Goal: Transaction & Acquisition: Purchase product/service

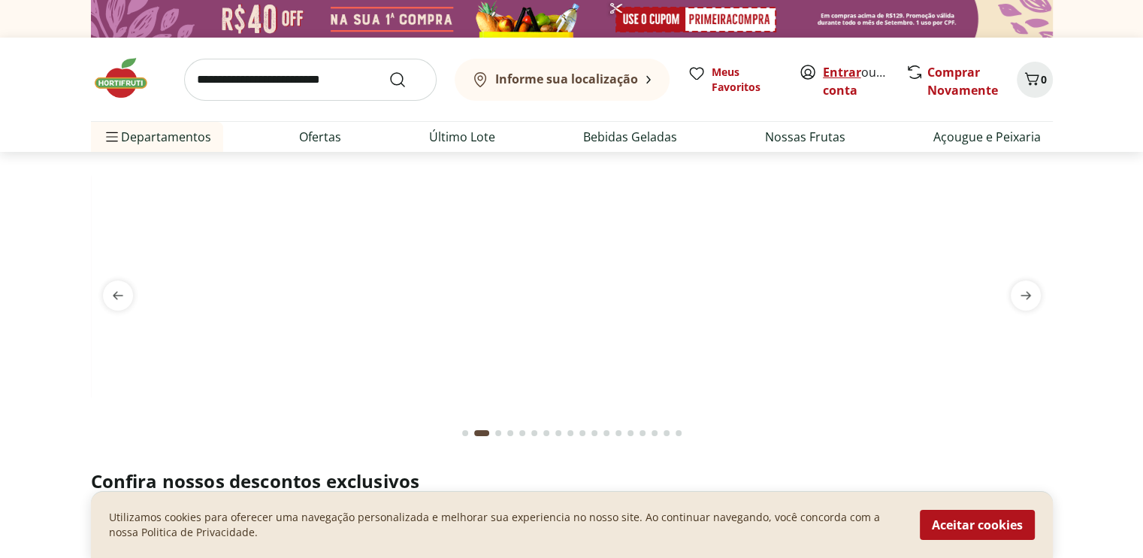
click at [842, 76] on link "Entrar" at bounding box center [842, 72] width 38 height 17
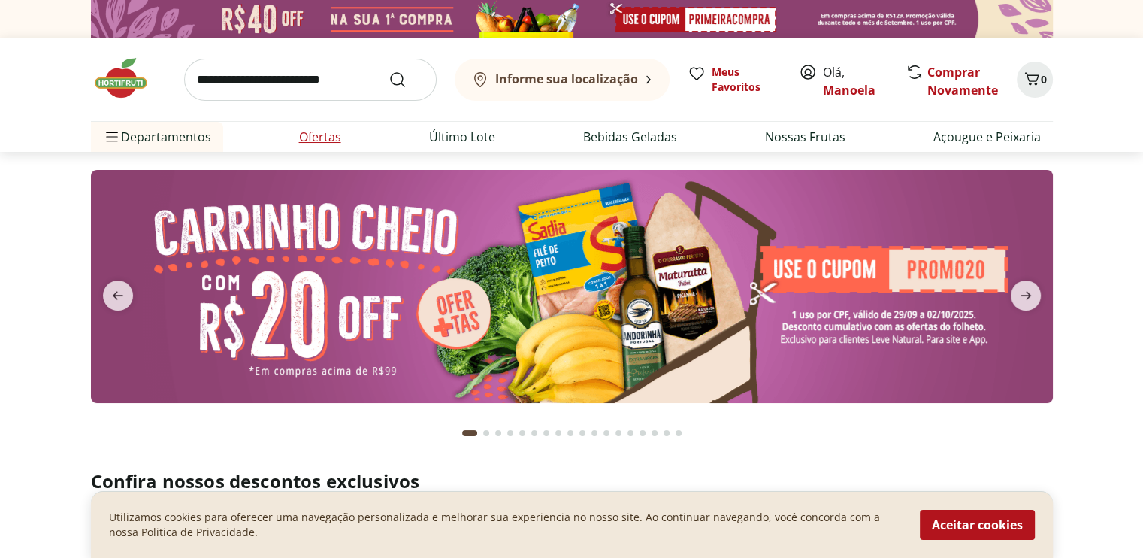
click at [330, 128] on link "Ofertas" at bounding box center [320, 137] width 42 height 18
select select "**********"
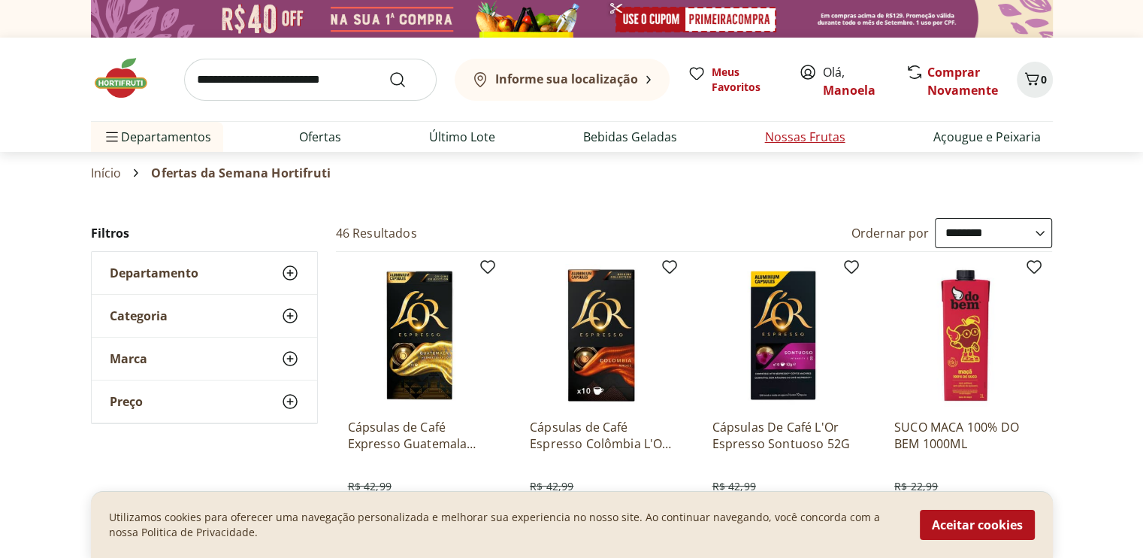
click at [788, 129] on link "Nossas Frutas" at bounding box center [805, 137] width 80 height 18
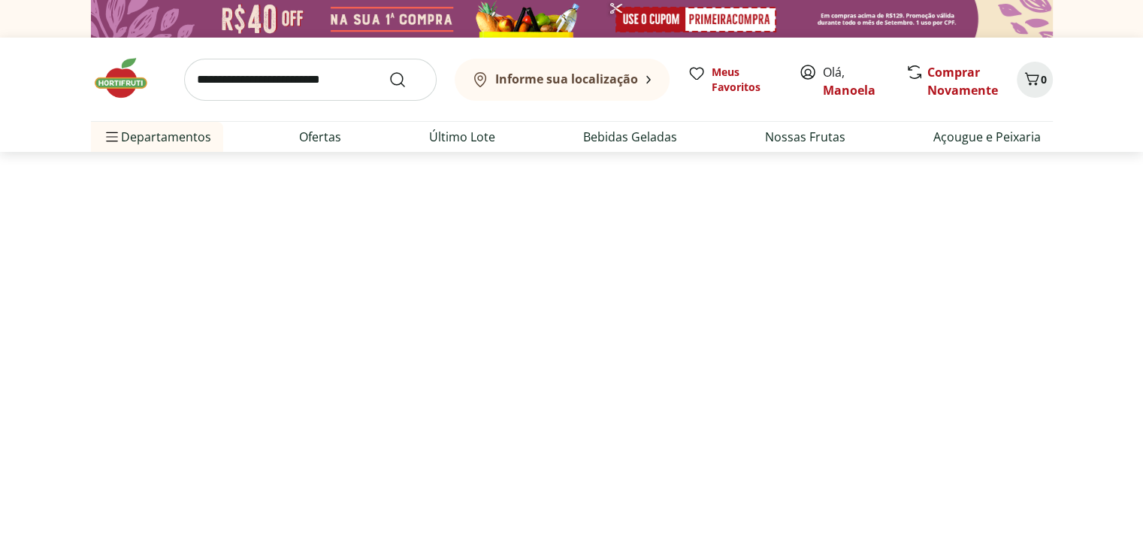
select select "**********"
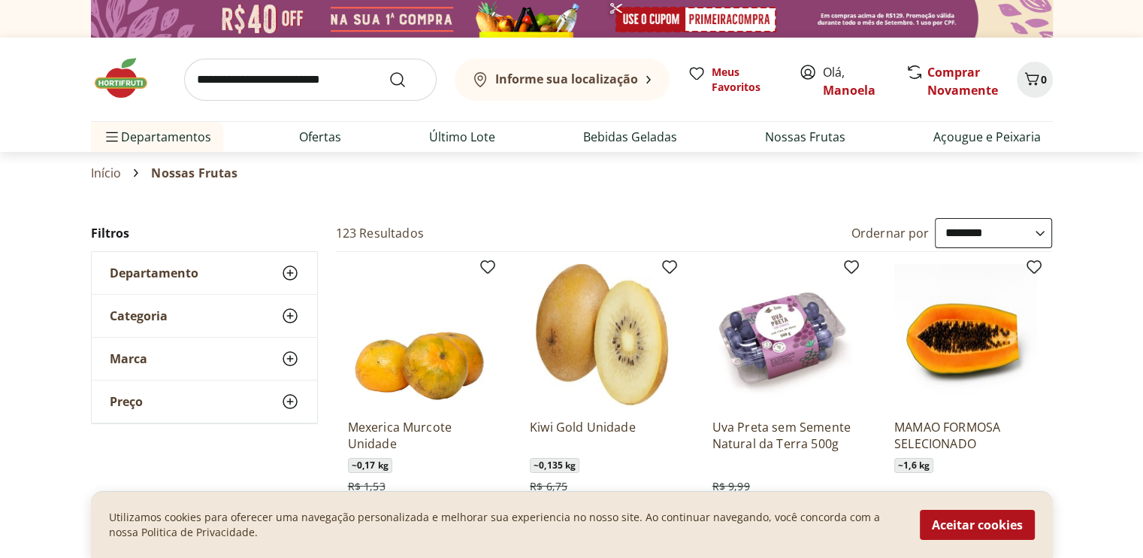
scroll to position [75, 0]
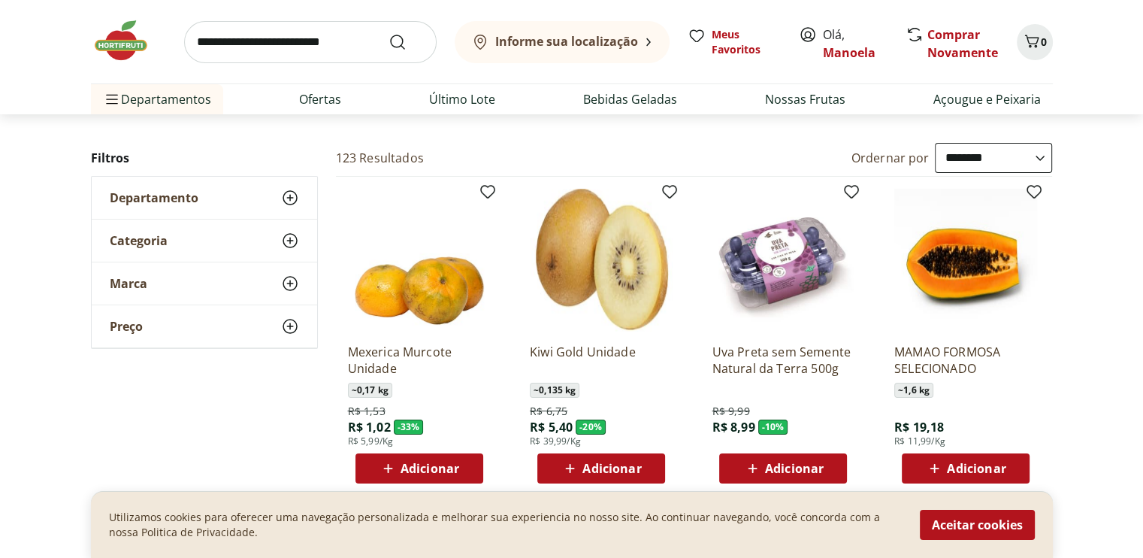
click at [435, 466] on span "Adicionar" at bounding box center [430, 468] width 59 height 12
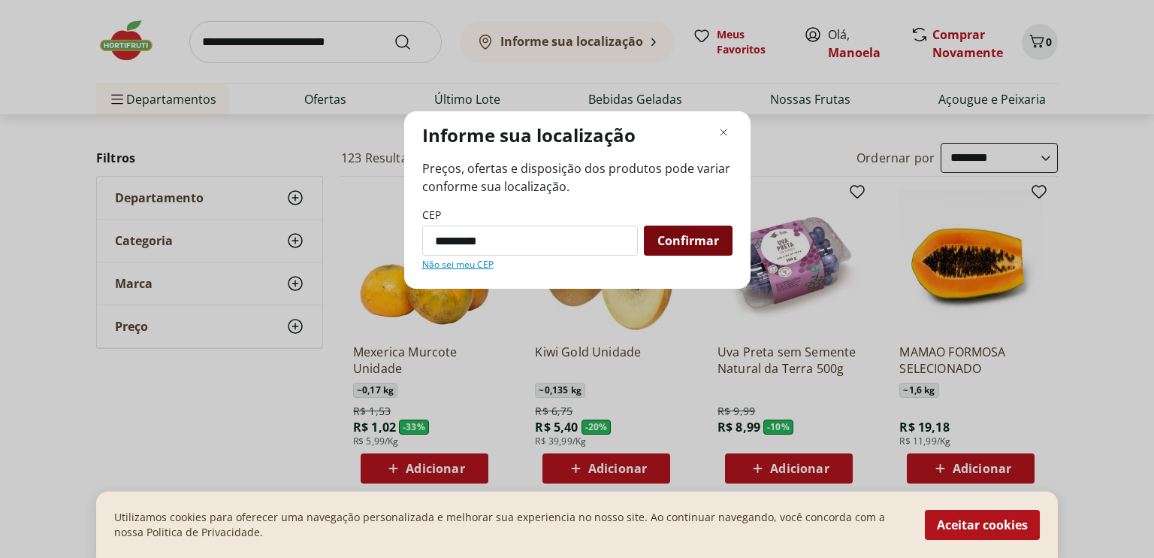
type input "*********"
click at [664, 237] on span "Confirmar" at bounding box center [689, 240] width 62 height 12
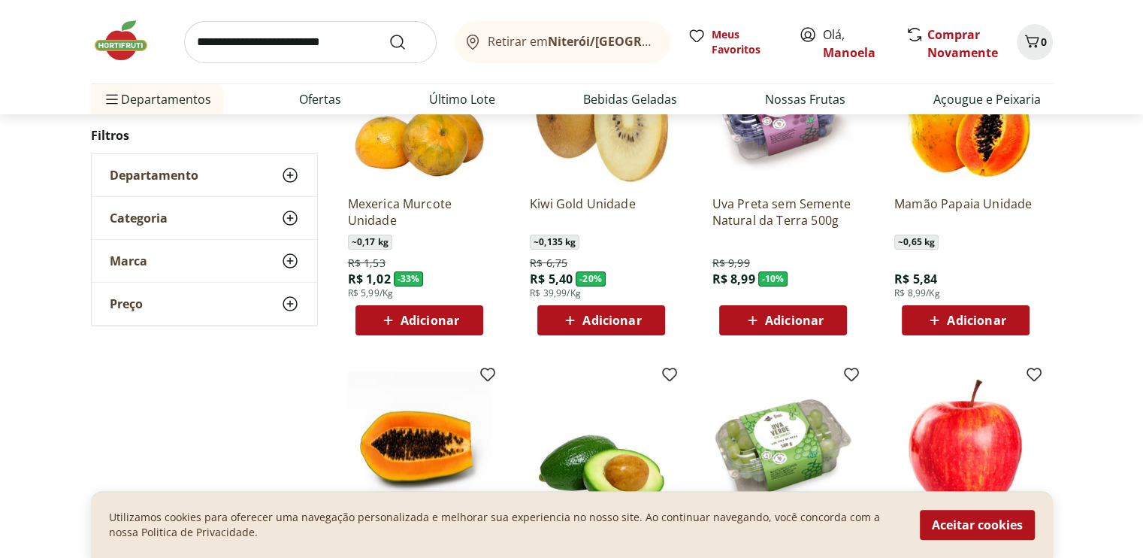
scroll to position [225, 0]
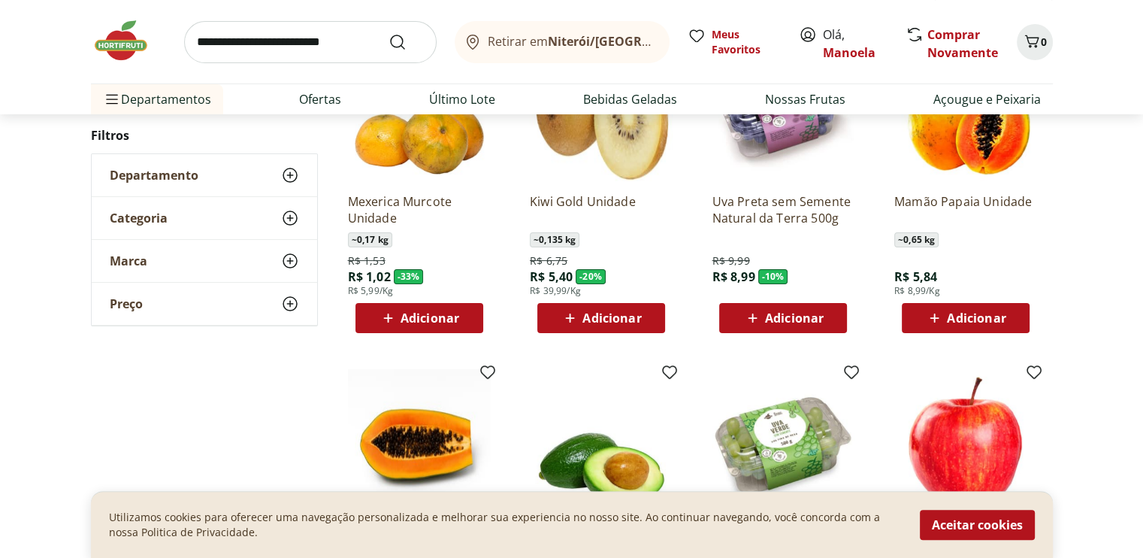
click at [416, 319] on span "Adicionar" at bounding box center [430, 318] width 59 height 12
click at [468, 316] on icon at bounding box center [461, 317] width 19 height 18
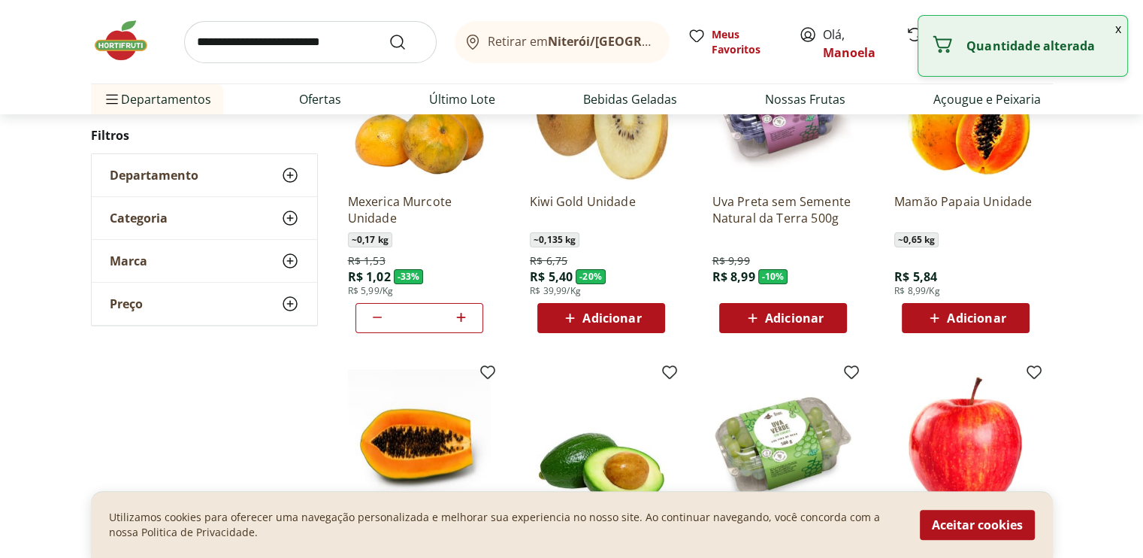
click at [468, 316] on icon at bounding box center [461, 317] width 19 height 18
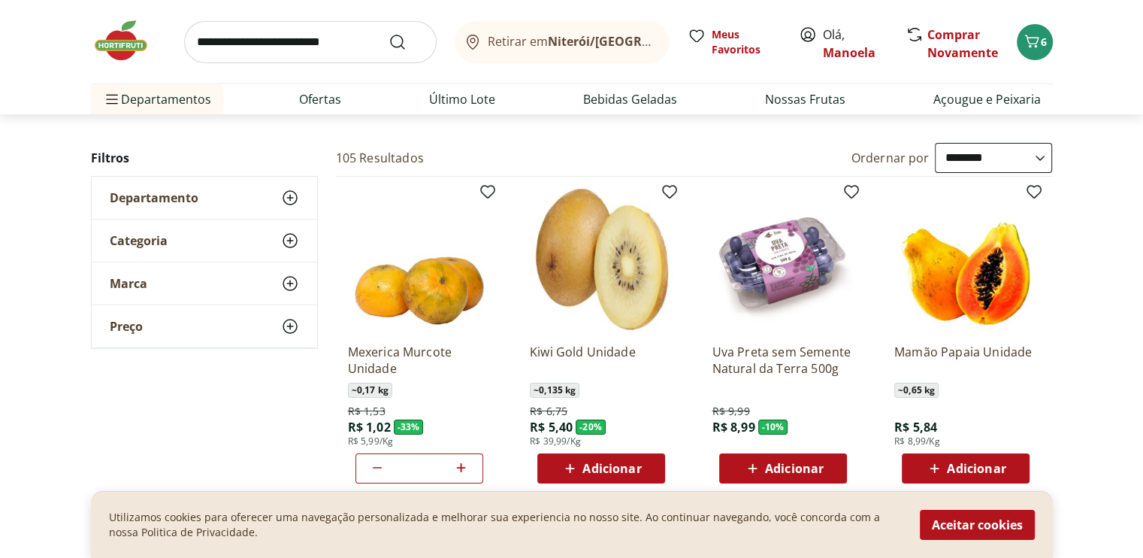
scroll to position [150, 0]
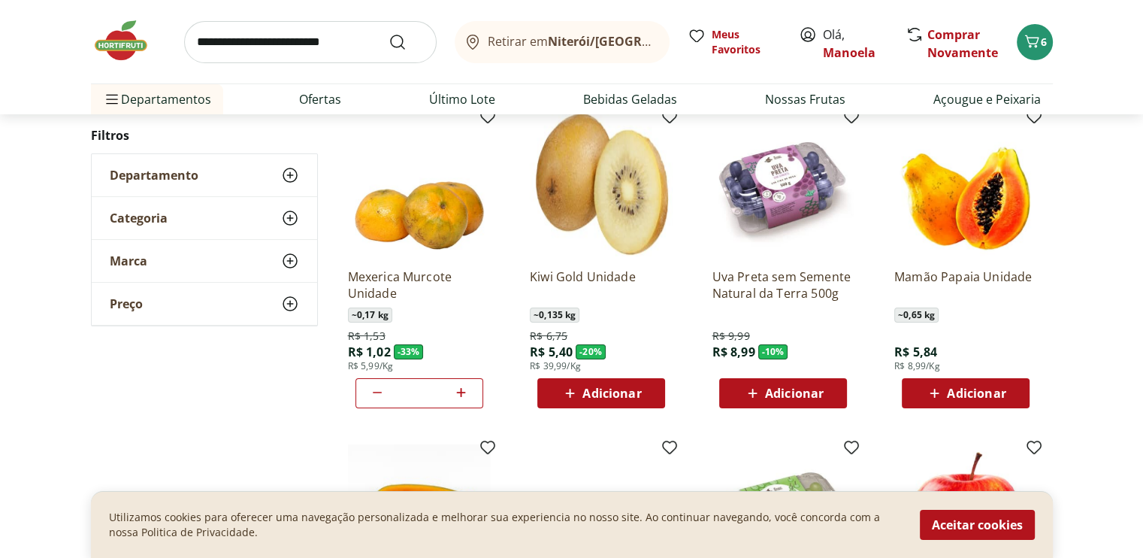
click at [456, 395] on icon at bounding box center [461, 392] width 19 height 18
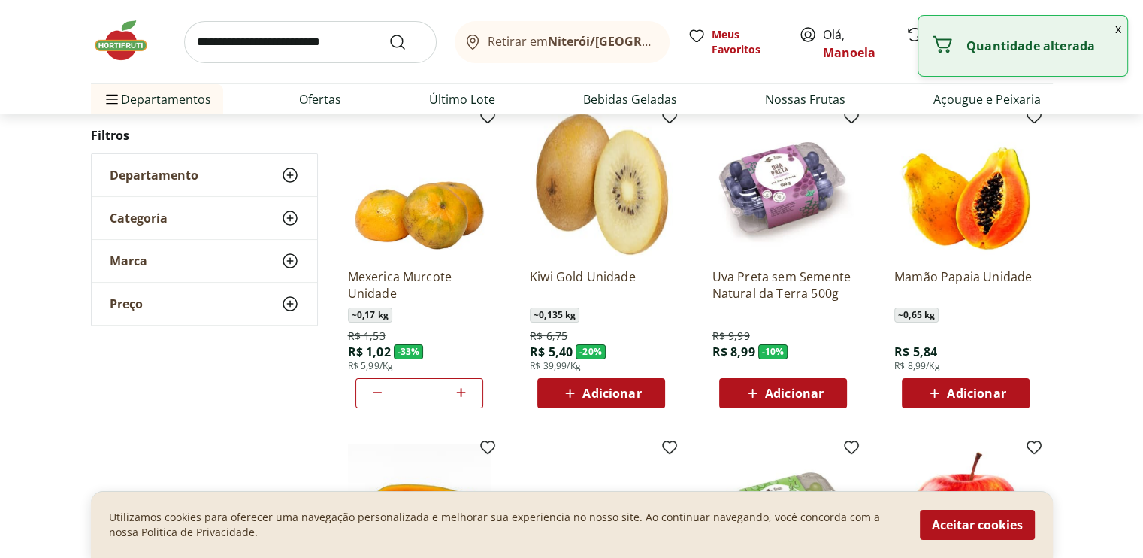
click at [456, 395] on icon at bounding box center [461, 392] width 19 height 18
type input "*"
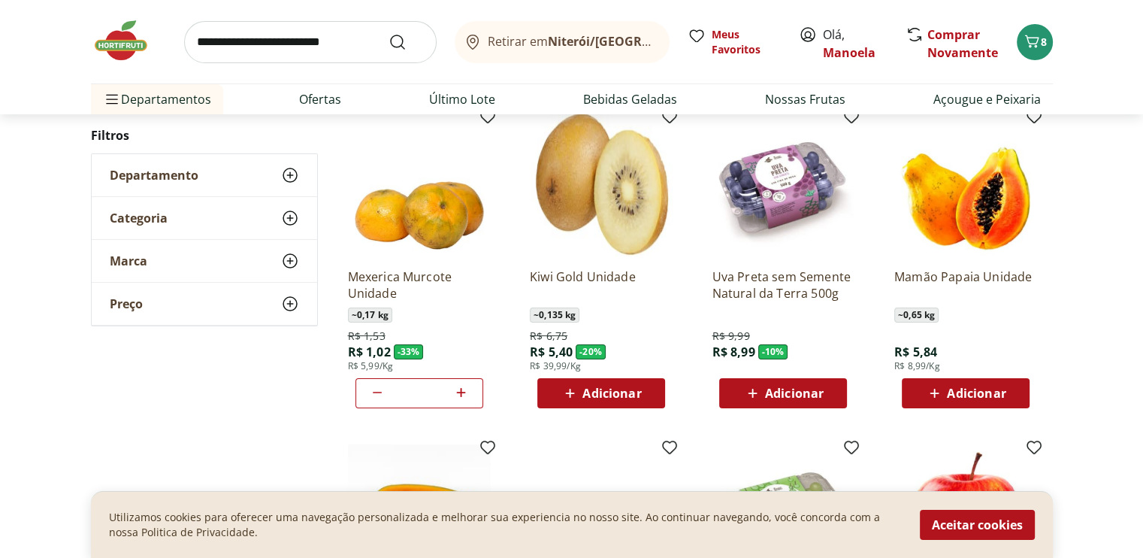
click at [778, 387] on span "Adicionar" at bounding box center [794, 393] width 59 height 12
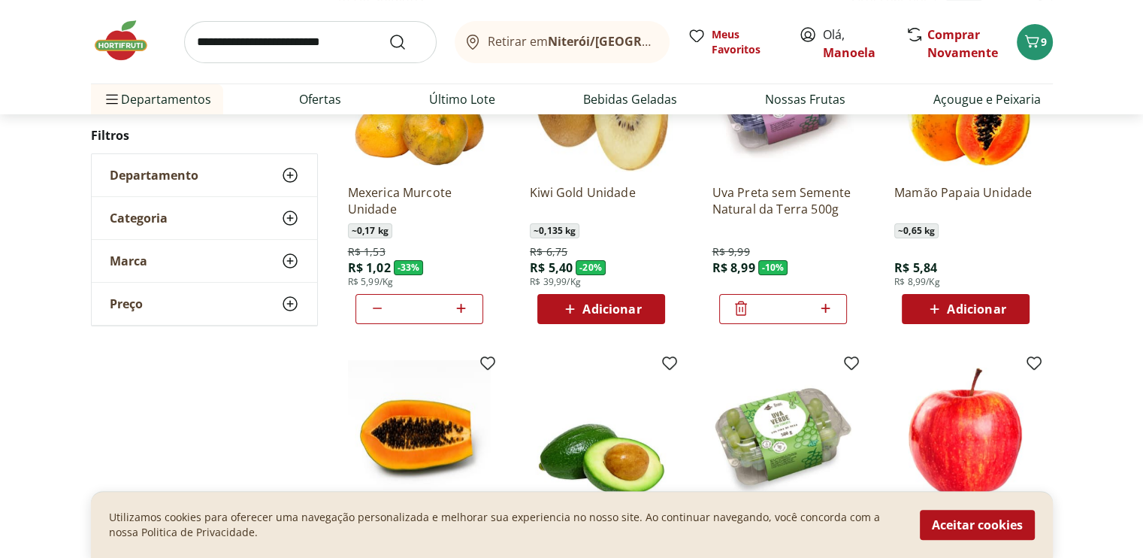
scroll to position [225, 0]
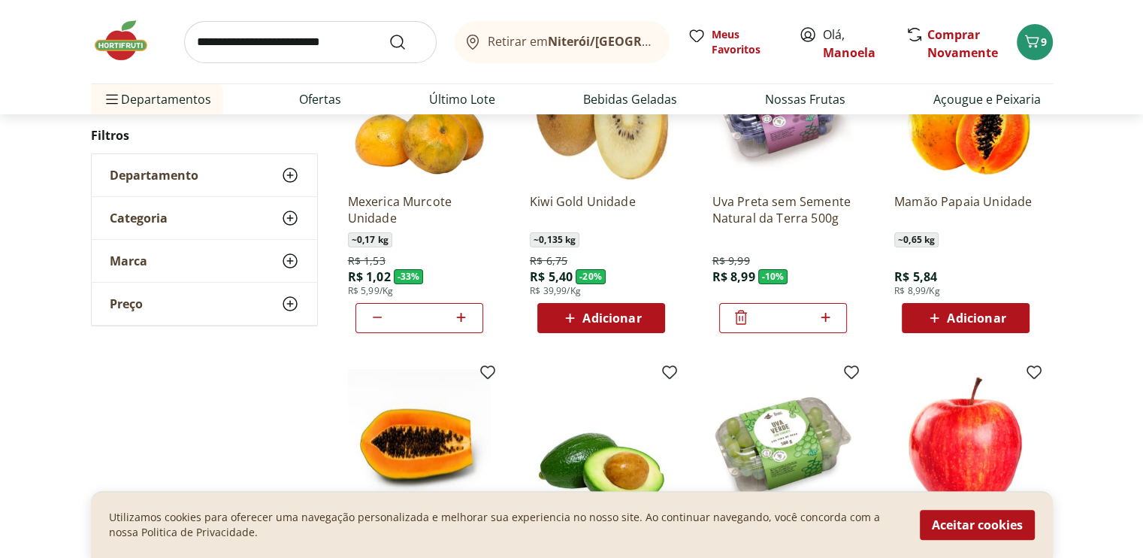
click at [961, 319] on span "Adicionar" at bounding box center [976, 318] width 59 height 12
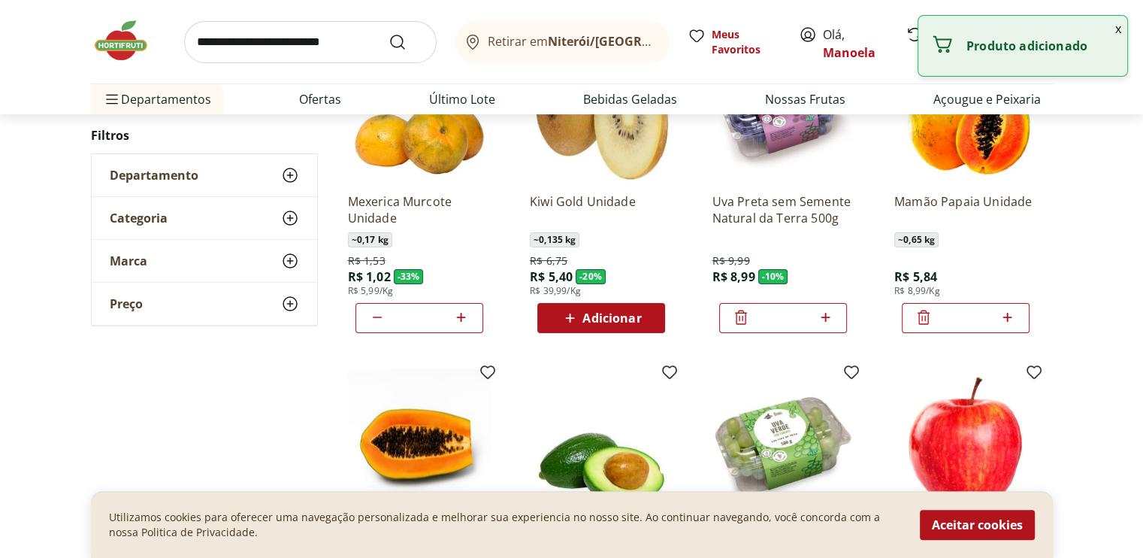
click at [1011, 322] on icon at bounding box center [1007, 317] width 19 height 18
type input "*"
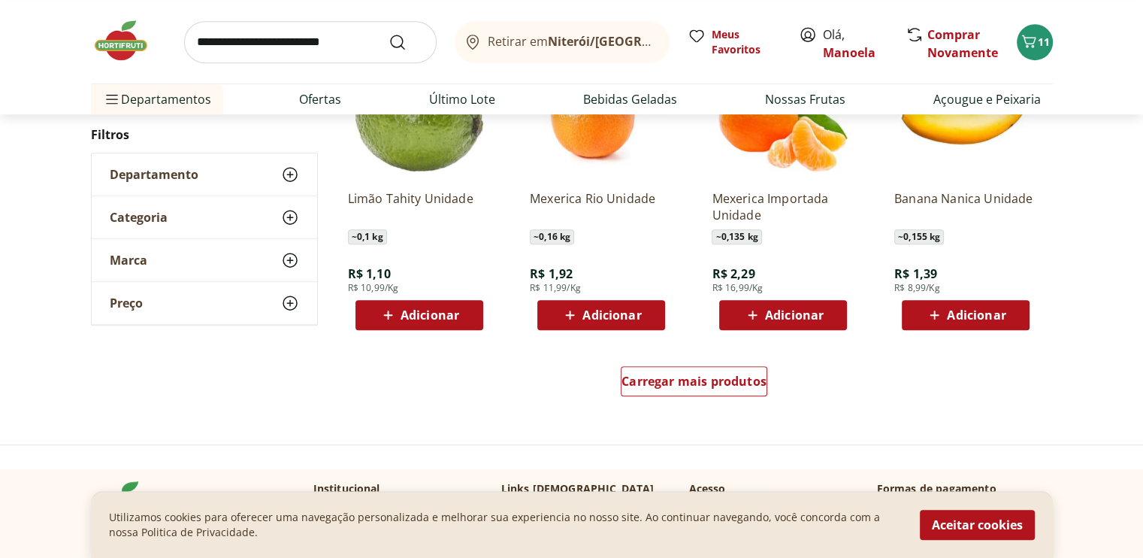
scroll to position [902, 0]
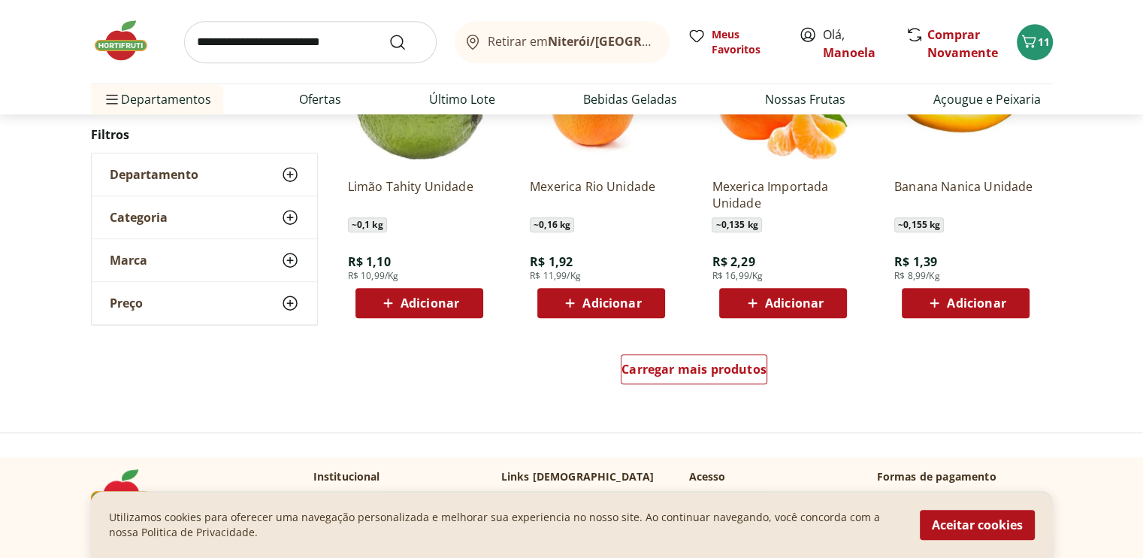
click at [986, 302] on span "Adicionar" at bounding box center [976, 303] width 59 height 12
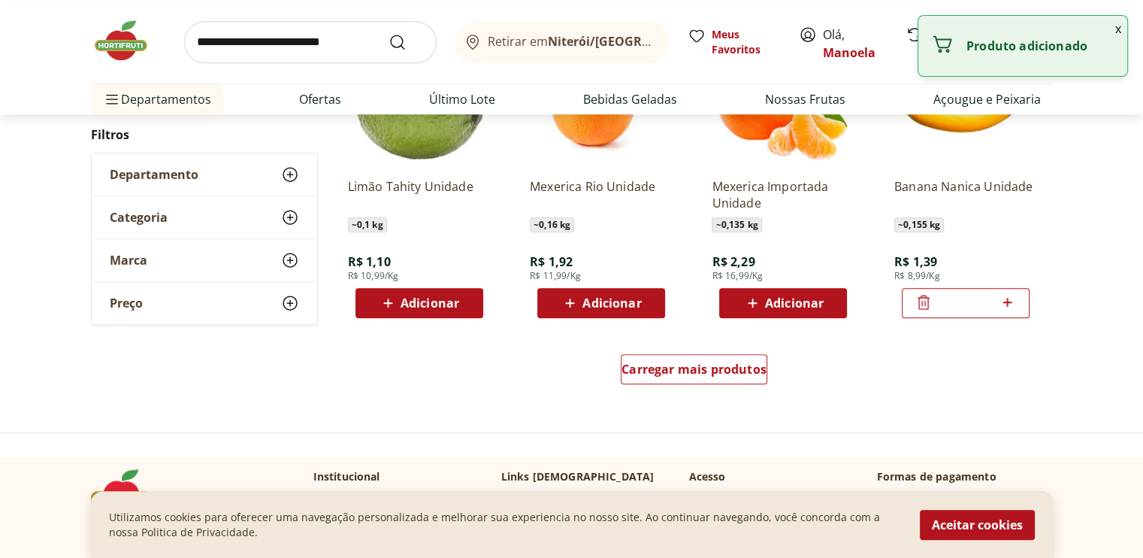
click at [1010, 301] on icon at bounding box center [1007, 302] width 19 height 18
type input "*"
click at [749, 367] on span "Carregar mais produtos" at bounding box center [693, 369] width 145 height 12
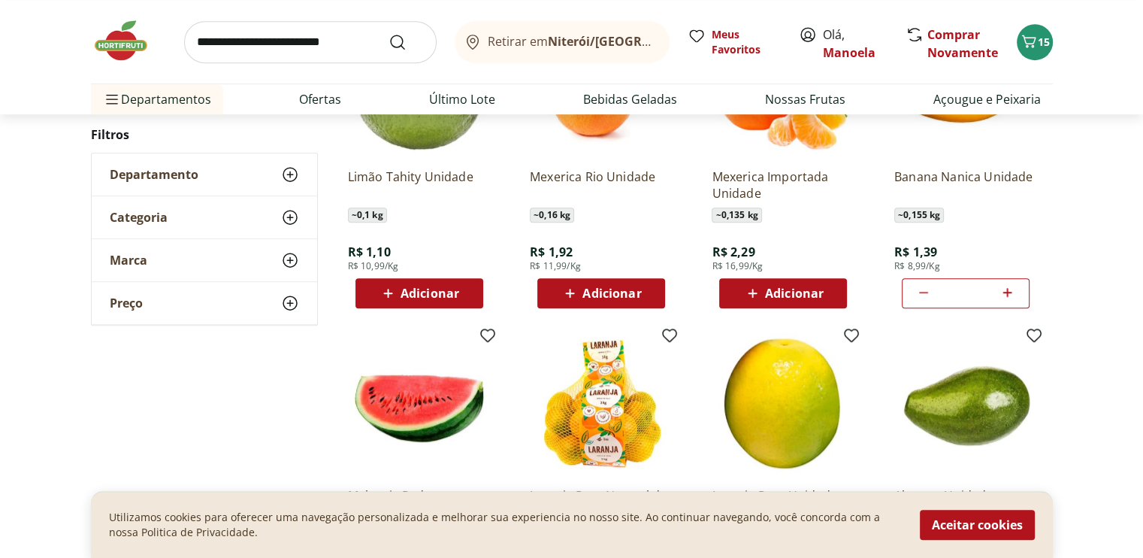
scroll to position [1052, 0]
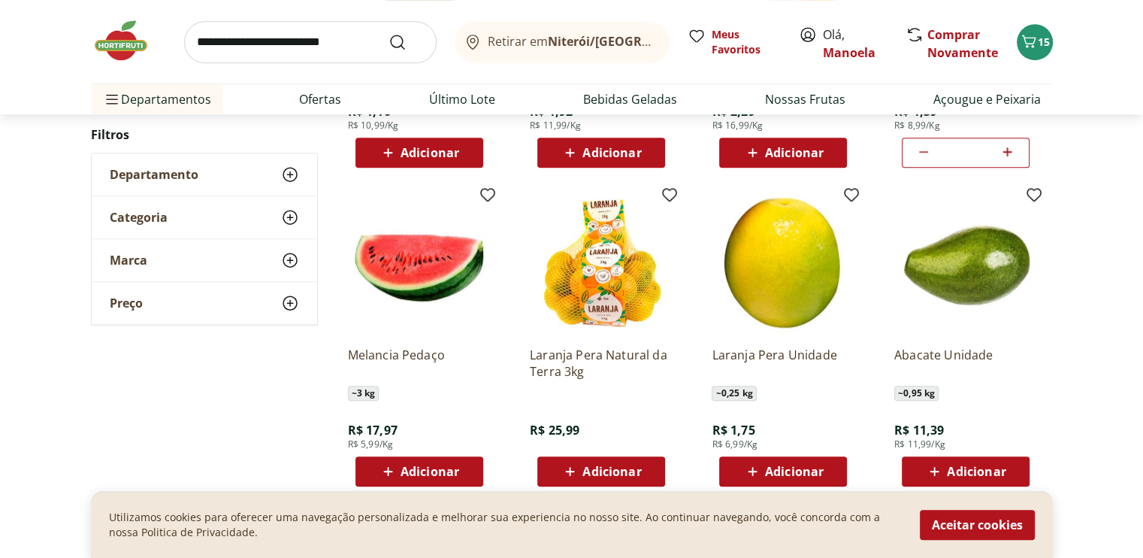
click at [815, 472] on span "Adicionar" at bounding box center [794, 471] width 59 height 12
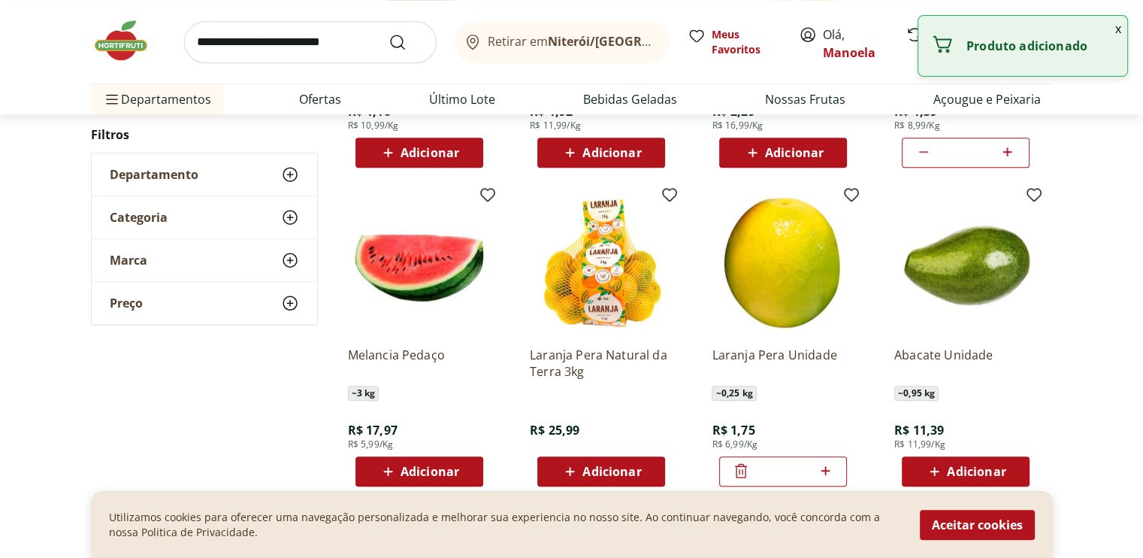
click at [815, 471] on input "*" at bounding box center [783, 471] width 66 height 17
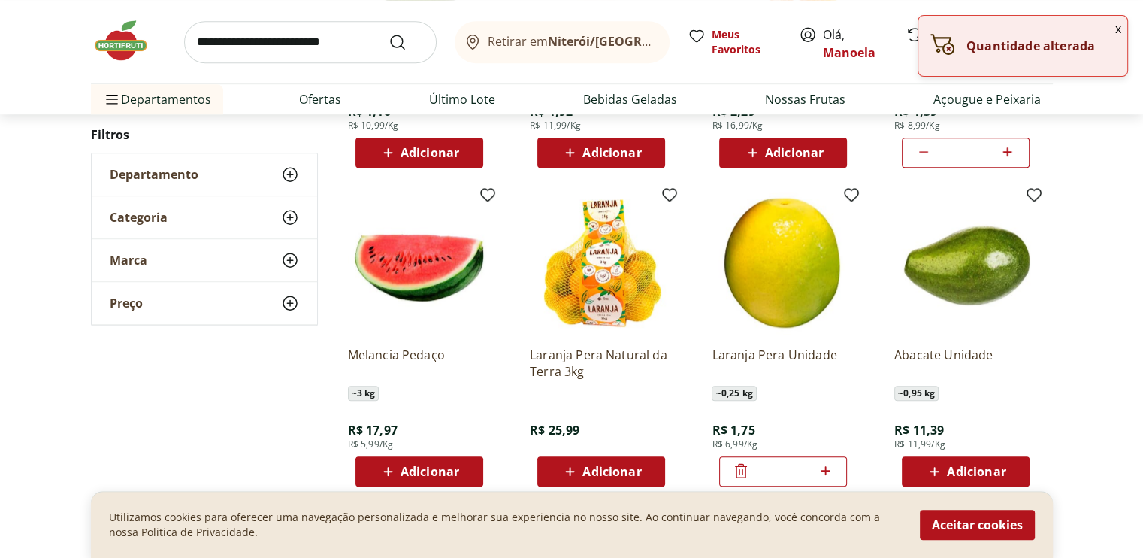
click at [835, 464] on div "*" at bounding box center [783, 471] width 128 height 30
click at [830, 464] on icon at bounding box center [825, 470] width 19 height 18
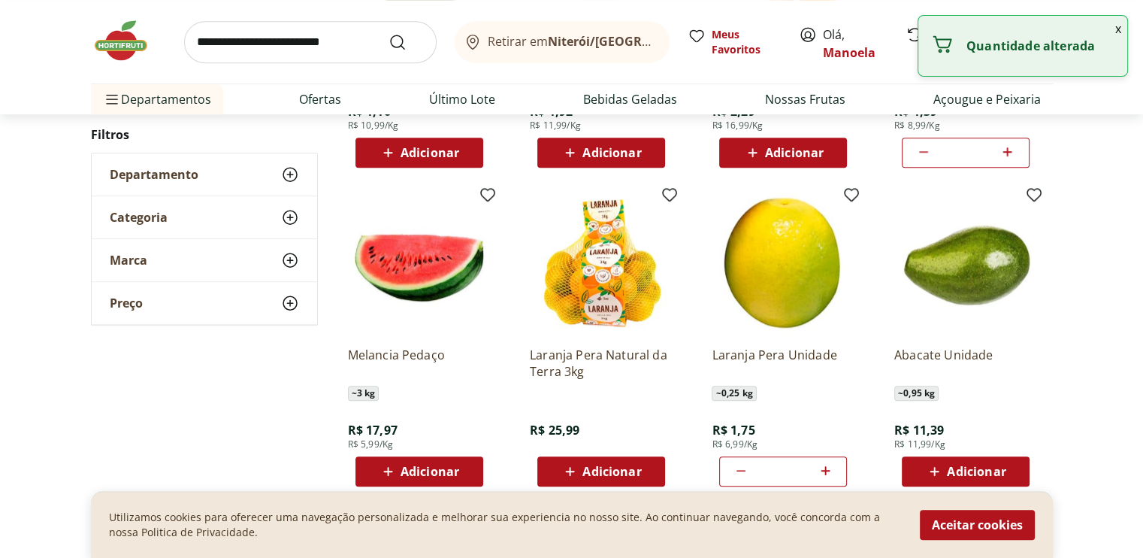
click at [830, 464] on icon at bounding box center [825, 470] width 19 height 18
type input "*"
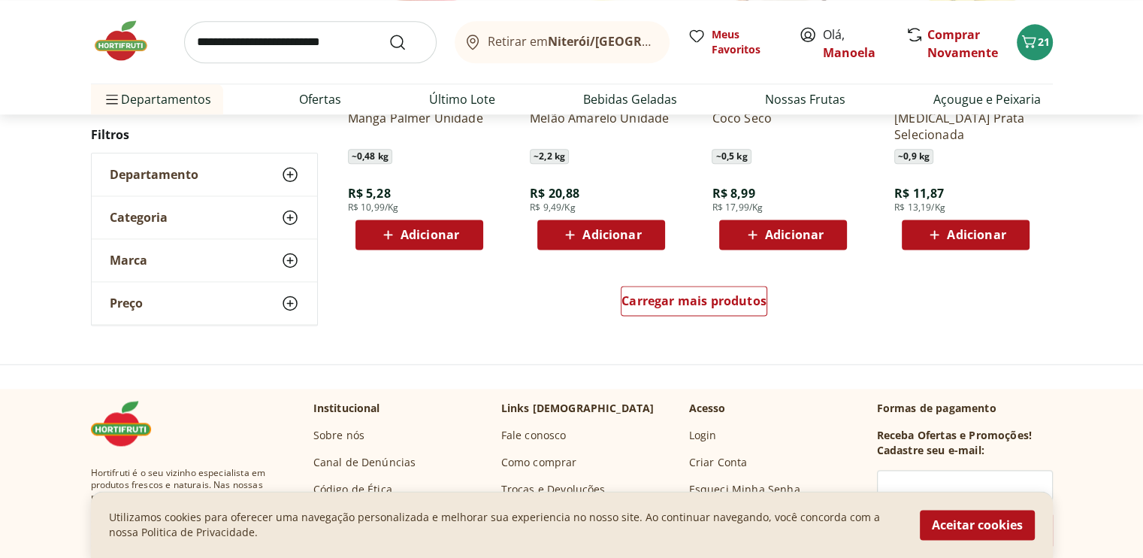
scroll to position [1954, 0]
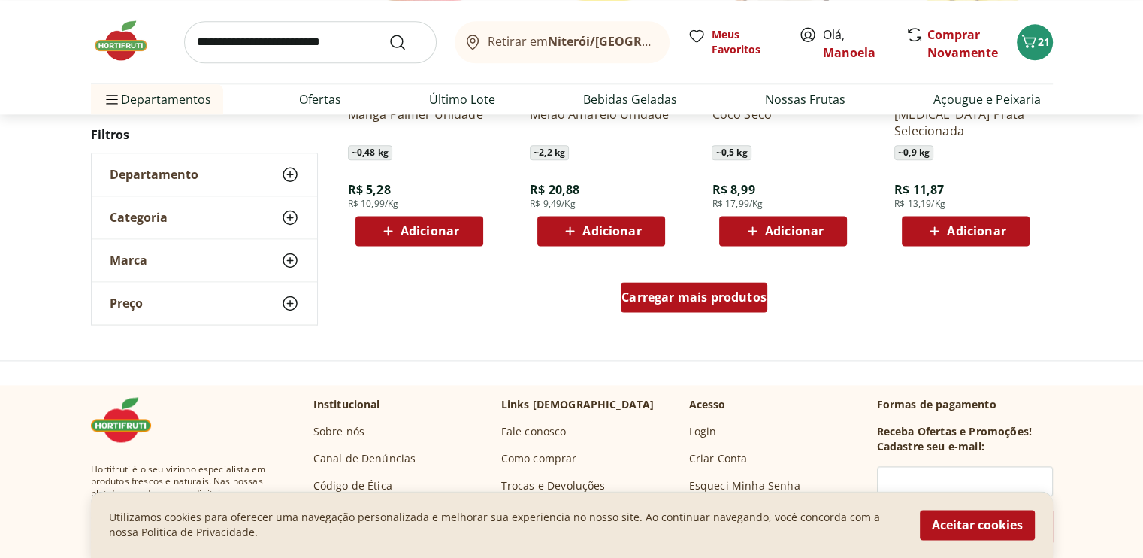
click at [691, 301] on span "Carregar mais produtos" at bounding box center [693, 297] width 145 height 12
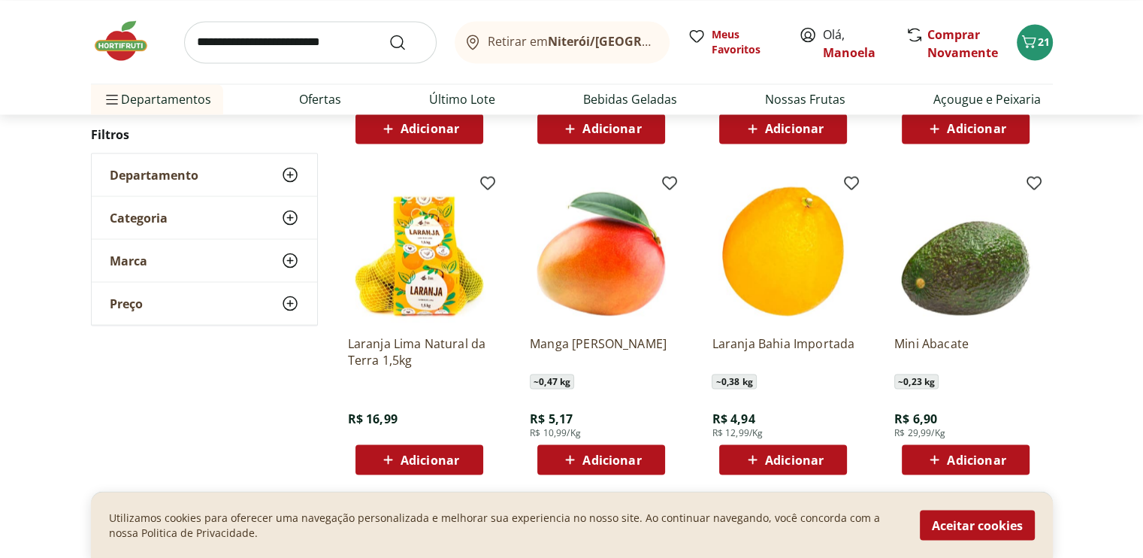
scroll to position [2931, 0]
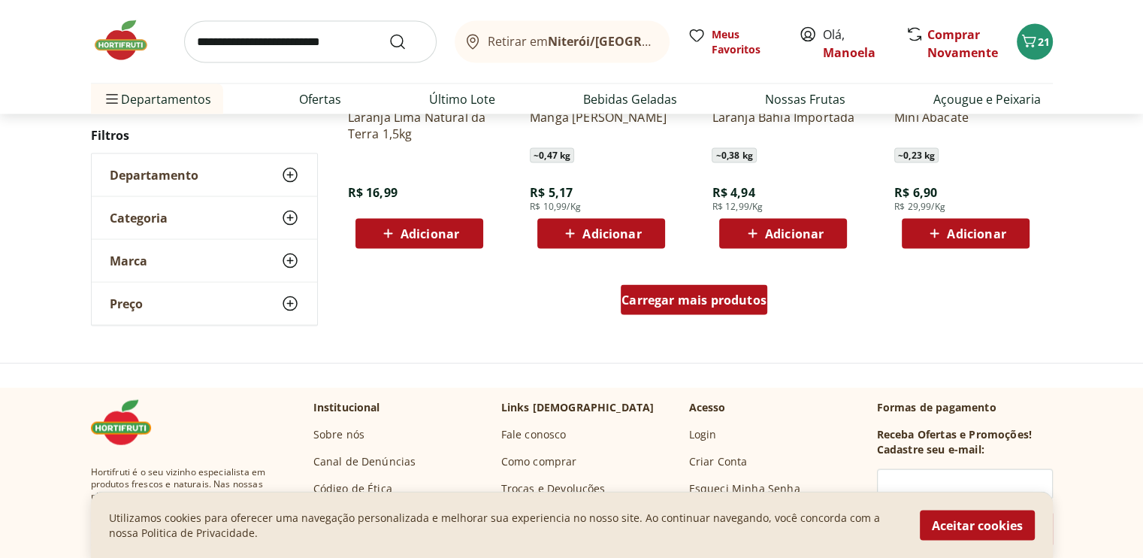
click at [661, 300] on span "Carregar mais produtos" at bounding box center [693, 300] width 145 height 12
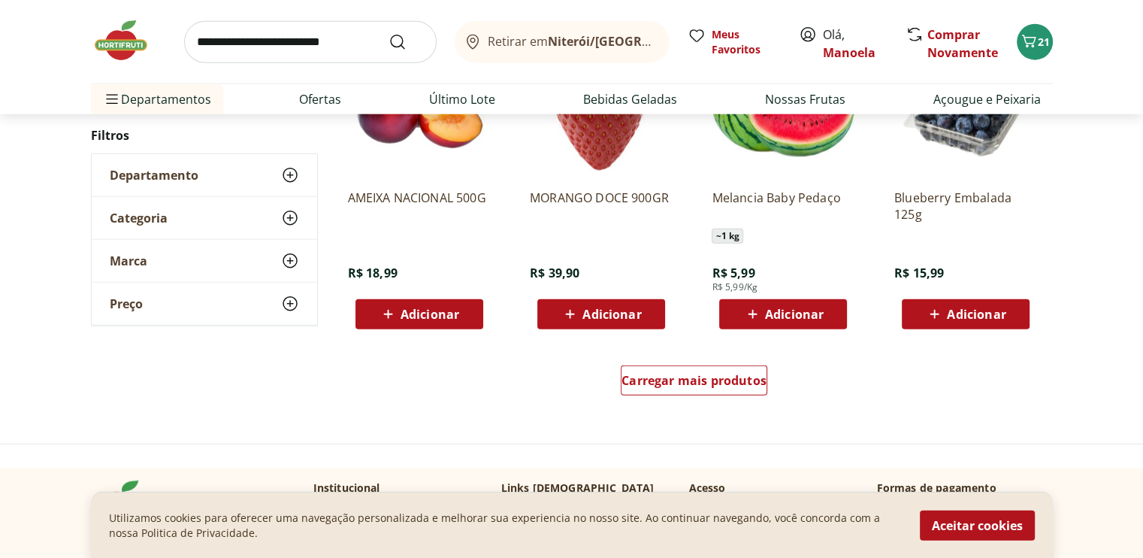
scroll to position [3832, 0]
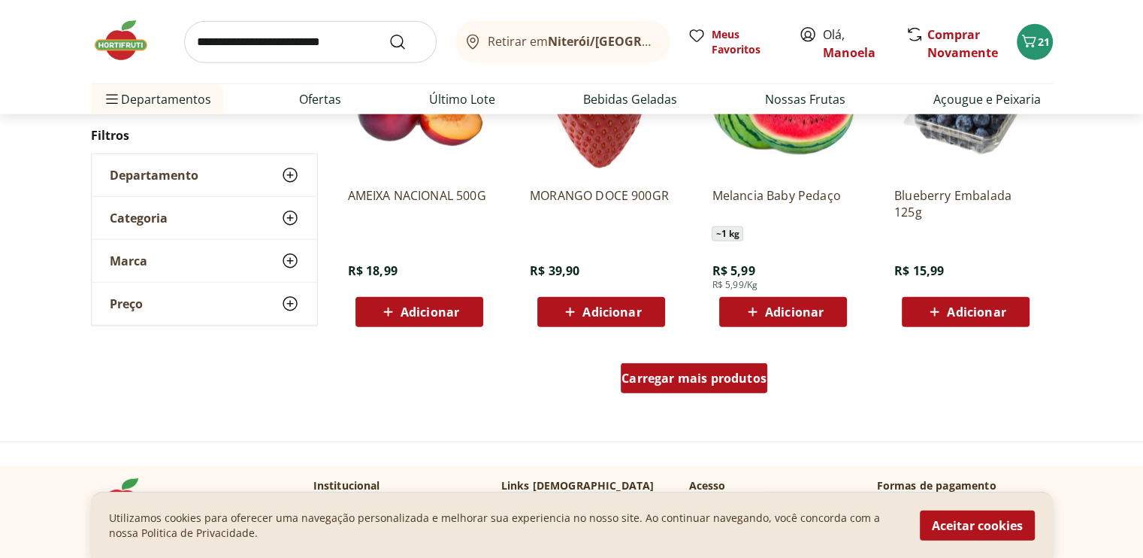
click at [654, 377] on span "Carregar mais produtos" at bounding box center [693, 378] width 145 height 12
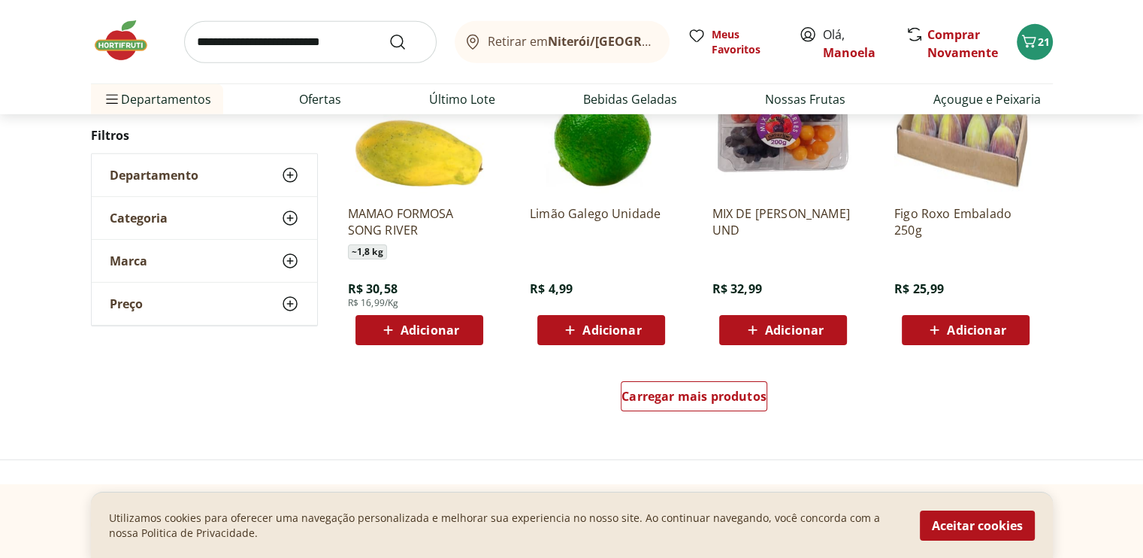
scroll to position [4884, 0]
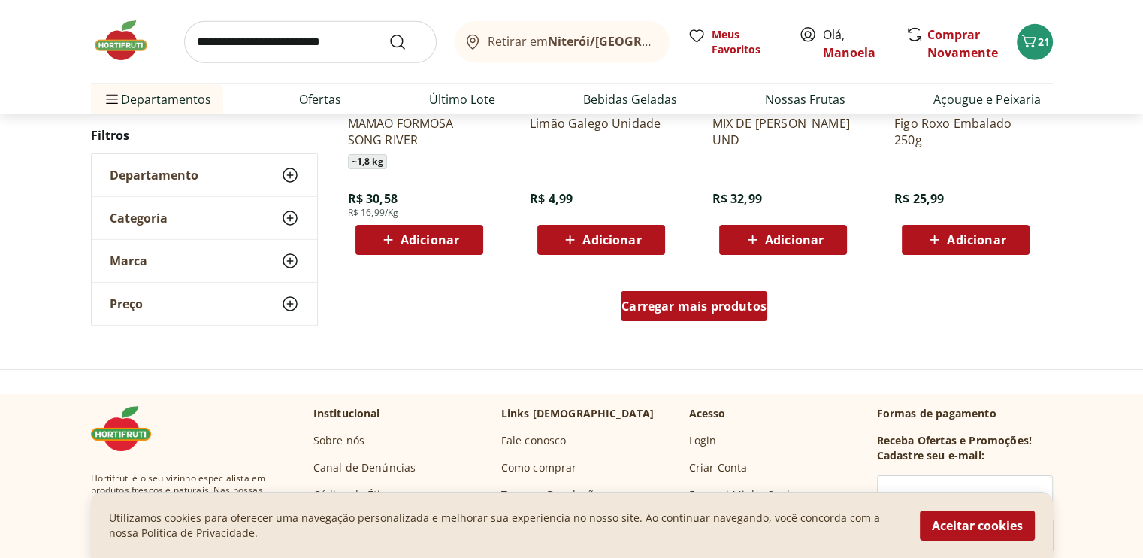
click at [700, 305] on span "Carregar mais produtos" at bounding box center [693, 306] width 145 height 12
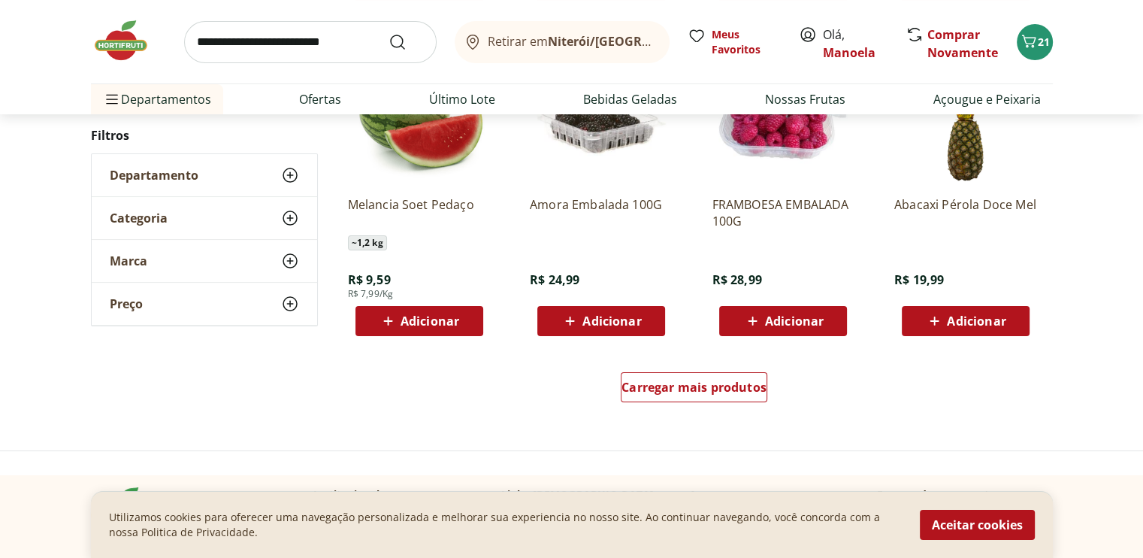
scroll to position [5786, 0]
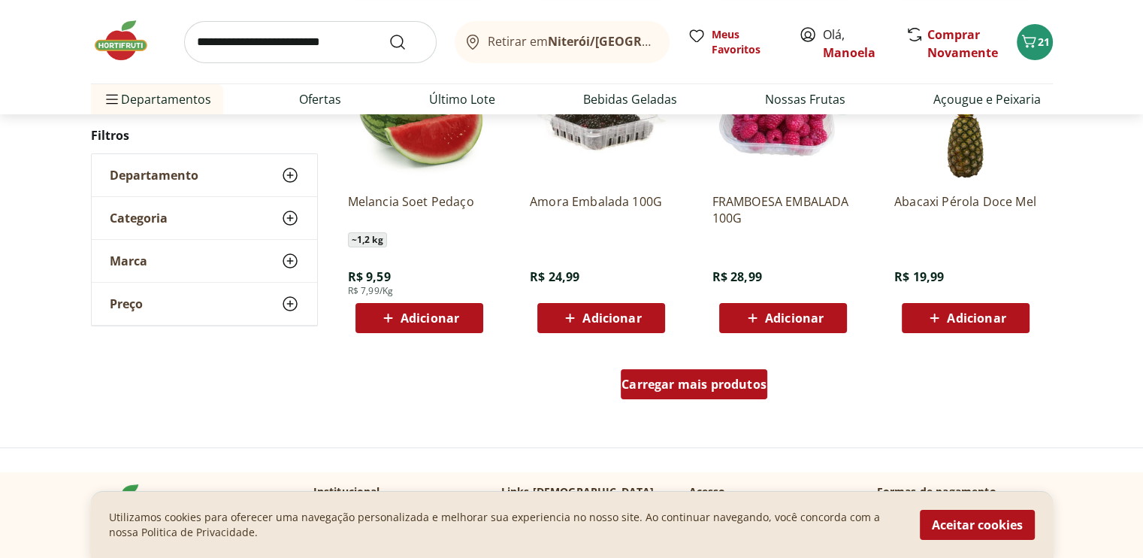
click at [700, 385] on span "Carregar mais produtos" at bounding box center [693, 384] width 145 height 12
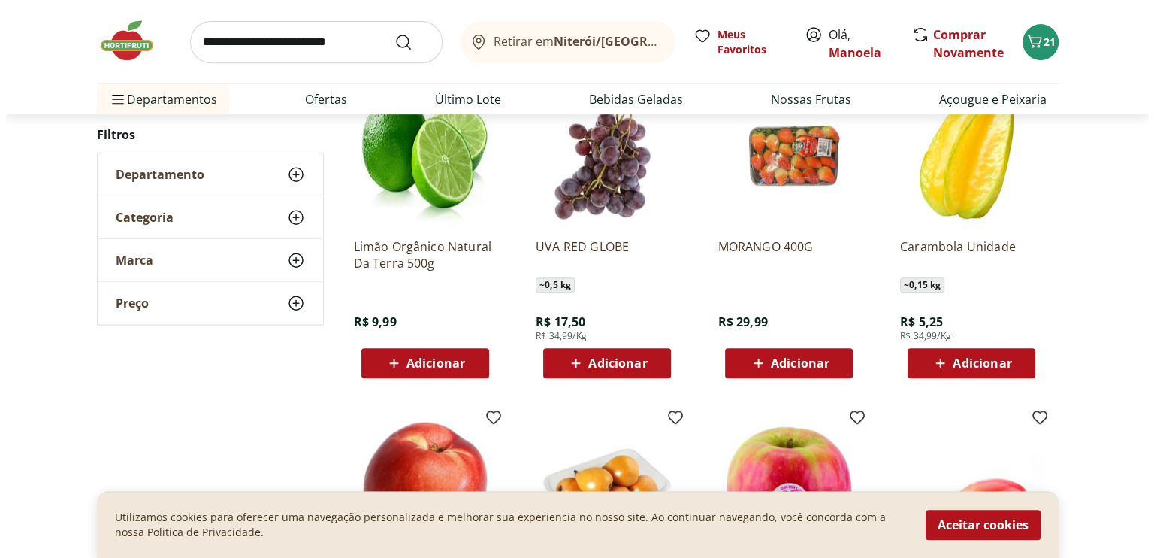
scroll to position [6087, 0]
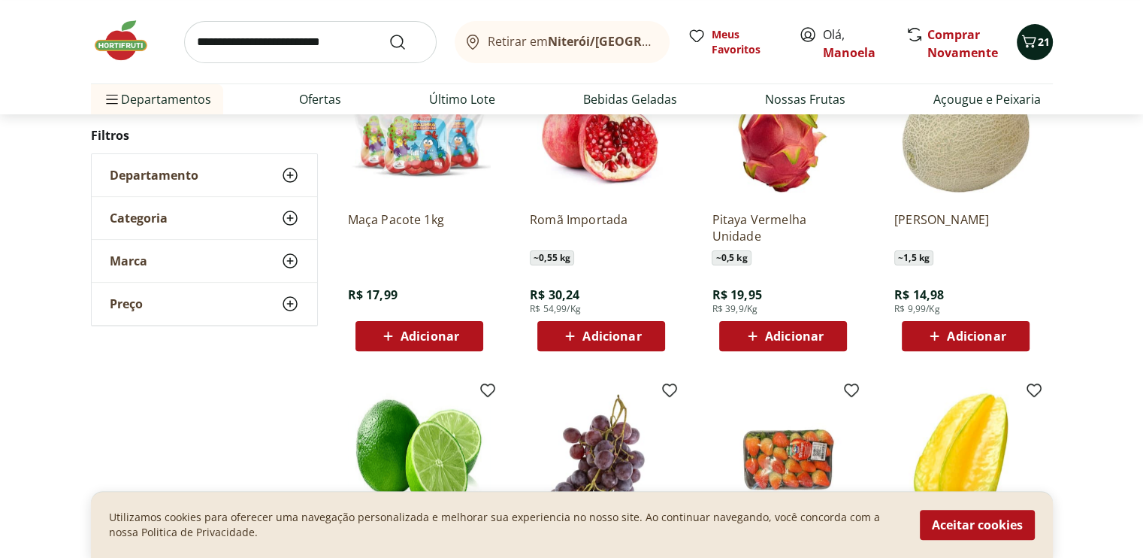
click at [1038, 37] on span "21" at bounding box center [1044, 42] width 12 height 14
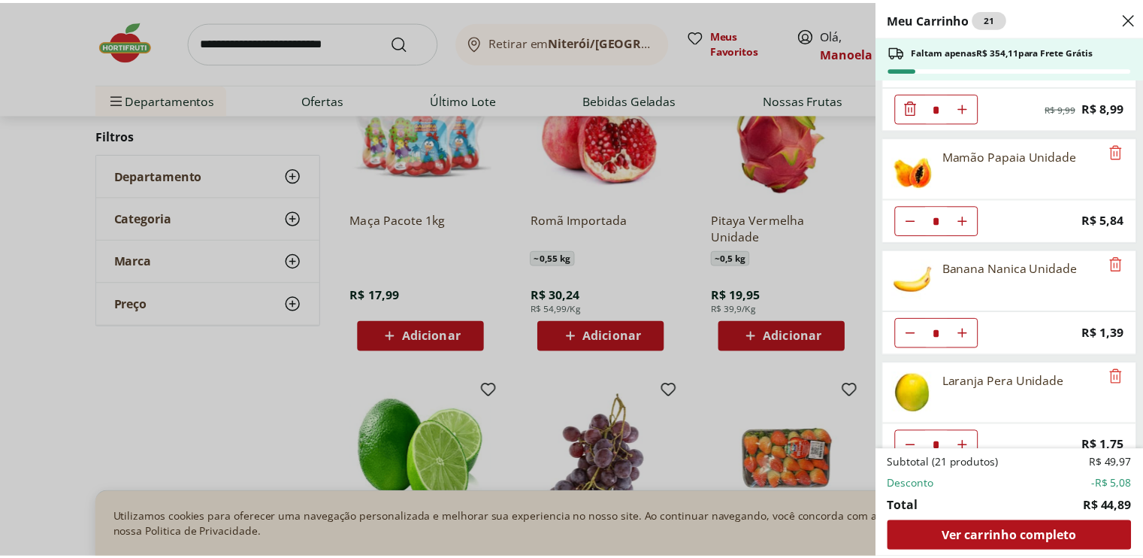
scroll to position [194, 0]
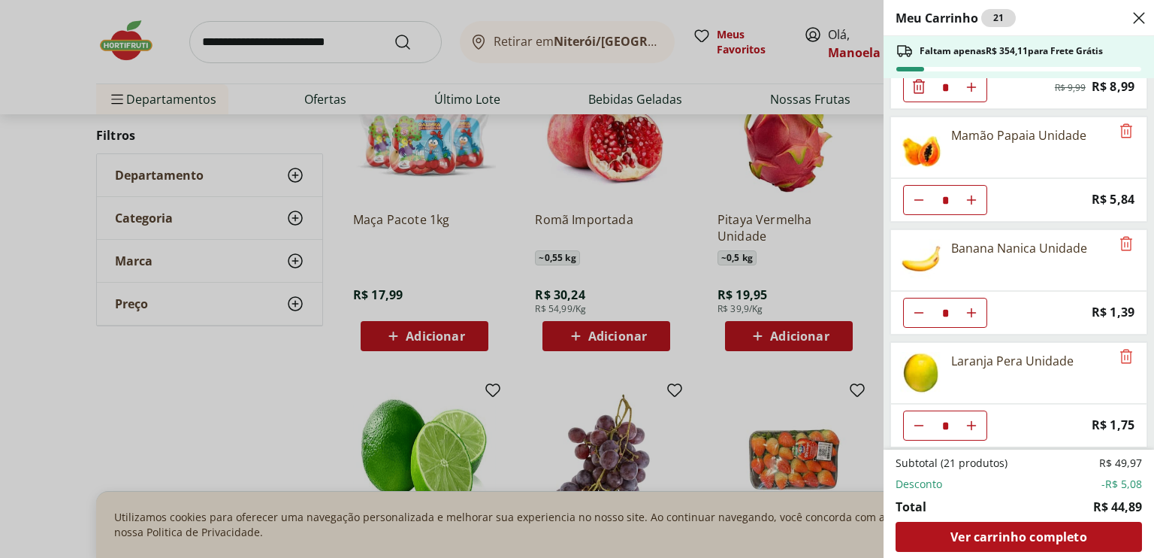
click at [856, 212] on div "Meu Carrinho 21 Faltam apenas R$ 354,11 para Frete Grátis Mexerica Murcote Unid…" at bounding box center [577, 279] width 1154 height 558
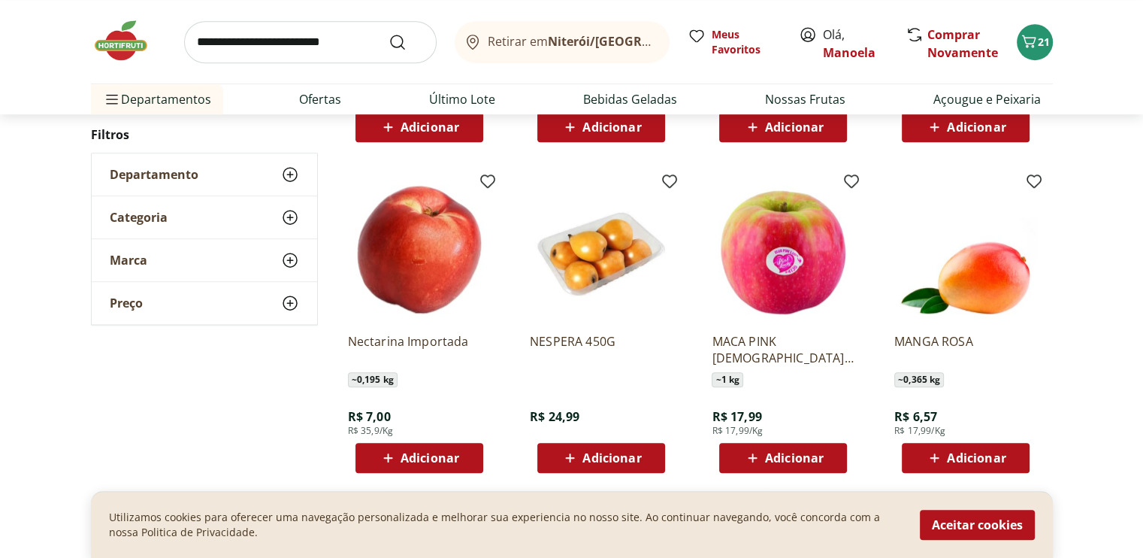
scroll to position [6763, 0]
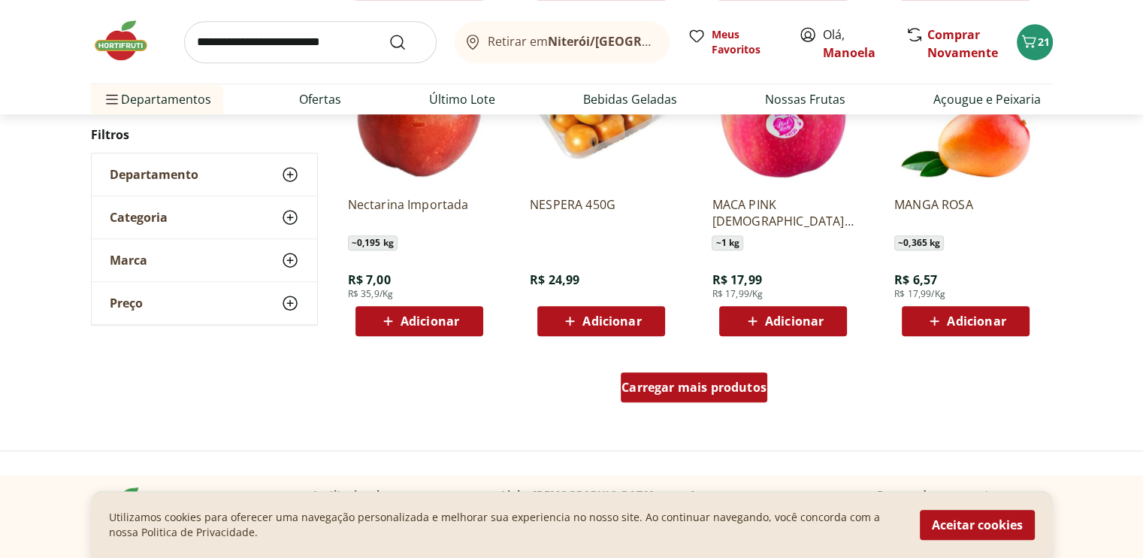
click at [645, 391] on span "Carregar mais produtos" at bounding box center [693, 387] width 145 height 12
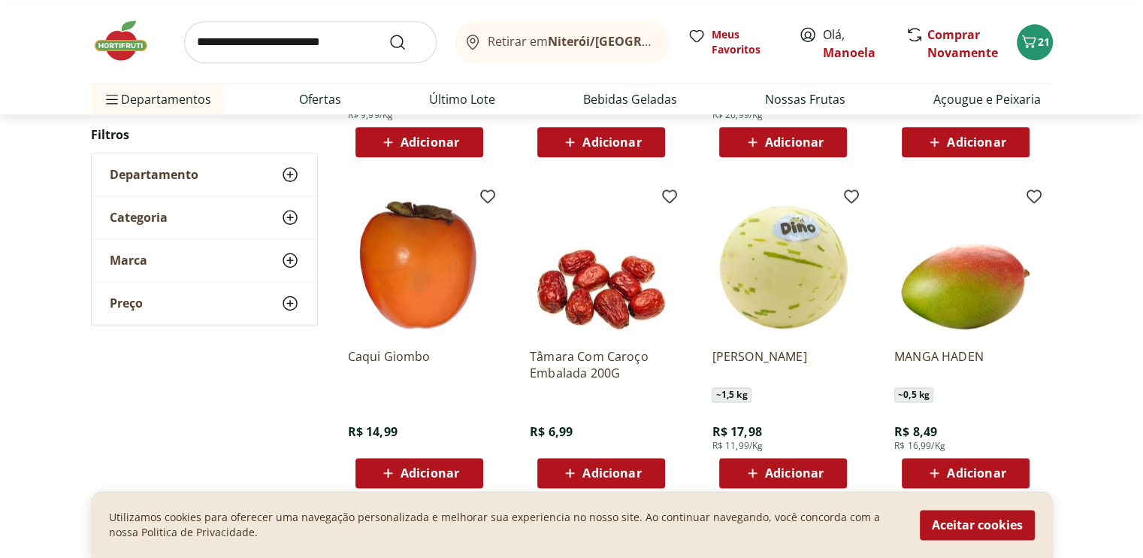
scroll to position [7665, 0]
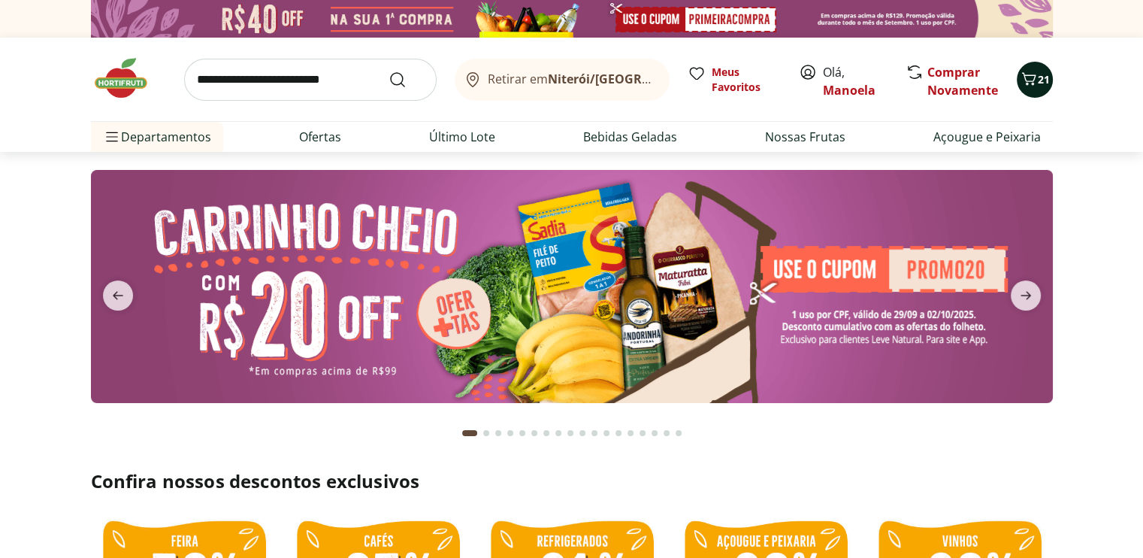
click at [1031, 76] on icon "Carrinho" at bounding box center [1029, 79] width 18 height 18
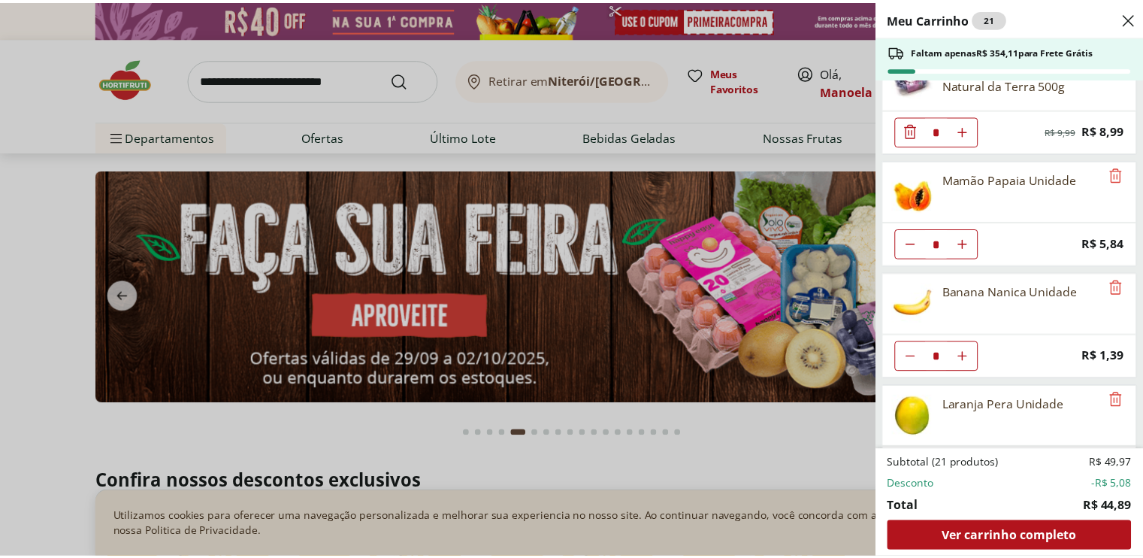
scroll to position [194, 0]
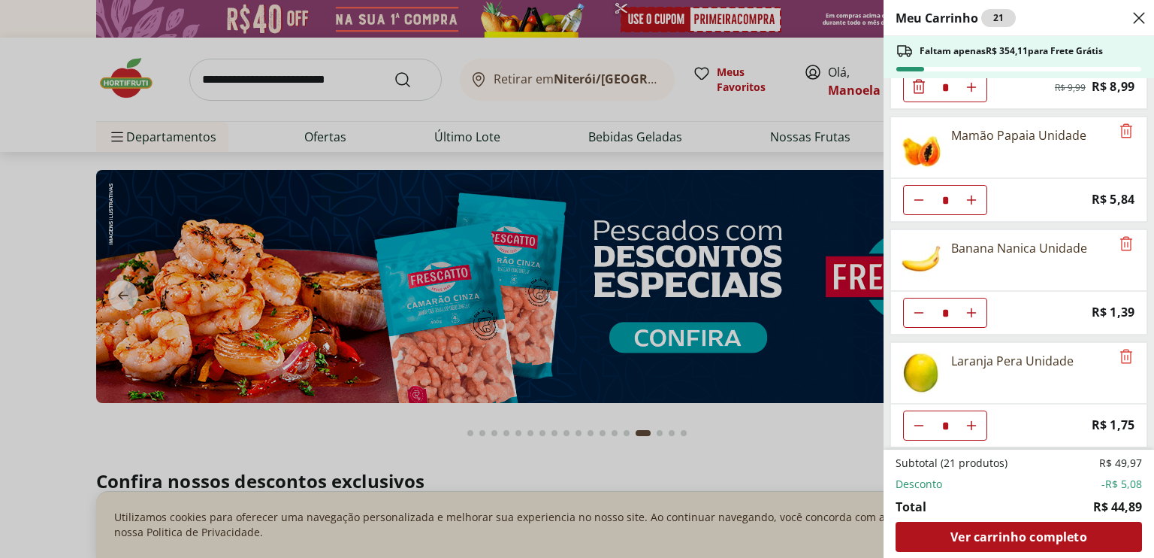
click at [566, 112] on div "Meu Carrinho 21 Faltam apenas R$ 354,11 para Frete Grátis Mexerica Murcote Unid…" at bounding box center [577, 279] width 1154 height 558
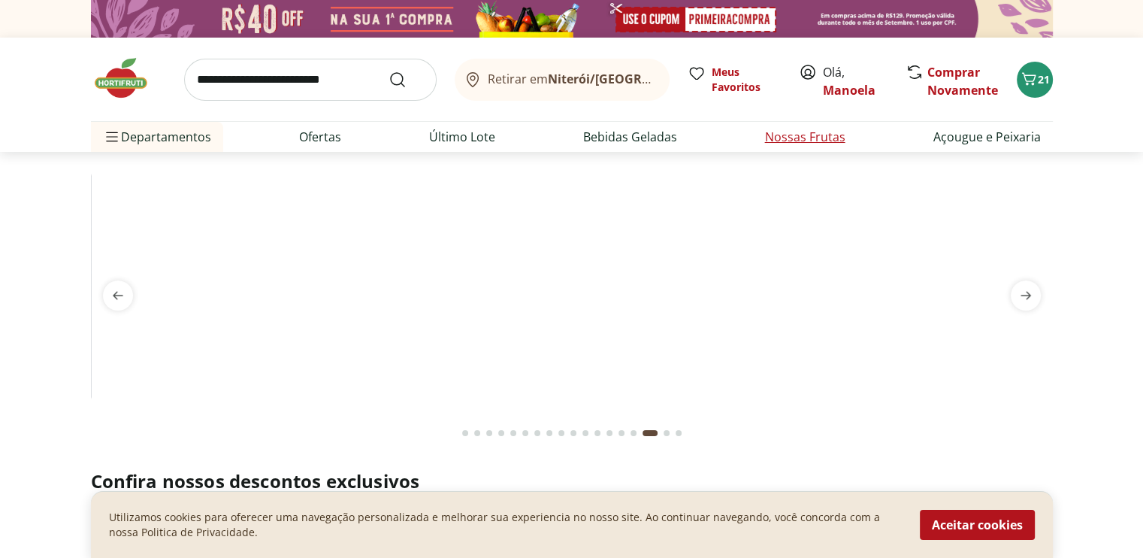
click at [787, 147] on li "Nossas Frutas" at bounding box center [805, 137] width 104 height 30
click at [800, 134] on link "Nossas Frutas" at bounding box center [805, 137] width 80 height 18
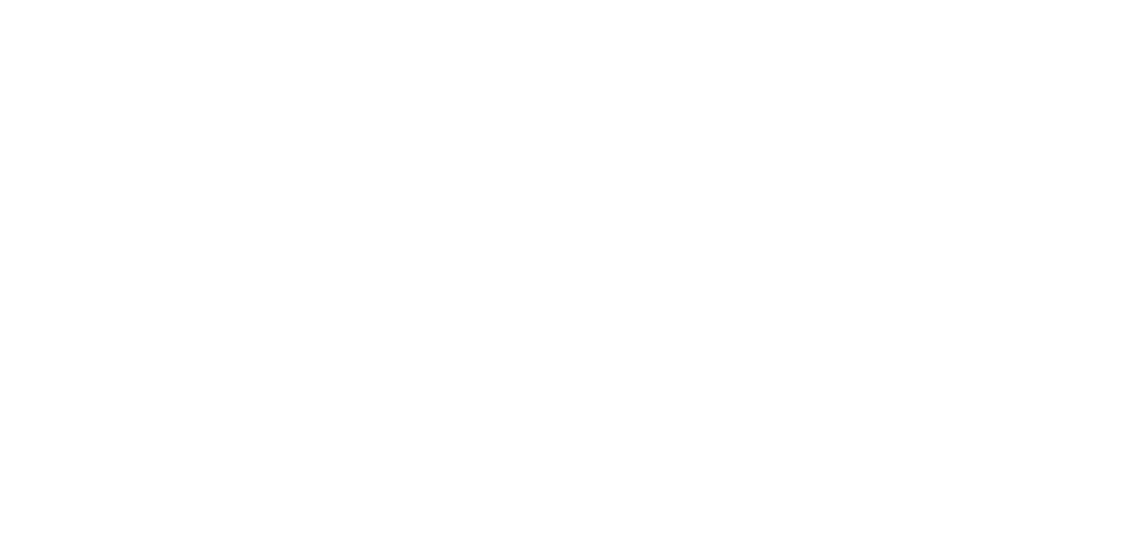
select select "**********"
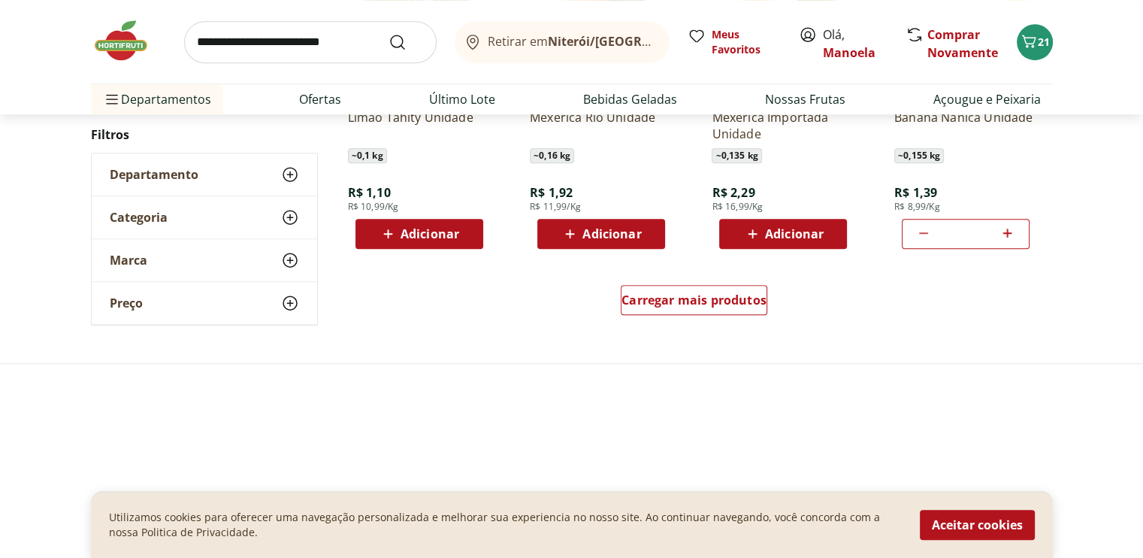
scroll to position [977, 0]
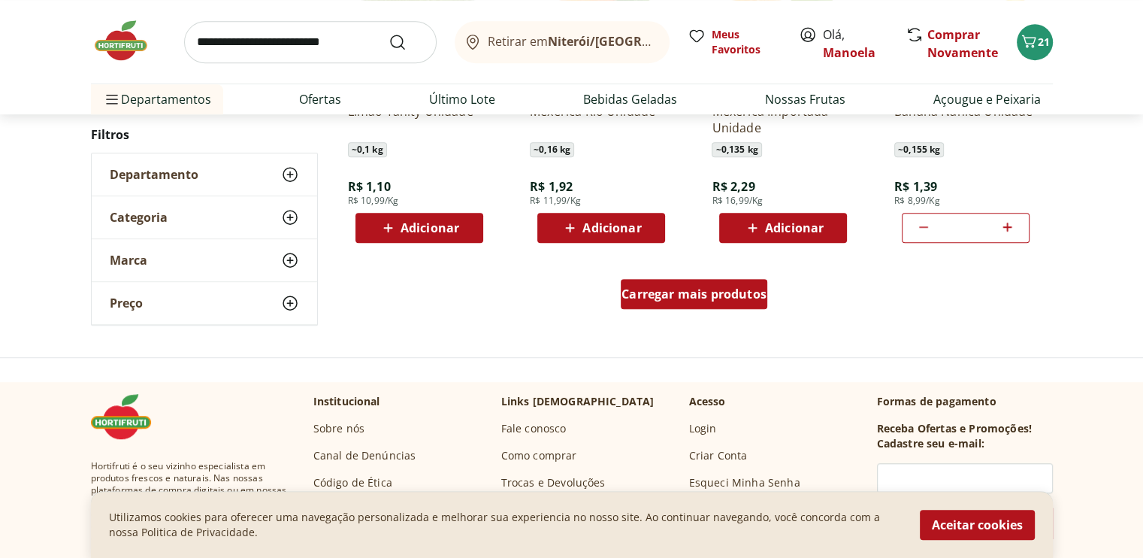
click at [743, 280] on div "Carregar mais produtos" at bounding box center [694, 294] width 147 height 30
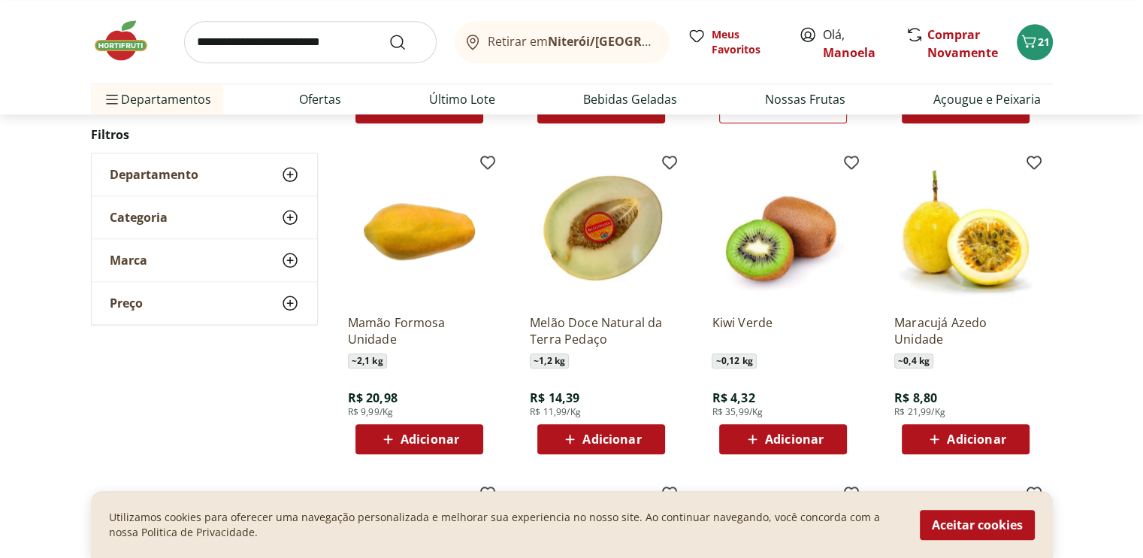
scroll to position [1428, 0]
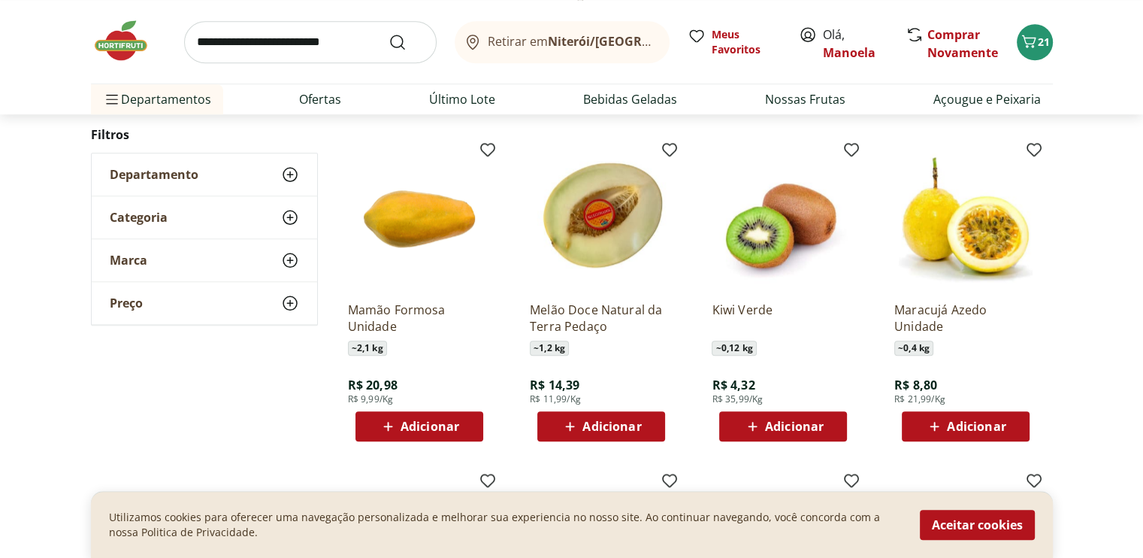
click at [419, 431] on span "Adicionar" at bounding box center [430, 426] width 59 height 12
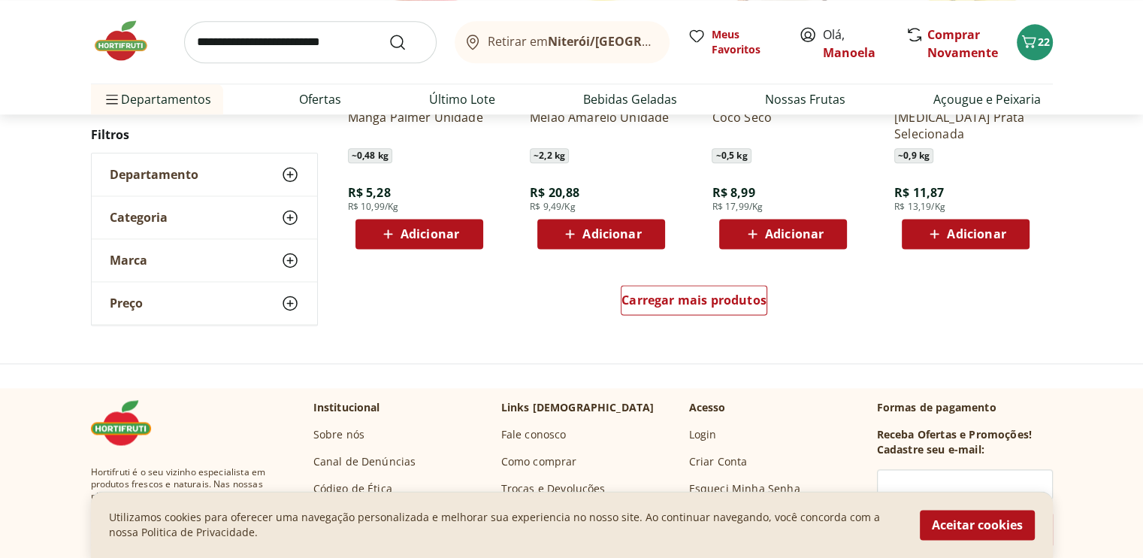
scroll to position [1954, 0]
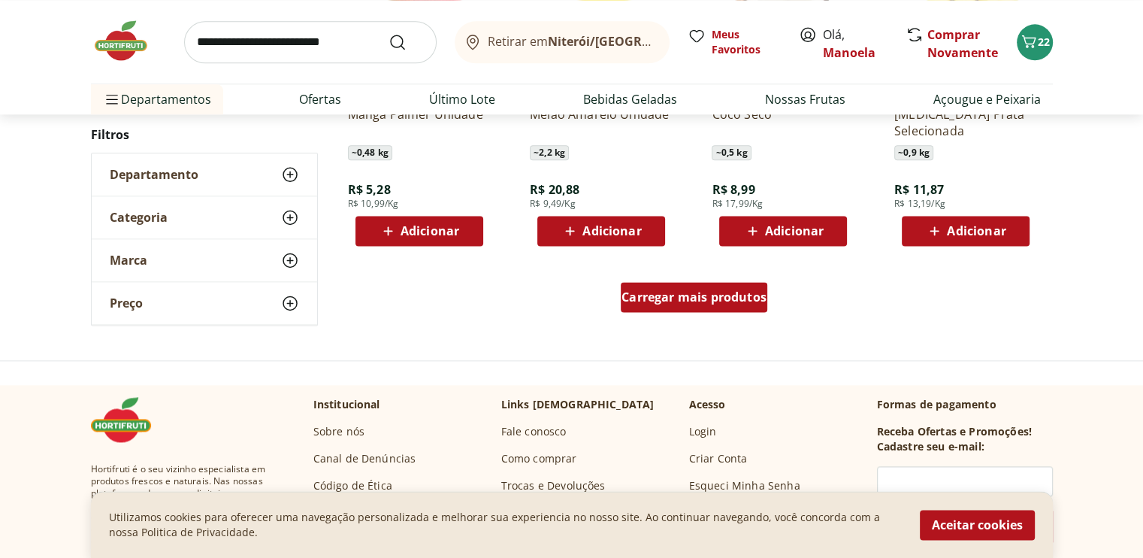
click at [691, 295] on span "Carregar mais produtos" at bounding box center [693, 297] width 145 height 12
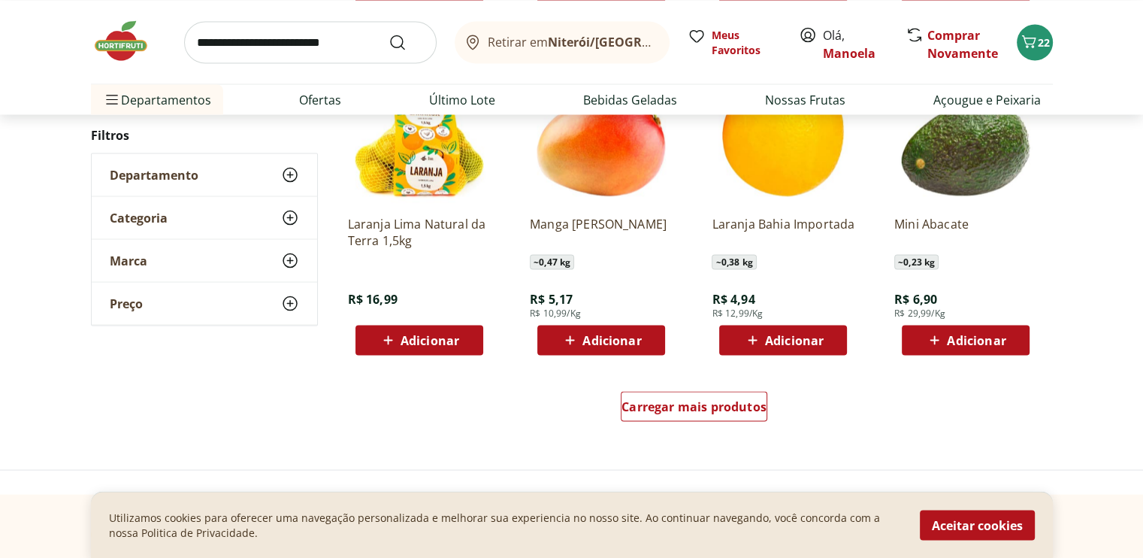
scroll to position [2855, 0]
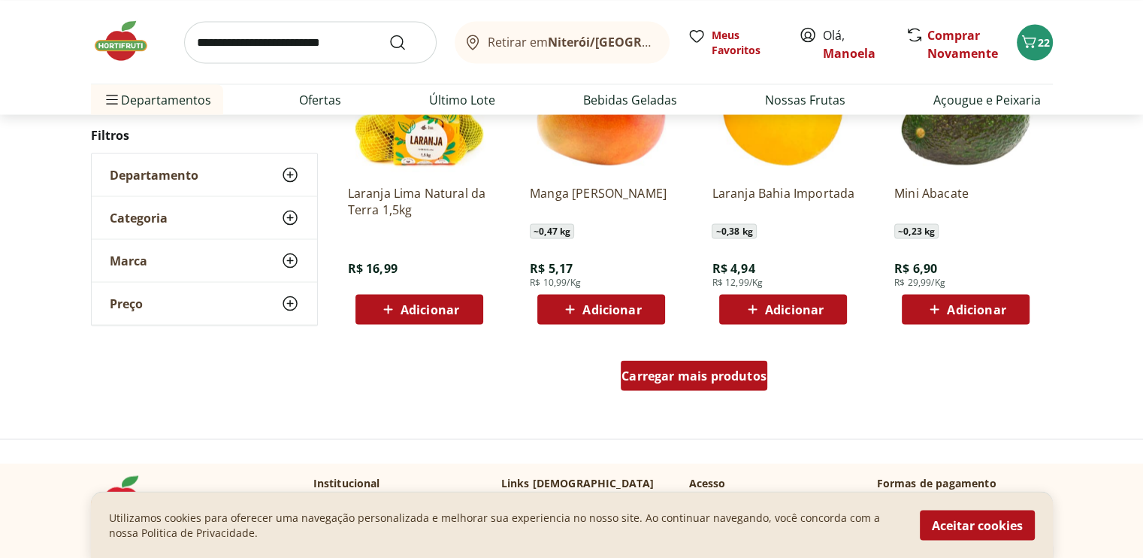
click at [645, 369] on span "Carregar mais produtos" at bounding box center [693, 375] width 145 height 12
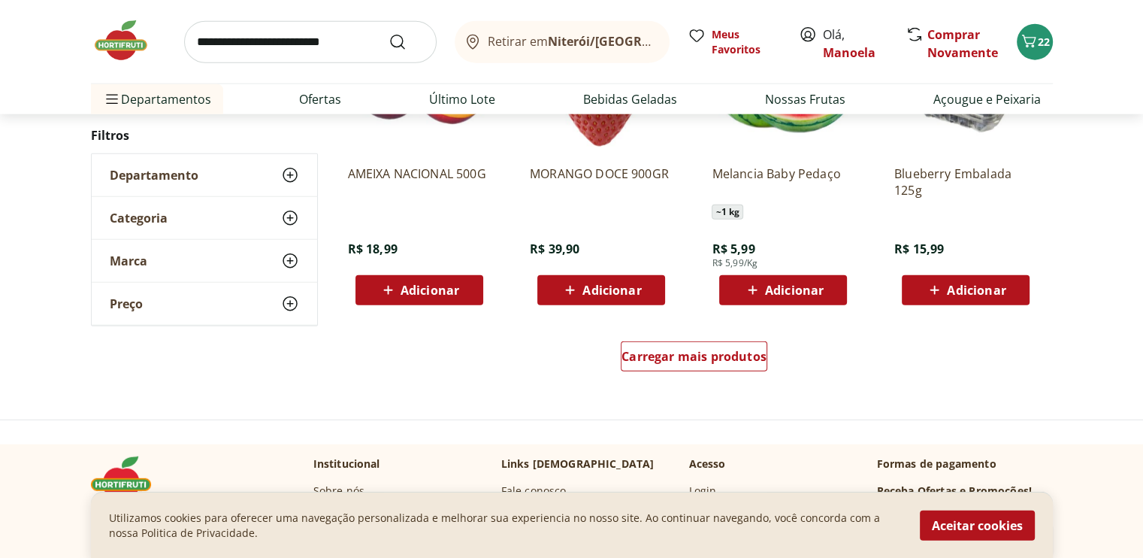
scroll to position [3907, 0]
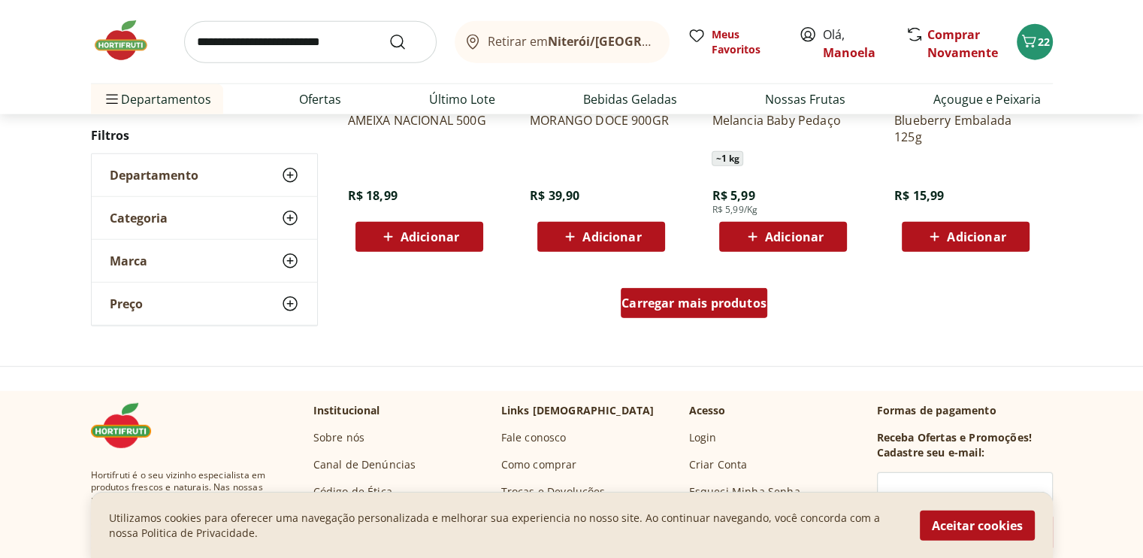
click at [681, 298] on span "Carregar mais produtos" at bounding box center [693, 303] width 145 height 12
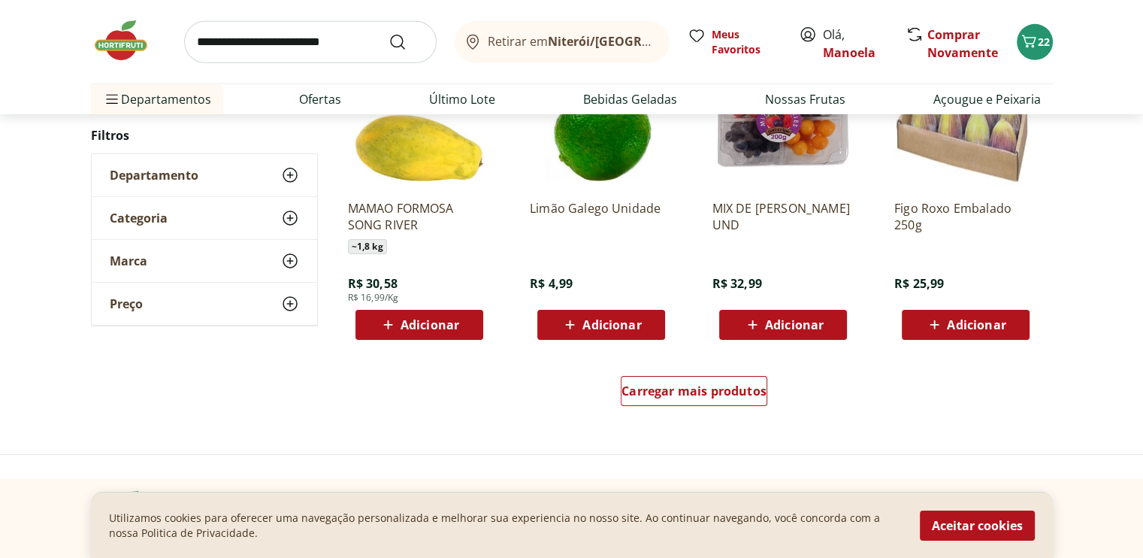
scroll to position [4809, 0]
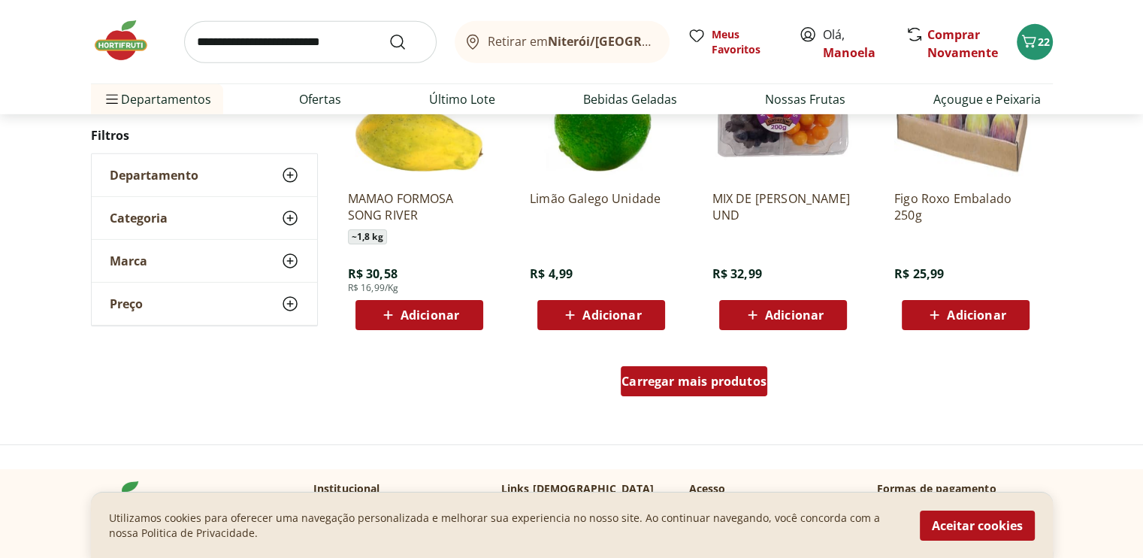
click at [658, 386] on span "Carregar mais produtos" at bounding box center [693, 381] width 145 height 12
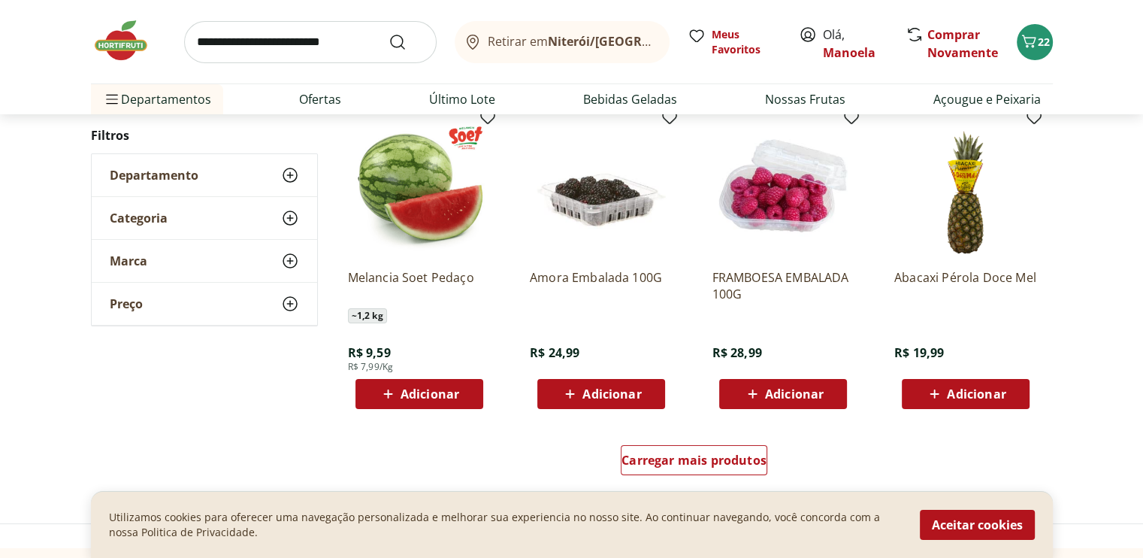
scroll to position [5711, 0]
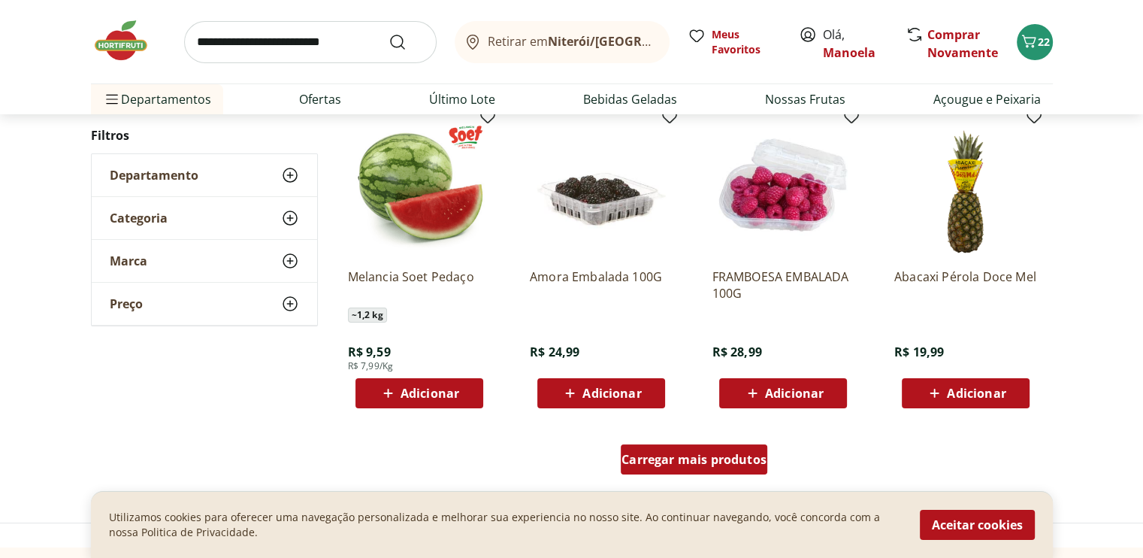
click at [656, 453] on span "Carregar mais produtos" at bounding box center [693, 459] width 145 height 12
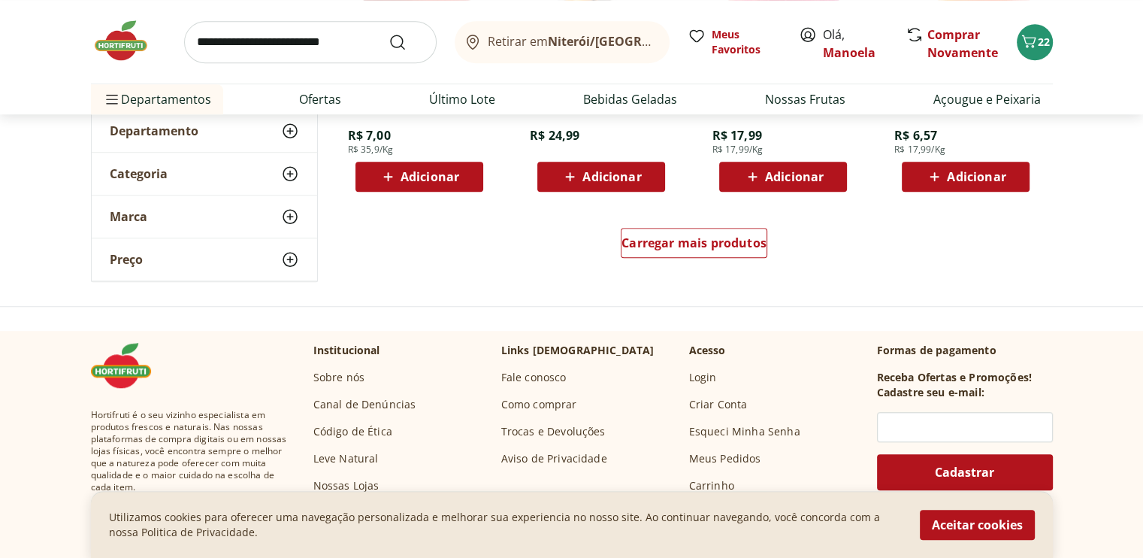
scroll to position [6913, 0]
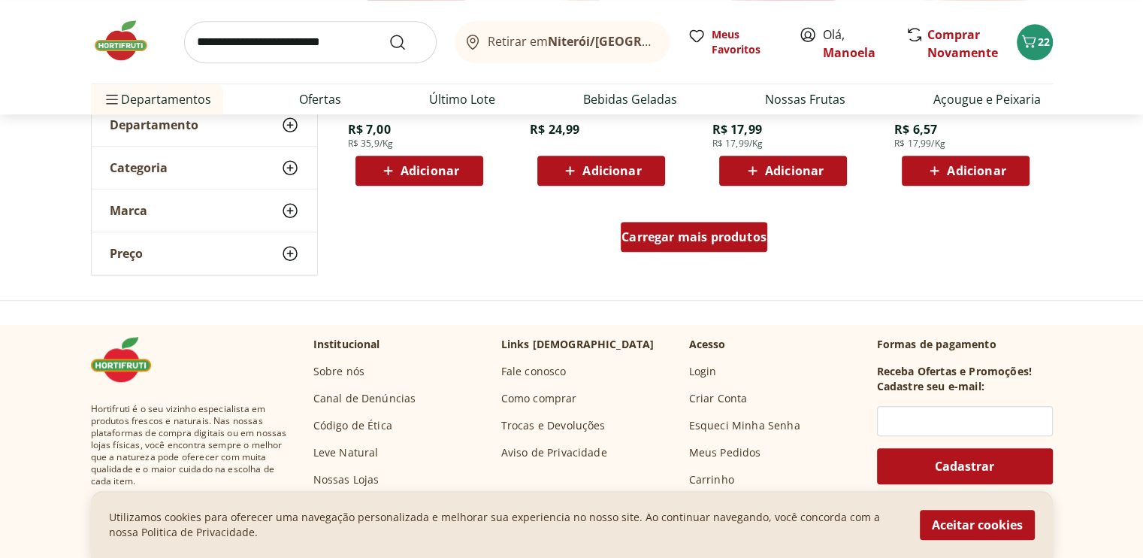
click at [682, 233] on span "Carregar mais produtos" at bounding box center [693, 237] width 145 height 12
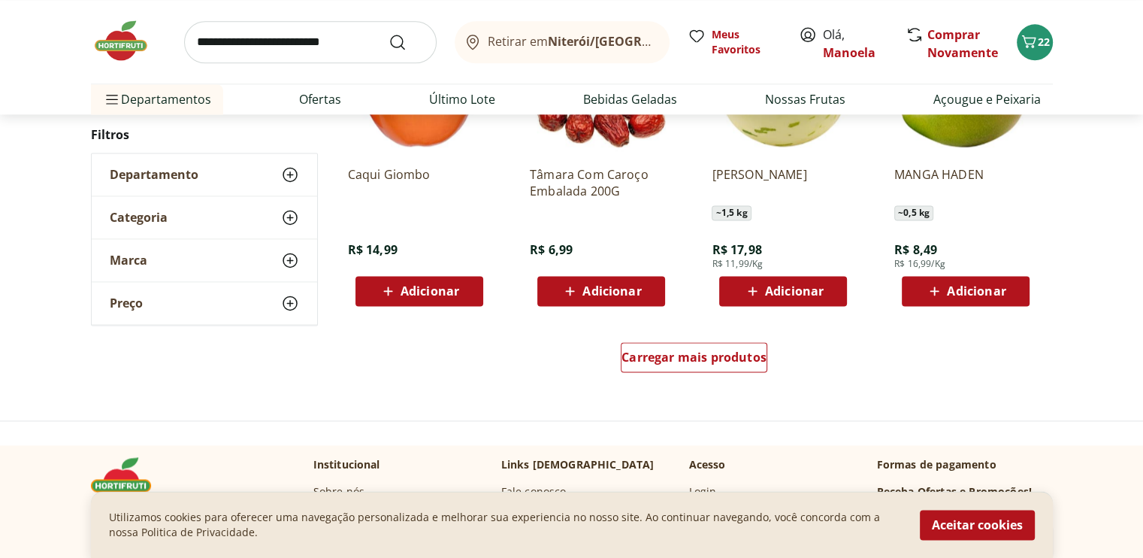
scroll to position [7740, 0]
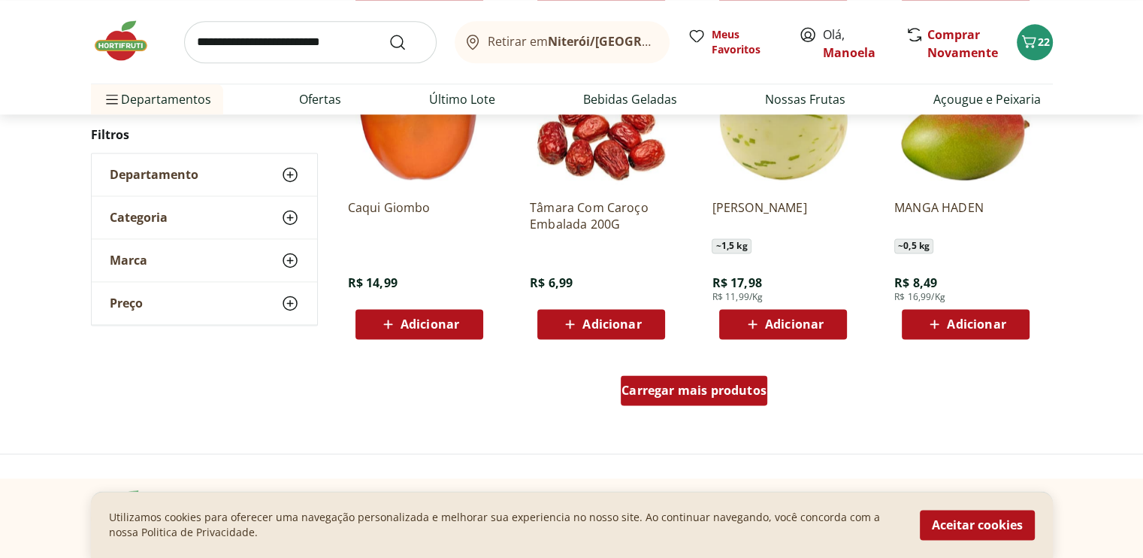
click at [693, 385] on span "Carregar mais produtos" at bounding box center [693, 390] width 145 height 12
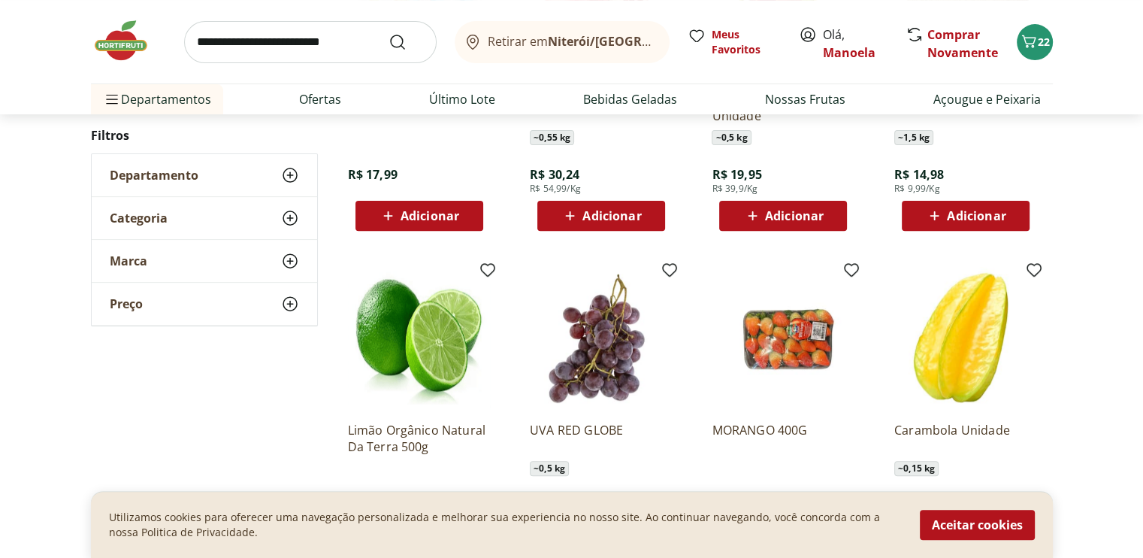
scroll to position [6087, 0]
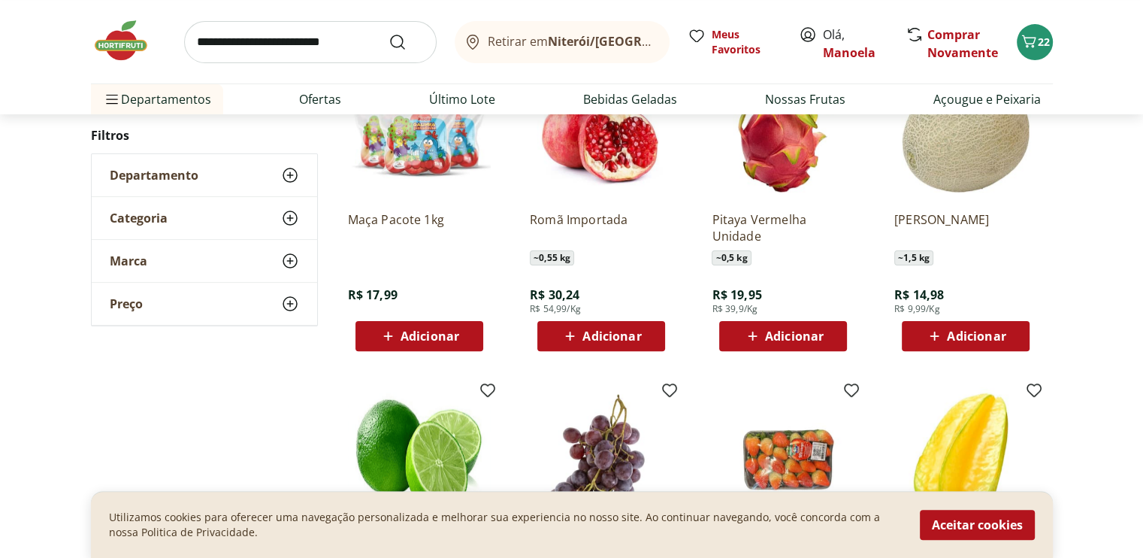
click at [292, 222] on icon at bounding box center [290, 218] width 18 height 18
click at [283, 166] on icon at bounding box center [290, 175] width 18 height 18
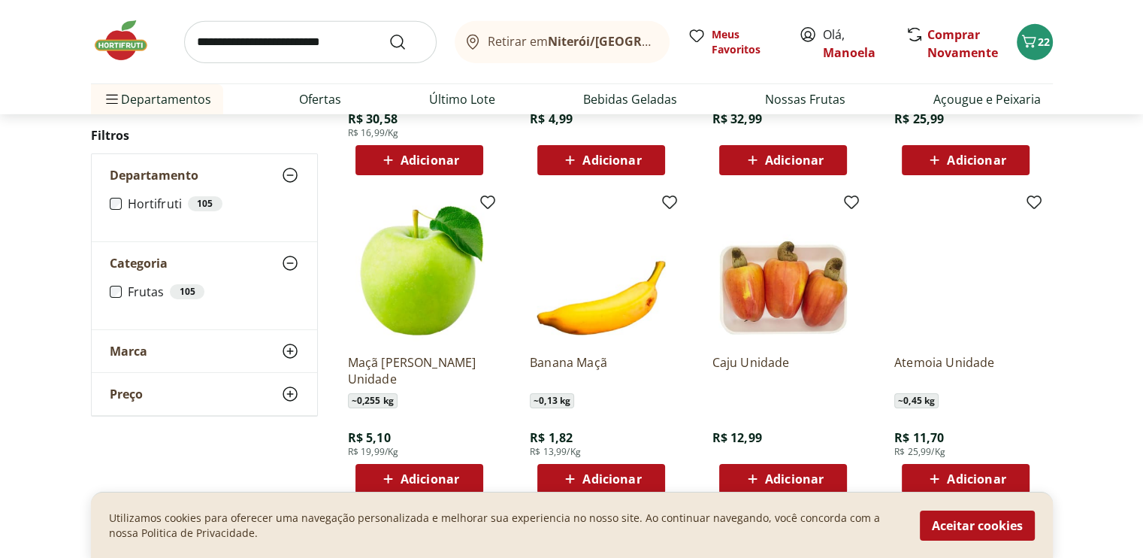
scroll to position [4959, 0]
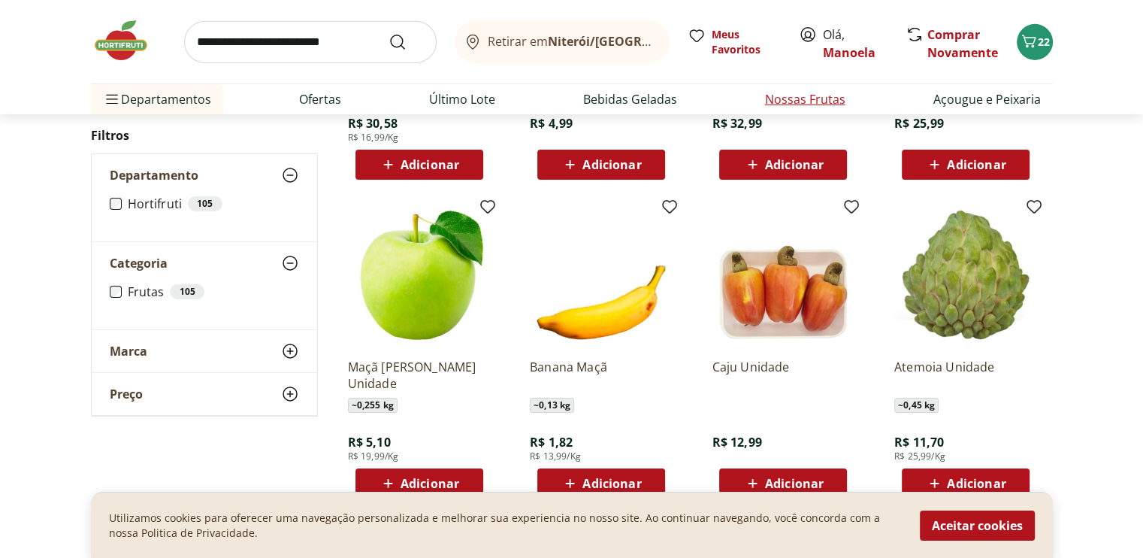
click at [812, 104] on link "Nossas Frutas" at bounding box center [805, 99] width 80 height 18
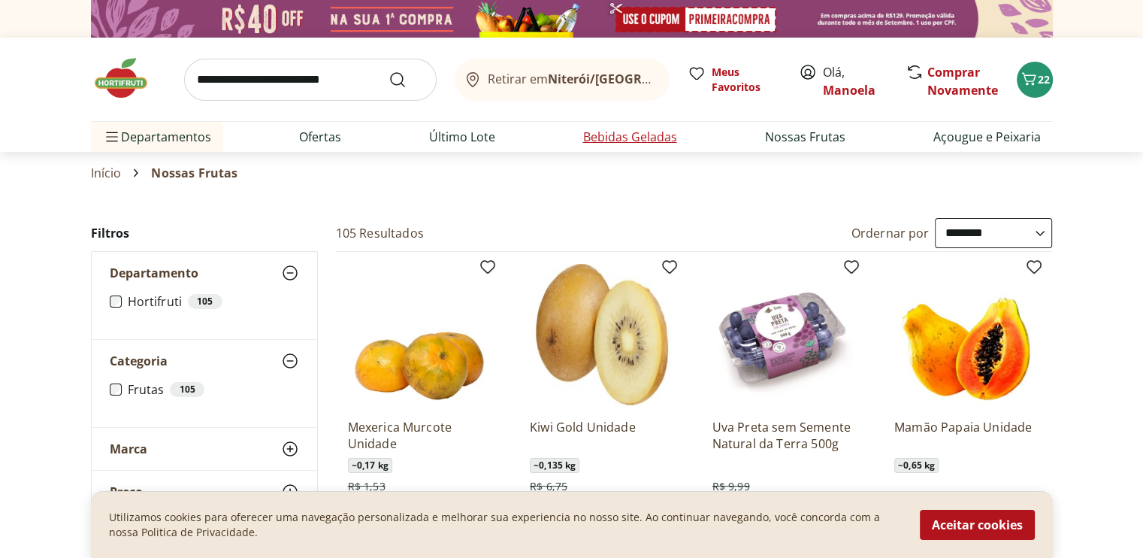
click at [602, 142] on link "Bebidas Geladas" at bounding box center [630, 137] width 94 height 18
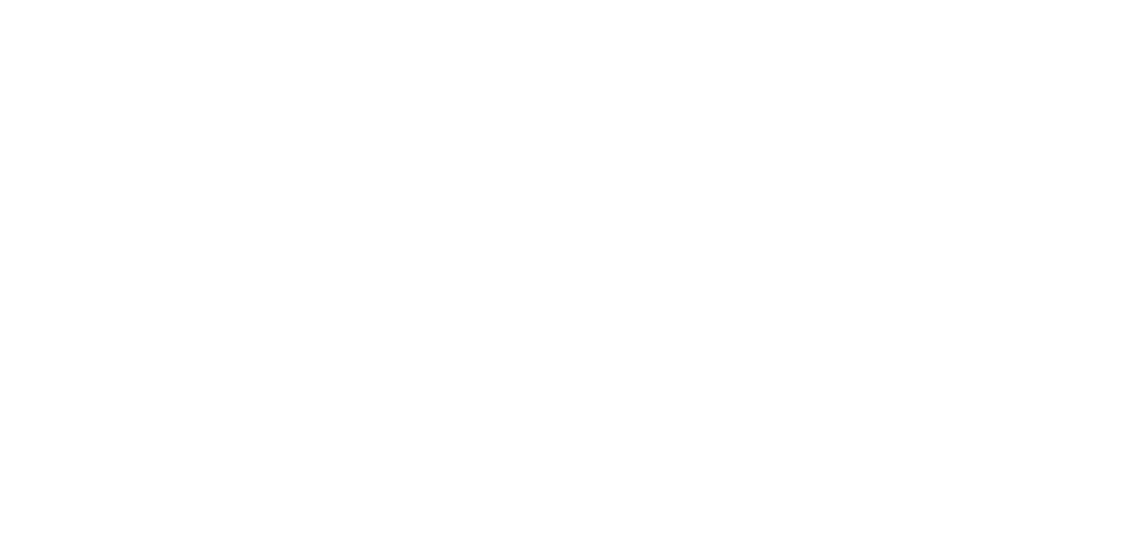
select select "**********"
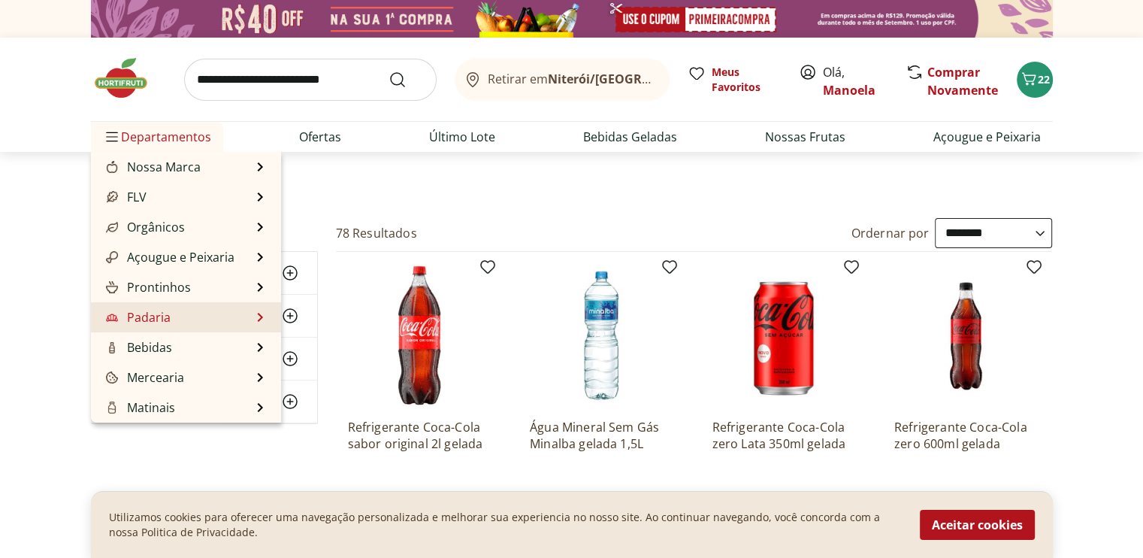
click at [144, 315] on link "Padaria" at bounding box center [137, 317] width 68 height 18
select select "**********"
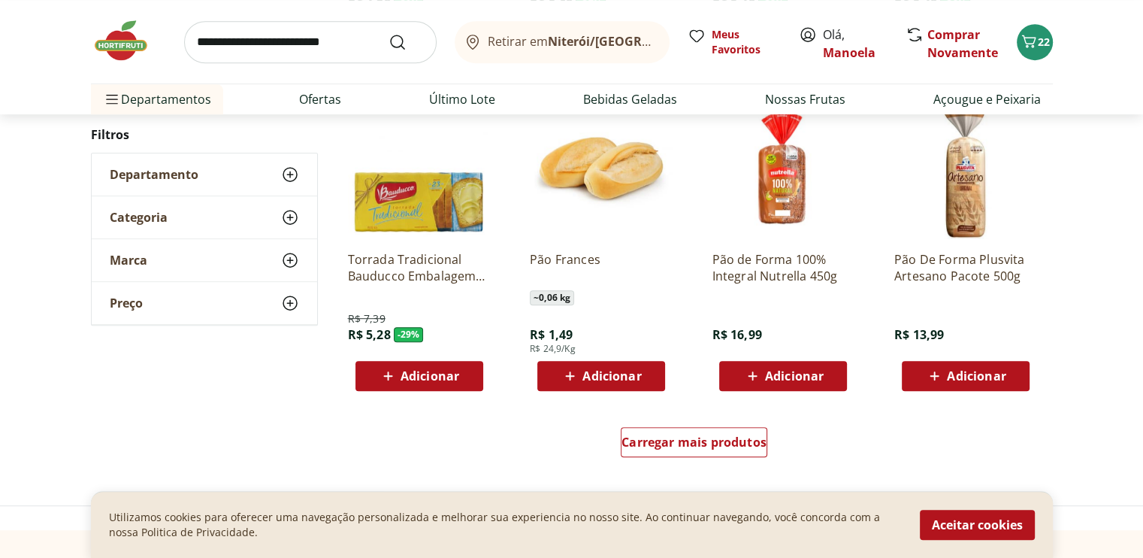
scroll to position [977, 0]
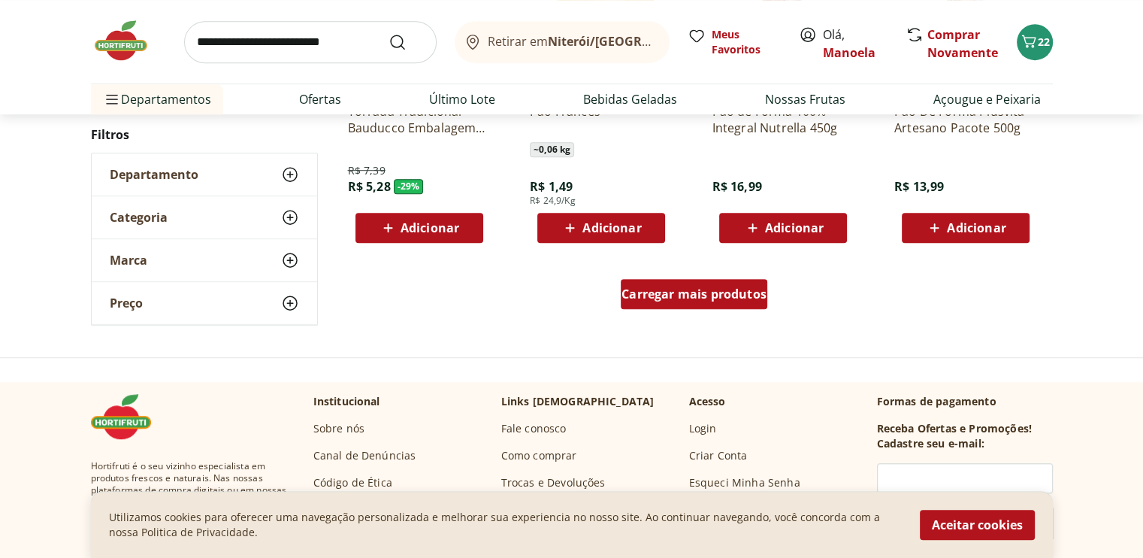
click at [697, 307] on div "Carregar mais produtos" at bounding box center [694, 294] width 147 height 30
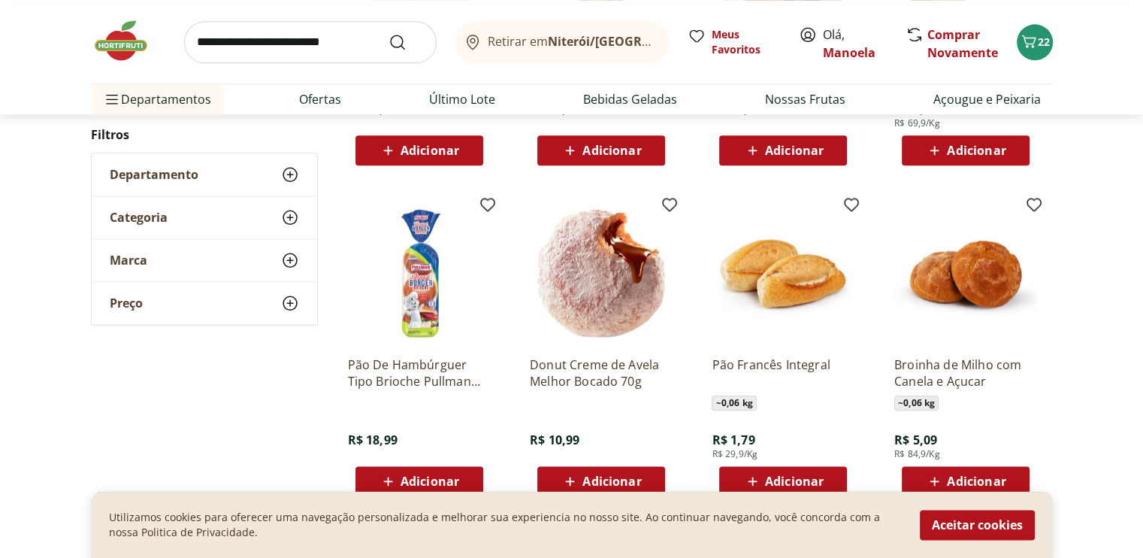
scroll to position [1803, 0]
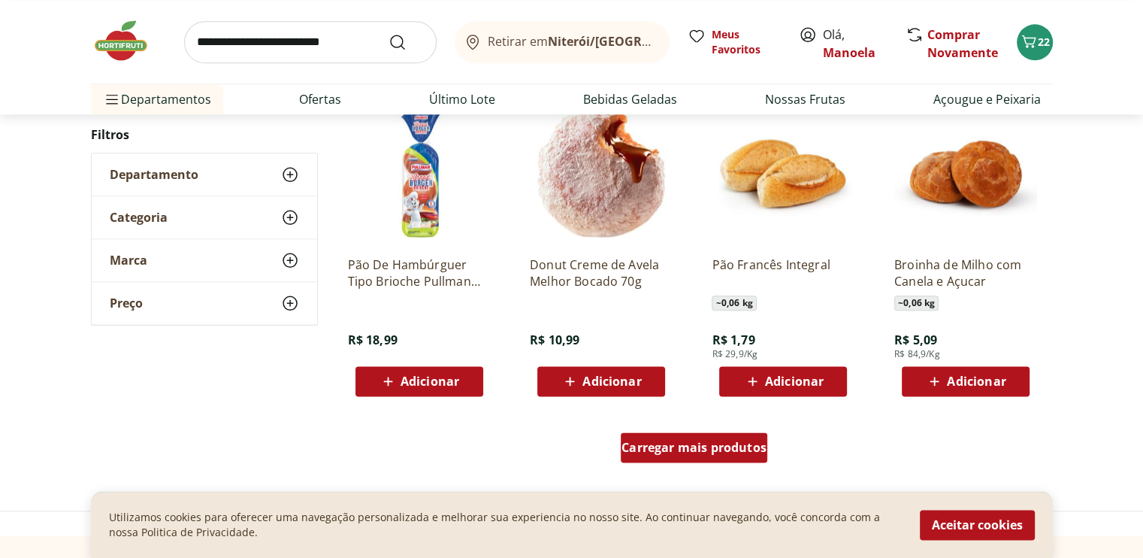
click at [690, 452] on span "Carregar mais produtos" at bounding box center [693, 447] width 145 height 12
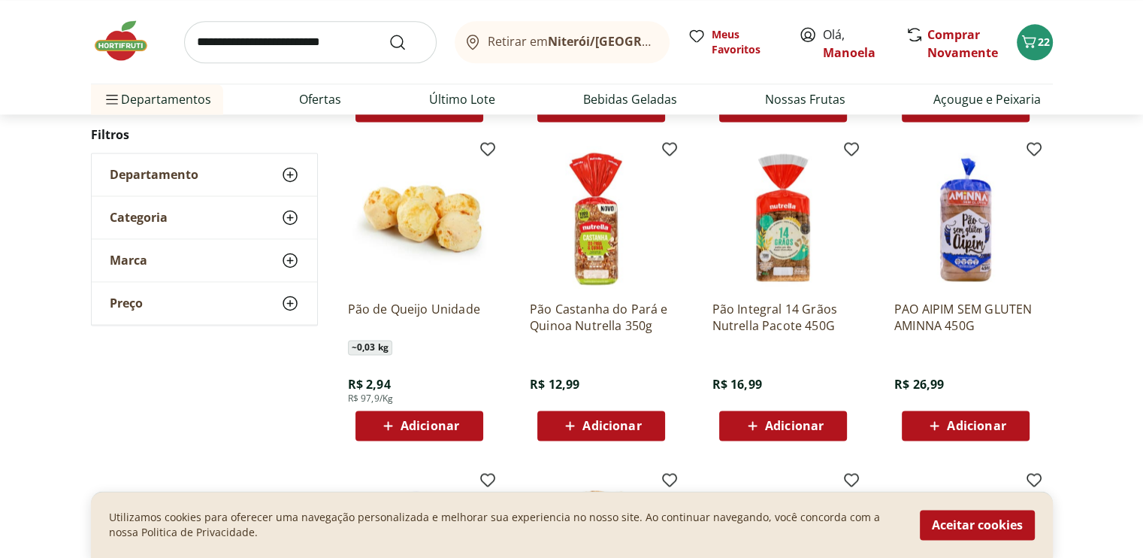
scroll to position [2104, 0]
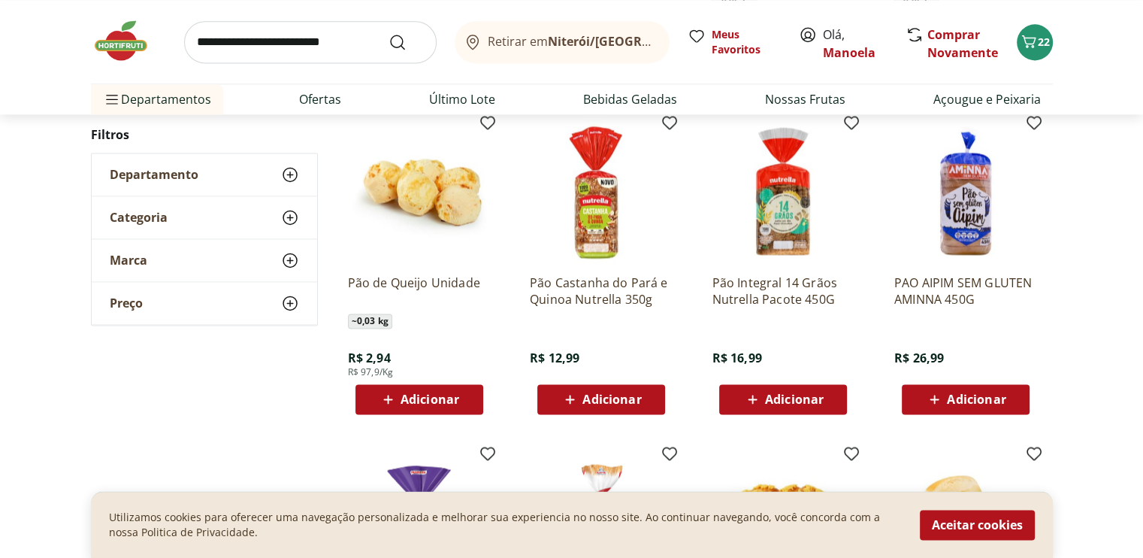
click at [628, 398] on span "Adicionar" at bounding box center [611, 399] width 59 height 12
click at [594, 395] on span "Adicionar" at bounding box center [611, 399] width 59 height 12
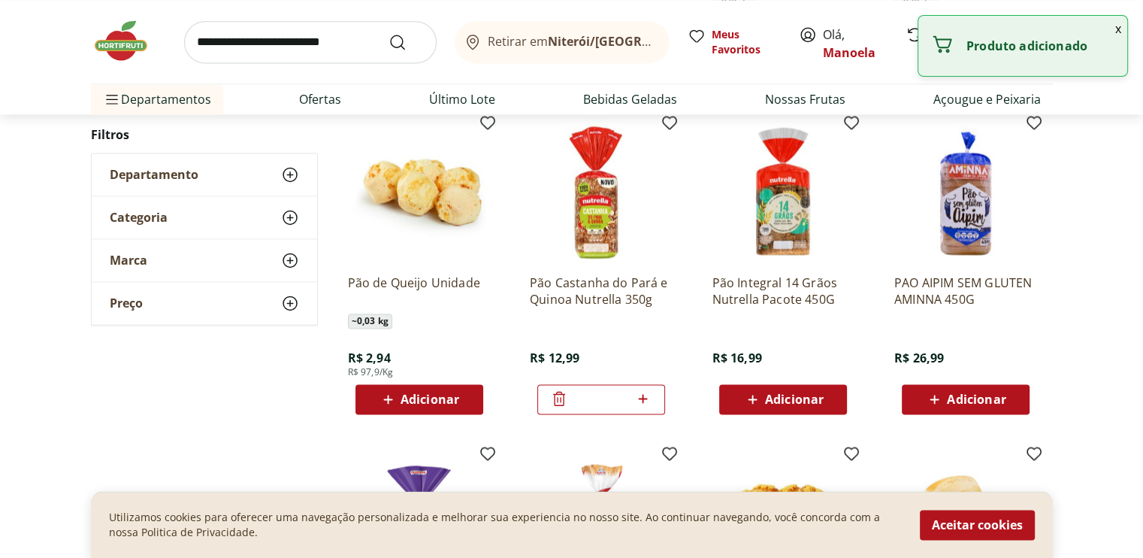
click at [638, 395] on icon at bounding box center [642, 398] width 19 height 18
type input "*"
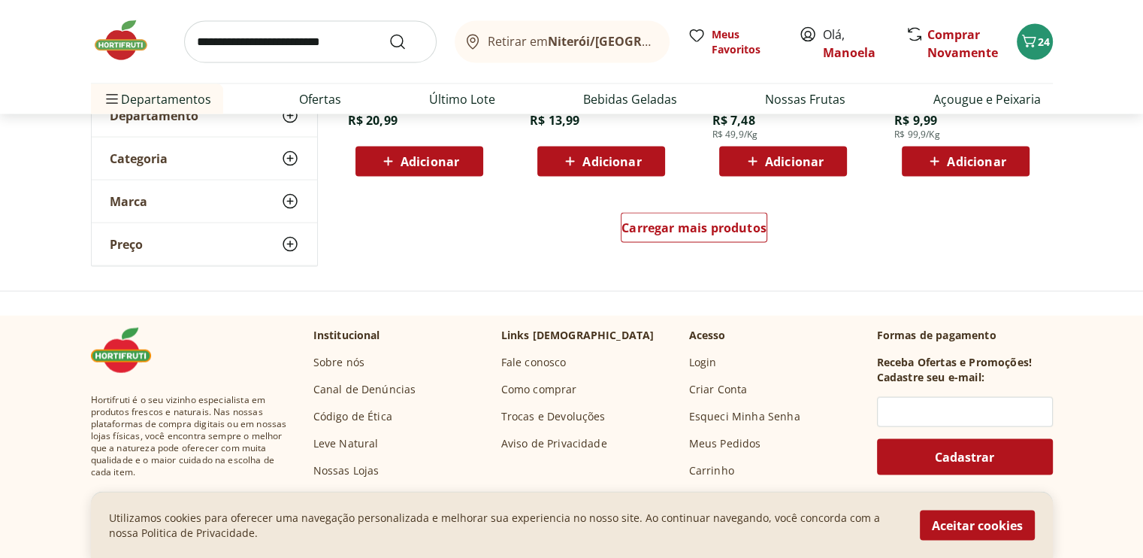
scroll to position [3006, 0]
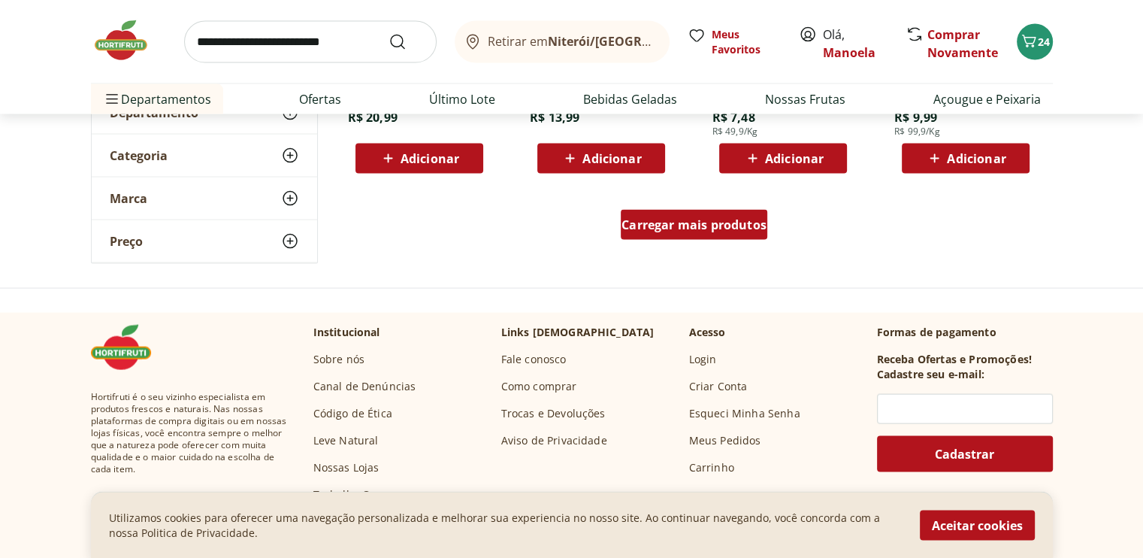
click at [682, 225] on span "Carregar mais produtos" at bounding box center [693, 225] width 145 height 12
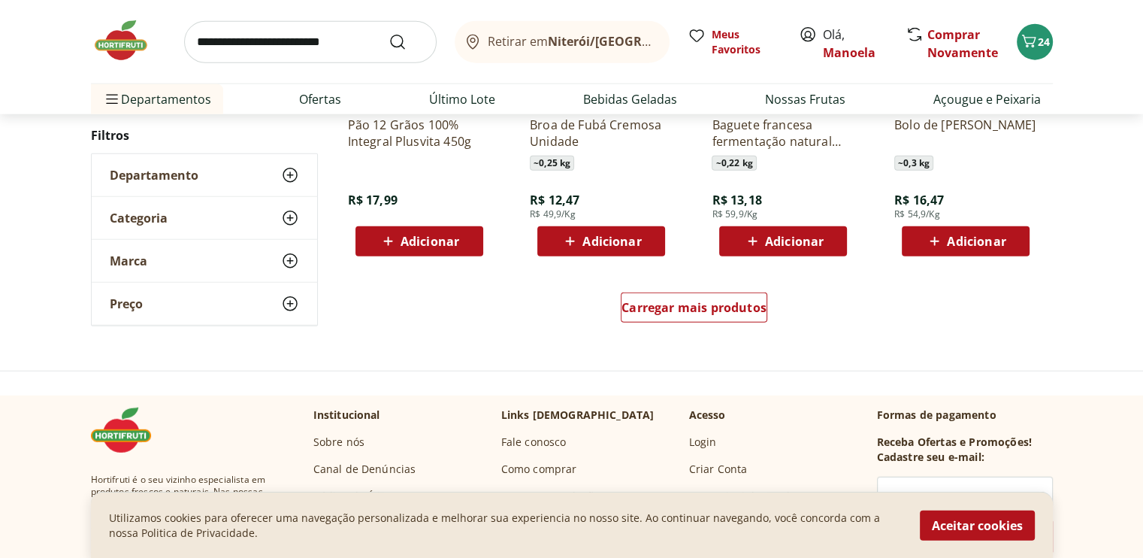
scroll to position [3907, 0]
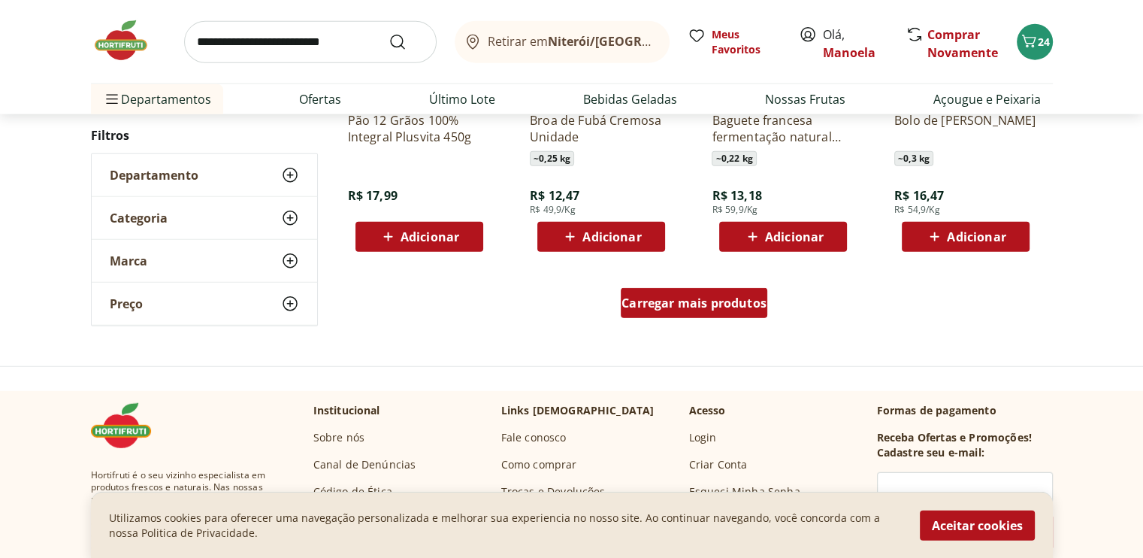
click at [653, 297] on span "Carregar mais produtos" at bounding box center [693, 303] width 145 height 12
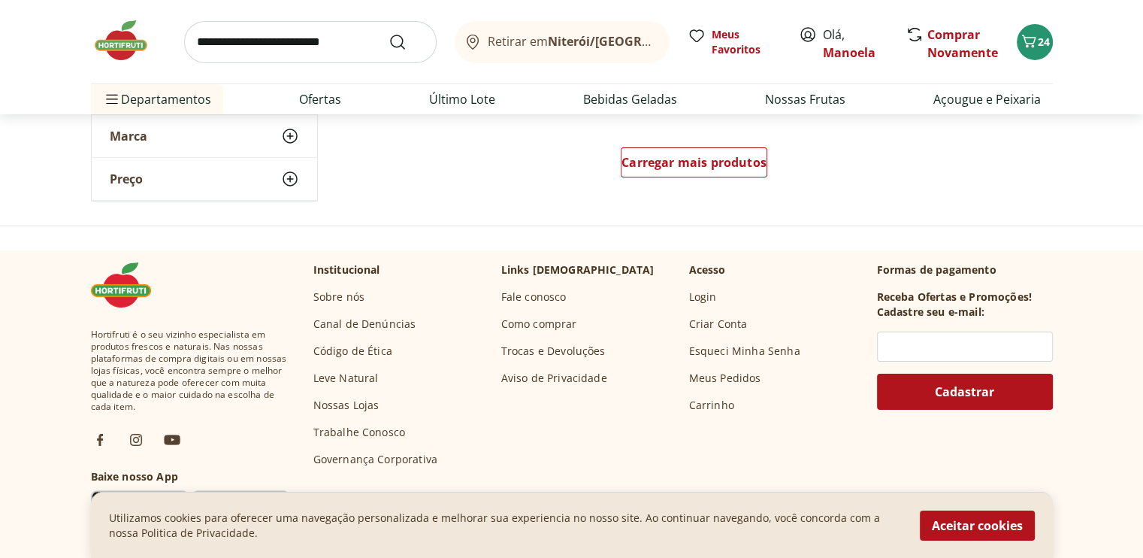
scroll to position [5035, 0]
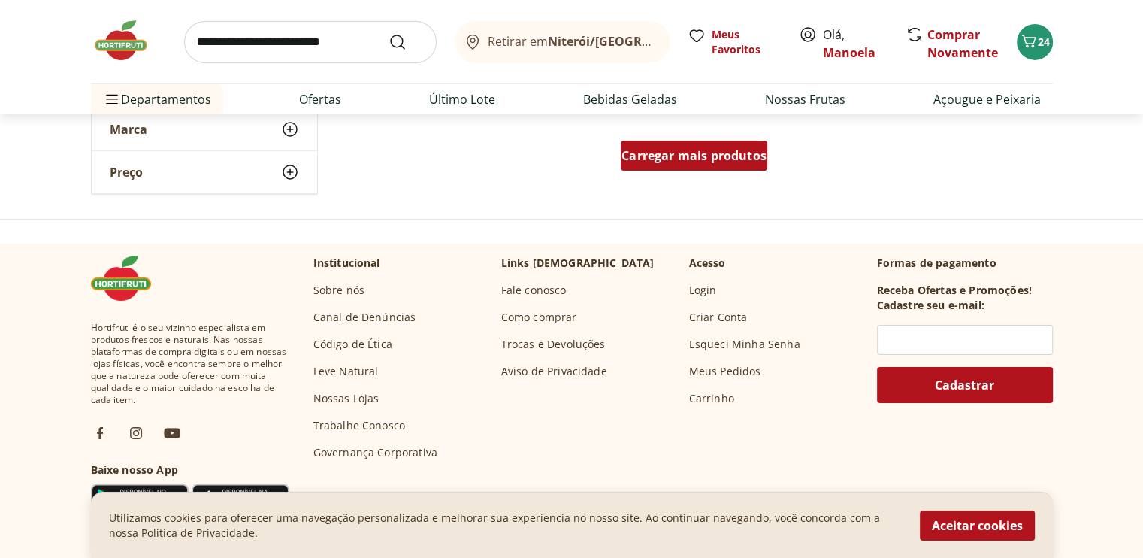
click at [661, 158] on span "Carregar mais produtos" at bounding box center [693, 156] width 145 height 12
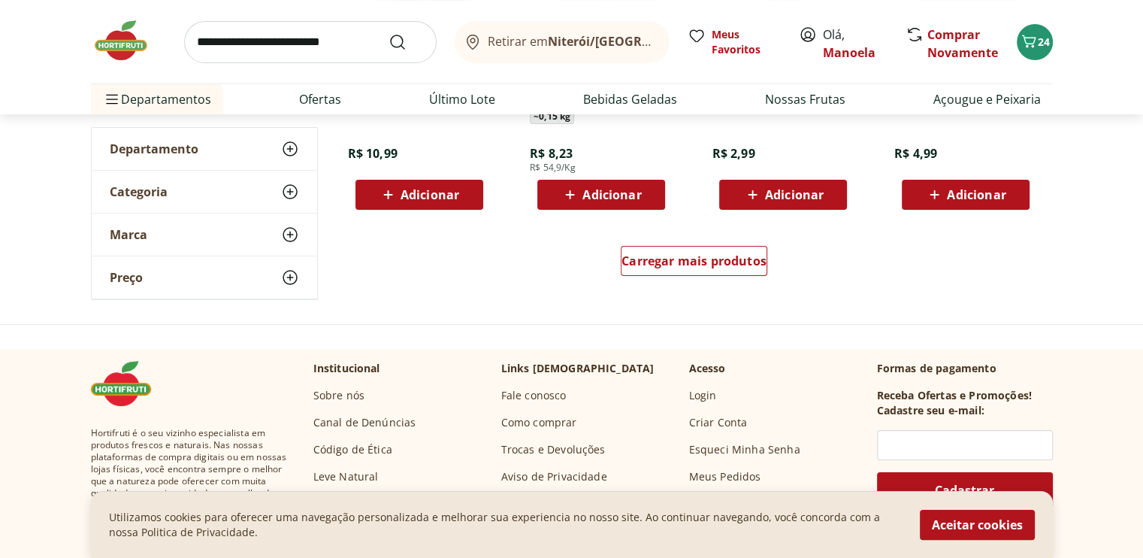
scroll to position [5936, 0]
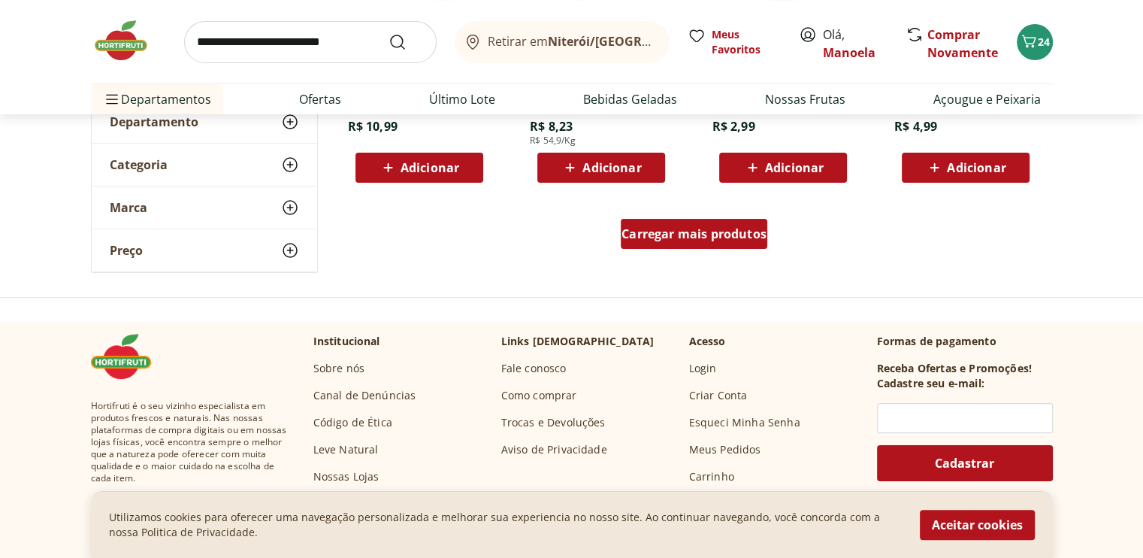
click at [702, 240] on span "Carregar mais produtos" at bounding box center [693, 234] width 145 height 12
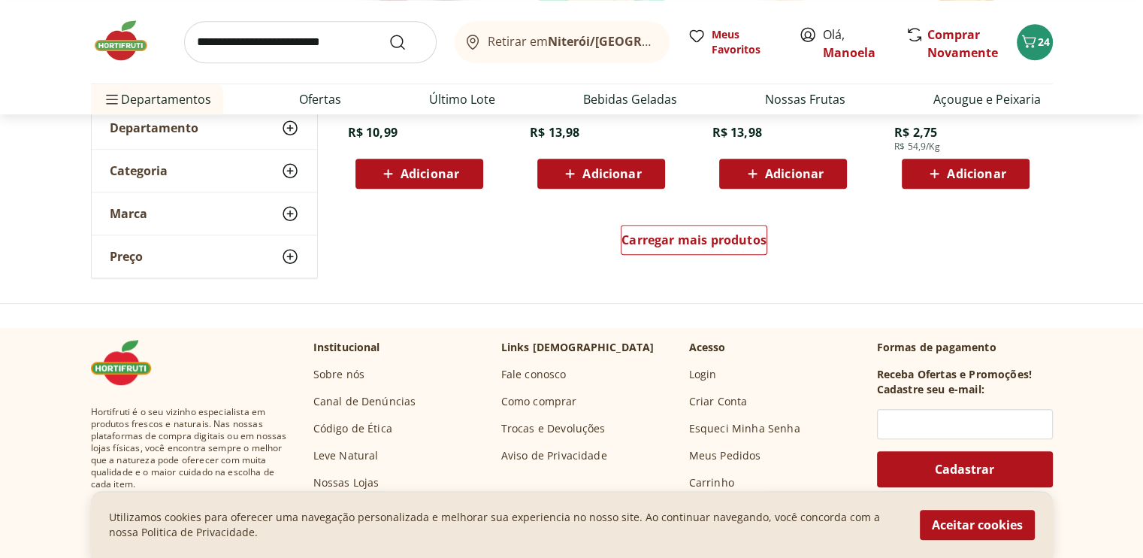
scroll to position [6913, 0]
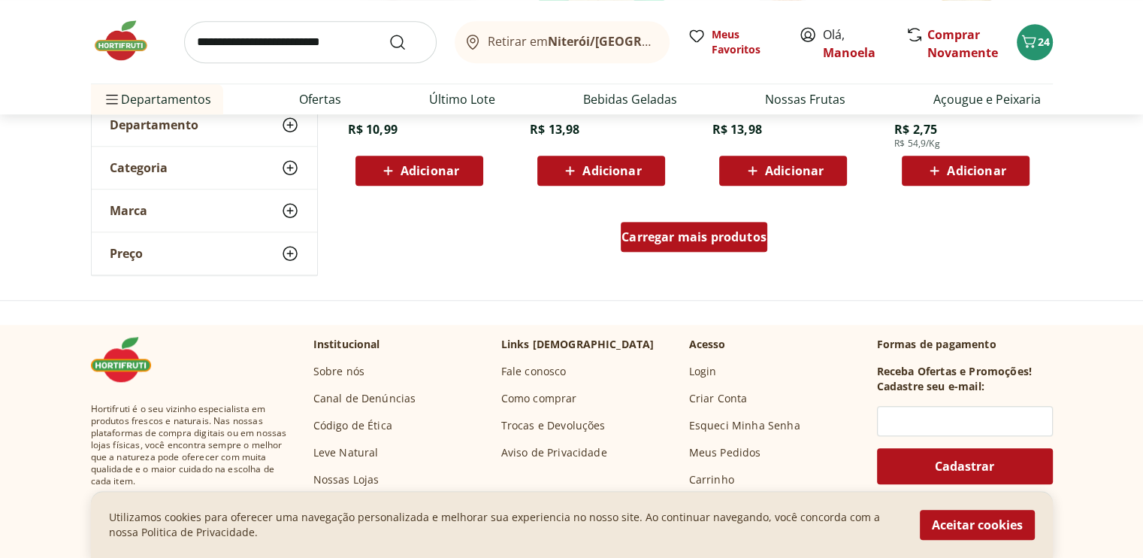
click at [662, 234] on span "Carregar mais produtos" at bounding box center [693, 237] width 145 height 12
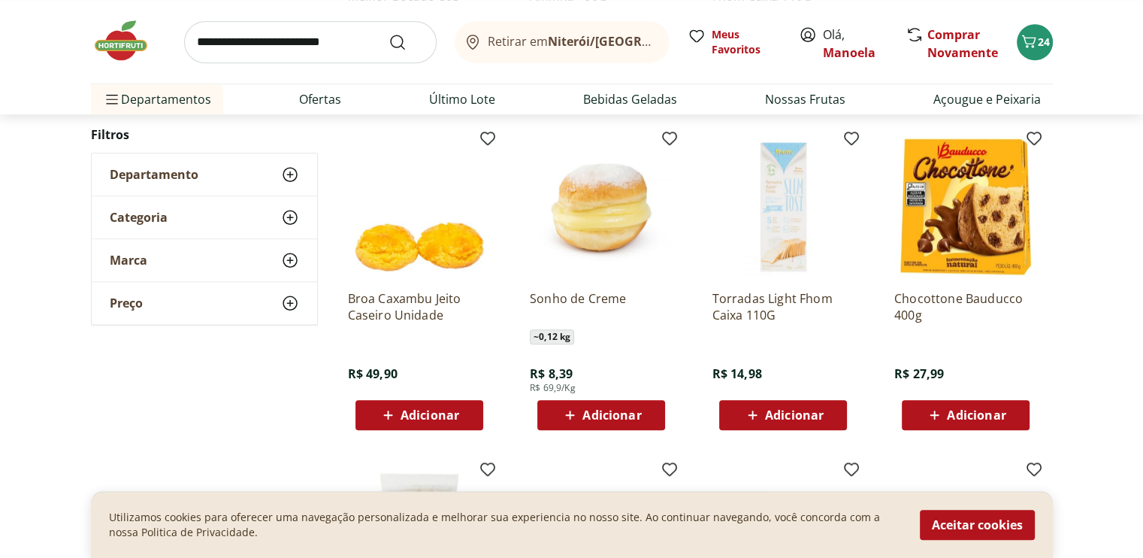
scroll to position [6988, 0]
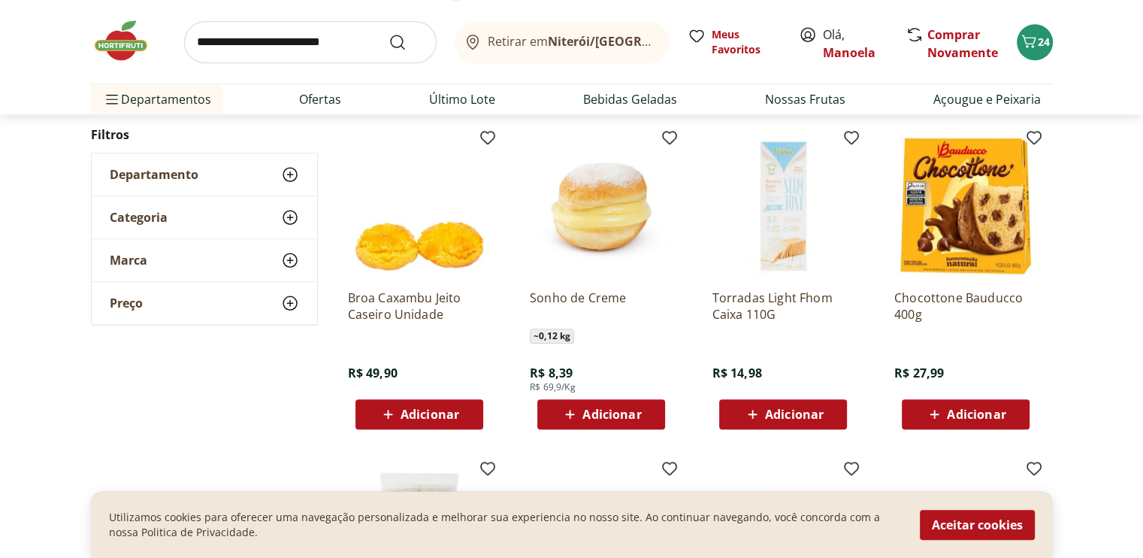
click at [274, 39] on input "search" at bounding box center [310, 42] width 252 height 42
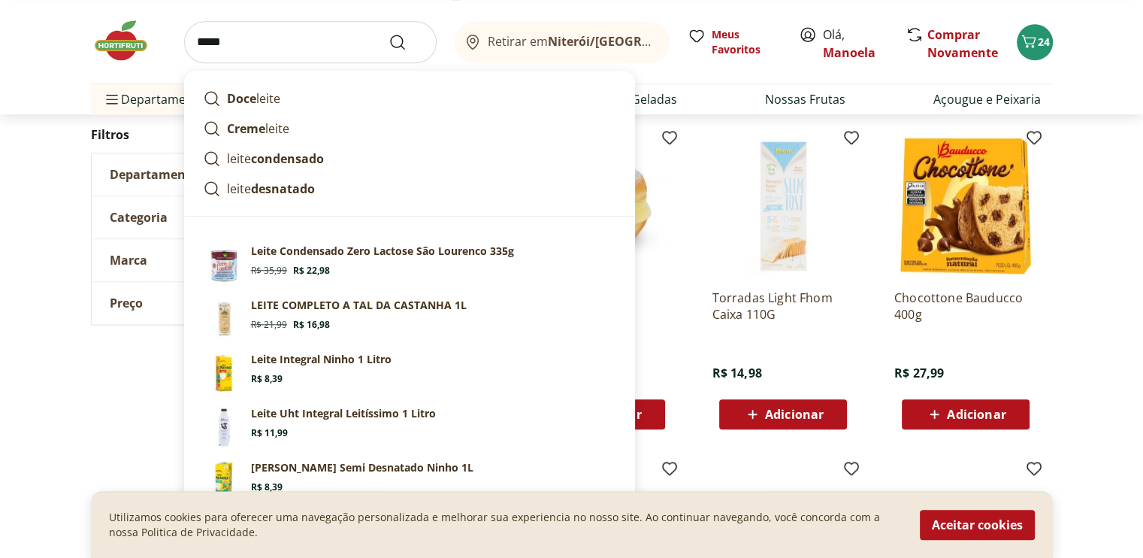
type input "*****"
click at [388, 33] on button "Submit Search" at bounding box center [406, 42] width 36 height 18
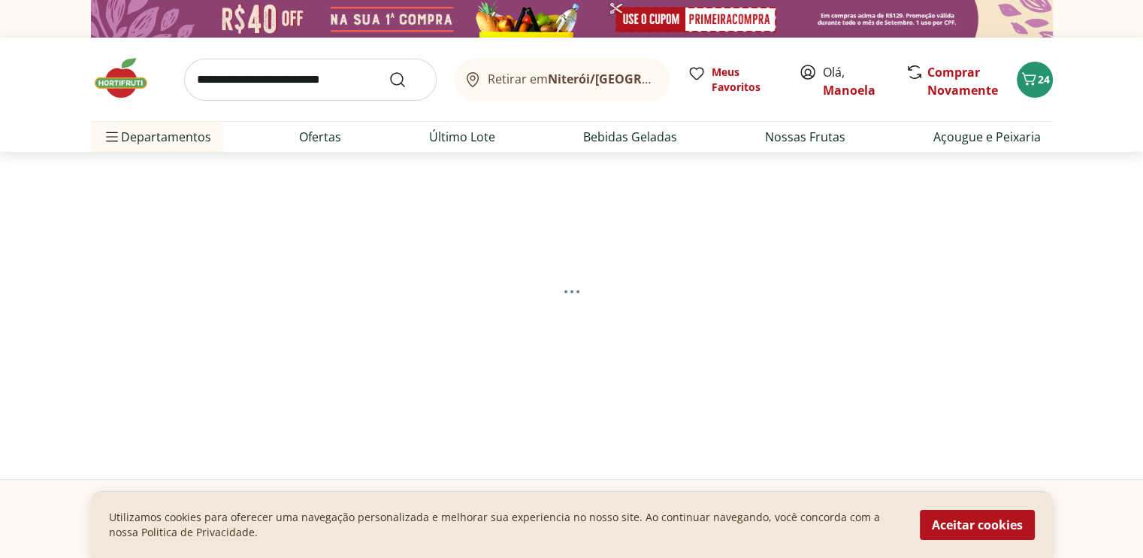
select select "**********"
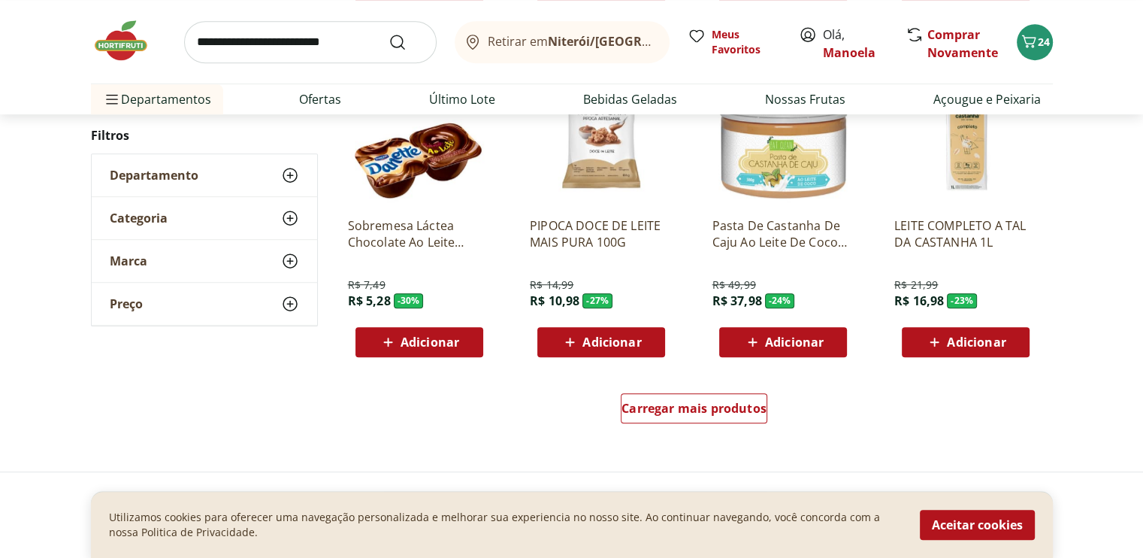
scroll to position [977, 0]
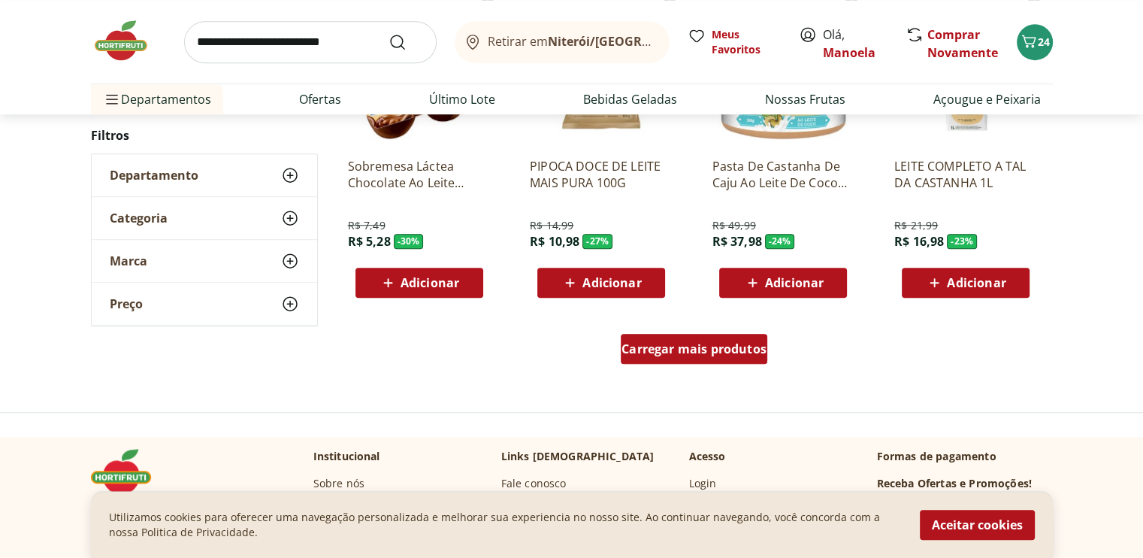
click at [719, 361] on div "Carregar mais produtos" at bounding box center [694, 349] width 147 height 30
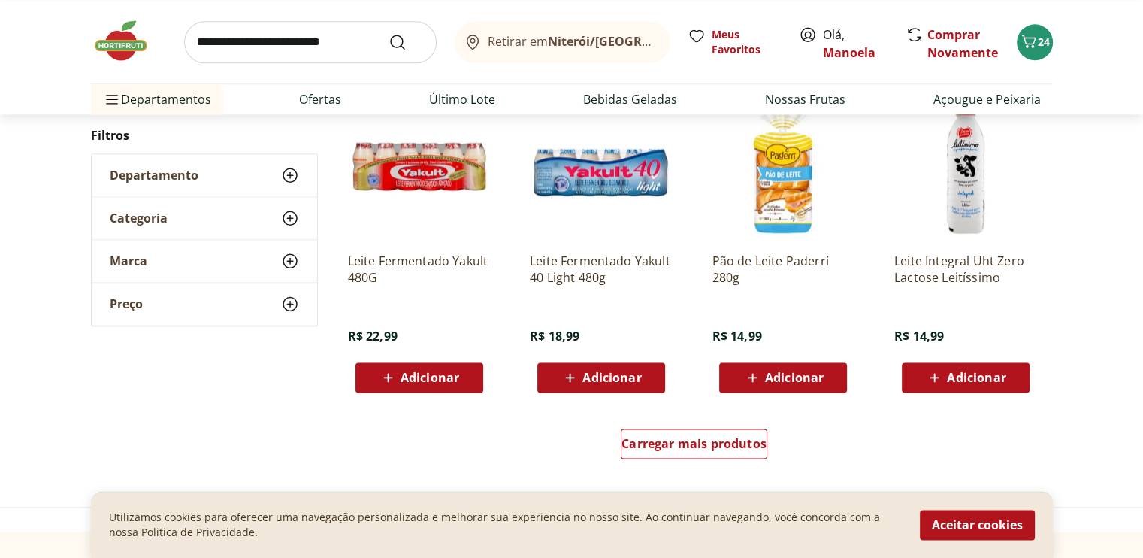
scroll to position [1879, 0]
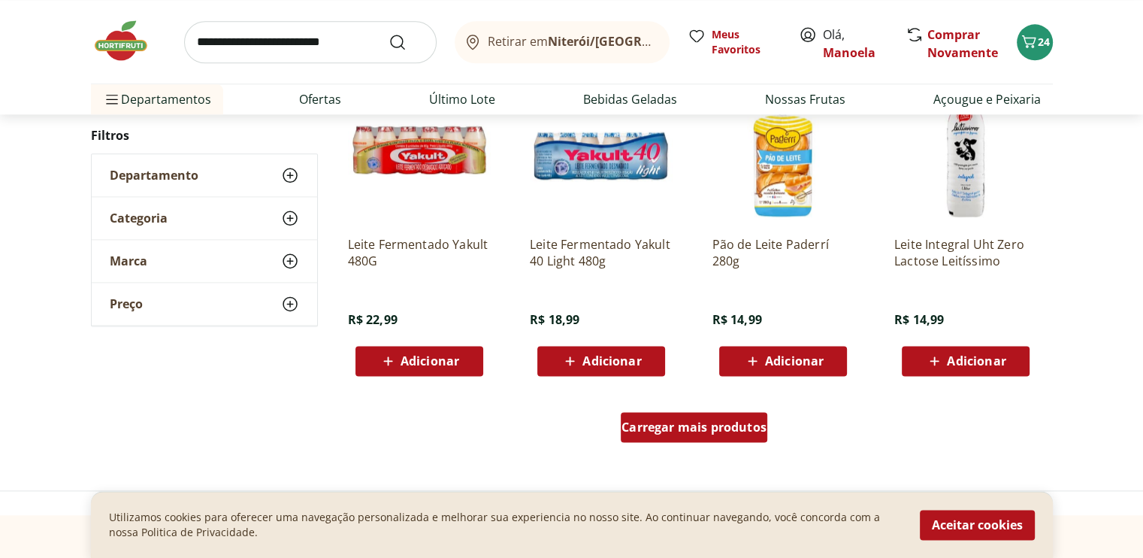
click at [691, 425] on span "Carregar mais produtos" at bounding box center [693, 427] width 145 height 12
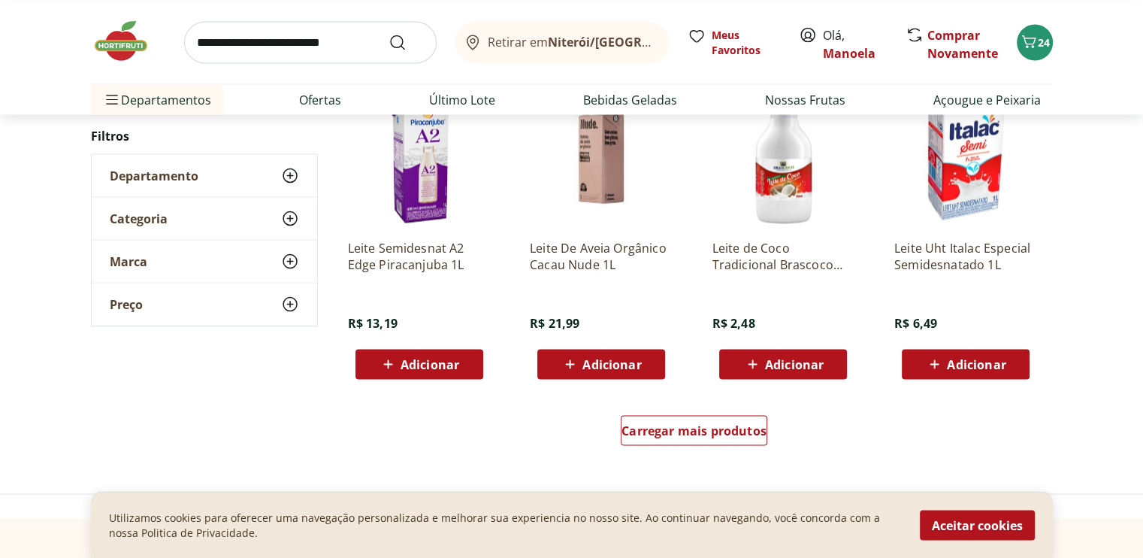
scroll to position [2780, 0]
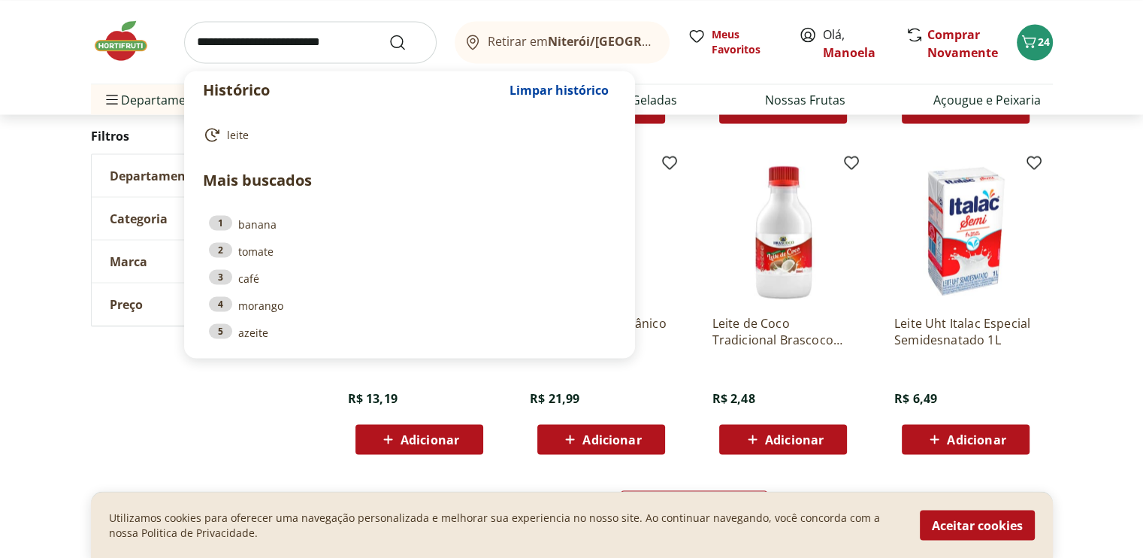
click at [294, 40] on input "search" at bounding box center [310, 42] width 252 height 42
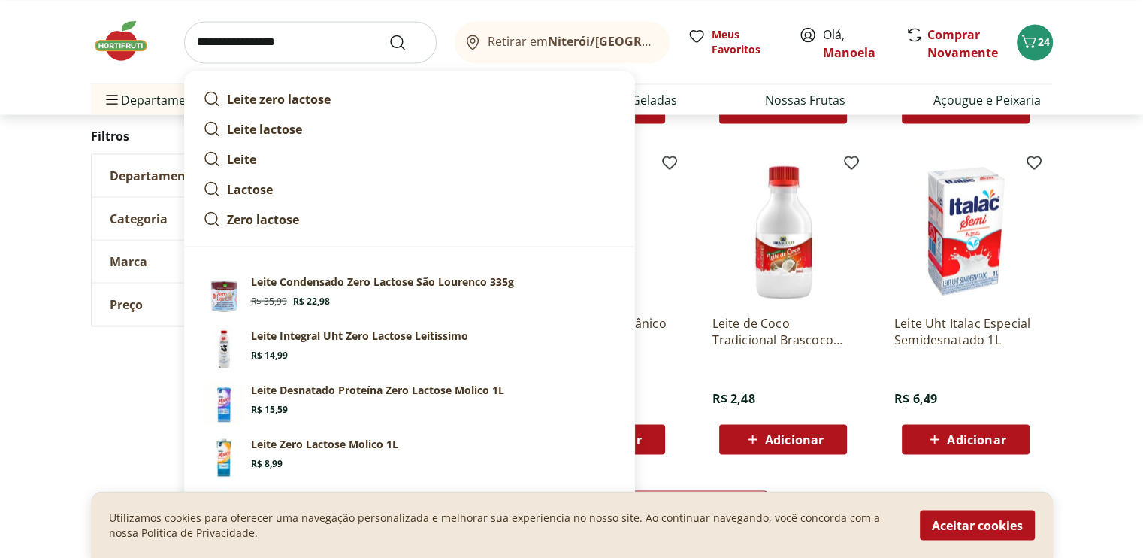
type input "**********"
click at [388, 33] on button "Submit Search" at bounding box center [406, 42] width 36 height 18
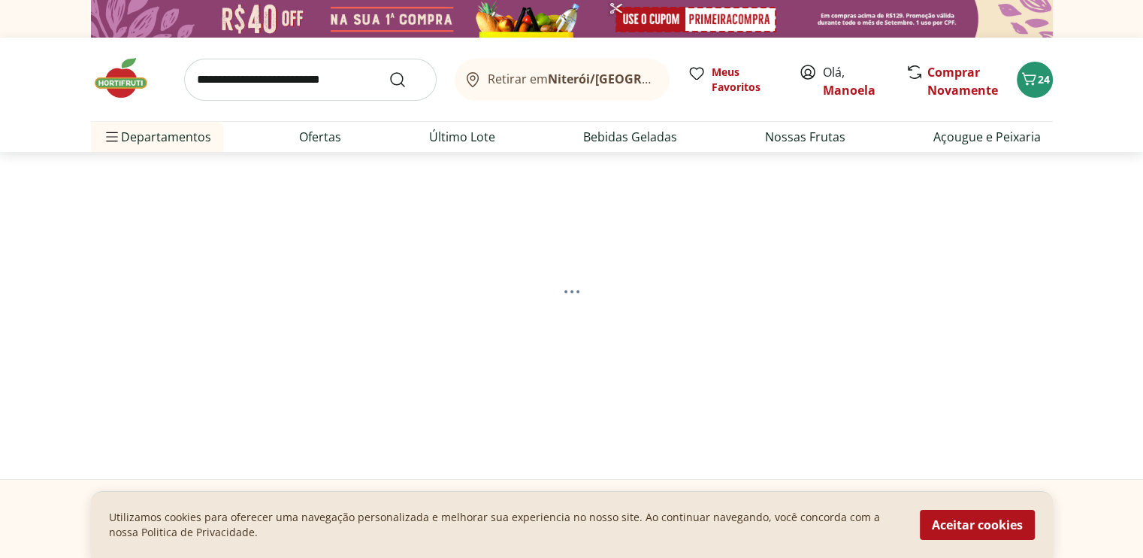
select select "**********"
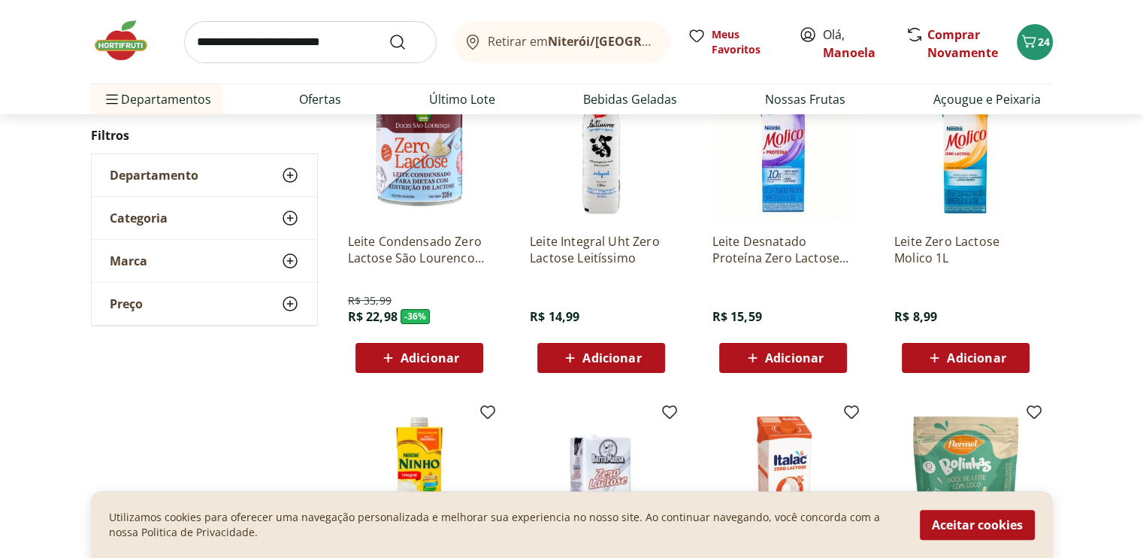
scroll to position [225, 0]
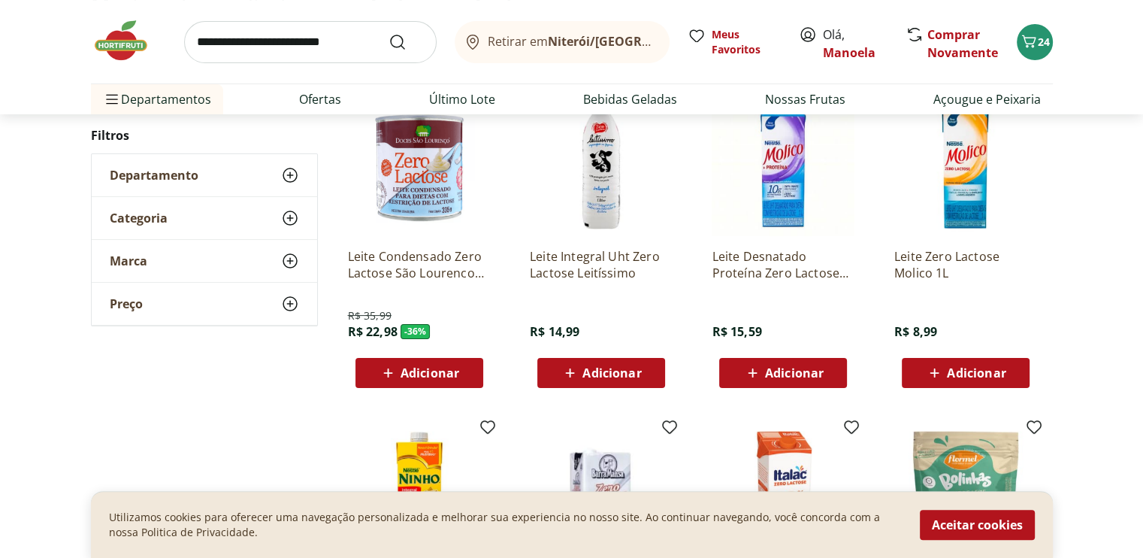
click at [951, 367] on span "Adicionar" at bounding box center [976, 373] width 59 height 12
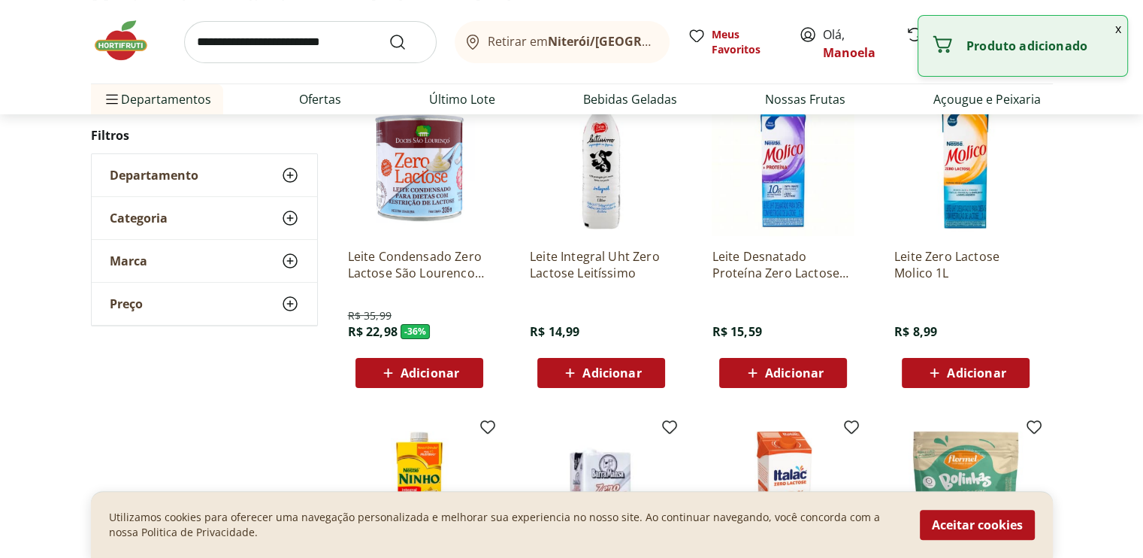
click at [1014, 371] on div "Adicionar" at bounding box center [966, 372] width 104 height 27
click at [1009, 370] on icon at bounding box center [1007, 371] width 9 height 9
type input "*"
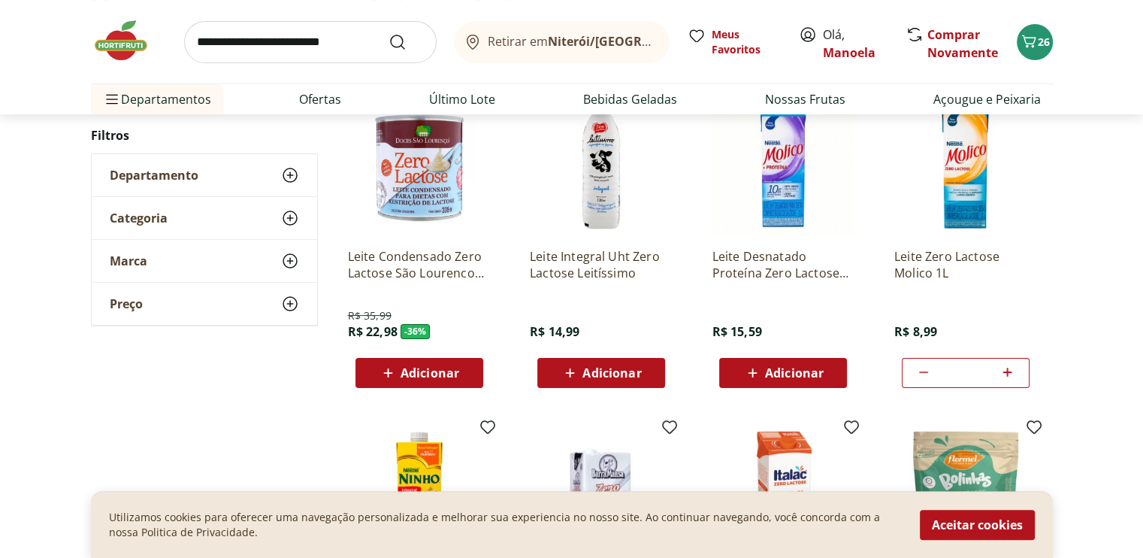
click at [250, 55] on input "search" at bounding box center [310, 42] width 252 height 42
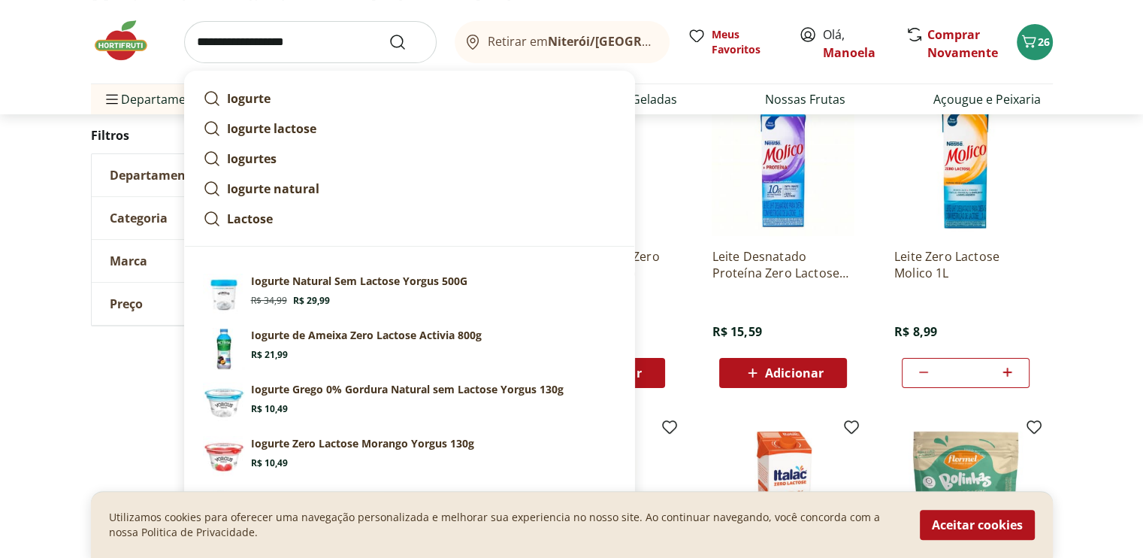
type input "**********"
click at [388, 33] on button "Submit Search" at bounding box center [406, 42] width 36 height 18
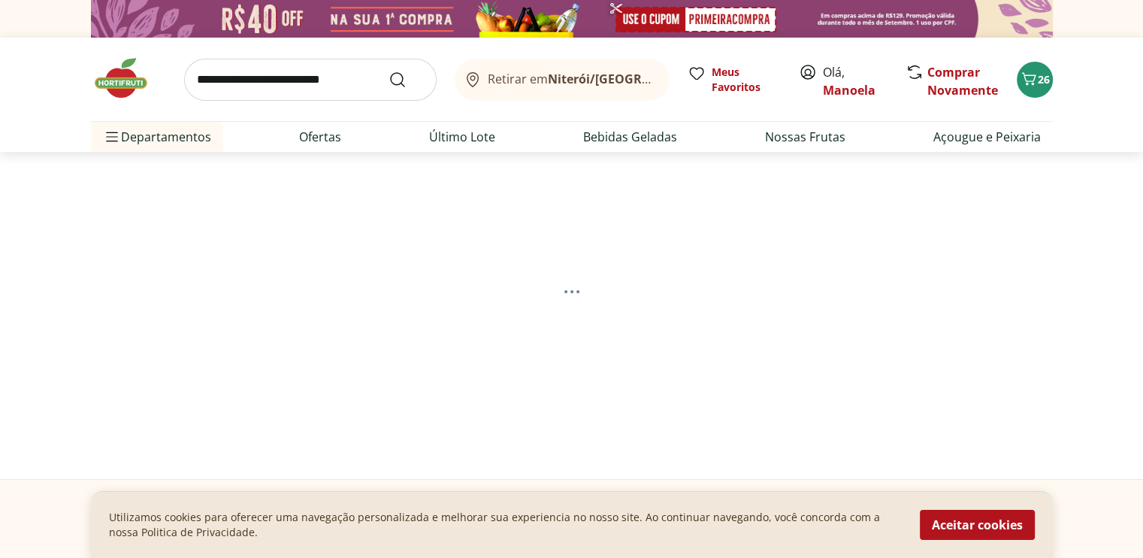
select select "**********"
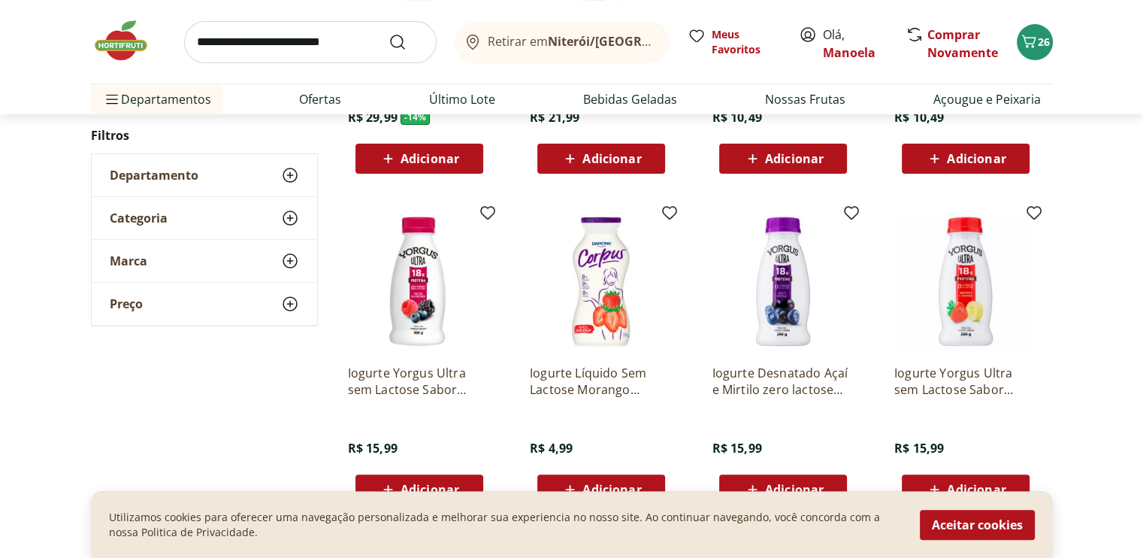
scroll to position [301, 0]
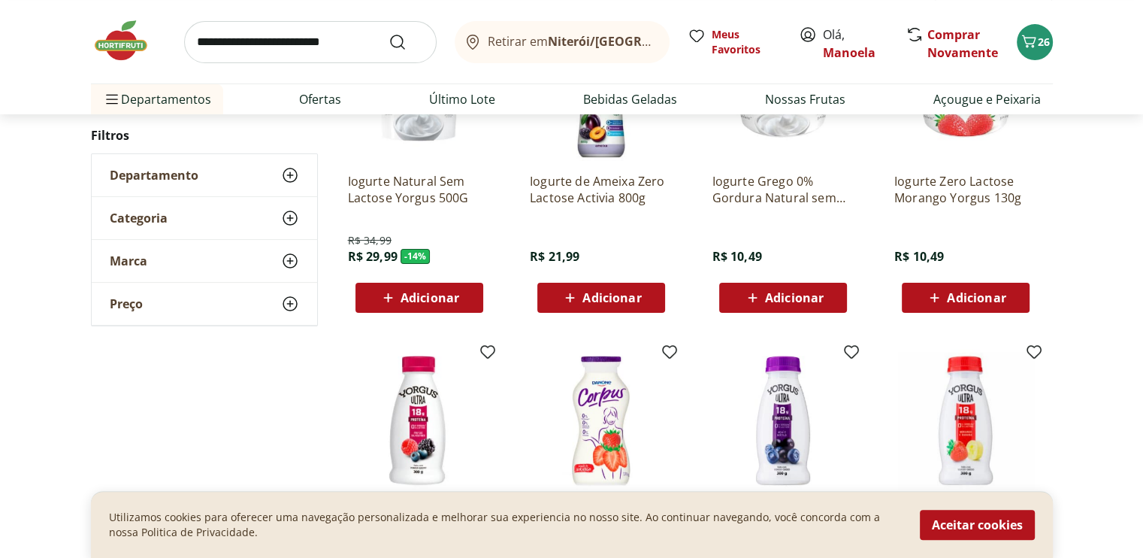
click at [295, 43] on input "search" at bounding box center [310, 42] width 252 height 42
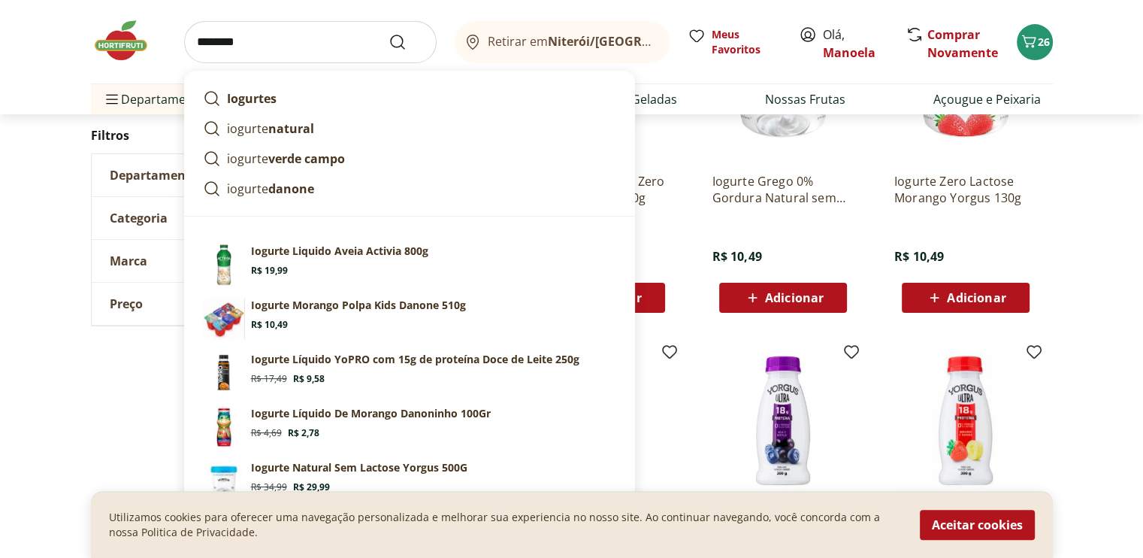
type input "*******"
click at [388, 33] on button "Submit Search" at bounding box center [406, 42] width 36 height 18
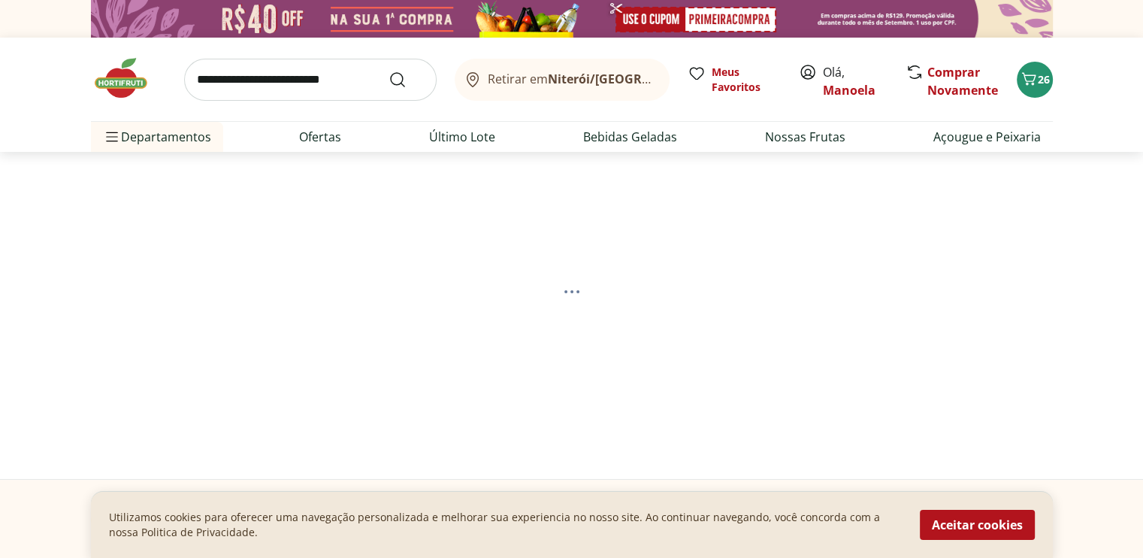
select select "**********"
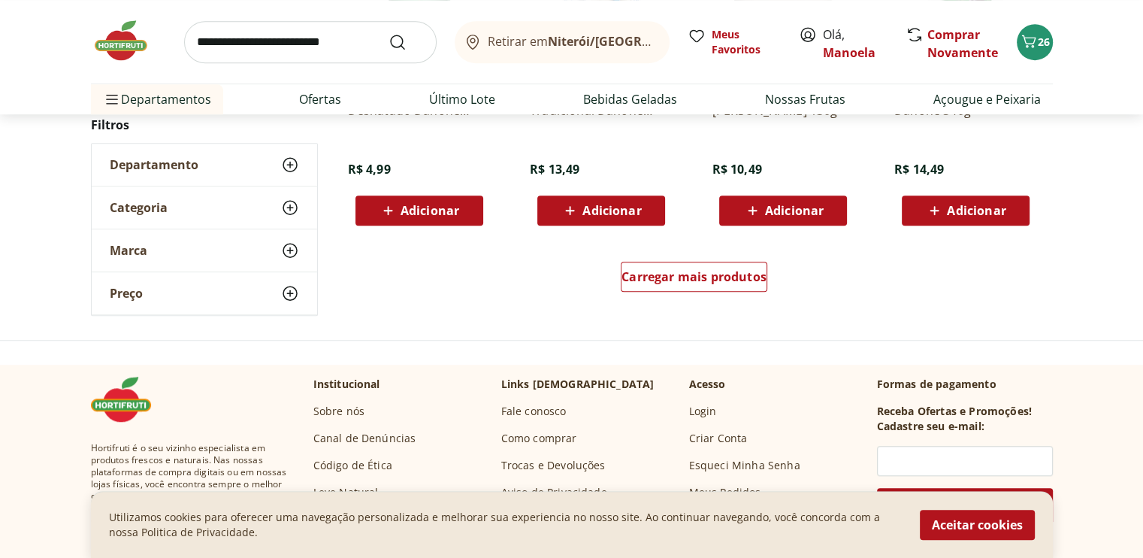
scroll to position [1052, 0]
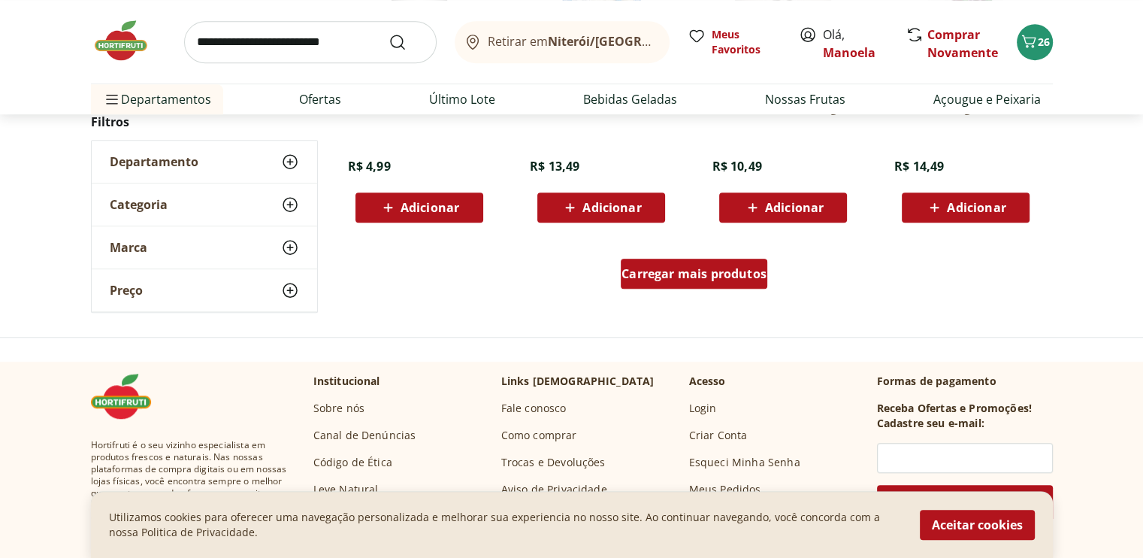
click at [727, 268] on span "Carregar mais produtos" at bounding box center [693, 274] width 145 height 12
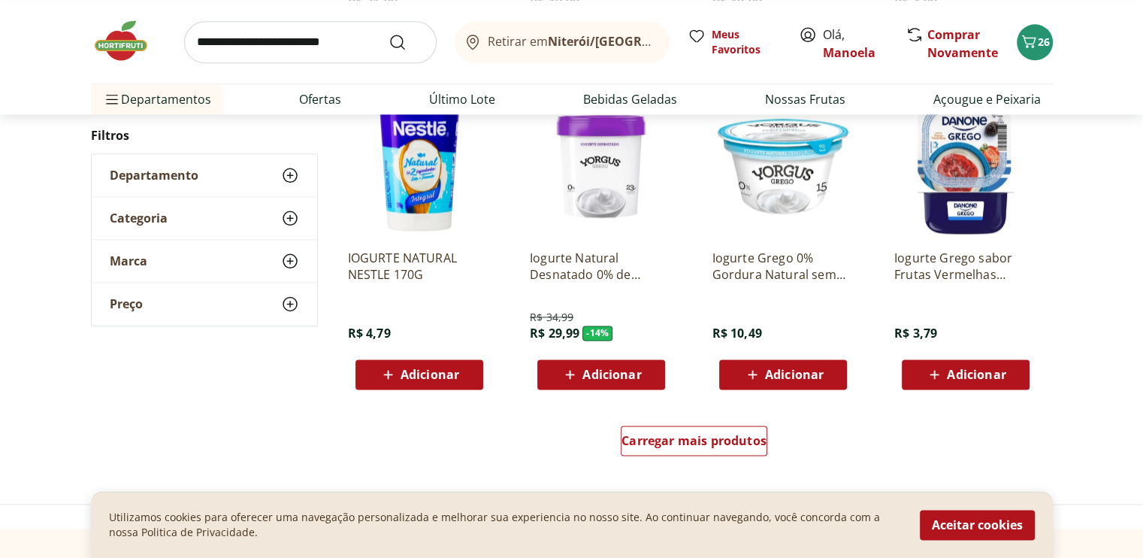
scroll to position [1954, 0]
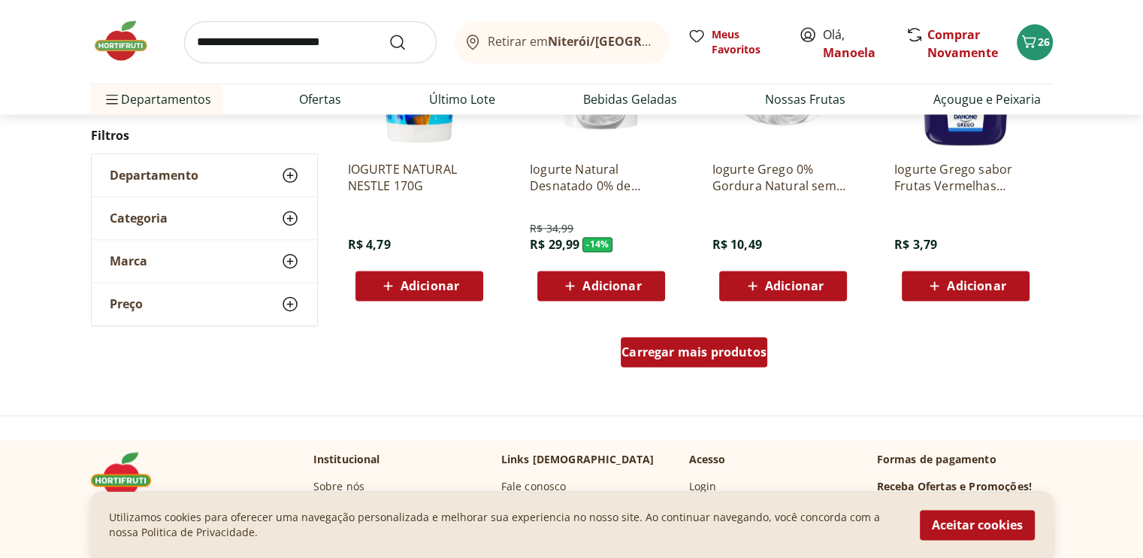
click at [704, 358] on span "Carregar mais produtos" at bounding box center [693, 352] width 145 height 12
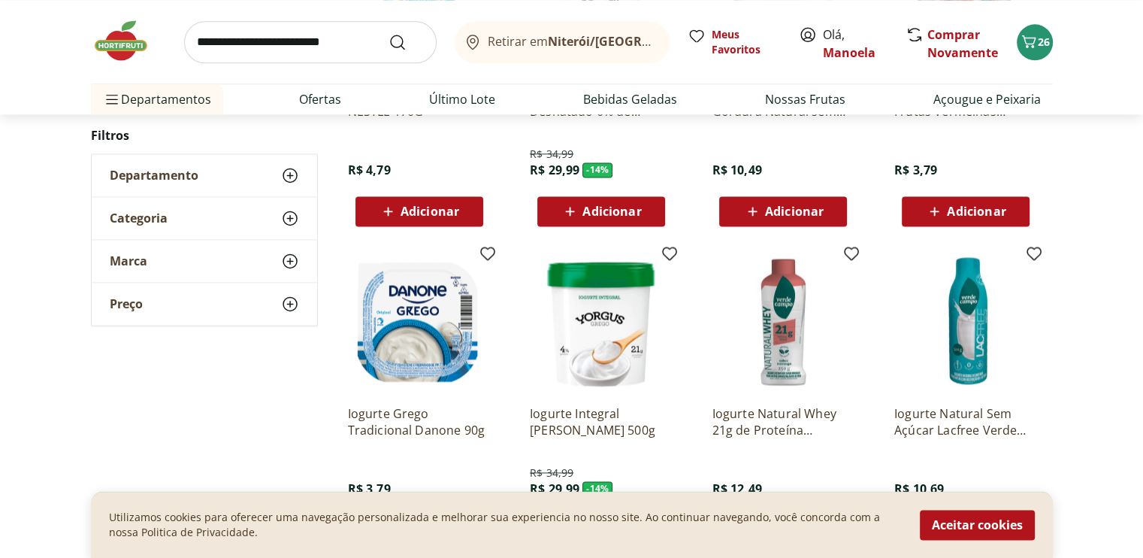
scroll to position [2179, 0]
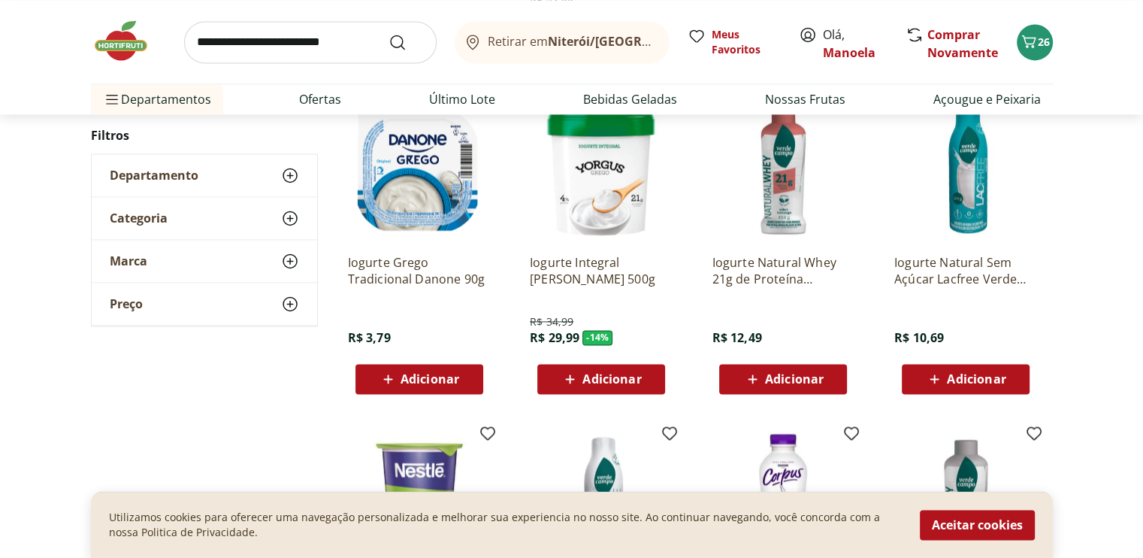
click at [968, 168] on img at bounding box center [965, 170] width 143 height 143
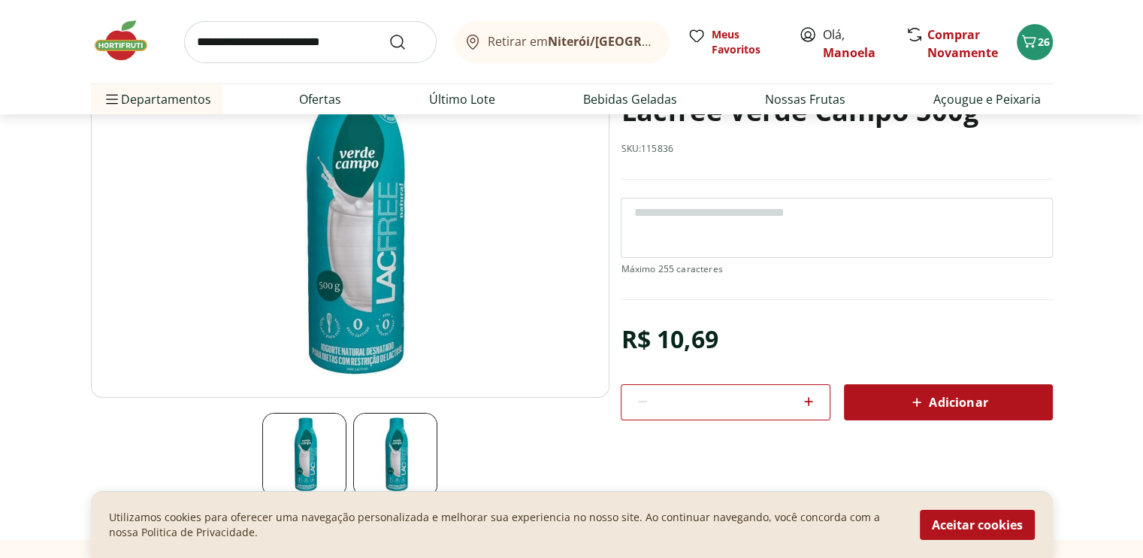
scroll to position [225, 0]
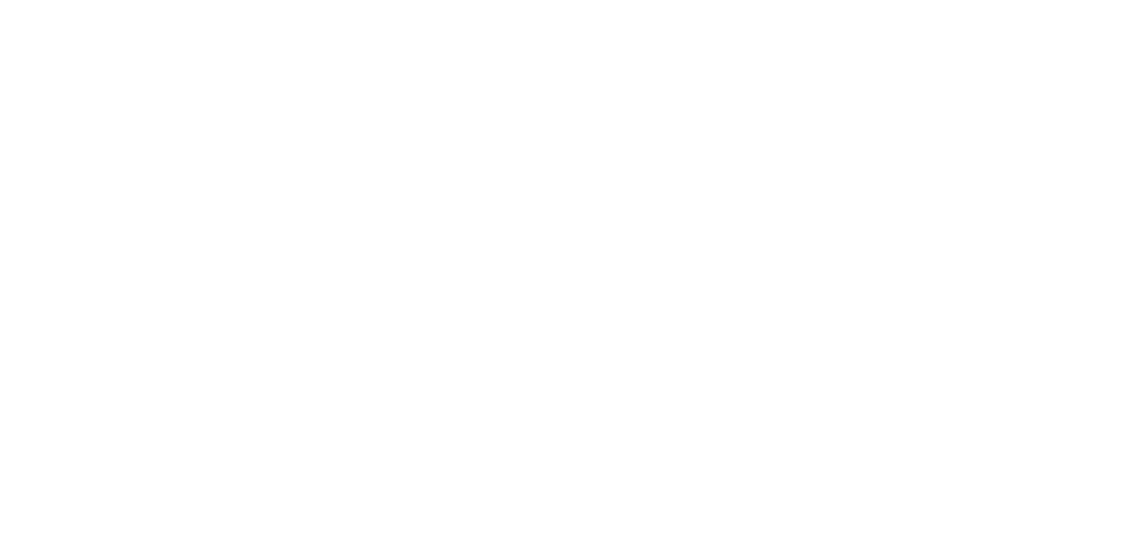
scroll to position [2179, 0]
select select "**********"
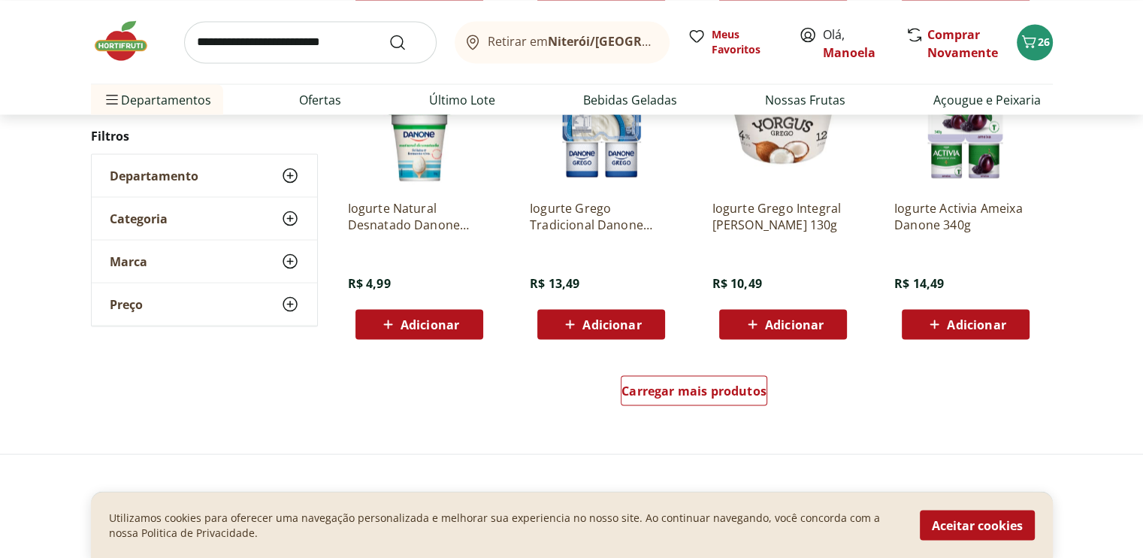
scroll to position [2855, 0]
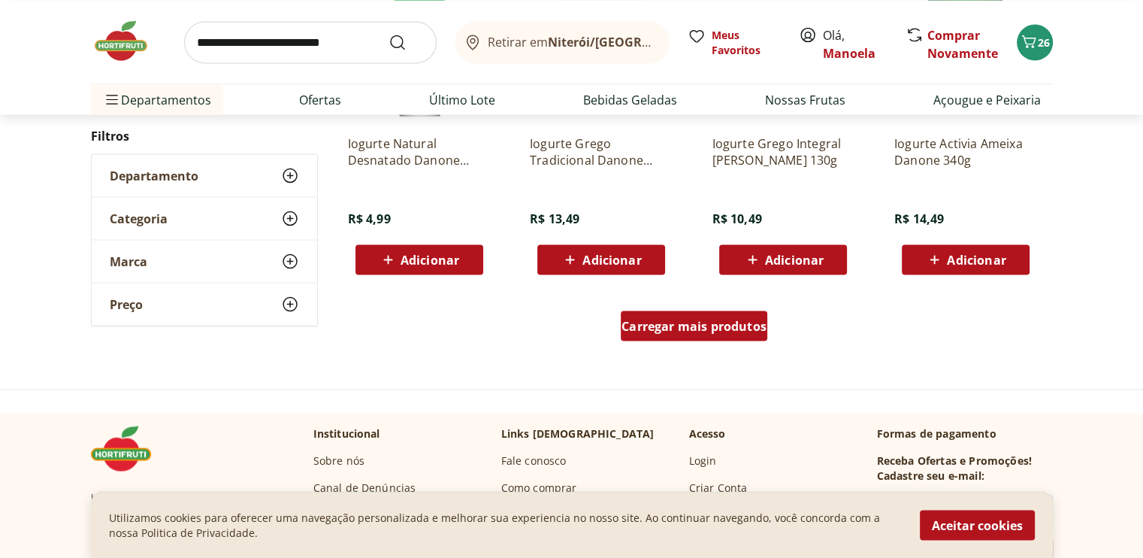
click at [626, 328] on span "Carregar mais produtos" at bounding box center [693, 325] width 145 height 12
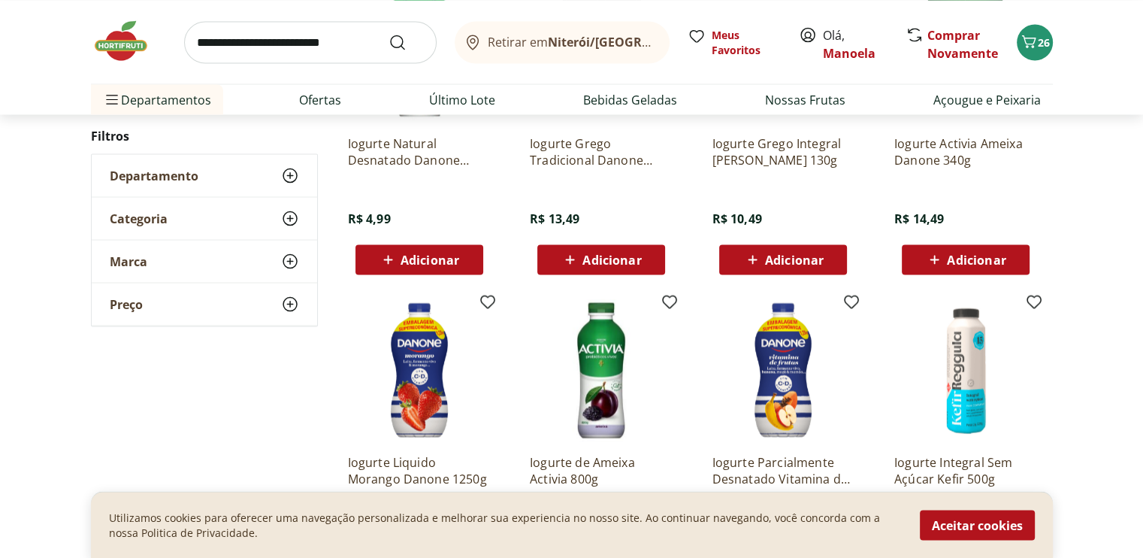
scroll to position [3006, 0]
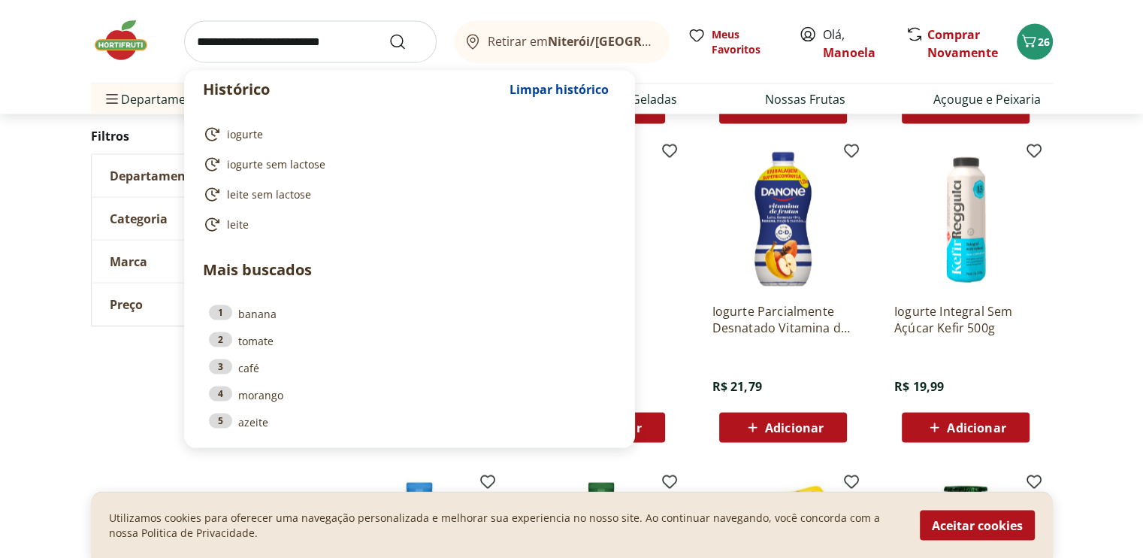
click at [284, 43] on input "search" at bounding box center [310, 42] width 252 height 42
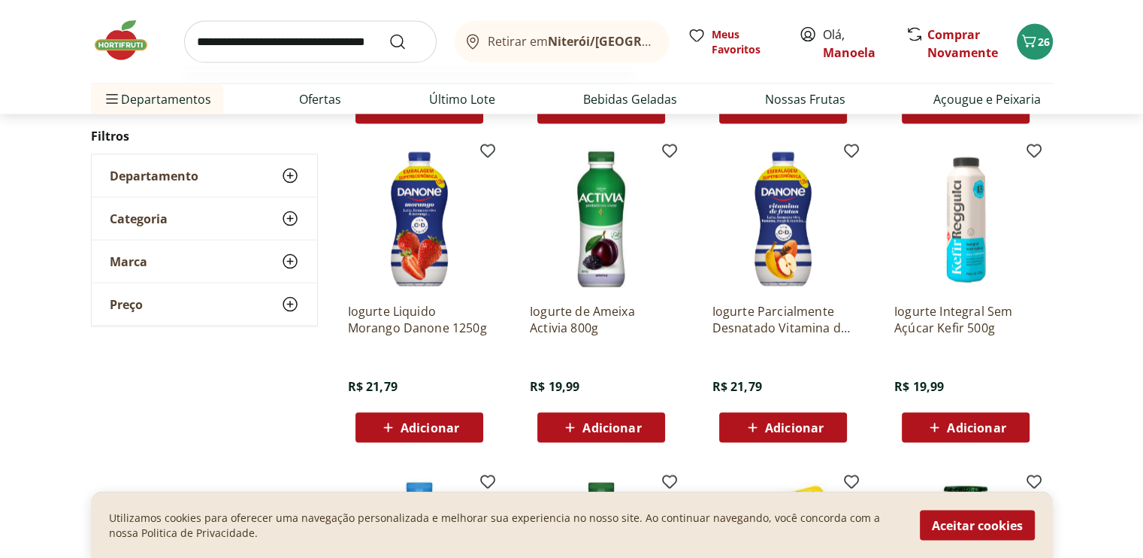
type input "**********"
click at [388, 33] on button "Submit Search" at bounding box center [406, 42] width 36 height 18
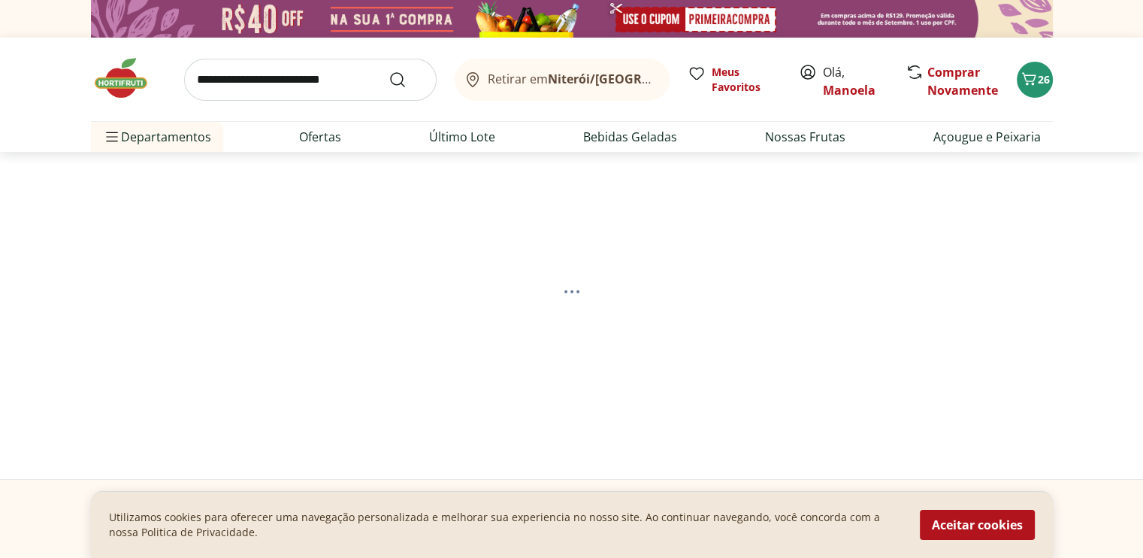
select select "**********"
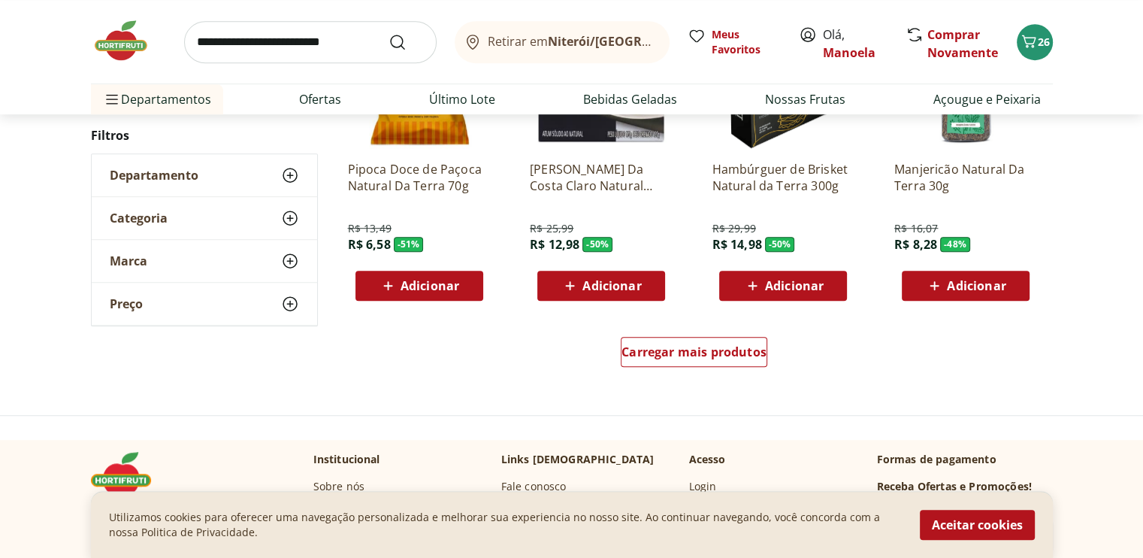
scroll to position [977, 0]
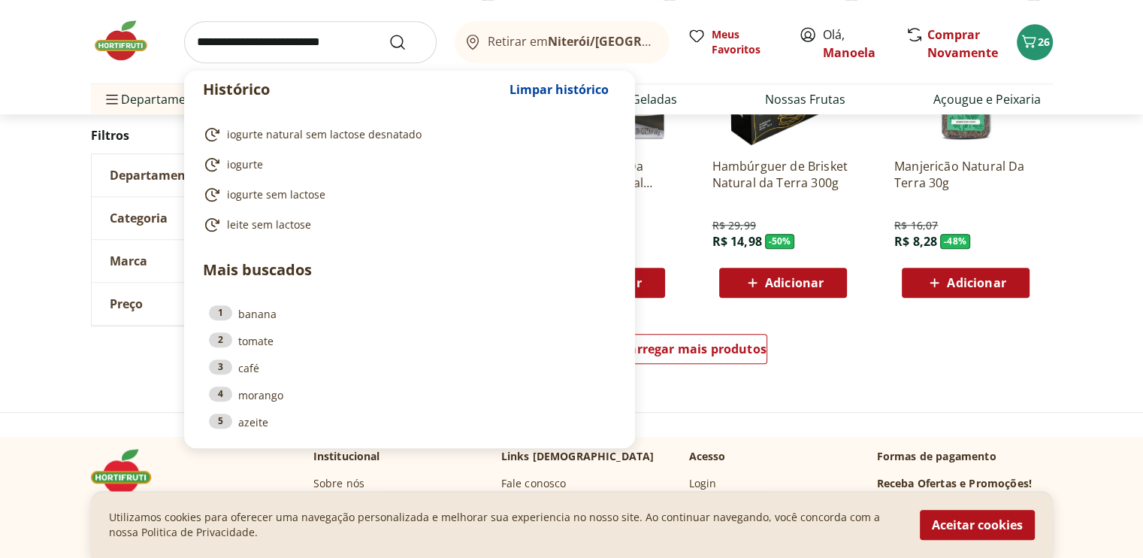
click at [280, 45] on input "search" at bounding box center [310, 42] width 252 height 42
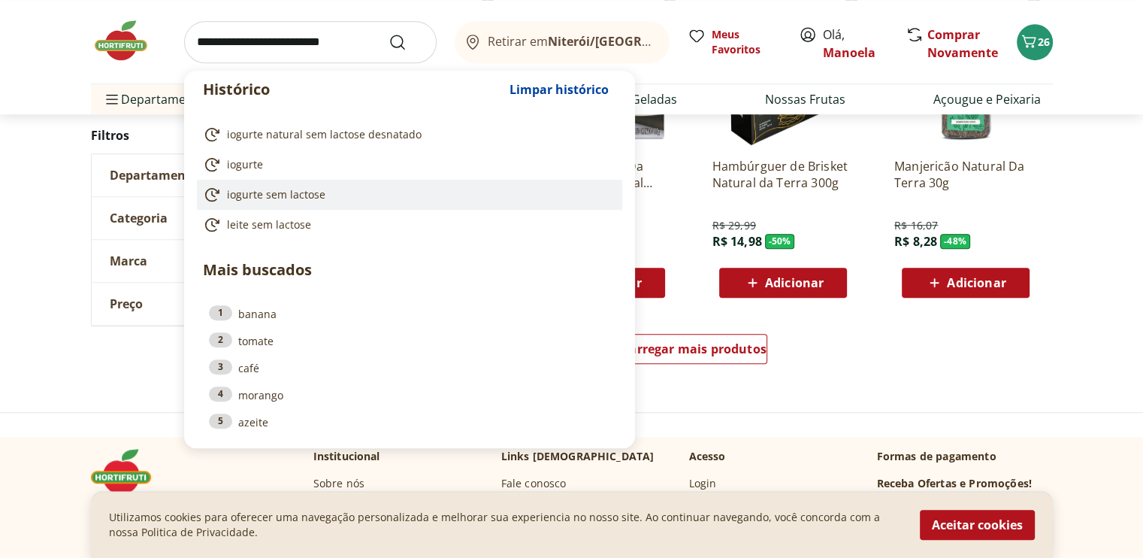
click at [284, 195] on span "iogurte sem lactose" at bounding box center [276, 194] width 98 height 15
type input "**********"
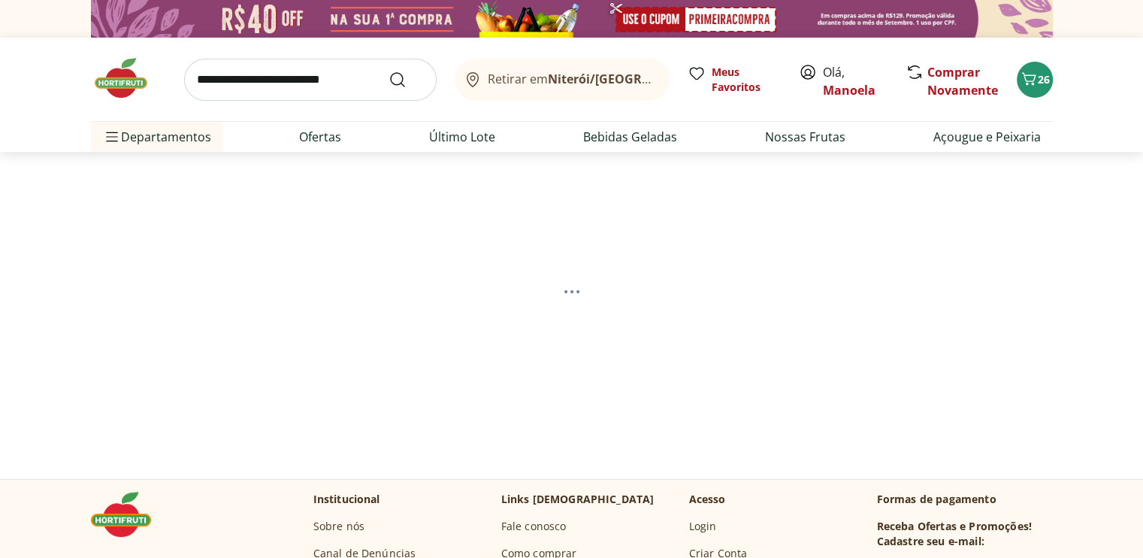
select select "**********"
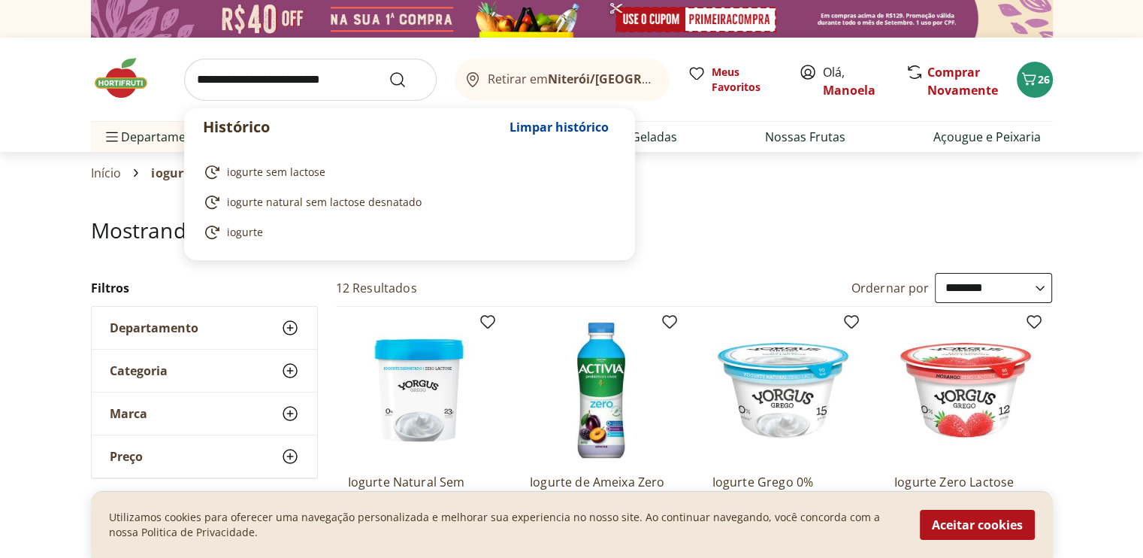
click at [301, 81] on input "search" at bounding box center [310, 80] width 252 height 42
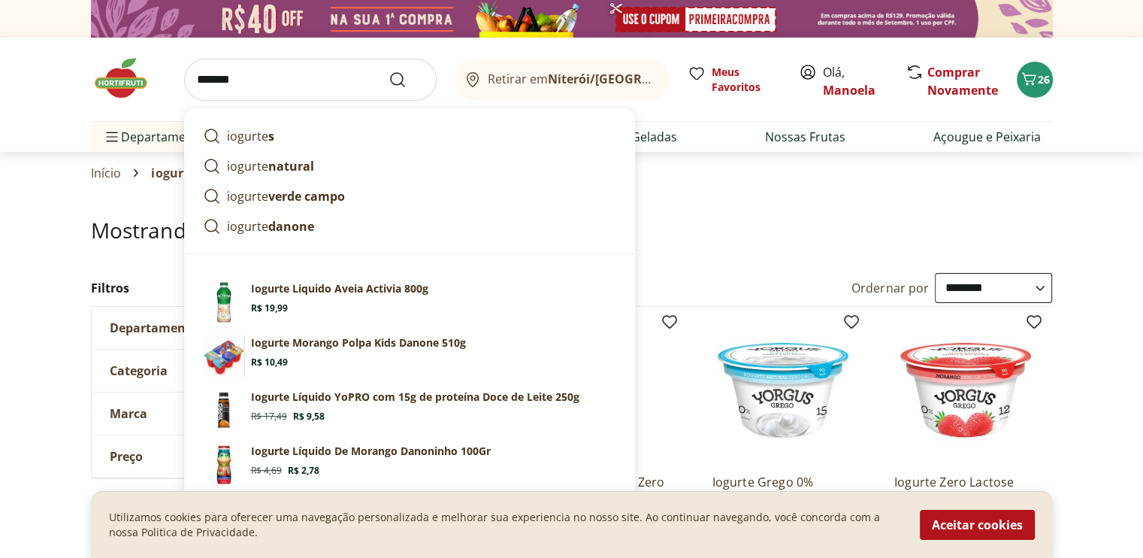
type input "*******"
click at [388, 71] on button "Submit Search" at bounding box center [406, 80] width 36 height 18
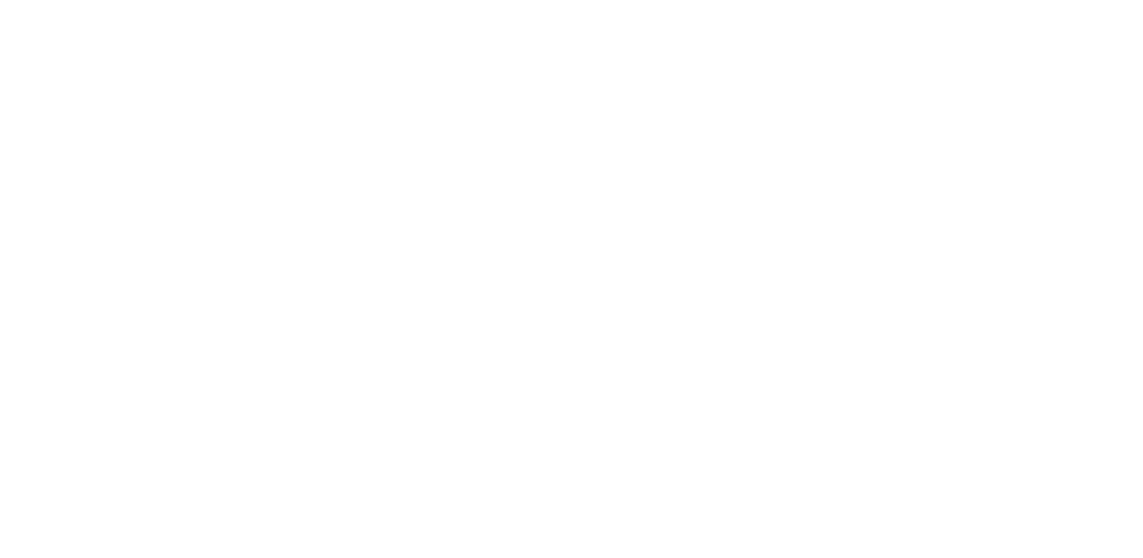
select select "**********"
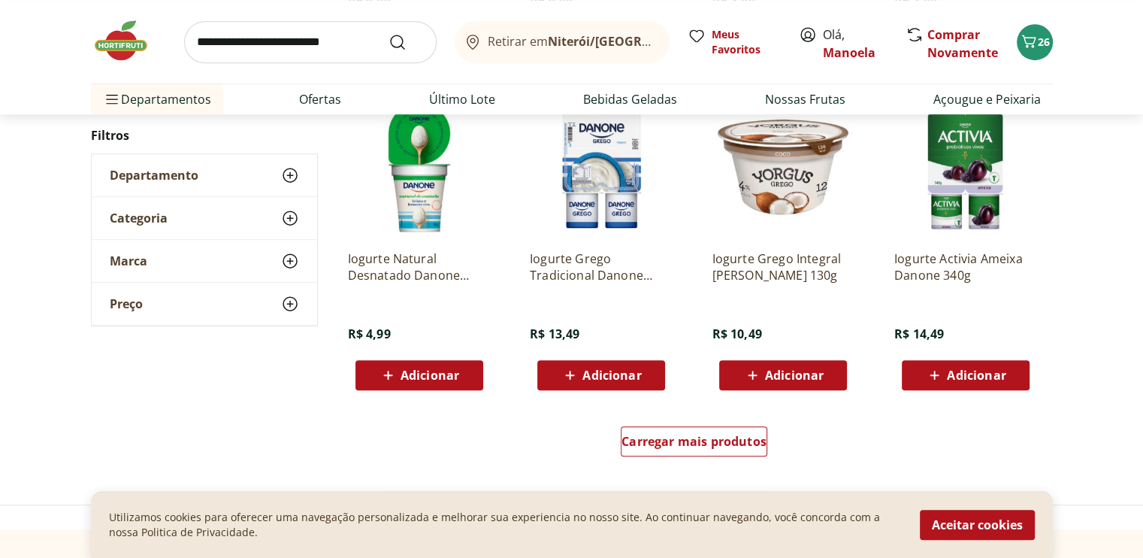
scroll to position [902, 0]
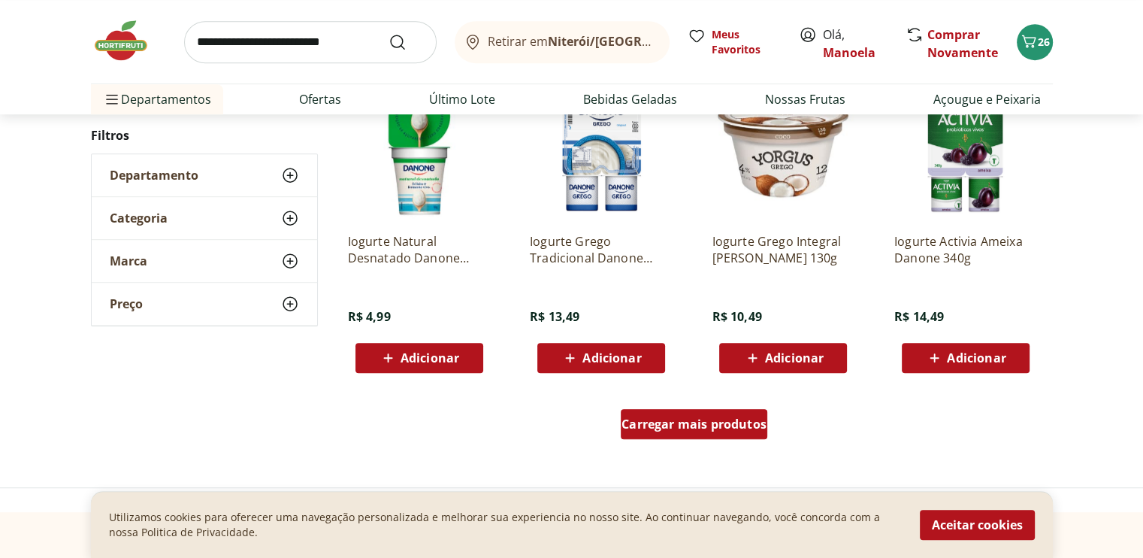
click at [648, 421] on span "Carregar mais produtos" at bounding box center [693, 424] width 145 height 12
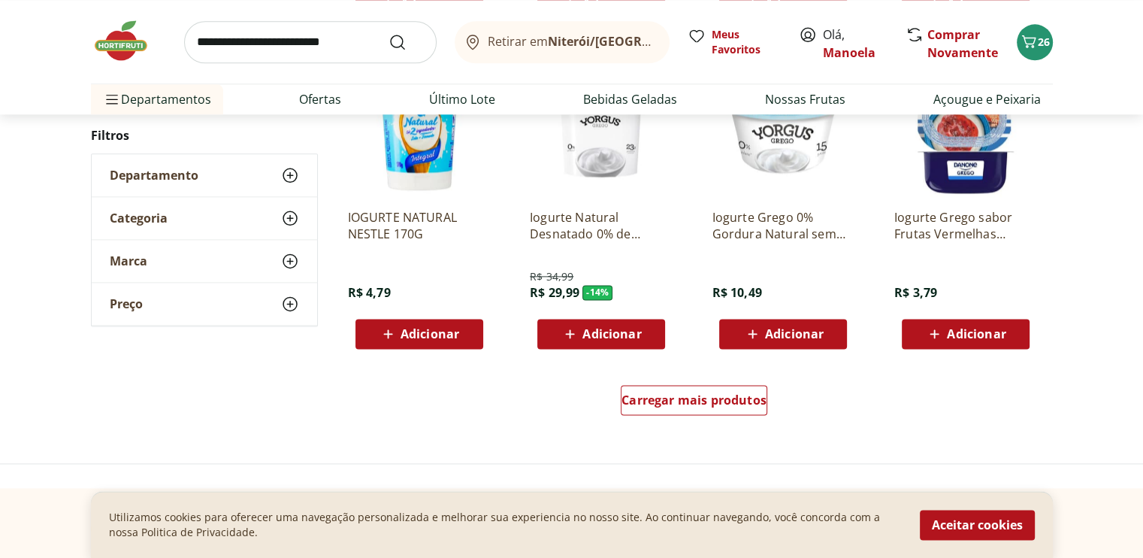
scroll to position [2029, 0]
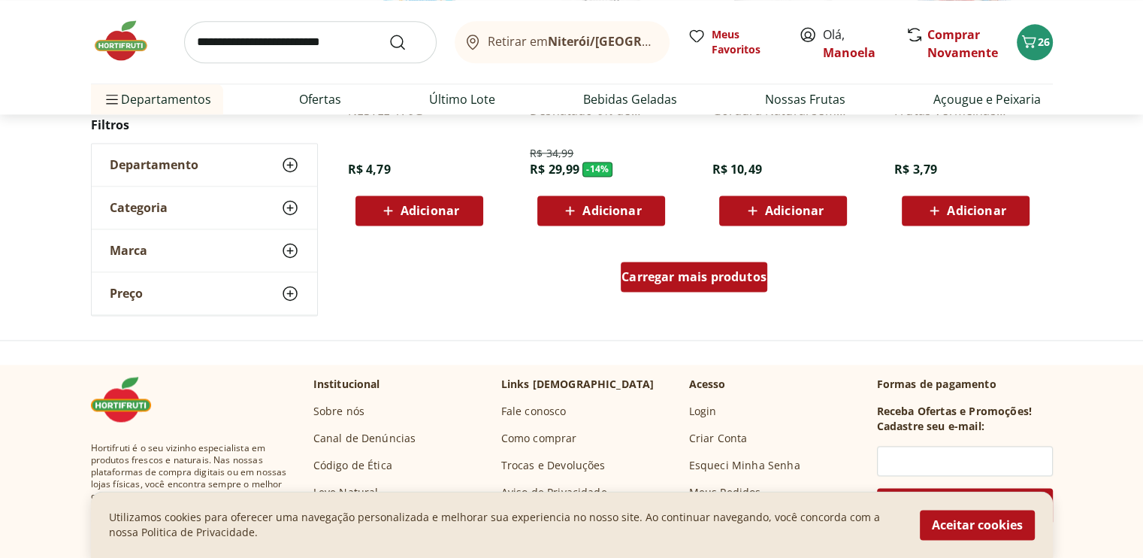
click at [673, 280] on span "Carregar mais produtos" at bounding box center [693, 277] width 145 height 12
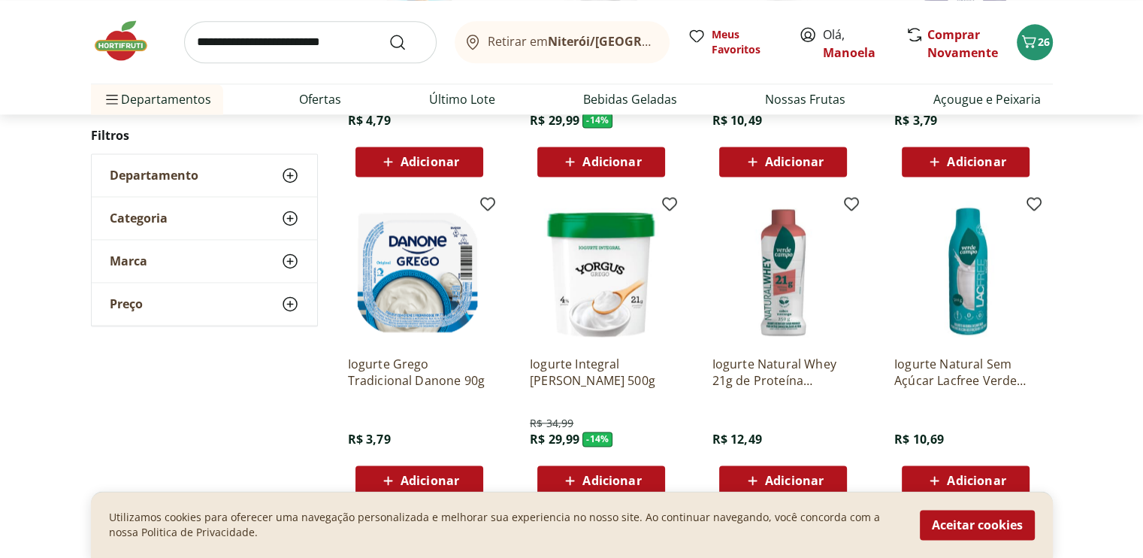
scroll to position [2104, 0]
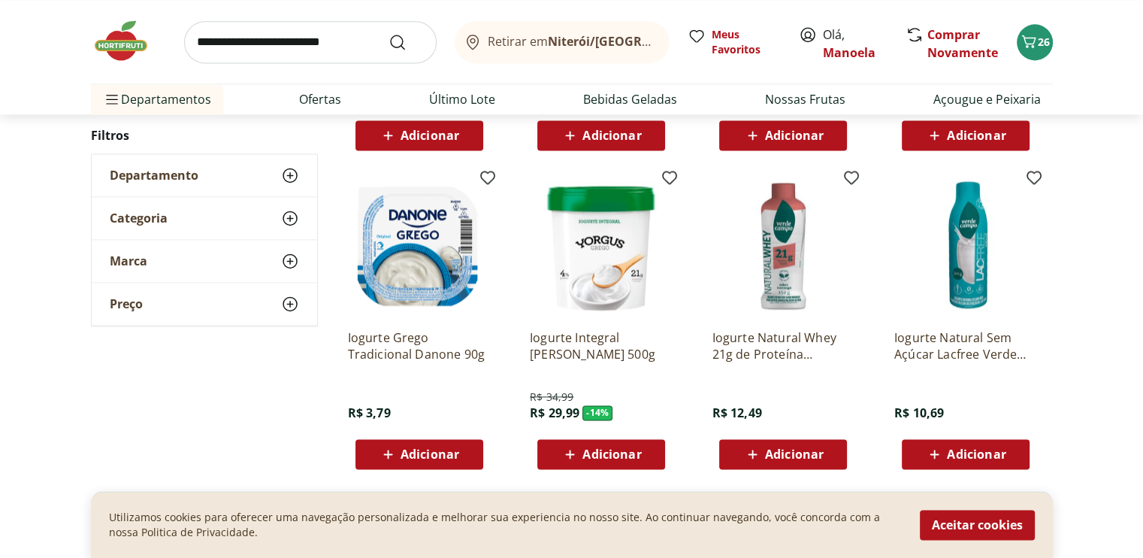
click at [962, 460] on span "Adicionar" at bounding box center [976, 454] width 59 height 12
click at [975, 261] on img at bounding box center [965, 245] width 143 height 143
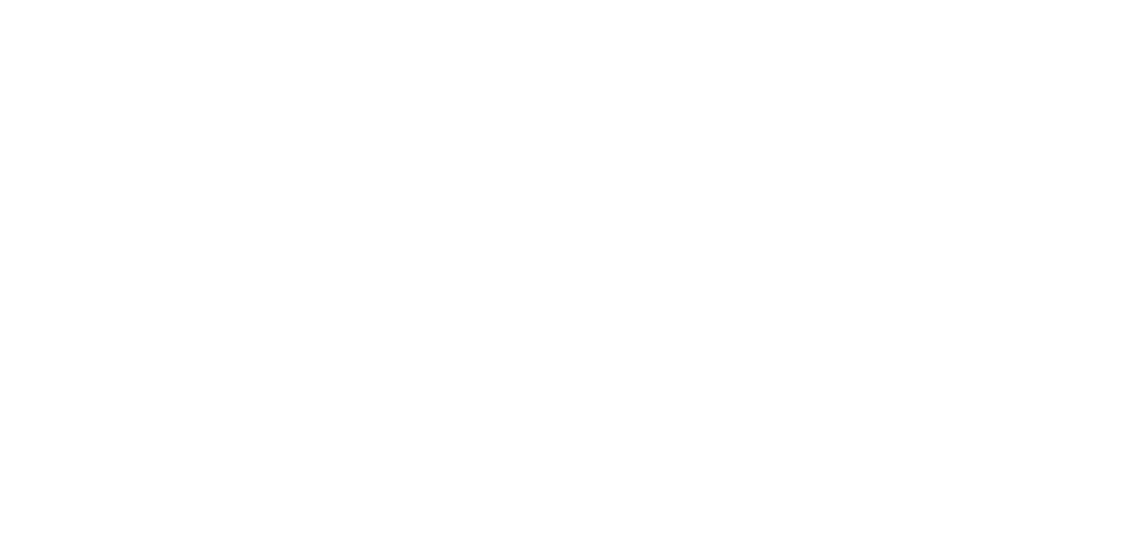
select select "**********"
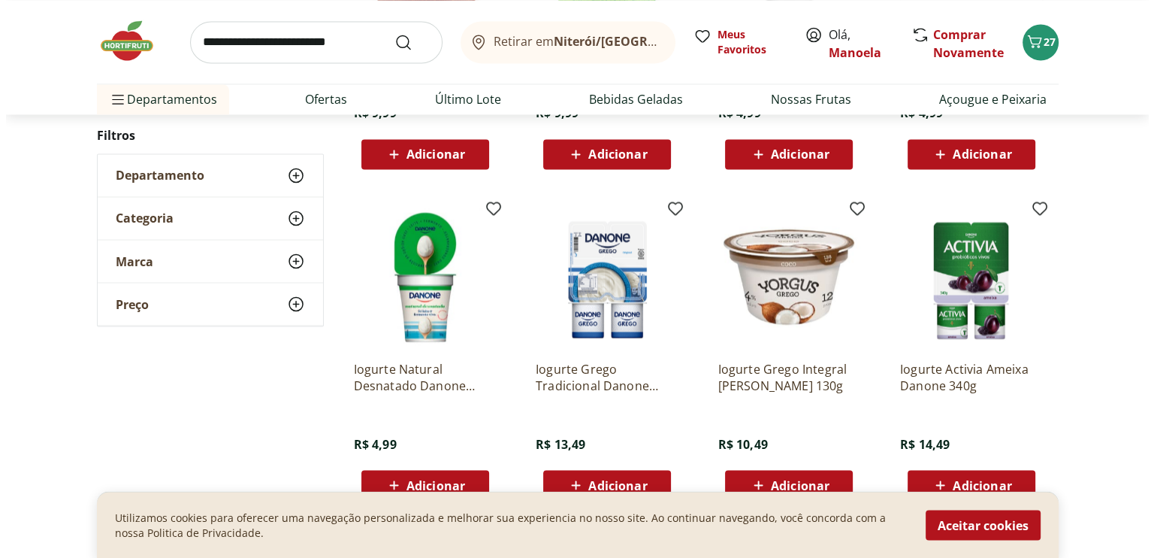
scroll to position [2705, 0]
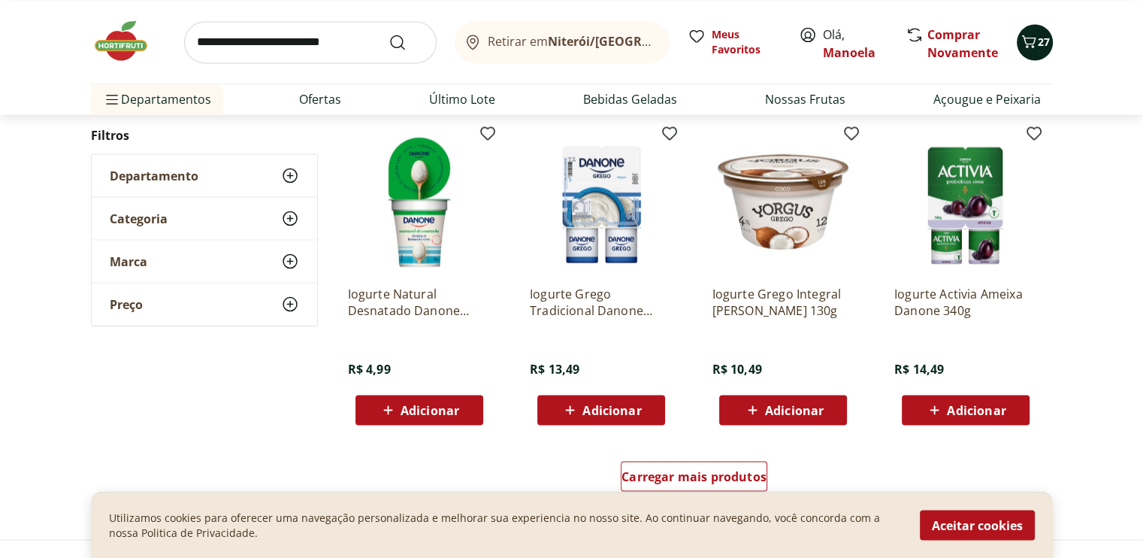
click at [1035, 43] on icon "Carrinho" at bounding box center [1029, 41] width 18 height 18
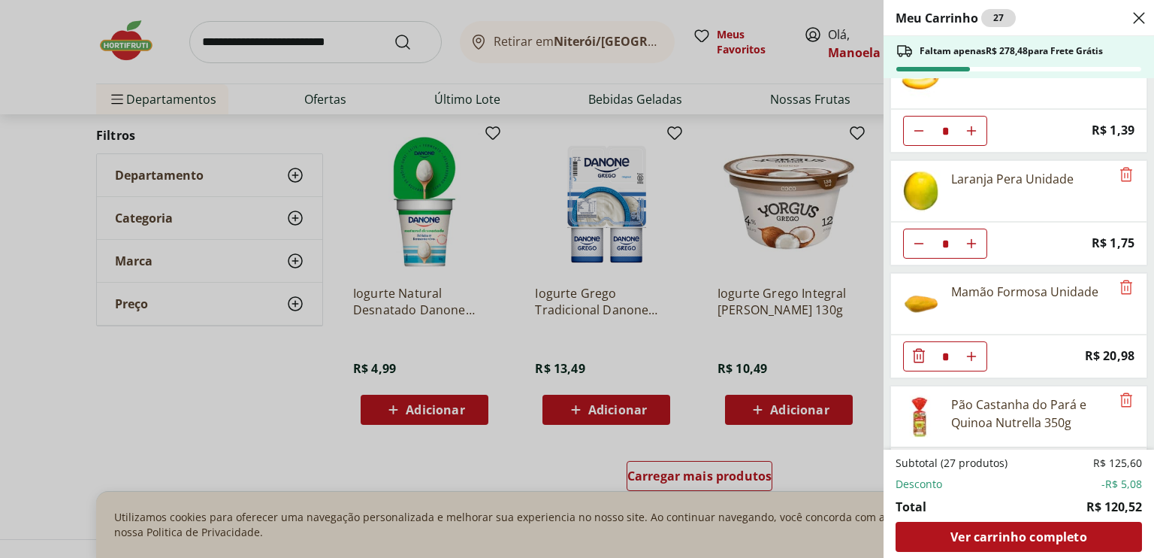
scroll to position [641, 0]
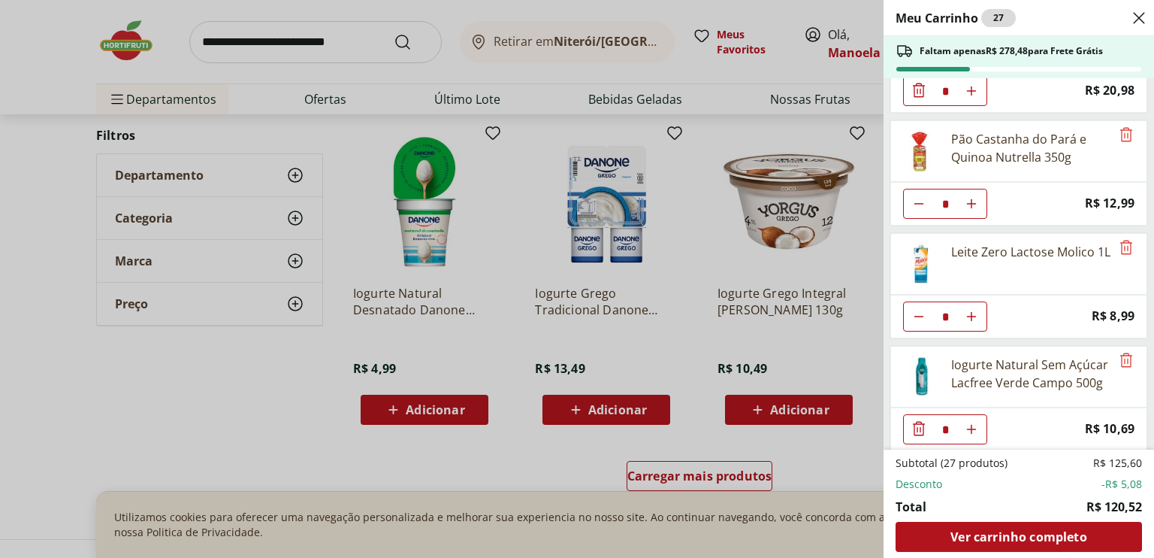
click at [971, 310] on icon "Aumentar Quantidade" at bounding box center [972, 316] width 12 height 12
type input "*"
click at [914, 421] on icon "Diminuir Quantidade" at bounding box center [919, 428] width 12 height 14
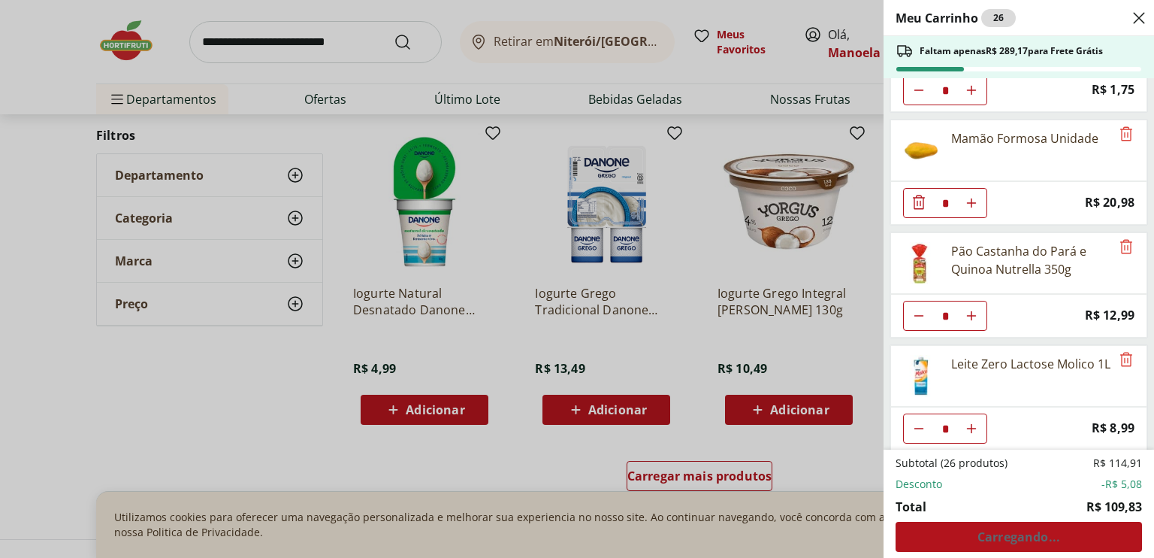
click at [431, 405] on div "Meu Carrinho 26 Faltam apenas R$ 289,17 para Frete Grátis Mexerica Murcote Unid…" at bounding box center [577, 279] width 1154 height 558
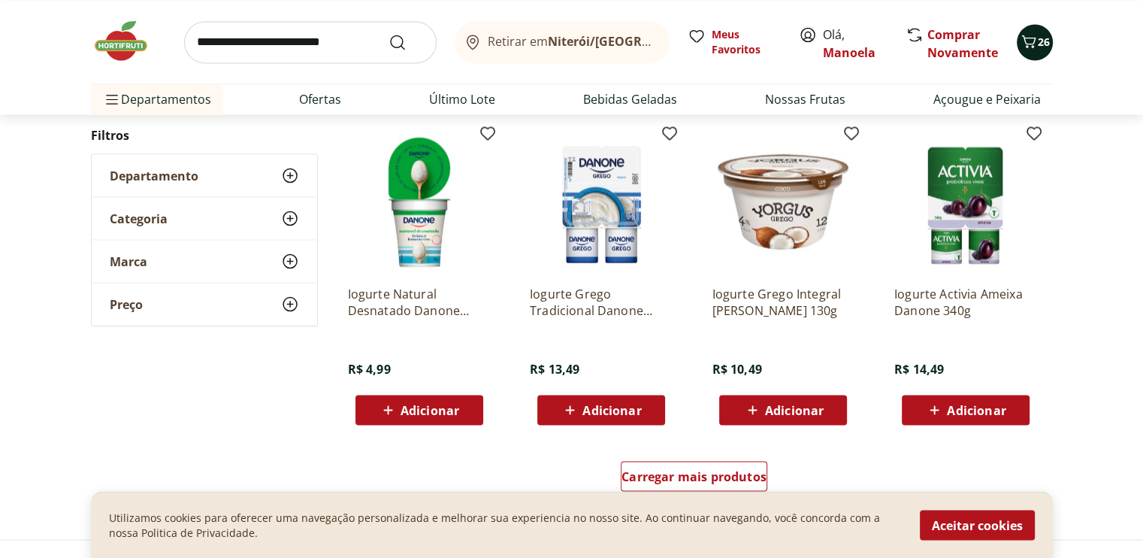
click at [1033, 37] on icon "Carrinho" at bounding box center [1028, 41] width 14 height 13
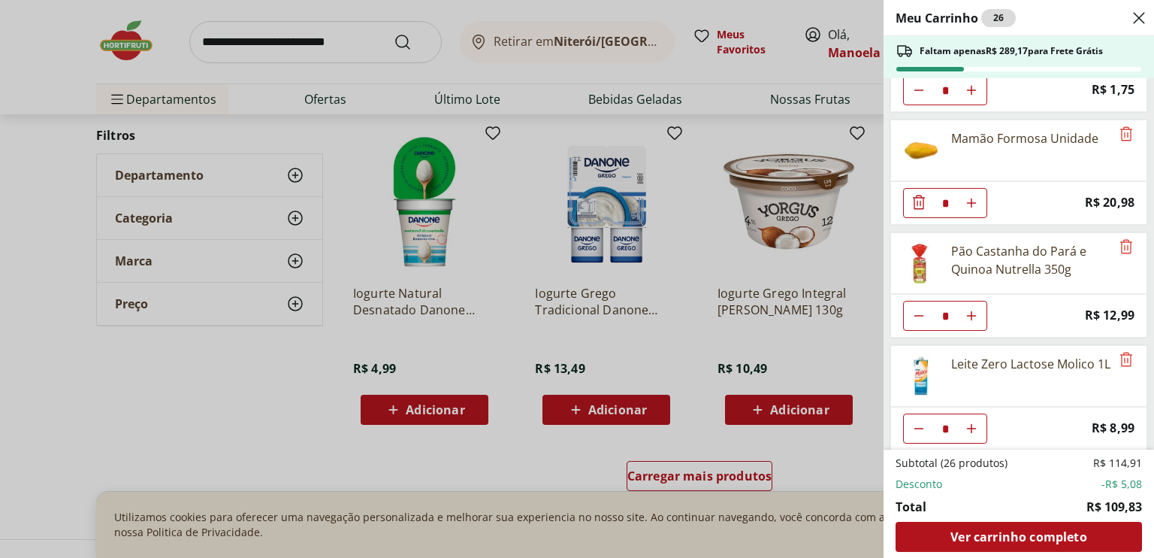
click at [391, 401] on div "Meu Carrinho 26 Faltam apenas R$ 289,17 para Frete Grátis Mexerica Murcote Unid…" at bounding box center [577, 279] width 1154 height 558
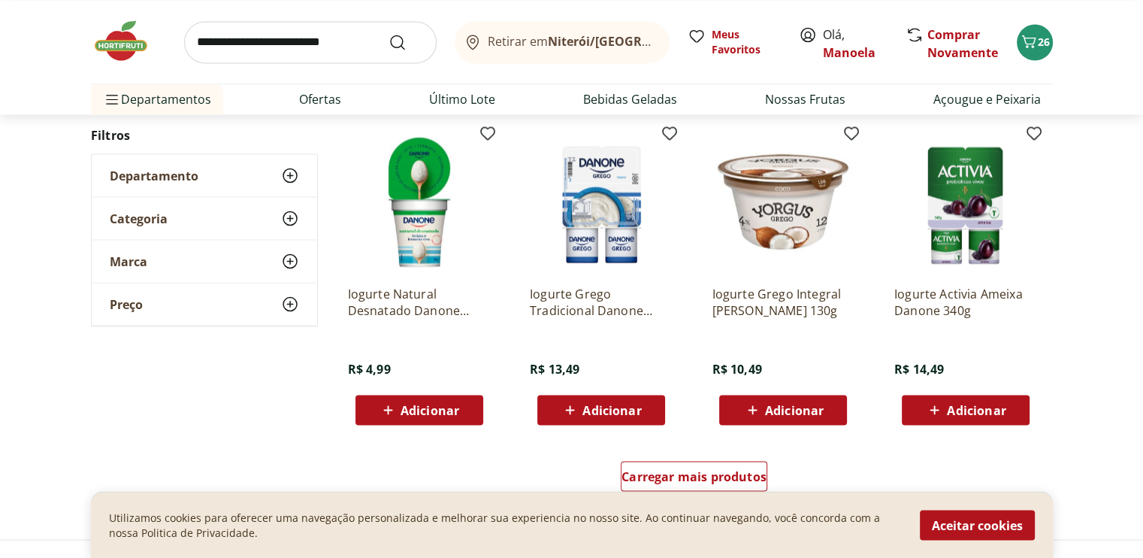
click at [391, 404] on icon at bounding box center [388, 410] width 19 height 18
click at [1032, 47] on icon "Carrinho" at bounding box center [1028, 41] width 14 height 13
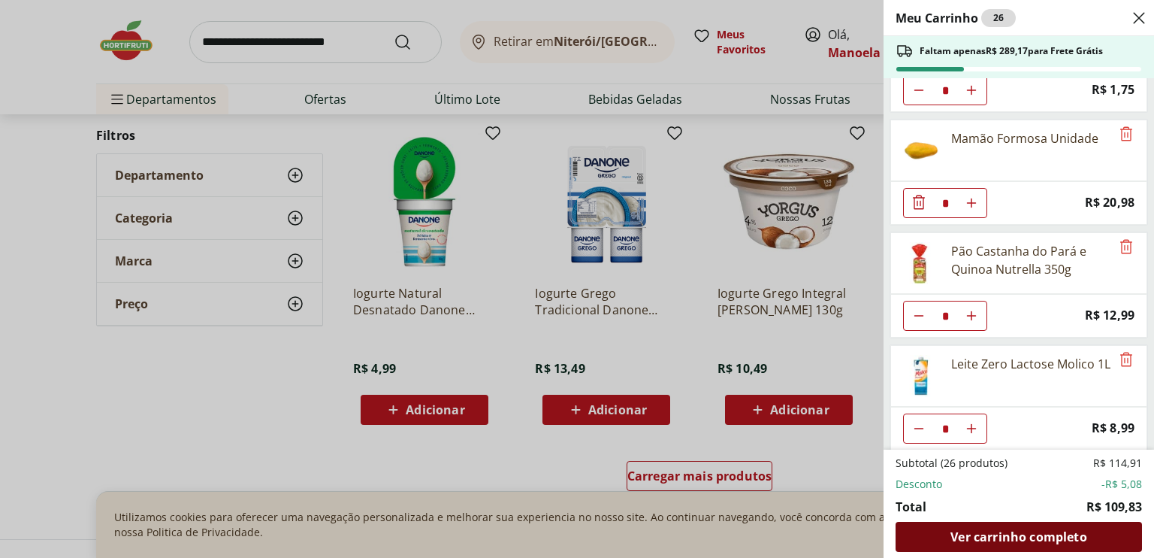
click at [1063, 537] on span "Ver carrinho completo" at bounding box center [1019, 537] width 136 height 12
click at [430, 407] on div "Meu Carrinho 26 Faltam apenas R$ 289,17 para Frete Grátis Mexerica Murcote Unid…" at bounding box center [577, 279] width 1154 height 558
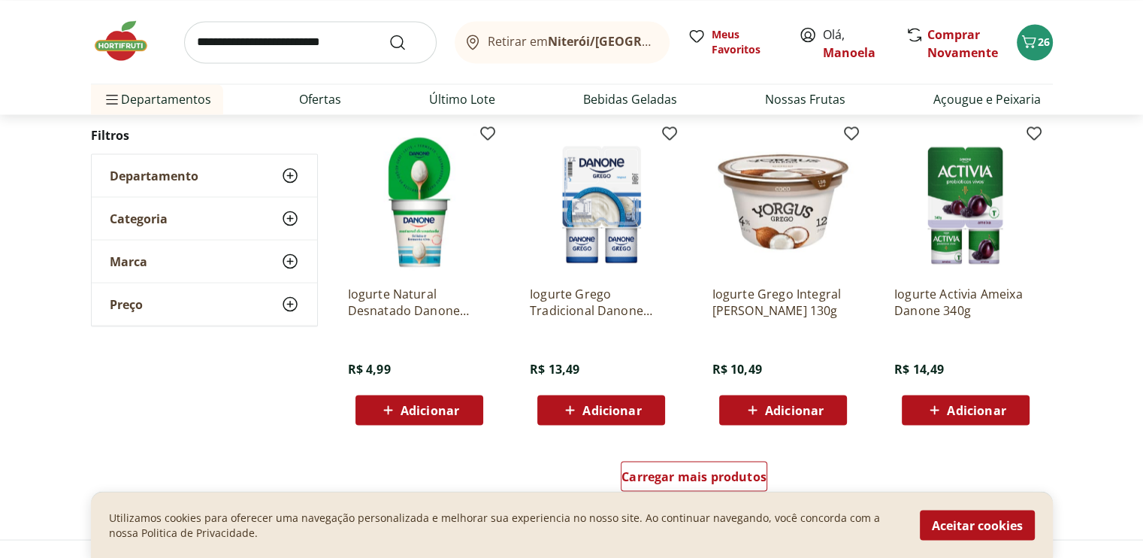
click at [430, 407] on span "Adicionar" at bounding box center [430, 410] width 59 height 12
click at [1043, 49] on button "27" at bounding box center [1035, 42] width 36 height 36
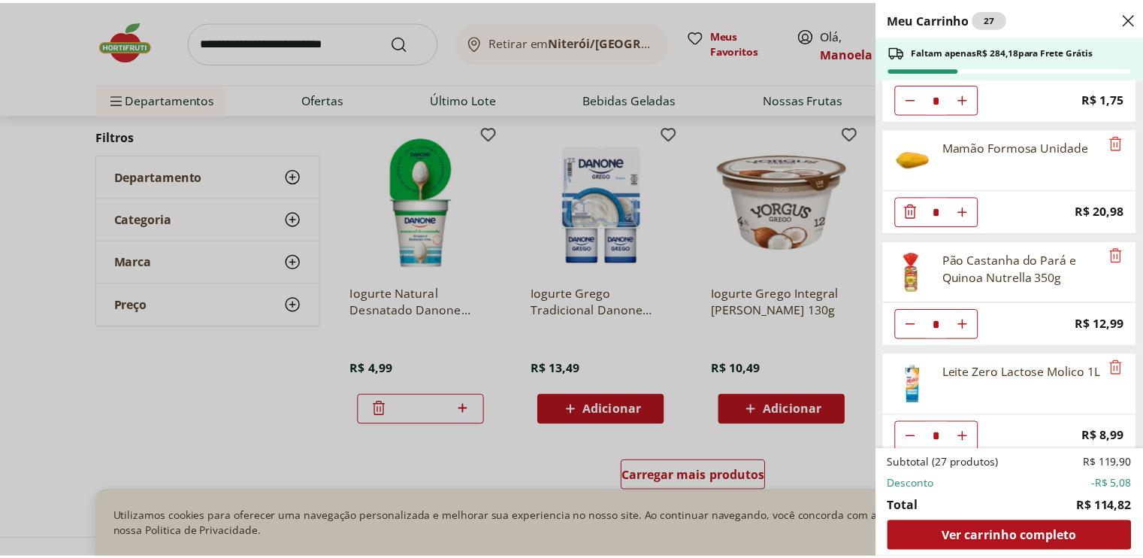
scroll to position [641, 0]
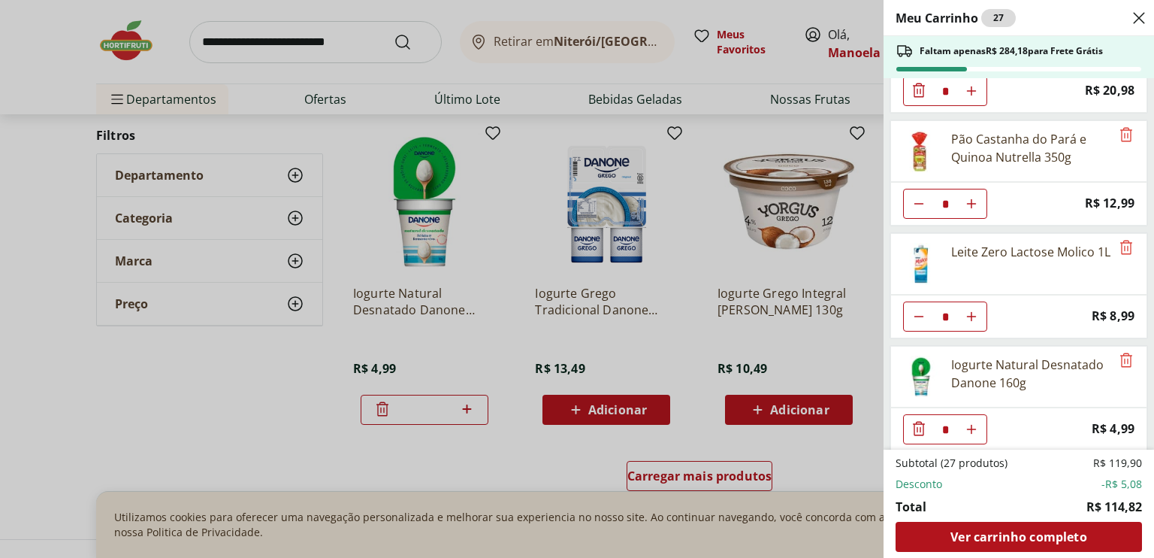
click at [258, 385] on div "Meu Carrinho 27 Faltam apenas R$ 284,18 para Frete Grátis Mexerica Murcote Unid…" at bounding box center [577, 279] width 1154 height 558
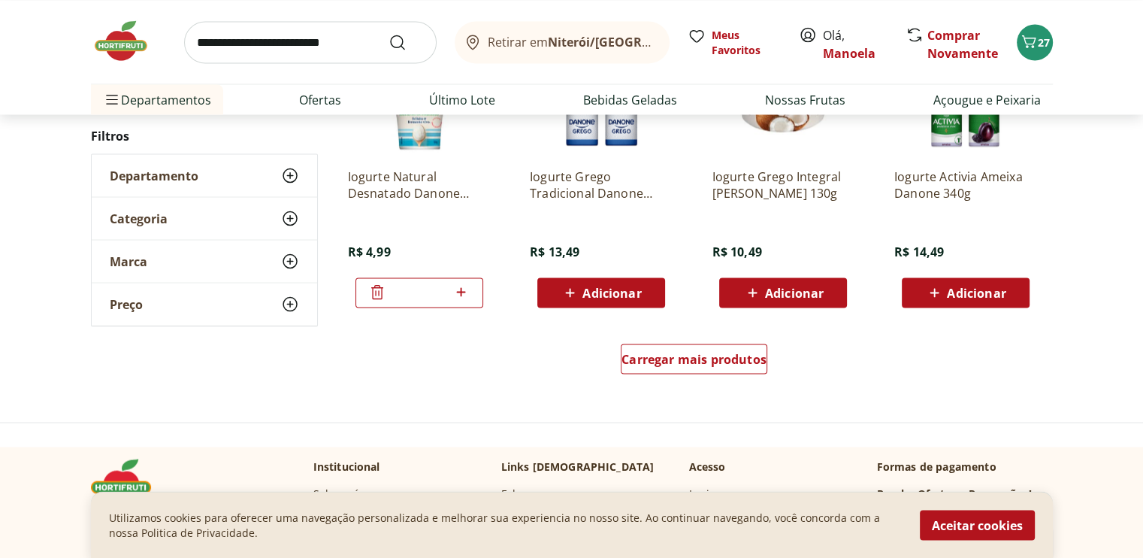
scroll to position [2780, 0]
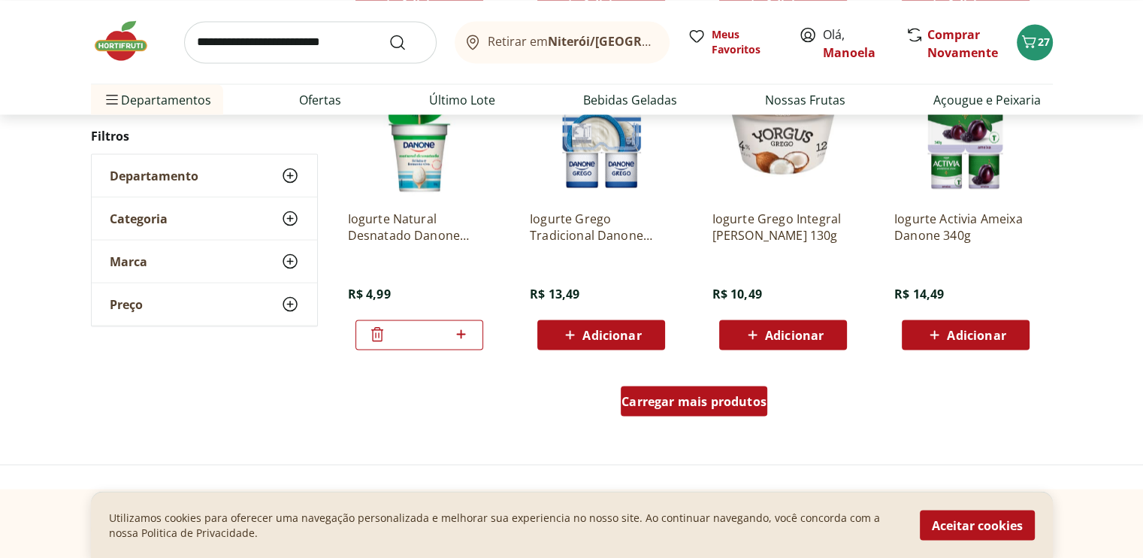
click at [679, 410] on div "Carregar mais produtos" at bounding box center [694, 400] width 147 height 30
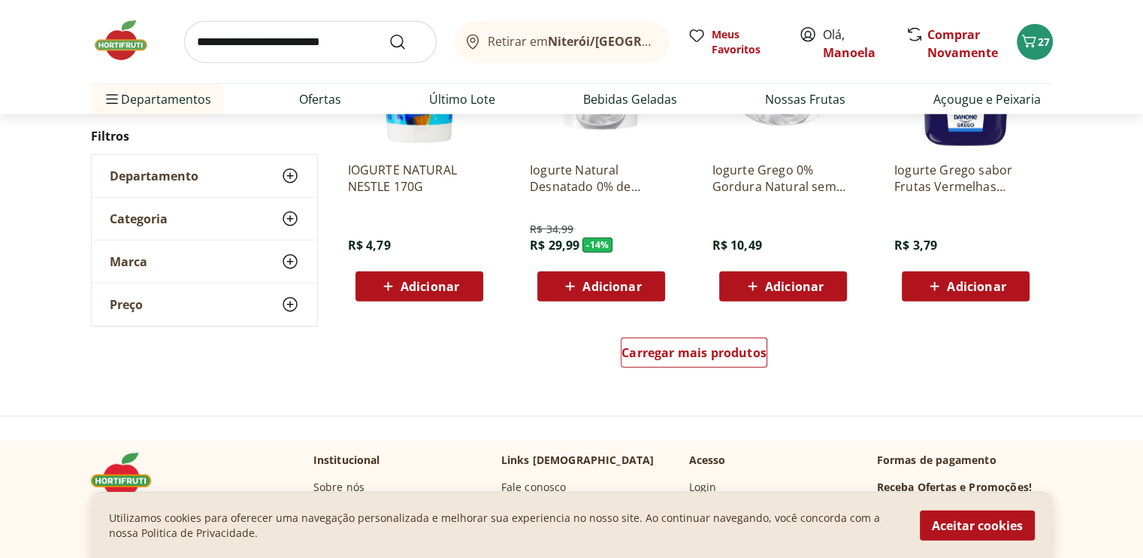
scroll to position [3832, 0]
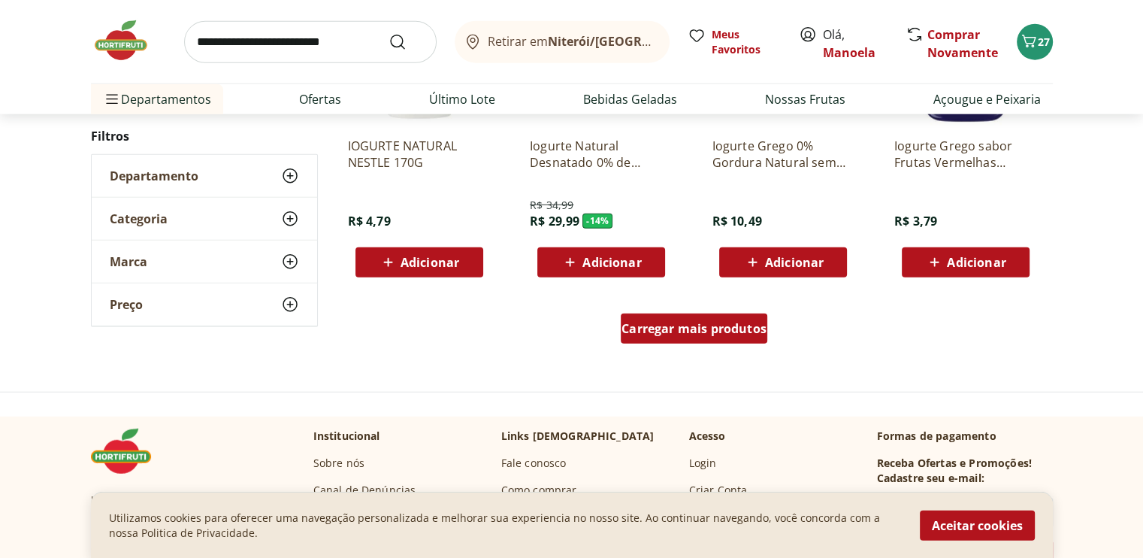
click at [743, 337] on div "Carregar mais produtos" at bounding box center [694, 328] width 147 height 30
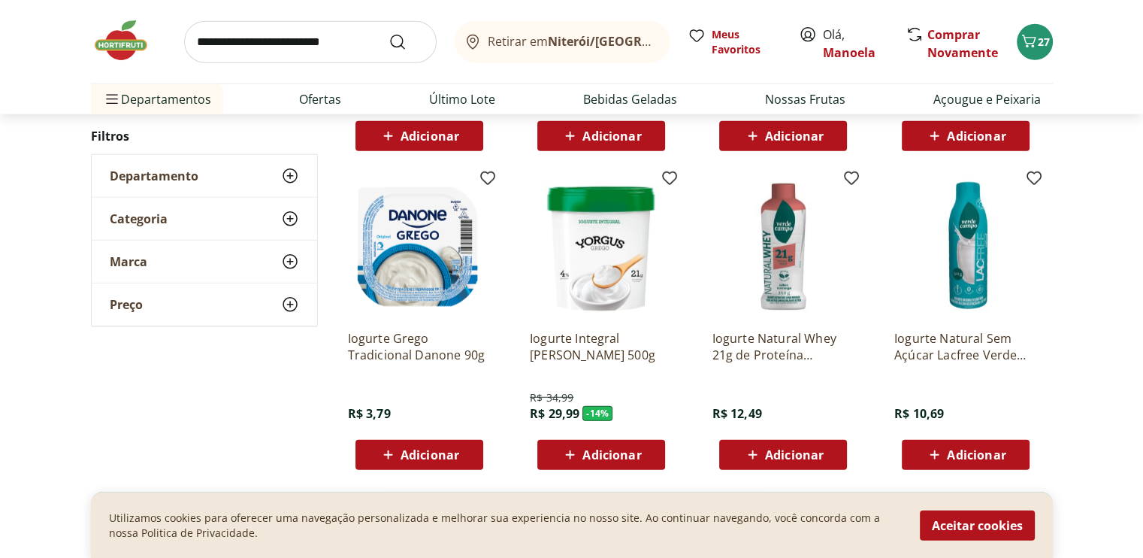
scroll to position [4358, 0]
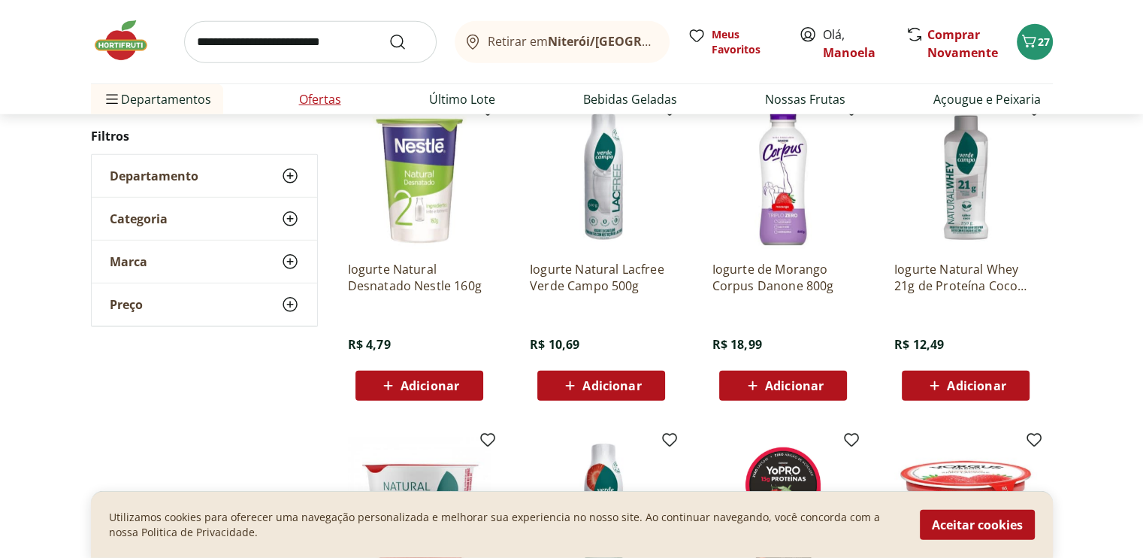
click at [327, 102] on link "Ofertas" at bounding box center [320, 99] width 42 height 18
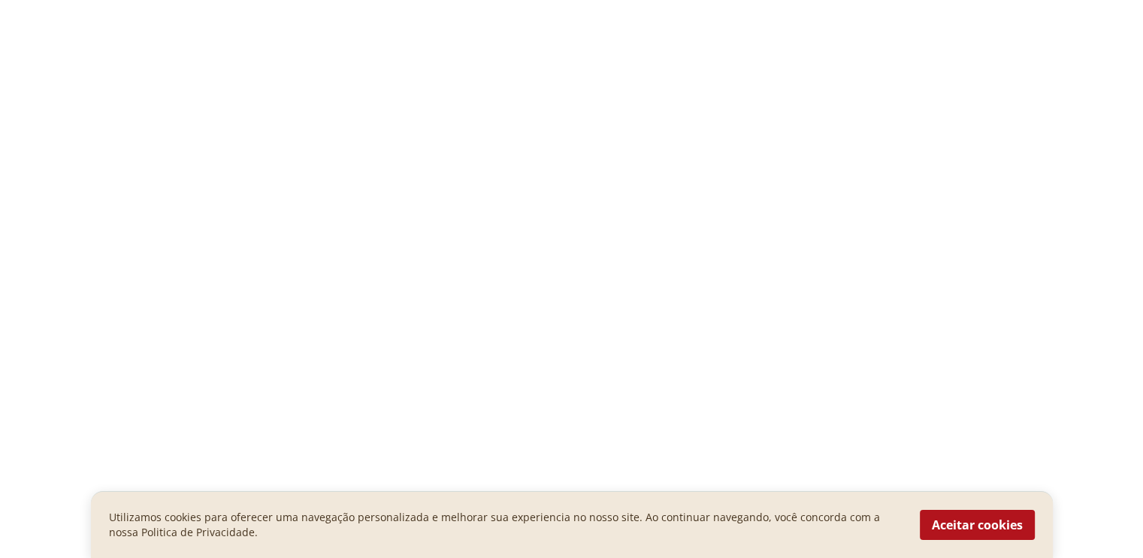
select select "**********"
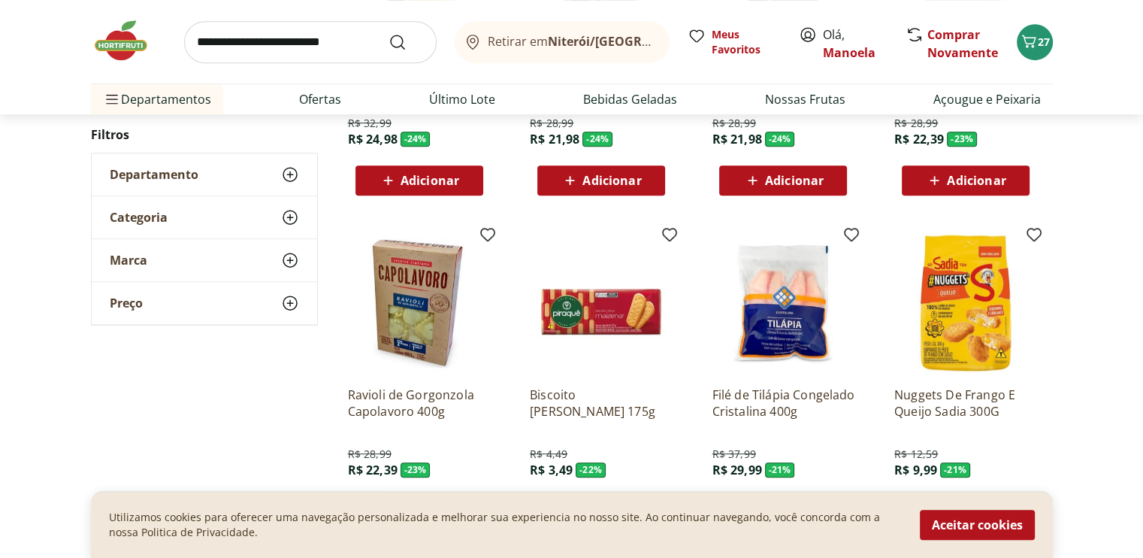
scroll to position [1052, 0]
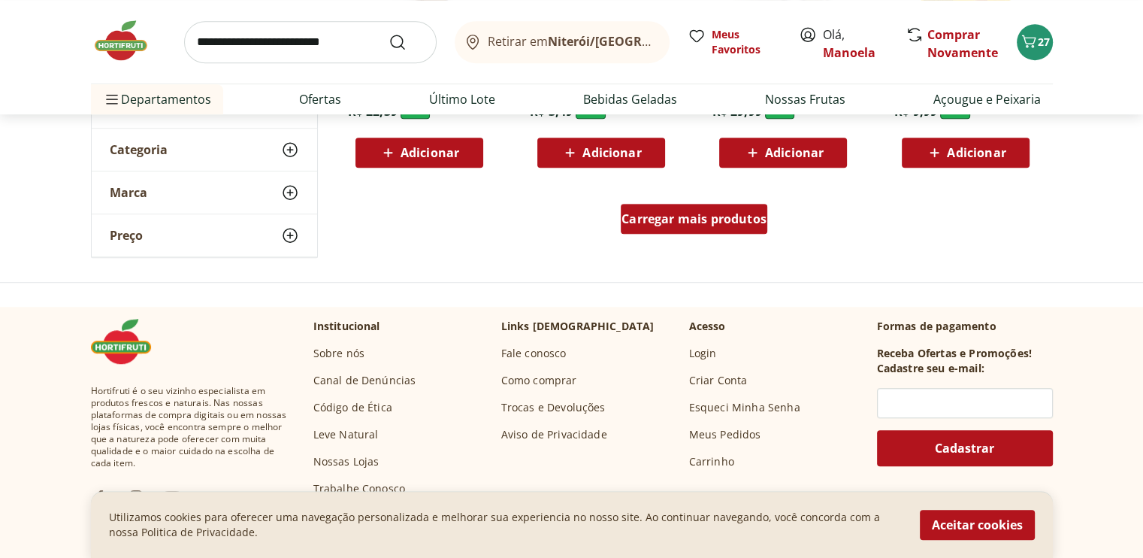
click at [661, 222] on span "Carregar mais produtos" at bounding box center [693, 219] width 145 height 12
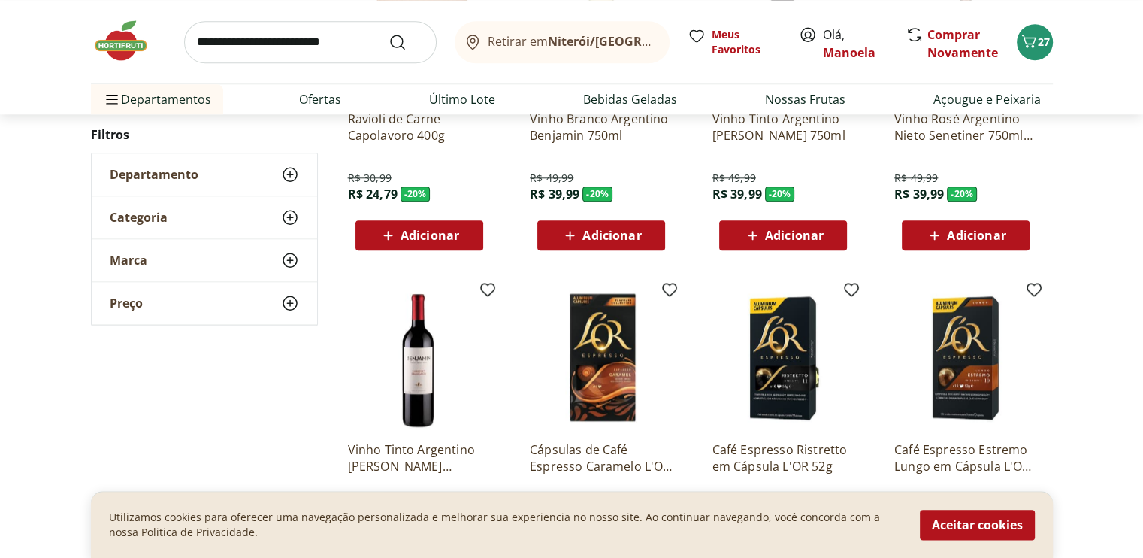
scroll to position [1879, 0]
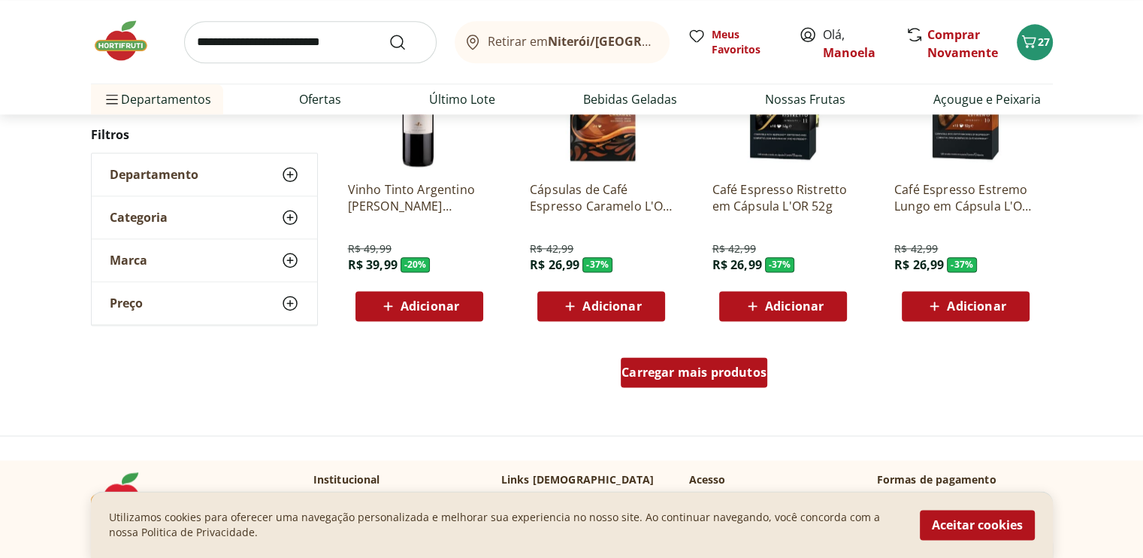
click at [681, 368] on span "Carregar mais produtos" at bounding box center [693, 372] width 145 height 12
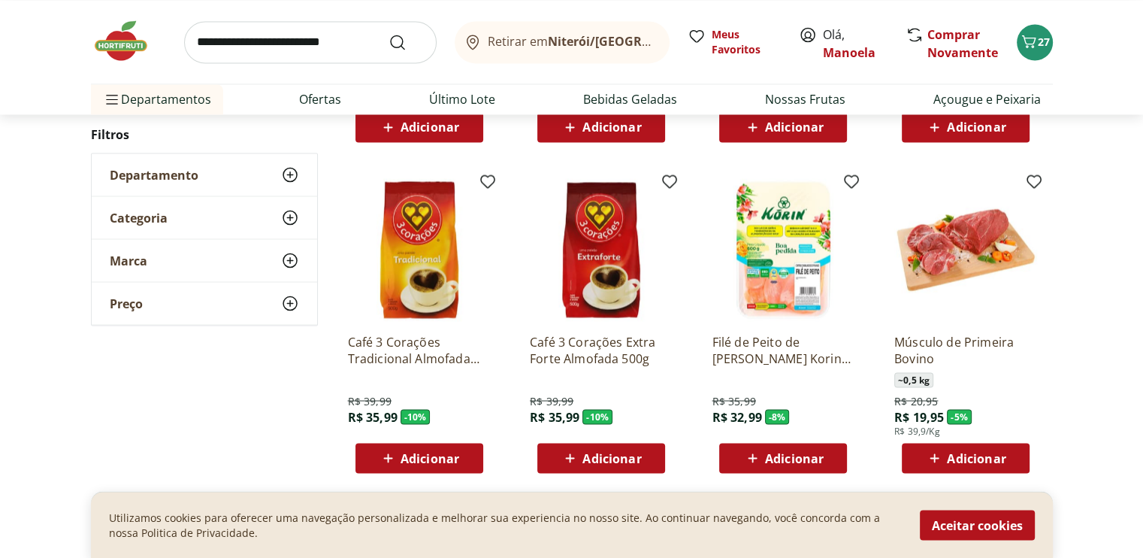
scroll to position [2780, 0]
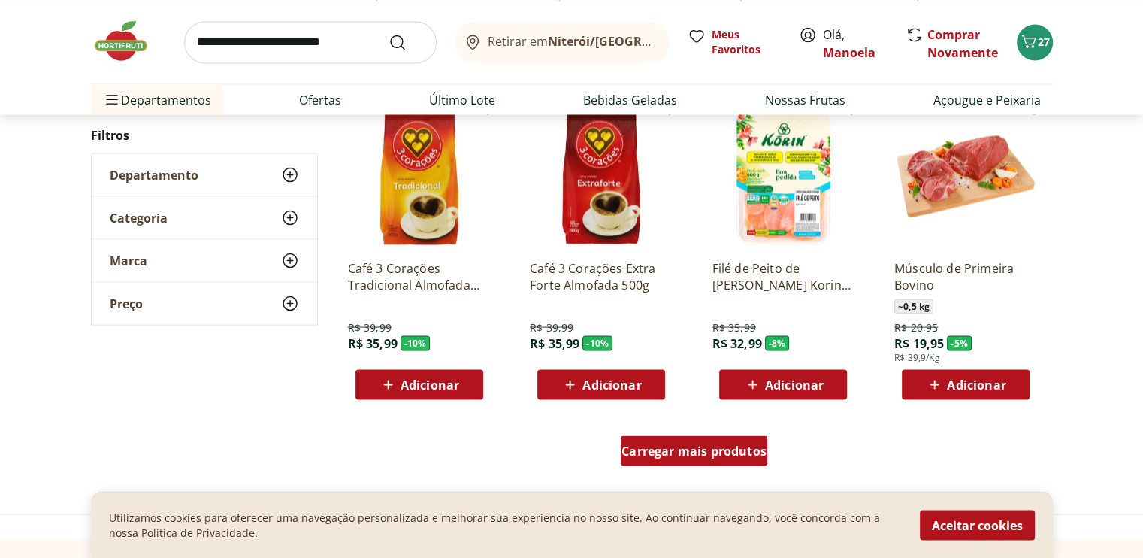
click at [676, 440] on div "Carregar mais produtos" at bounding box center [694, 450] width 147 height 30
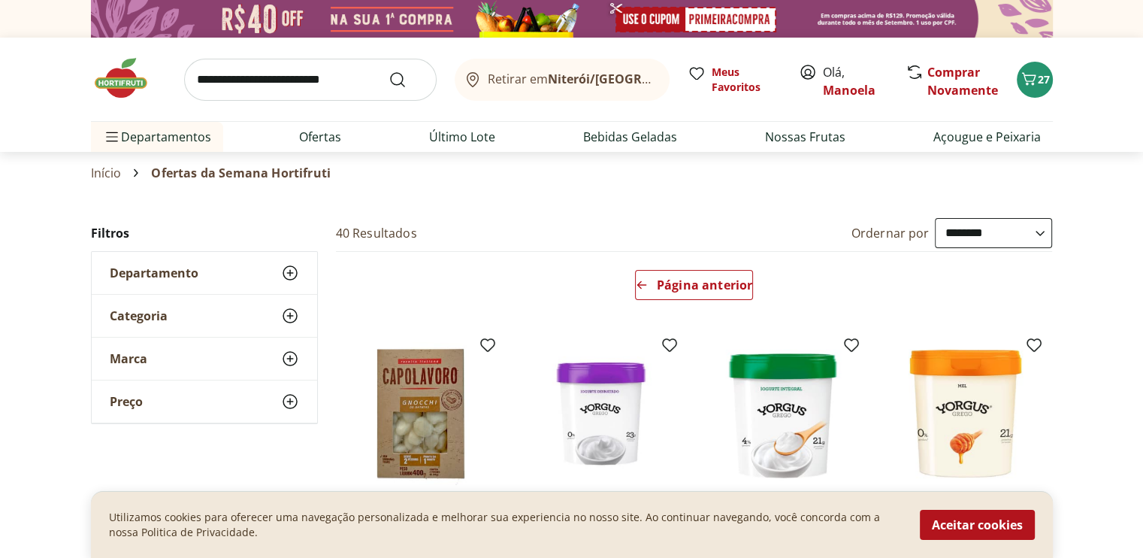
click at [268, 73] on input "search" at bounding box center [310, 80] width 252 height 42
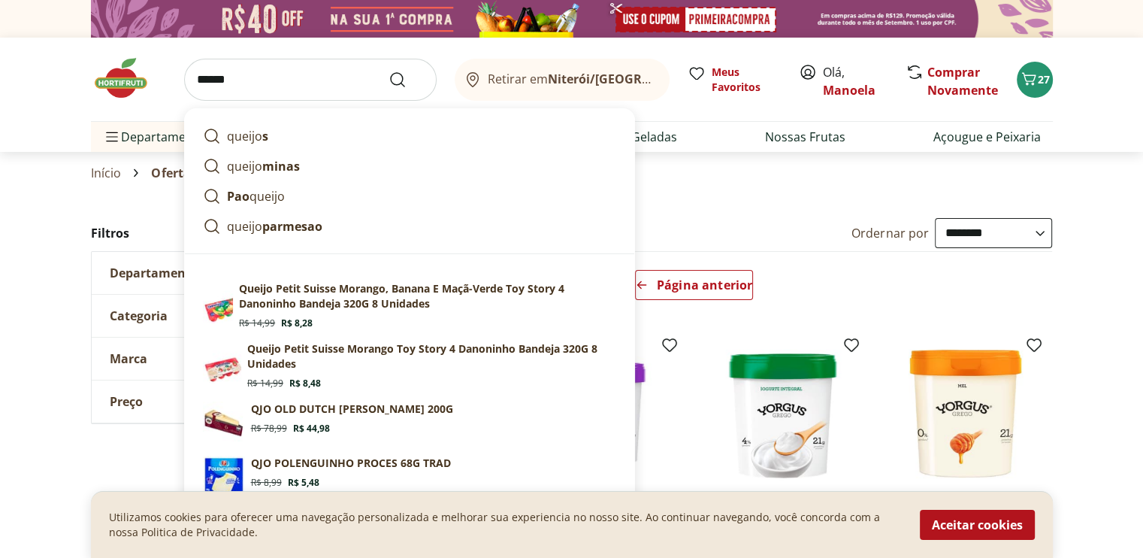
type input "******"
click at [388, 71] on button "Submit Search" at bounding box center [406, 80] width 36 height 18
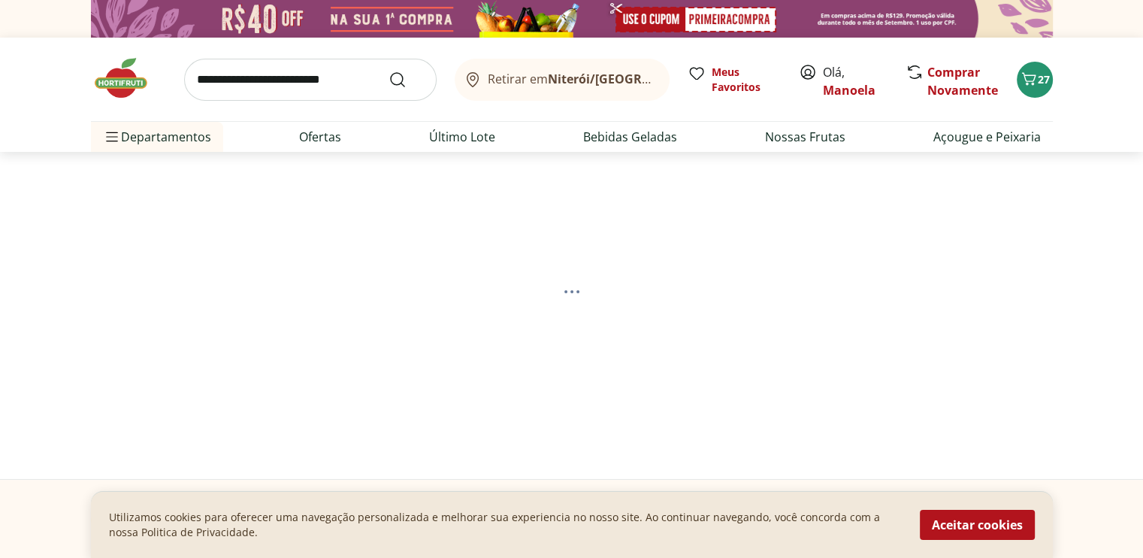
select select "**********"
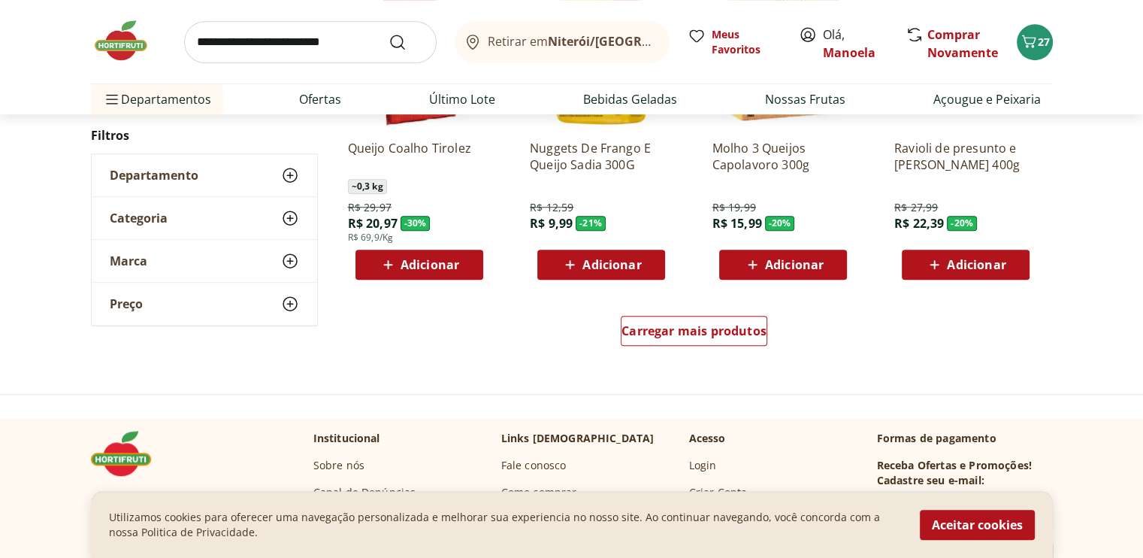
scroll to position [1127, 0]
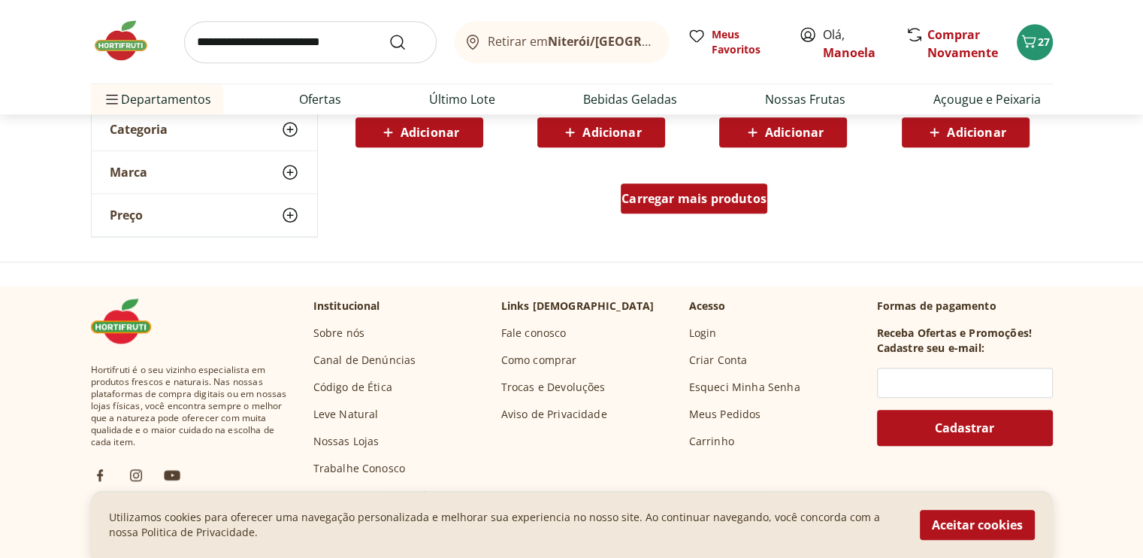
click at [724, 188] on div "Carregar mais produtos" at bounding box center [694, 198] width 147 height 30
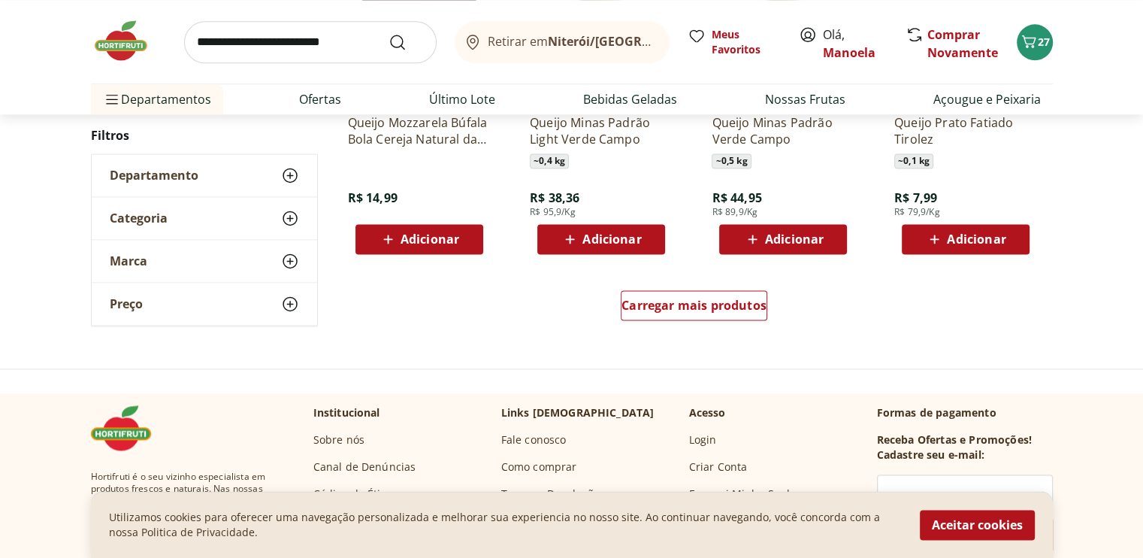
scroll to position [1954, 0]
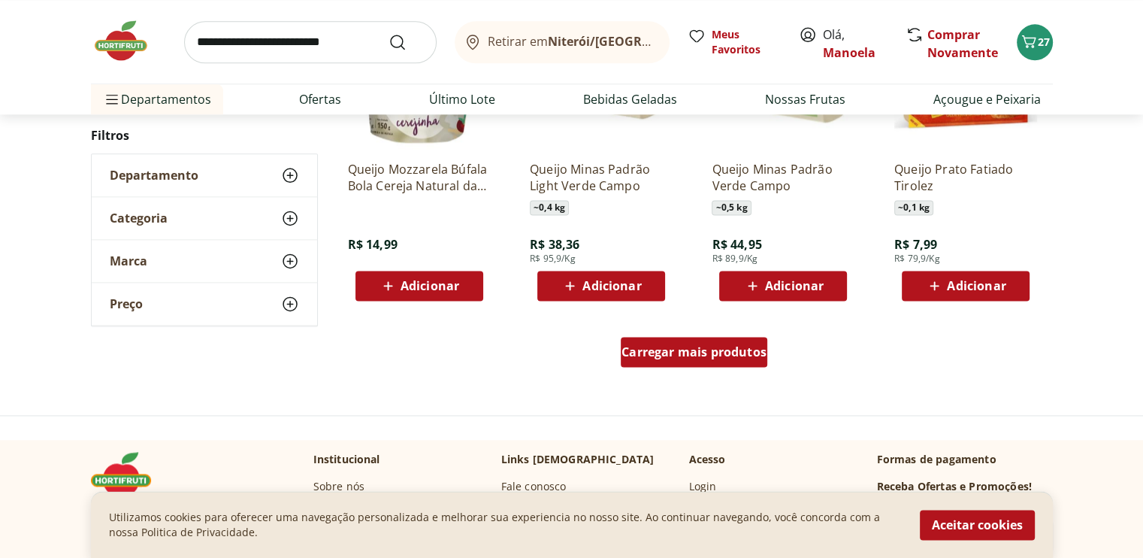
click at [682, 351] on span "Carregar mais produtos" at bounding box center [693, 352] width 145 height 12
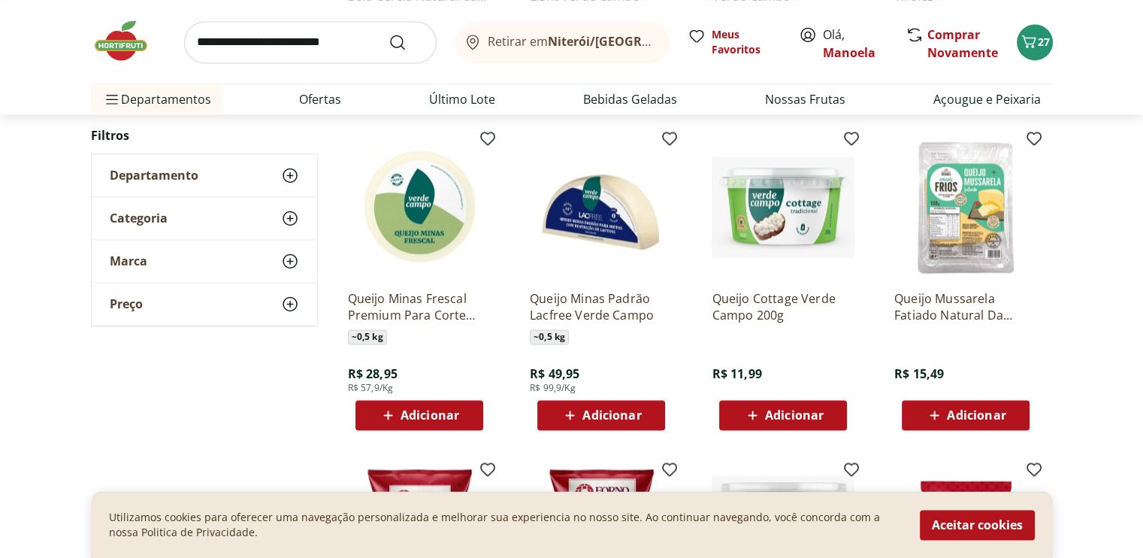
scroll to position [2179, 0]
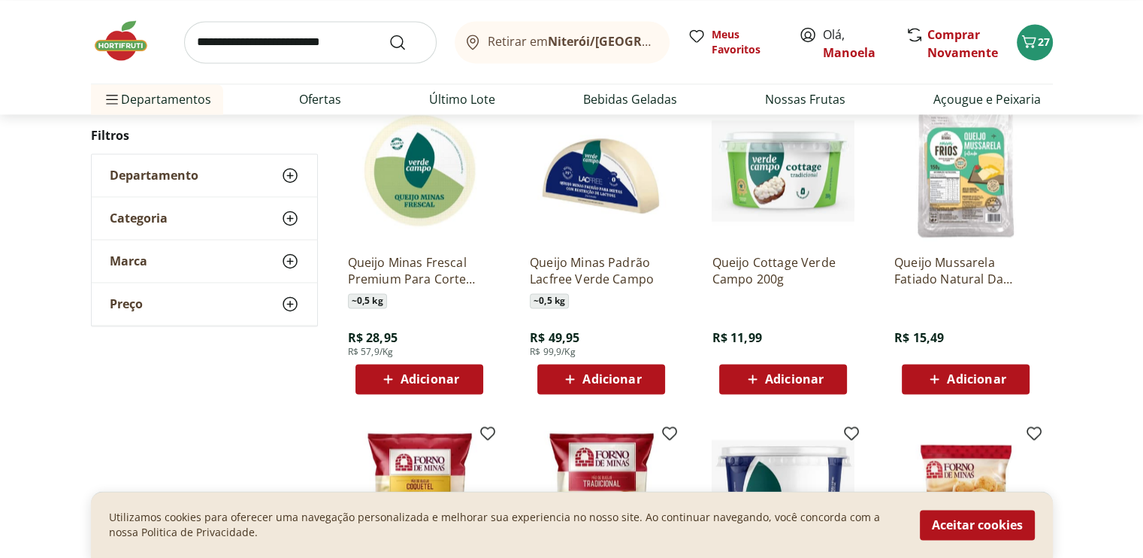
click at [373, 373] on div "Adicionar" at bounding box center [419, 378] width 104 height 27
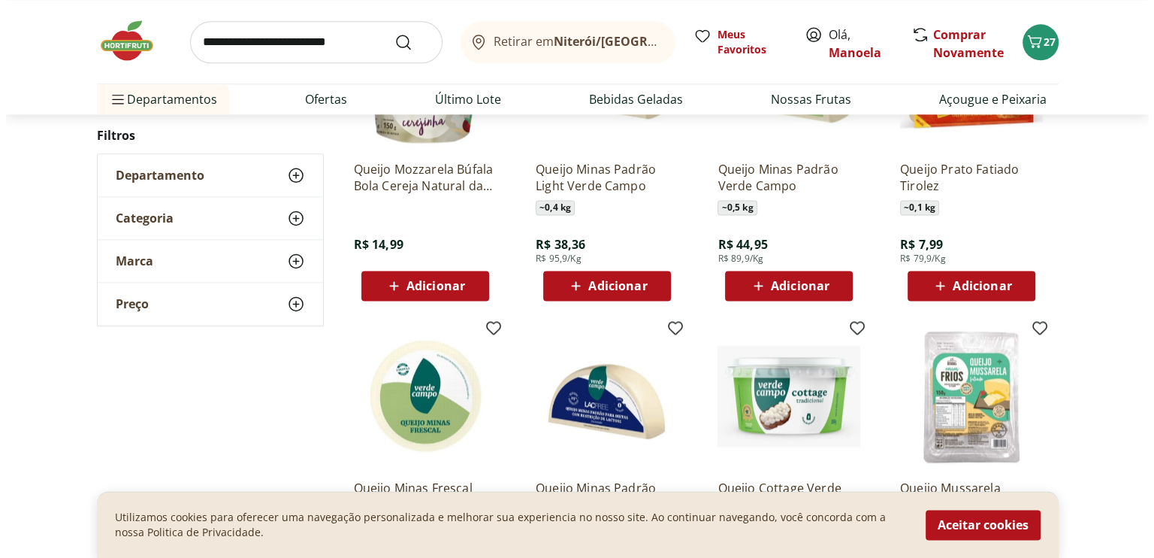
scroll to position [1728, 0]
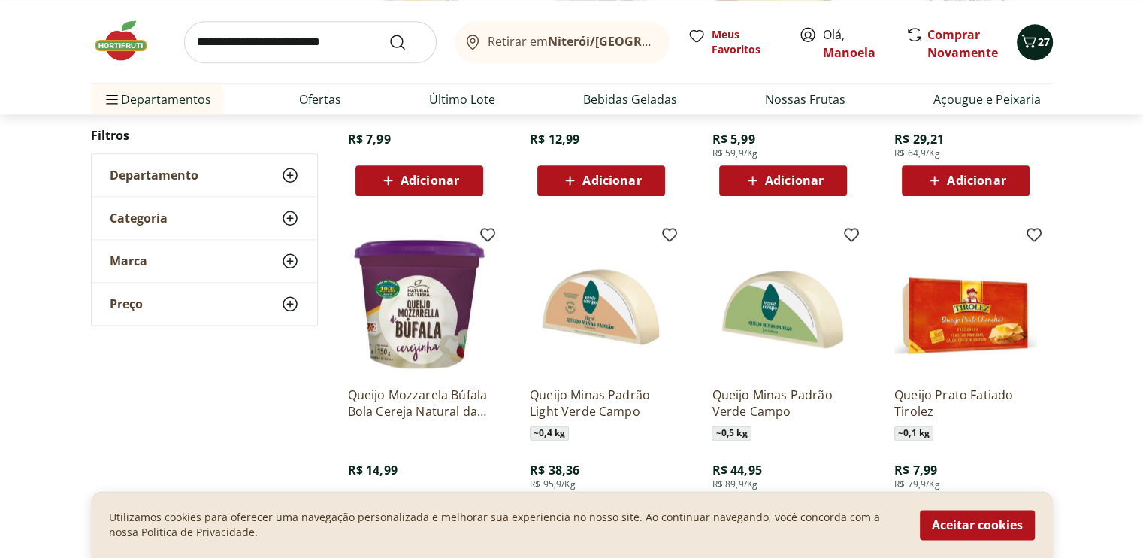
click at [1029, 41] on icon "Carrinho" at bounding box center [1029, 41] width 18 height 18
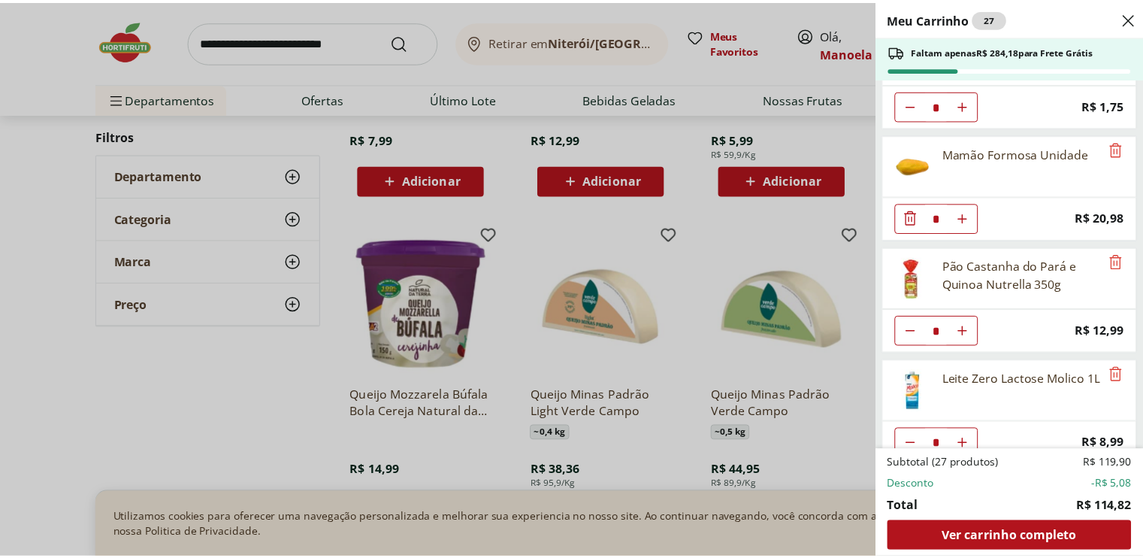
scroll to position [641, 0]
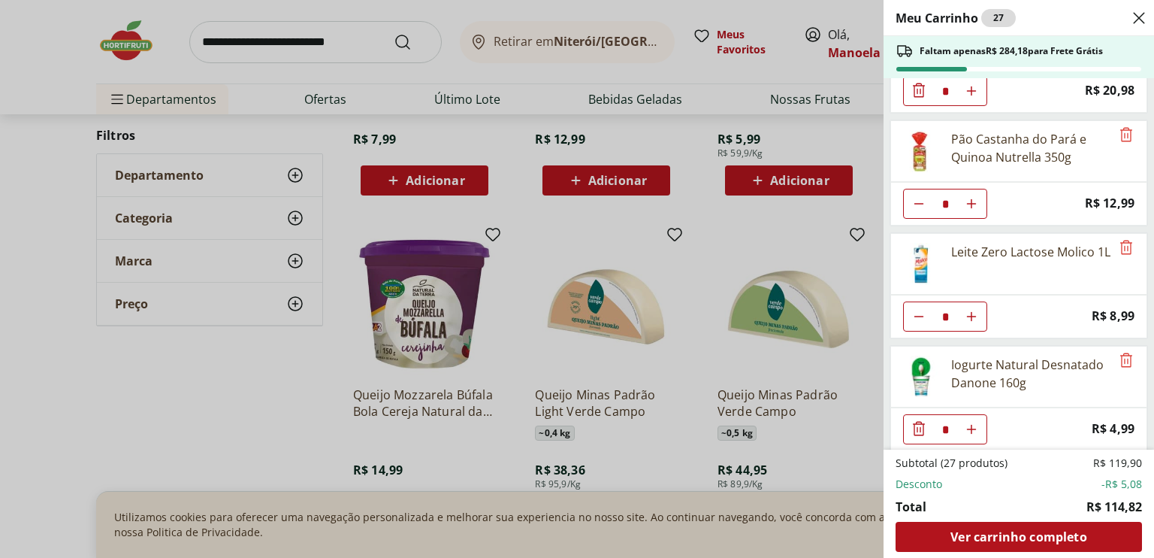
click at [628, 441] on div "Meu Carrinho 27 Faltam apenas R$ 284,18 para Frete Grátis Mexerica Murcote Unid…" at bounding box center [577, 279] width 1154 height 558
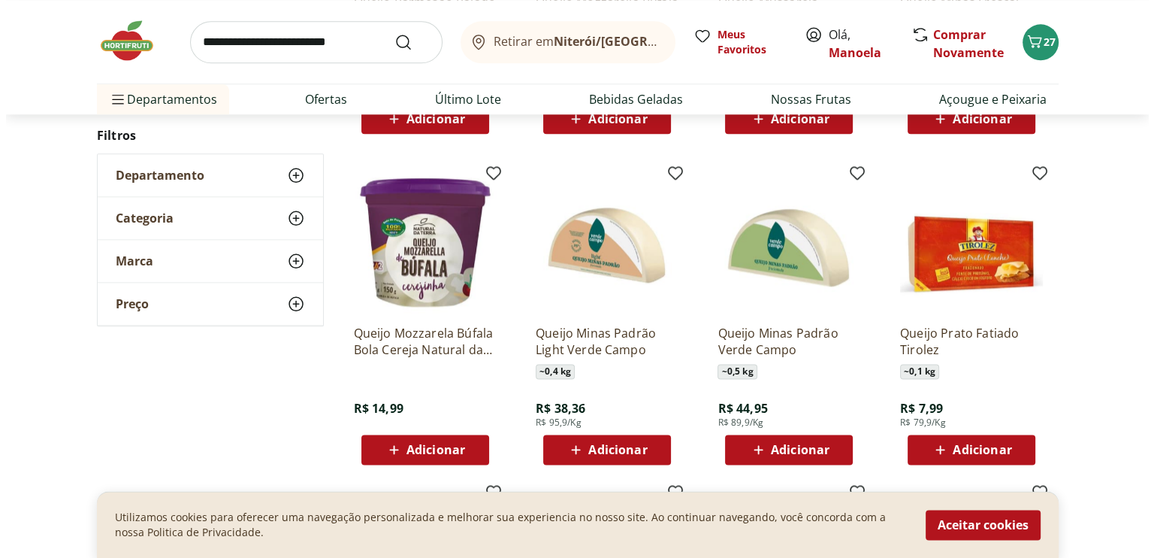
scroll to position [1879, 0]
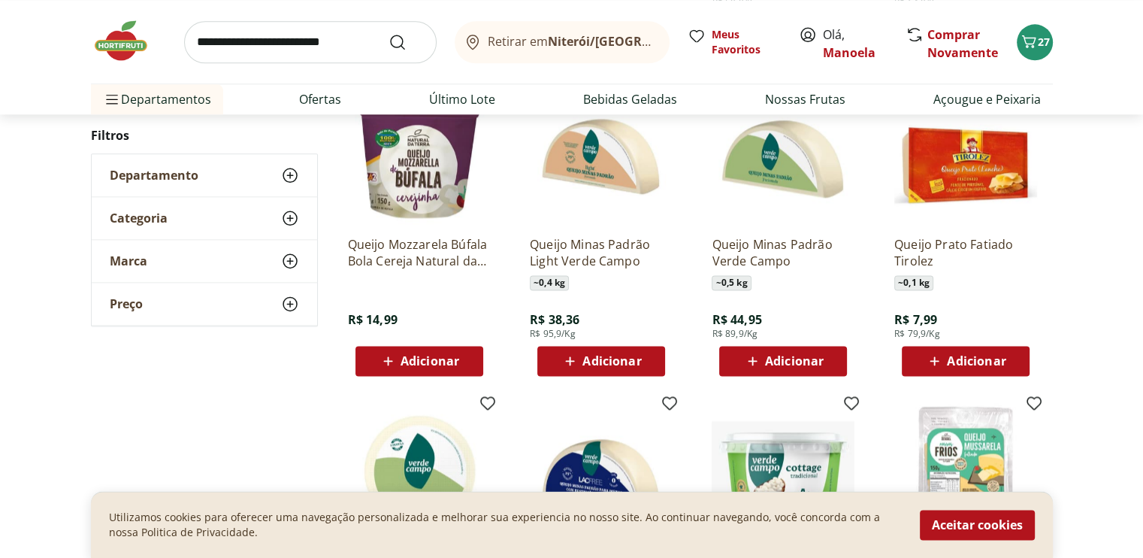
click at [574, 358] on icon at bounding box center [570, 361] width 19 height 18
click at [1051, 42] on button "28" at bounding box center [1035, 42] width 36 height 36
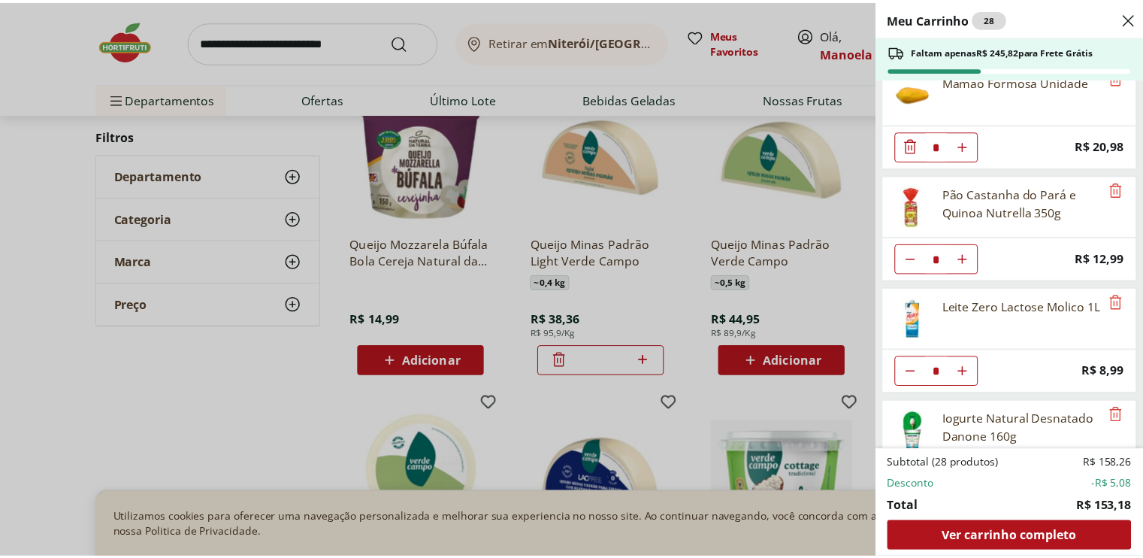
scroll to position [753, 0]
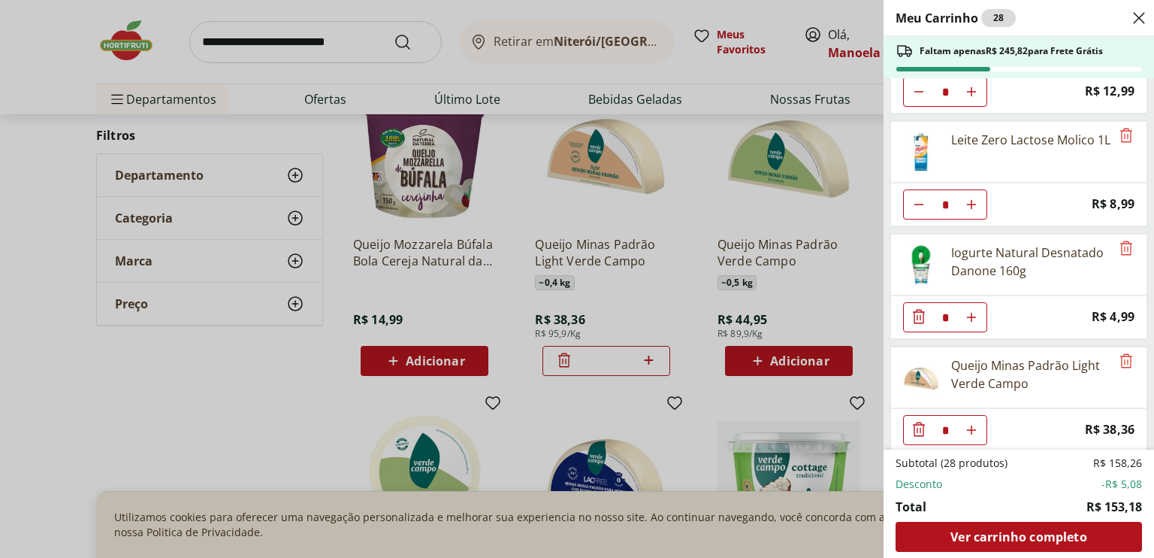
click at [742, 402] on div "Meu Carrinho 28 Faltam apenas R$ 245,82 para Frete Grátis Mexerica Murcote Unid…" at bounding box center [577, 279] width 1154 height 558
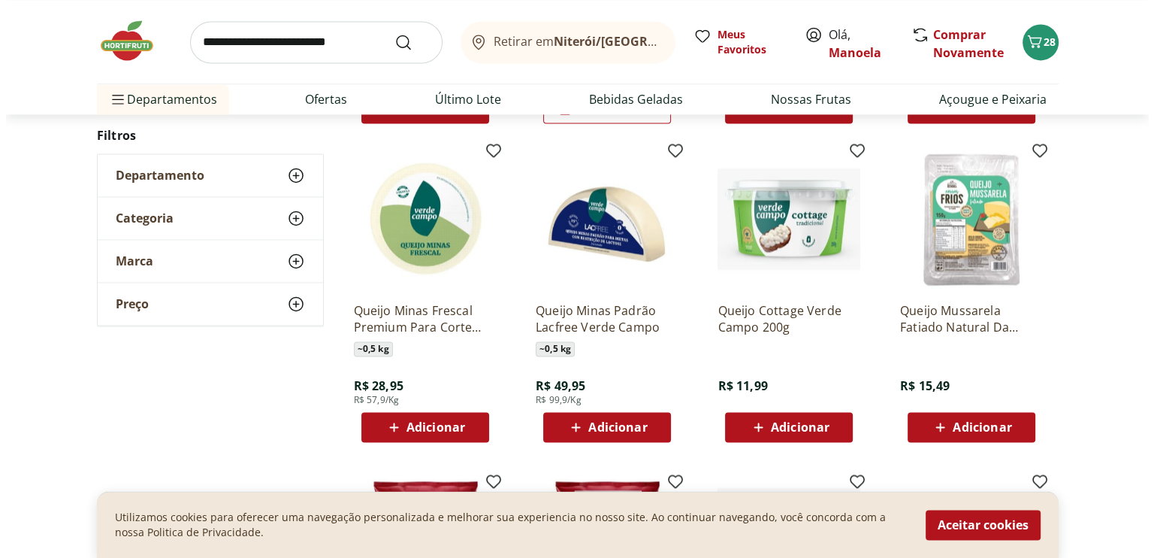
scroll to position [2179, 0]
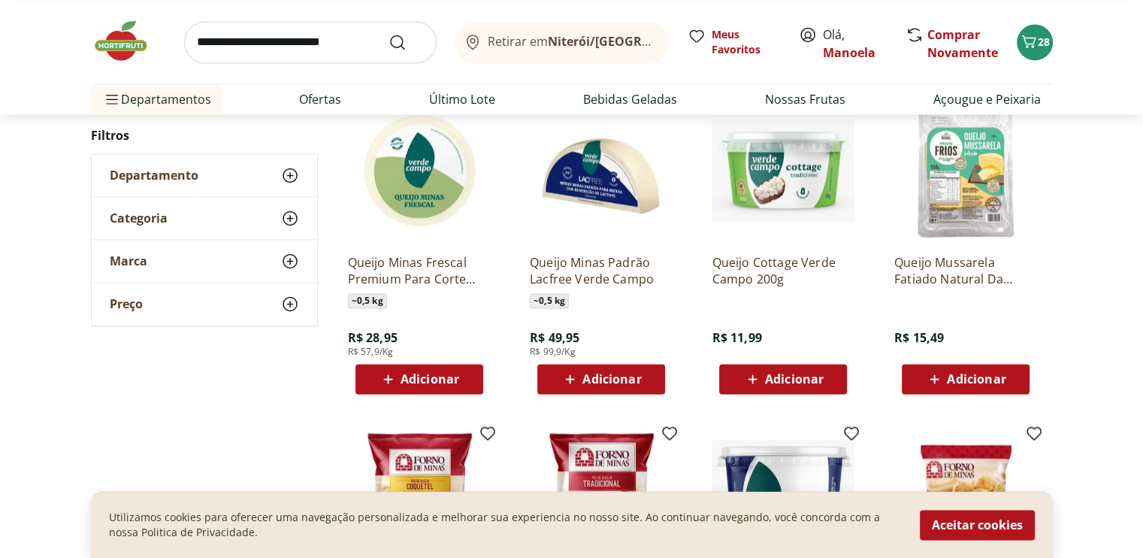
click at [791, 376] on span "Adicionar" at bounding box center [794, 379] width 59 height 12
click at [1039, 37] on span "29" at bounding box center [1044, 42] width 12 height 14
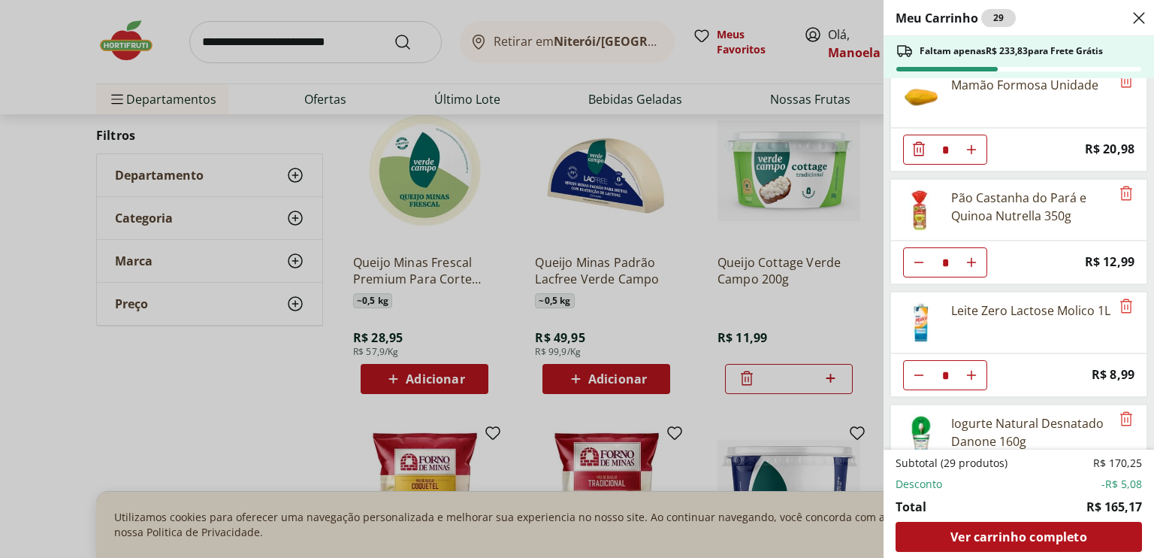
scroll to position [564, 0]
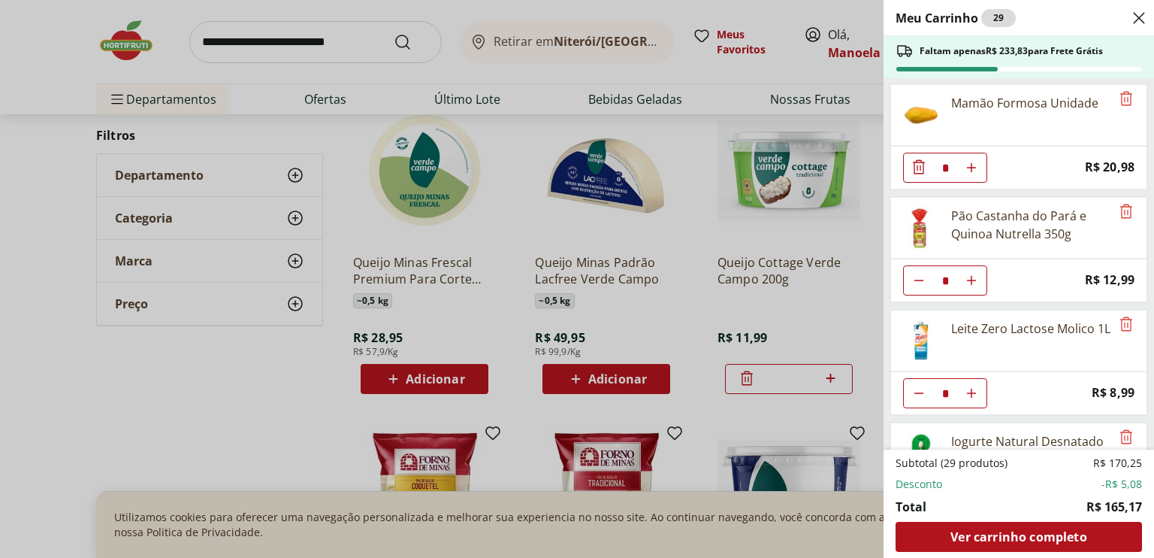
click at [916, 158] on icon "Diminuir Quantidade" at bounding box center [919, 167] width 18 height 18
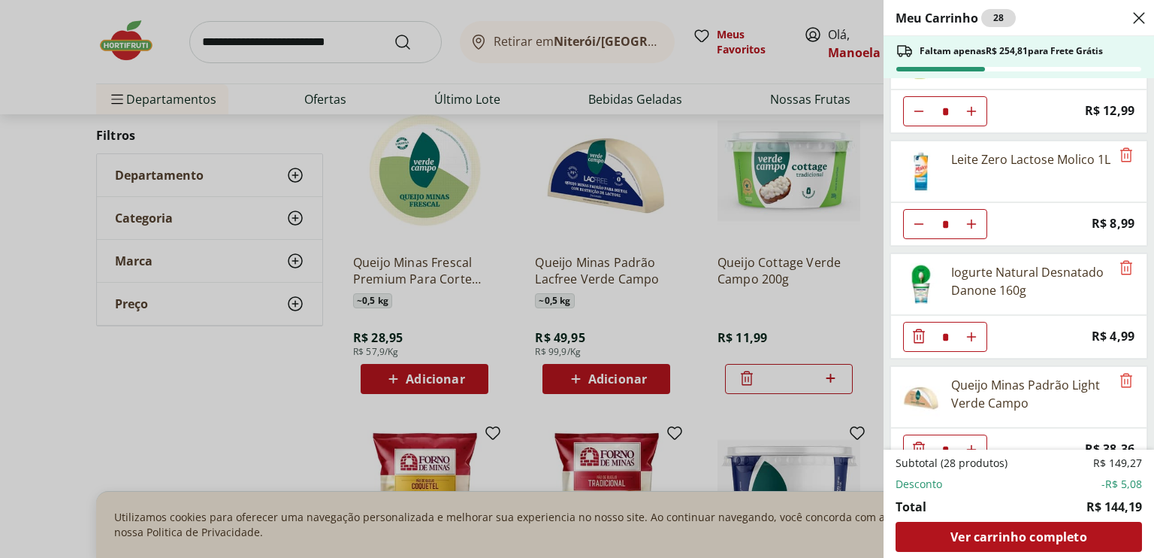
scroll to position [678, 0]
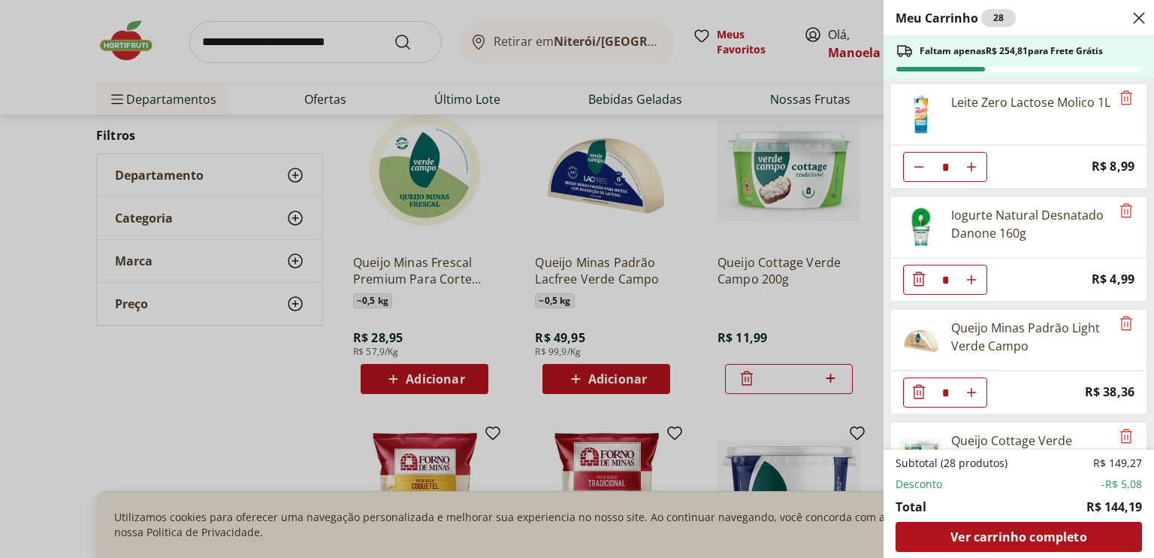
click at [921, 382] on icon "Diminuir Quantidade" at bounding box center [919, 391] width 18 height 18
click at [406, 376] on div "Meu Carrinho 28 Faltam apenas R$ 254,81 para Frete Grátis Mexerica Murcote Unid…" at bounding box center [577, 279] width 1154 height 558
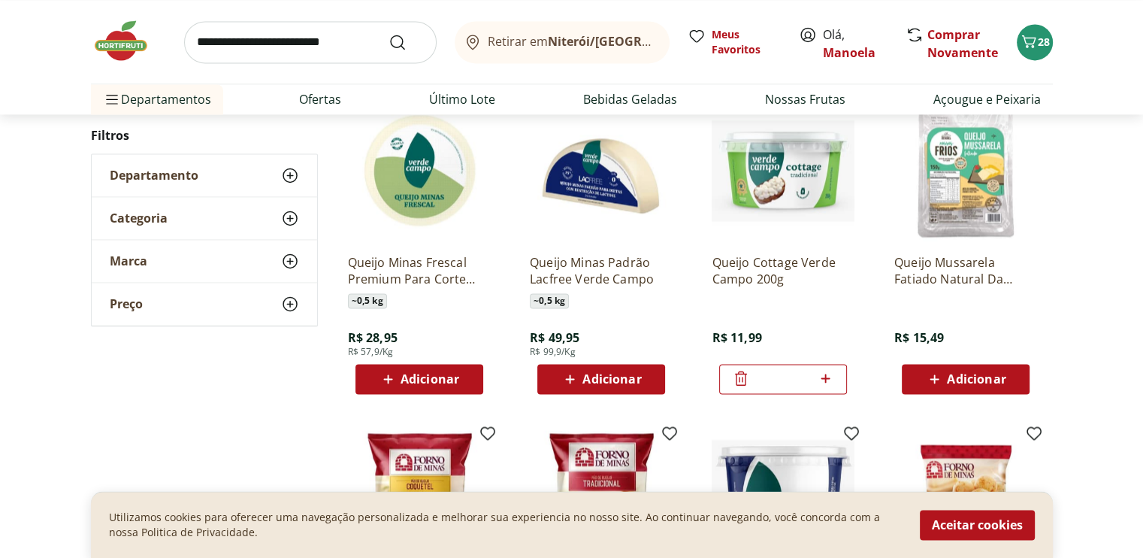
click at [425, 379] on span "Adicionar" at bounding box center [430, 379] width 59 height 12
click at [1028, 29] on div "Retirar em Niterói/RJ Meus Favoritos Olá, Manoela Comprar Novamente 29" at bounding box center [572, 41] width 962 height 83
click at [1034, 40] on icon "Carrinho" at bounding box center [1029, 41] width 18 height 18
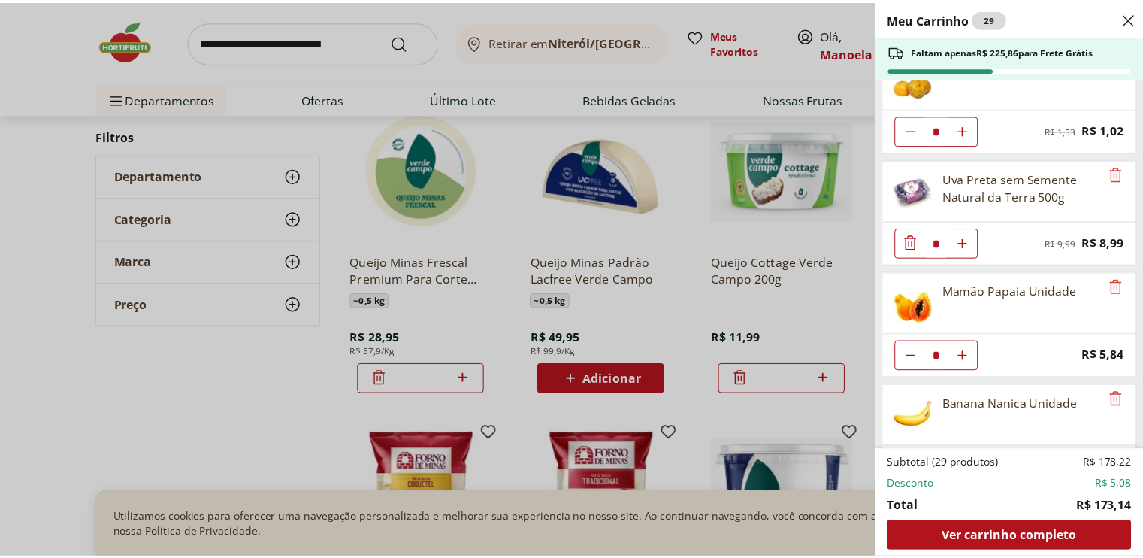
scroll to position [0, 0]
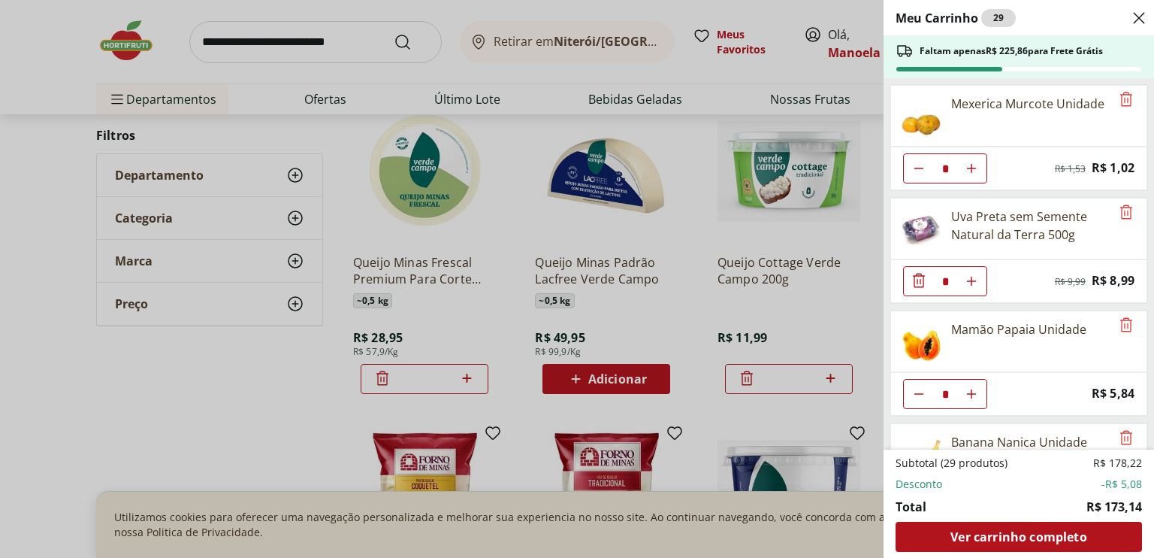
click at [685, 283] on div "Meu Carrinho 29 Faltam apenas R$ 225,86 para Frete Grátis Mexerica Murcote Unid…" at bounding box center [577, 279] width 1154 height 558
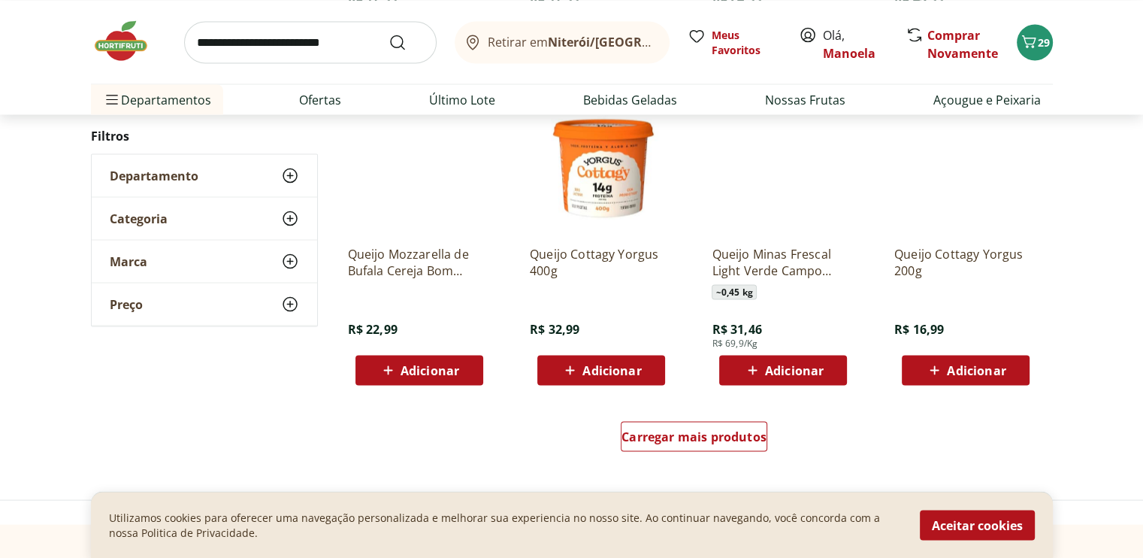
scroll to position [2855, 0]
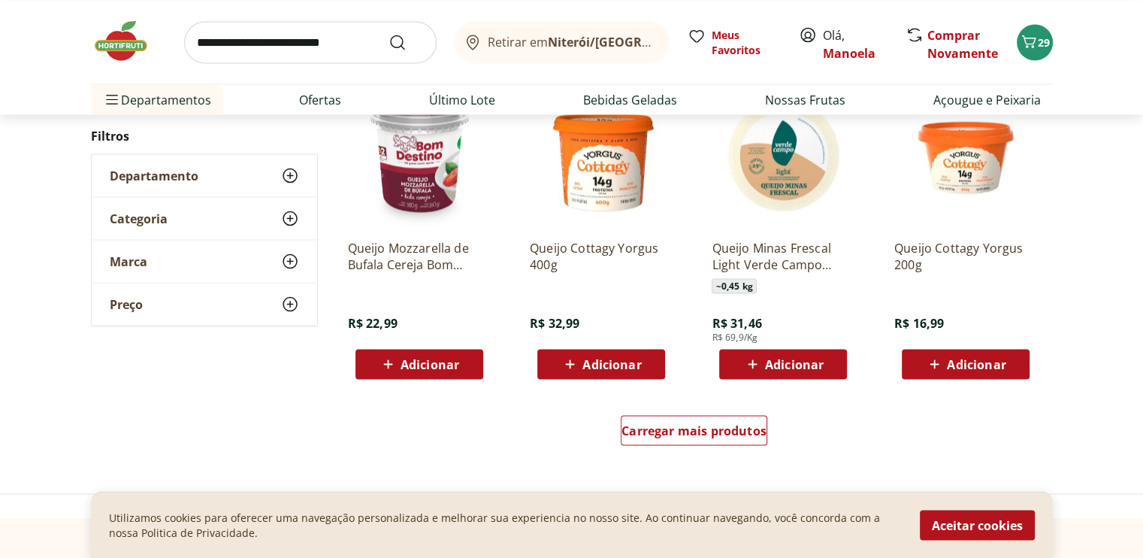
click at [246, 45] on input "search" at bounding box center [310, 42] width 252 height 42
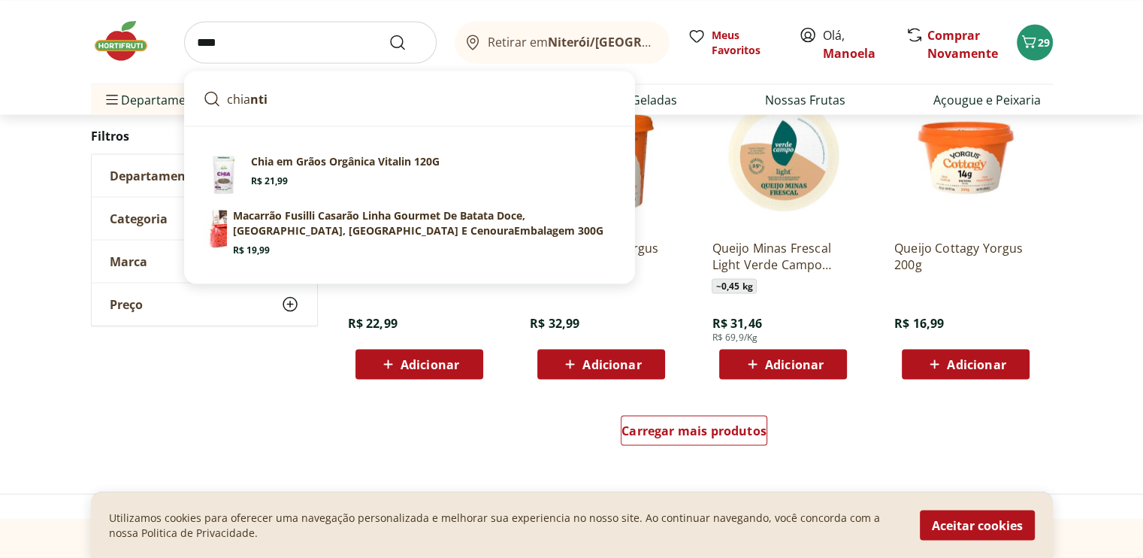
type input "****"
click at [388, 33] on button "Submit Search" at bounding box center [406, 42] width 36 height 18
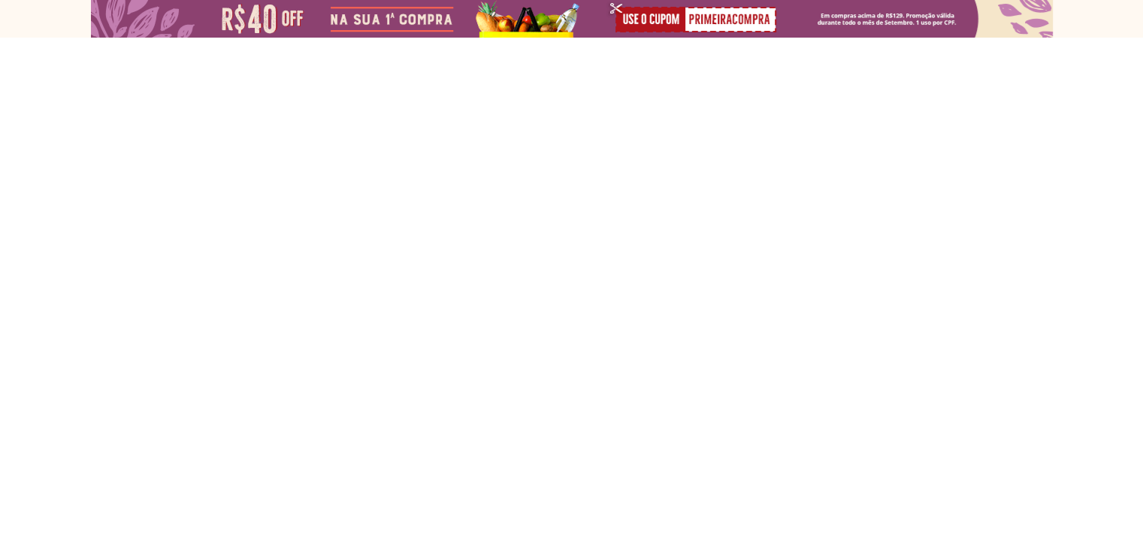
select select "**********"
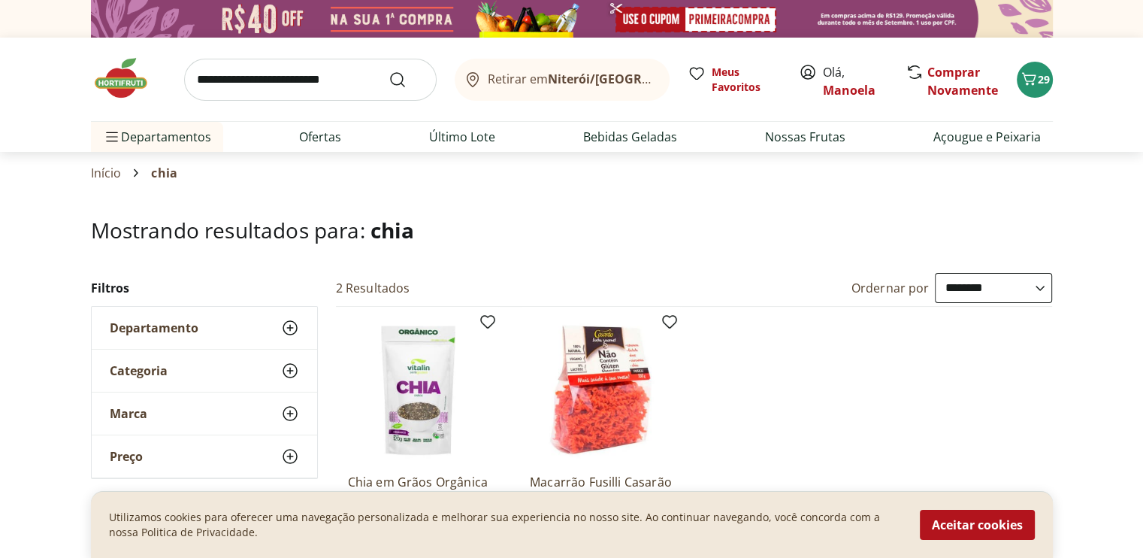
scroll to position [150, 0]
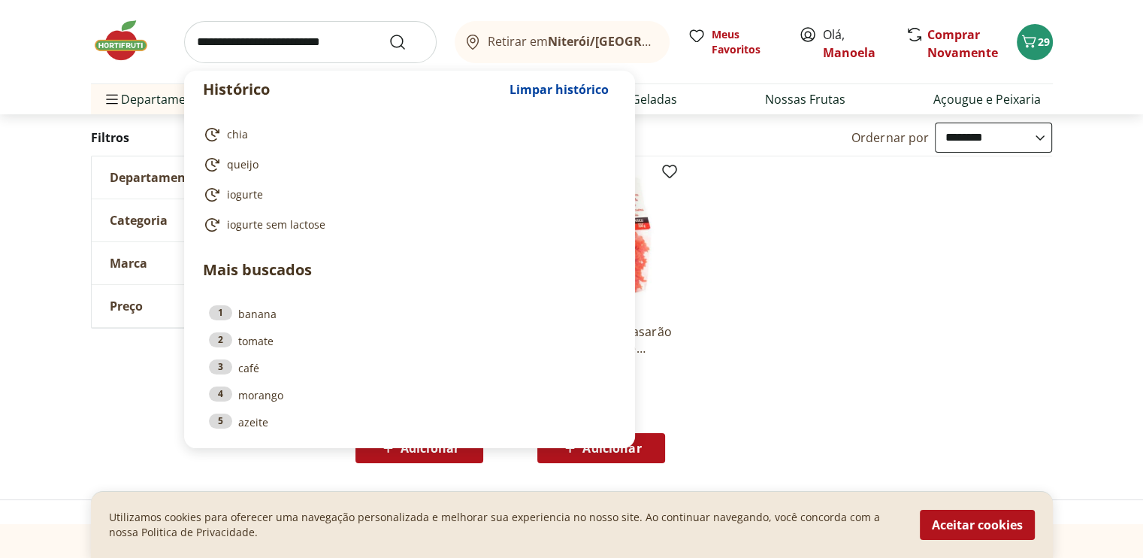
click at [299, 40] on input "search" at bounding box center [310, 42] width 252 height 42
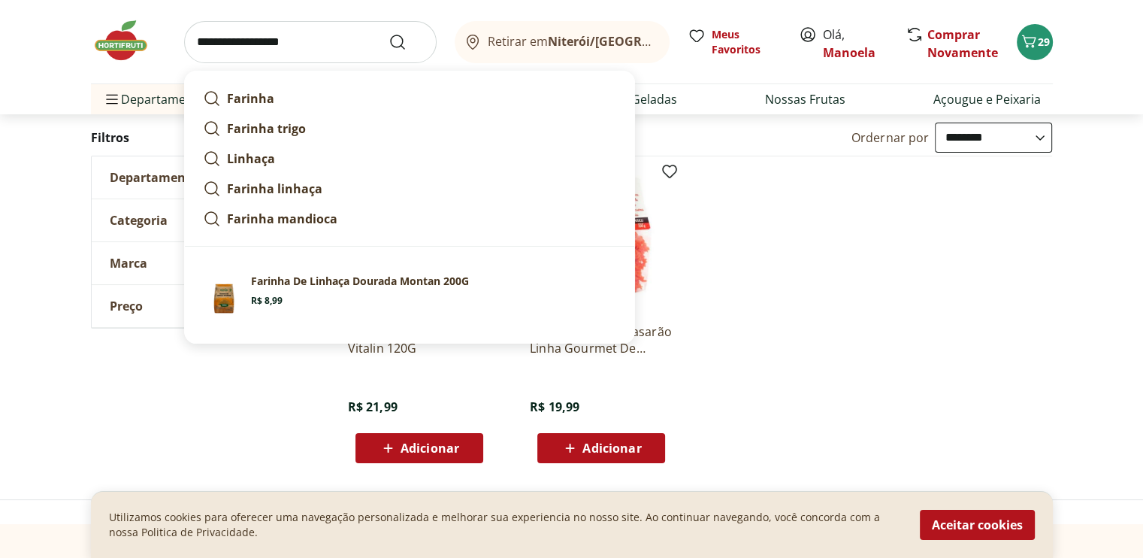
click at [274, 190] on strong "Farinha linhaça" at bounding box center [274, 188] width 95 height 17
type input "**********"
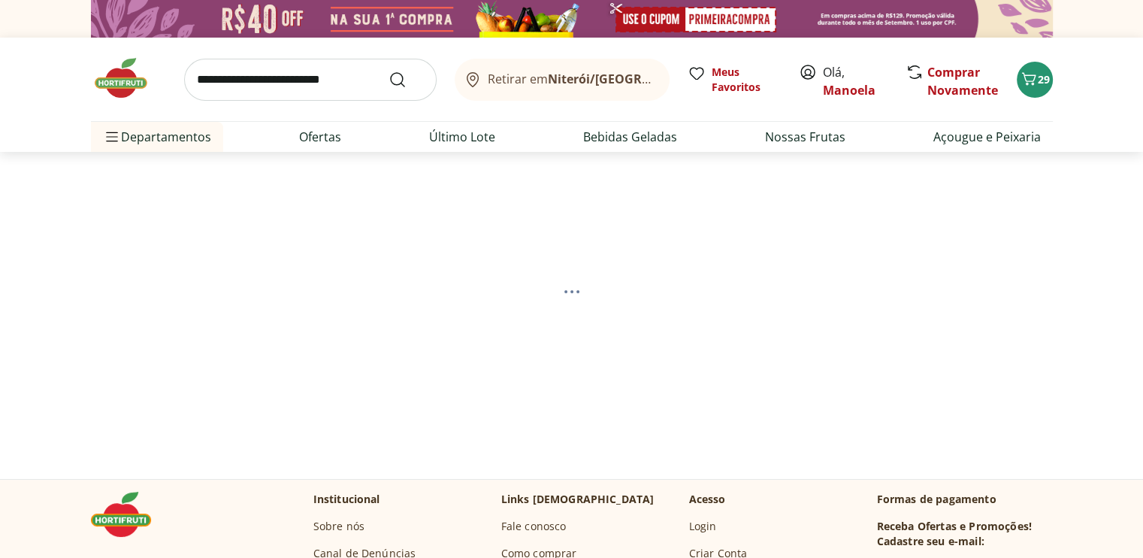
select select "**********"
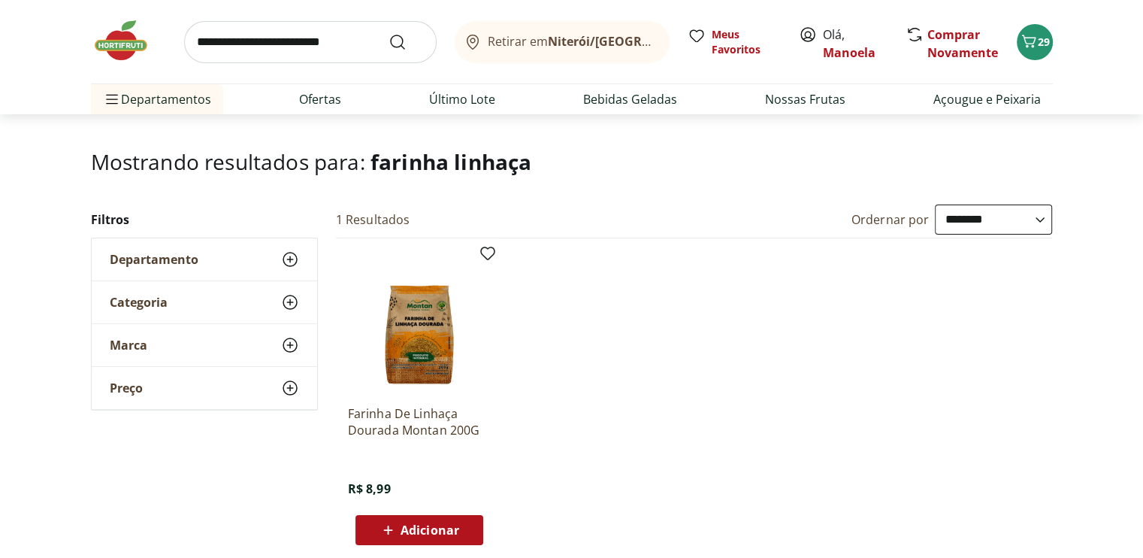
scroll to position [150, 0]
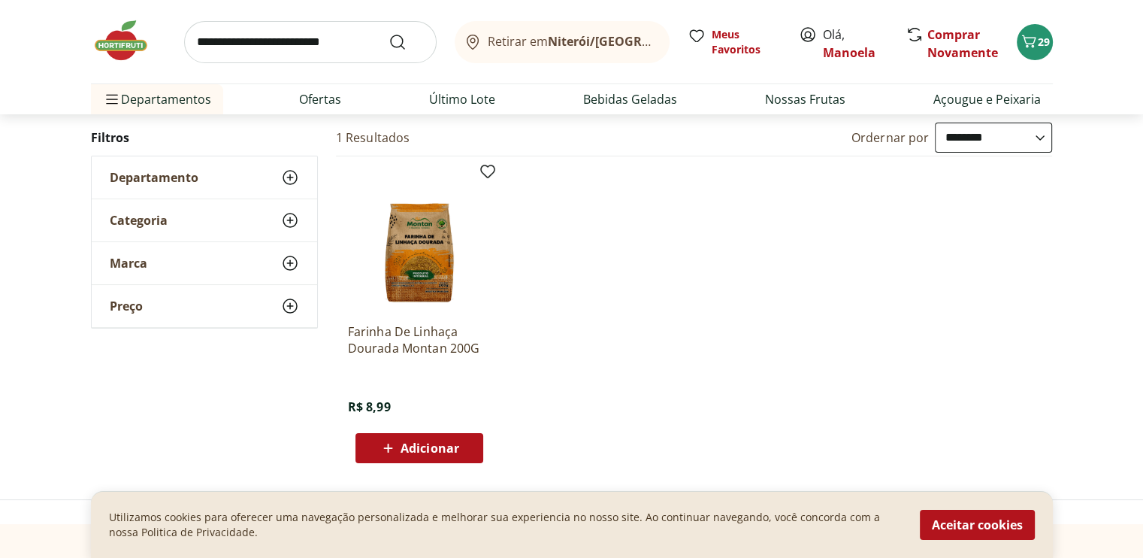
click at [445, 443] on span "Adicionar" at bounding box center [430, 448] width 59 height 12
click at [343, 40] on input "search" at bounding box center [310, 42] width 252 height 42
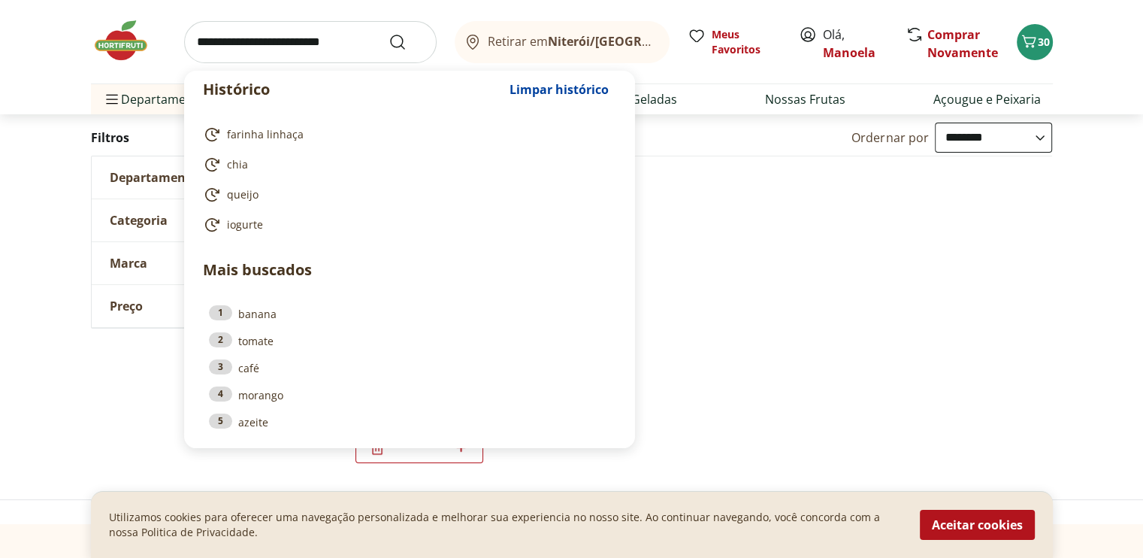
type input "*"
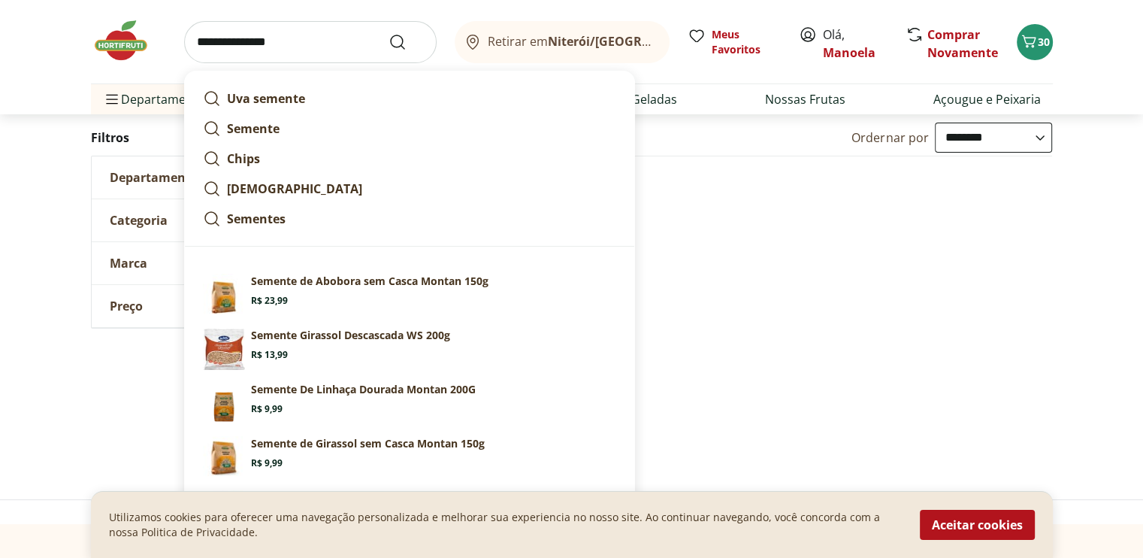
type input "**********"
click at [388, 33] on button "Submit Search" at bounding box center [406, 42] width 36 height 18
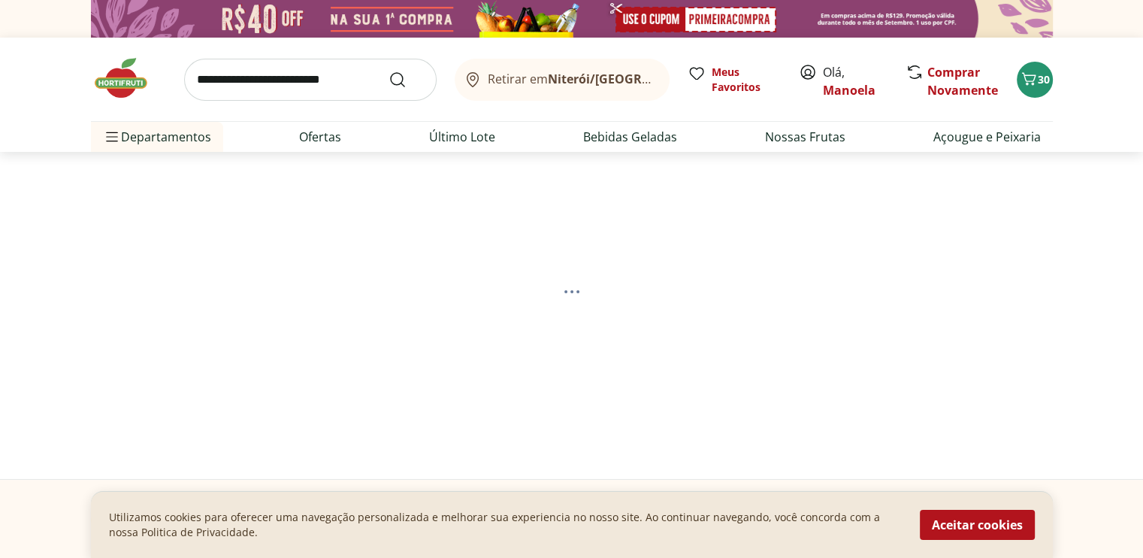
select select "**********"
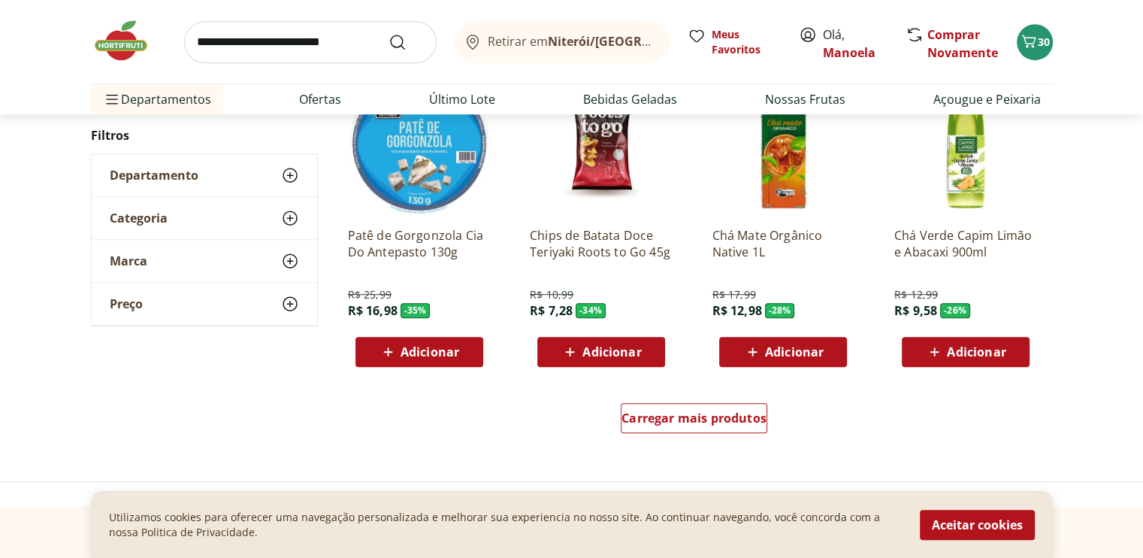
scroll to position [1052, 0]
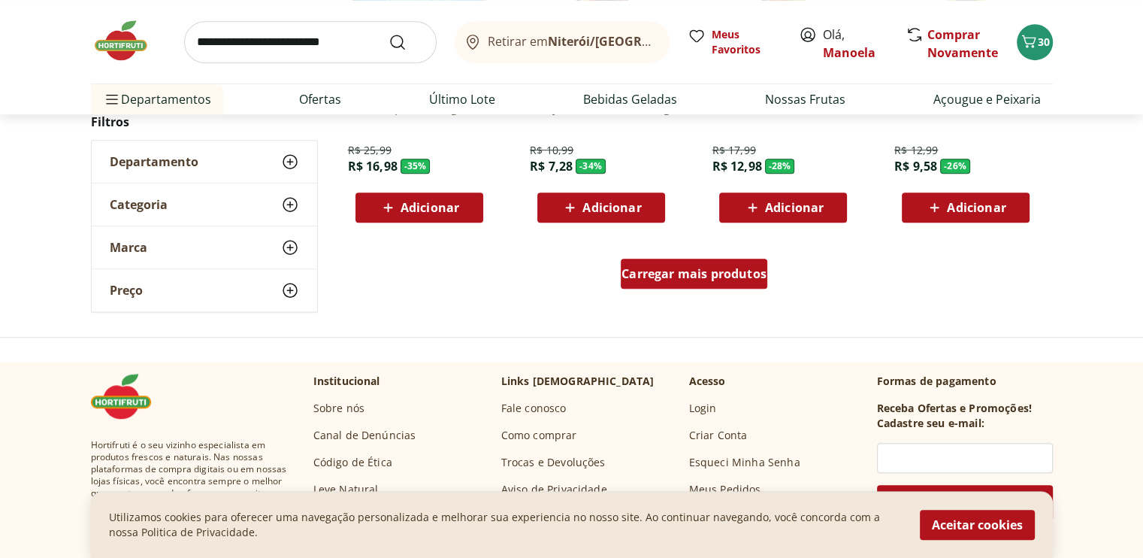
click at [688, 274] on span "Carregar mais produtos" at bounding box center [693, 274] width 145 height 12
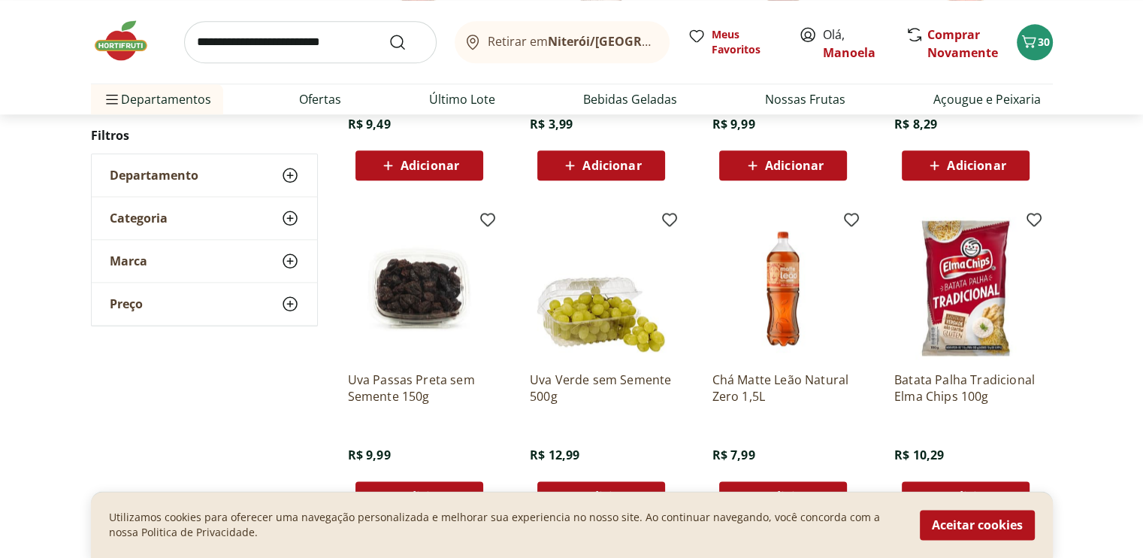
scroll to position [2029, 0]
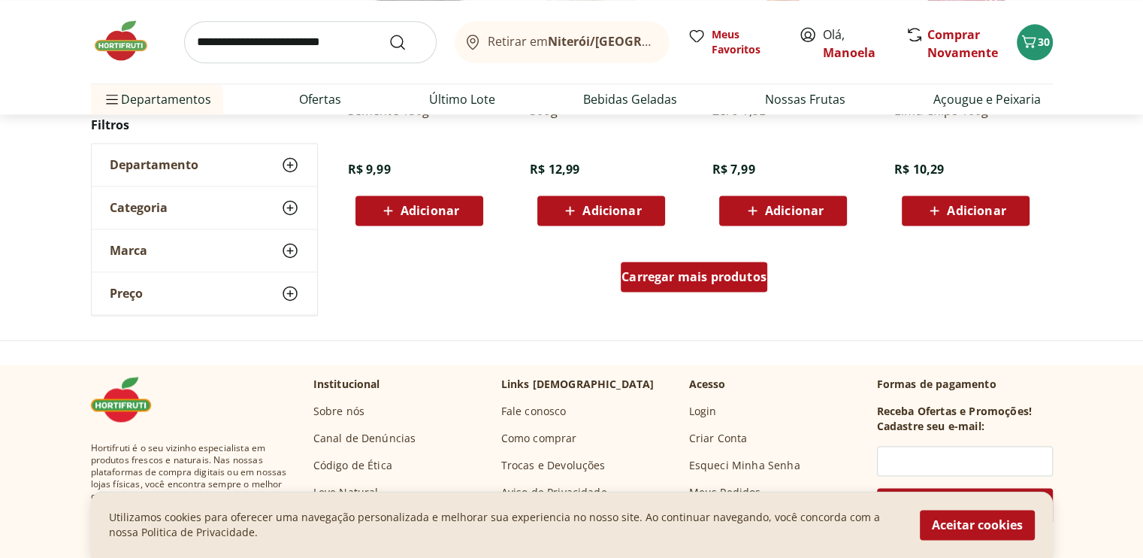
click at [684, 278] on span "Carregar mais produtos" at bounding box center [693, 277] width 145 height 12
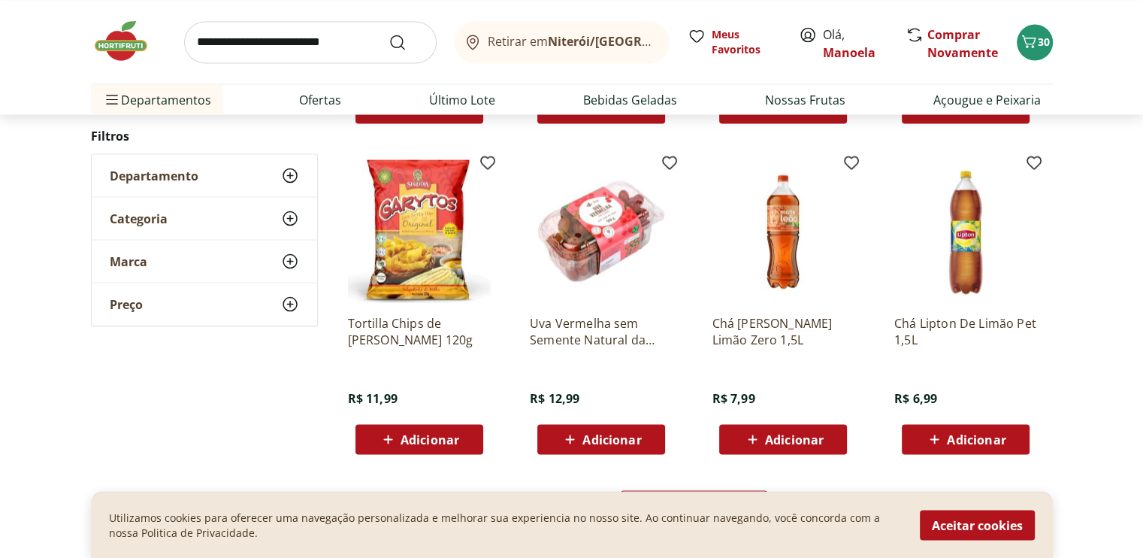
scroll to position [3006, 0]
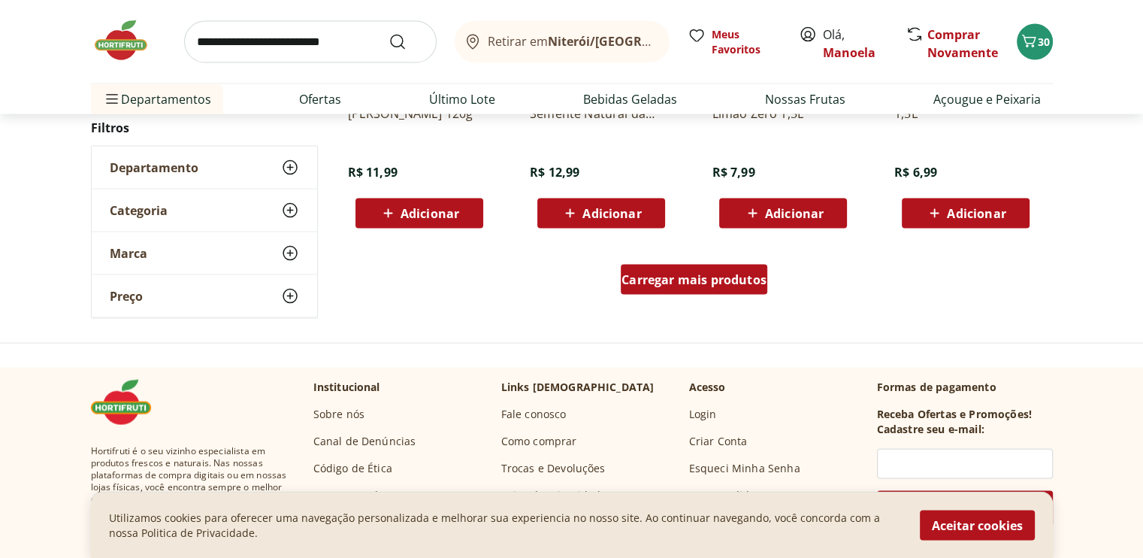
click at [667, 288] on div "Carregar mais produtos" at bounding box center [694, 280] width 147 height 30
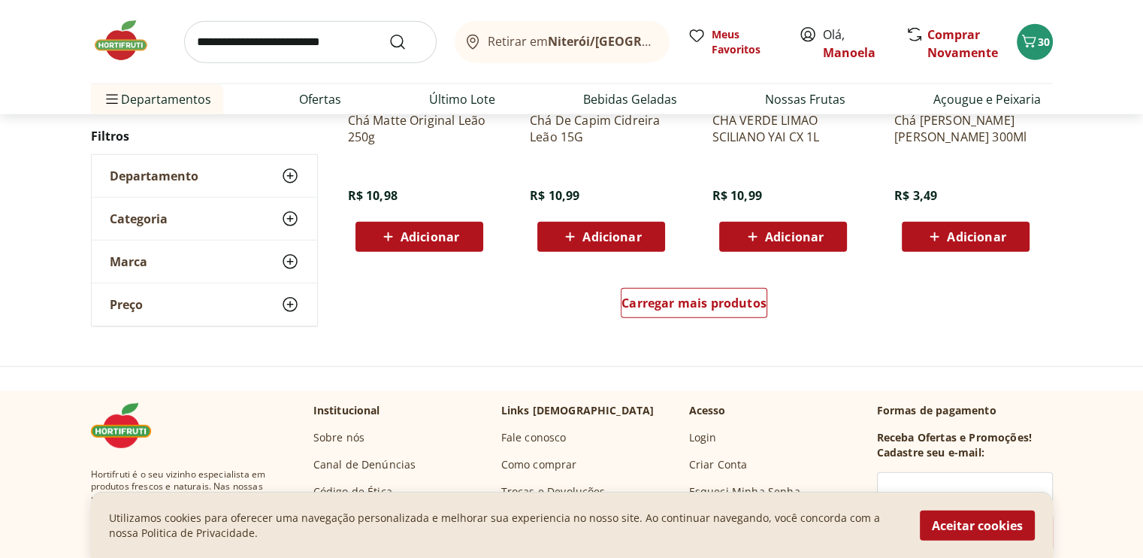
scroll to position [3983, 0]
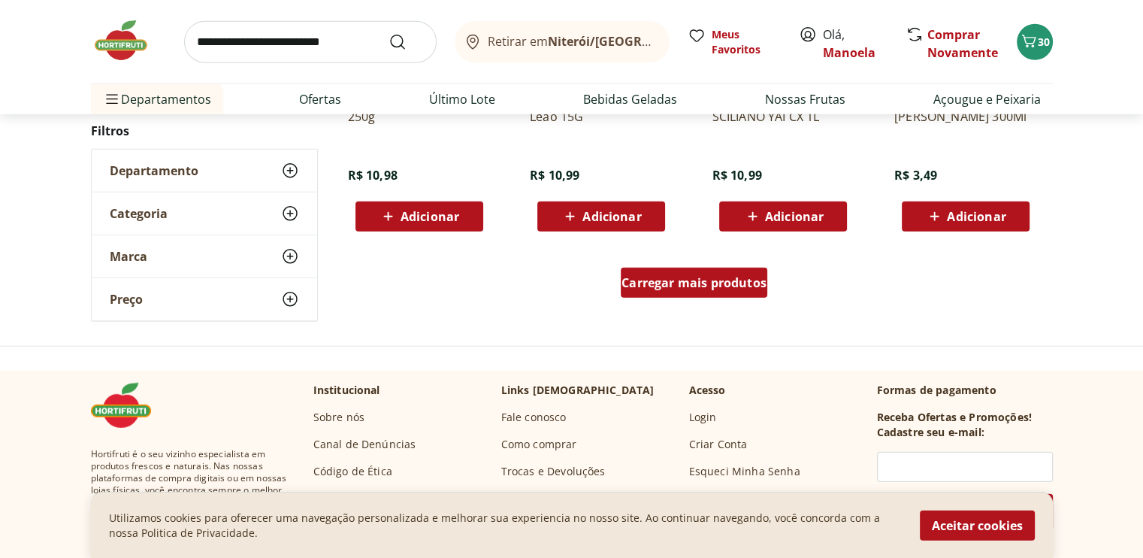
click at [727, 287] on span "Carregar mais produtos" at bounding box center [693, 283] width 145 height 12
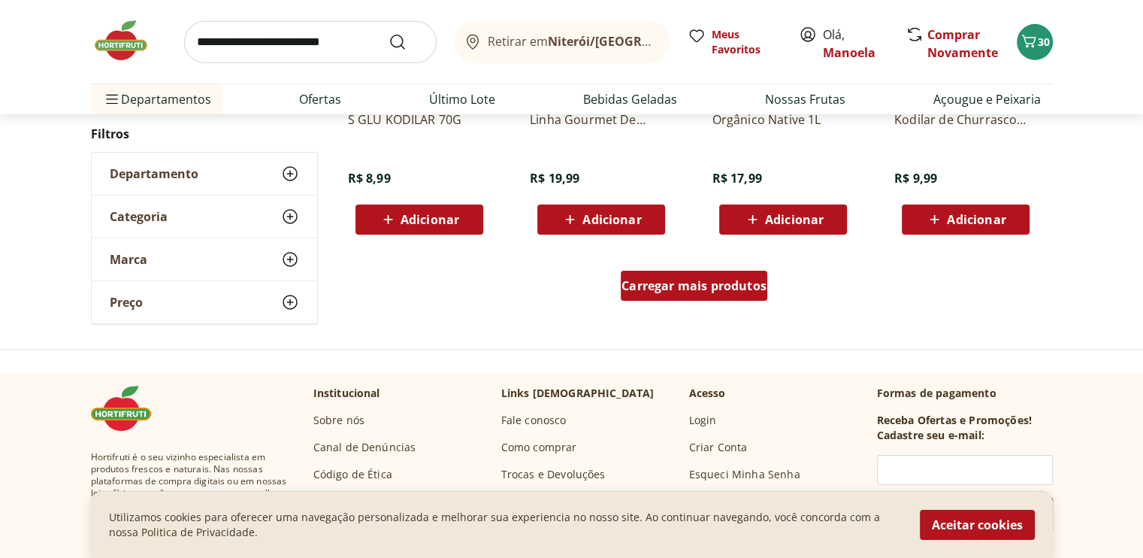
click at [664, 286] on span "Carregar mais produtos" at bounding box center [693, 286] width 145 height 12
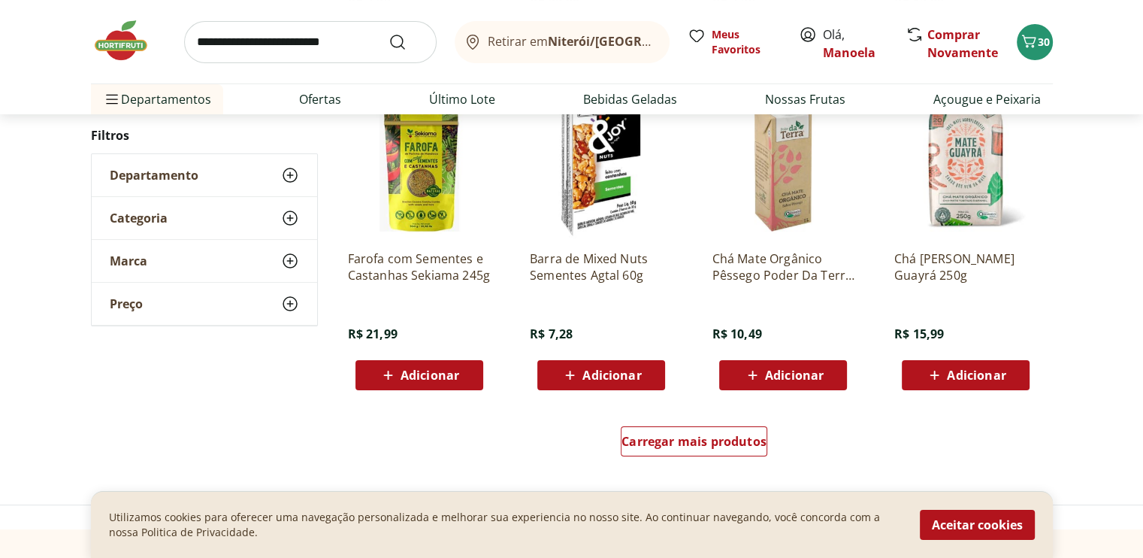
scroll to position [5786, 0]
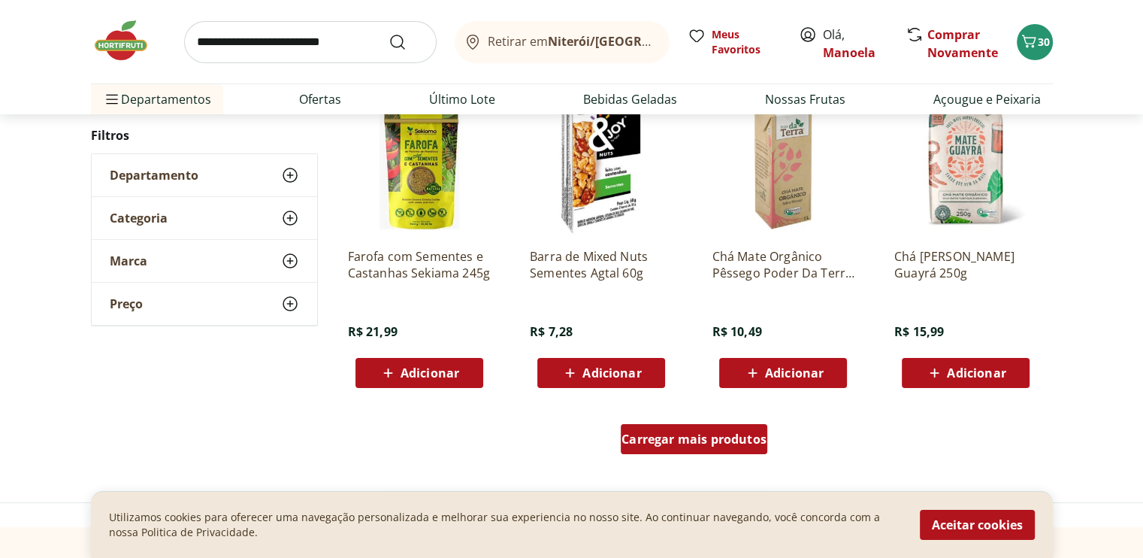
click at [681, 441] on span "Carregar mais produtos" at bounding box center [693, 439] width 145 height 12
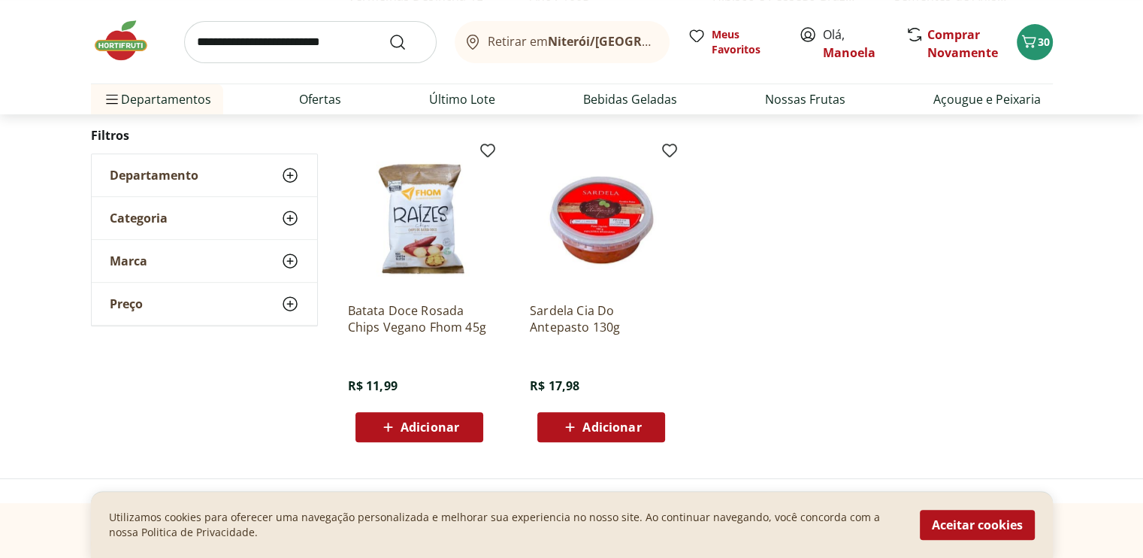
scroll to position [658, 0]
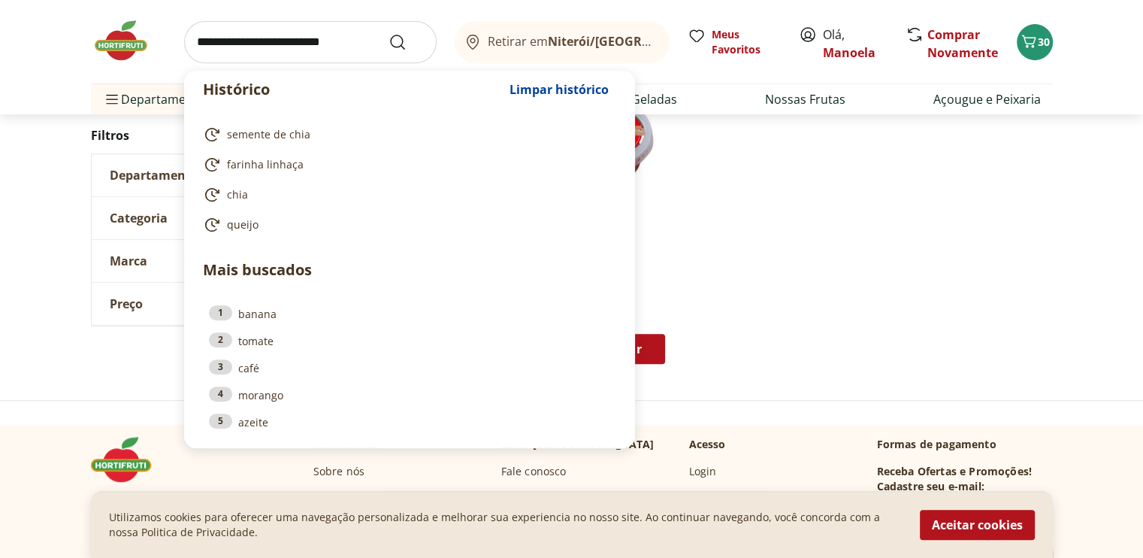
click at [255, 43] on input "search" at bounding box center [310, 42] width 252 height 42
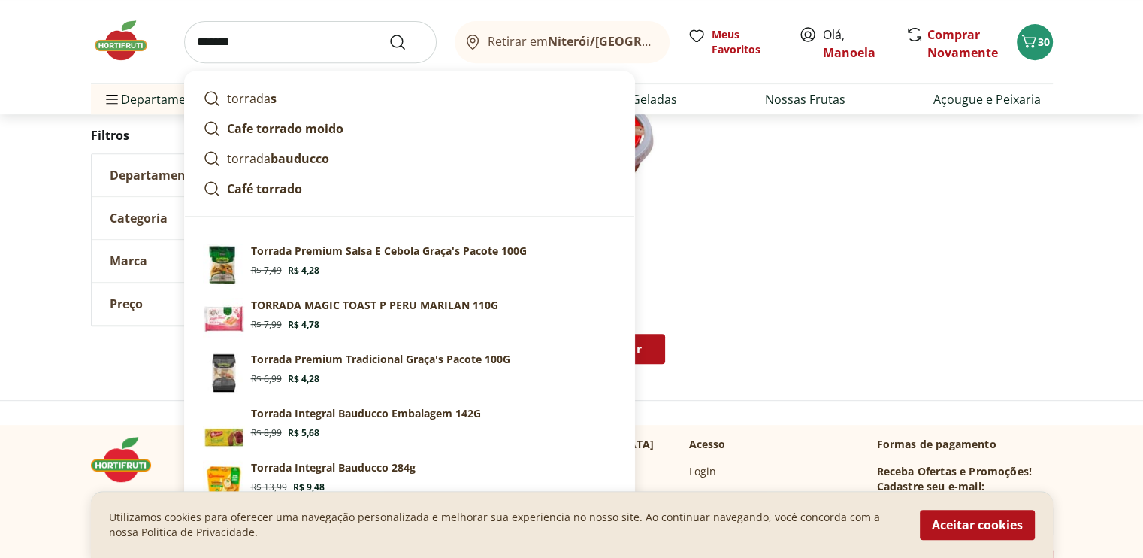
type input "*******"
click at [388, 33] on button "Submit Search" at bounding box center [406, 42] width 36 height 18
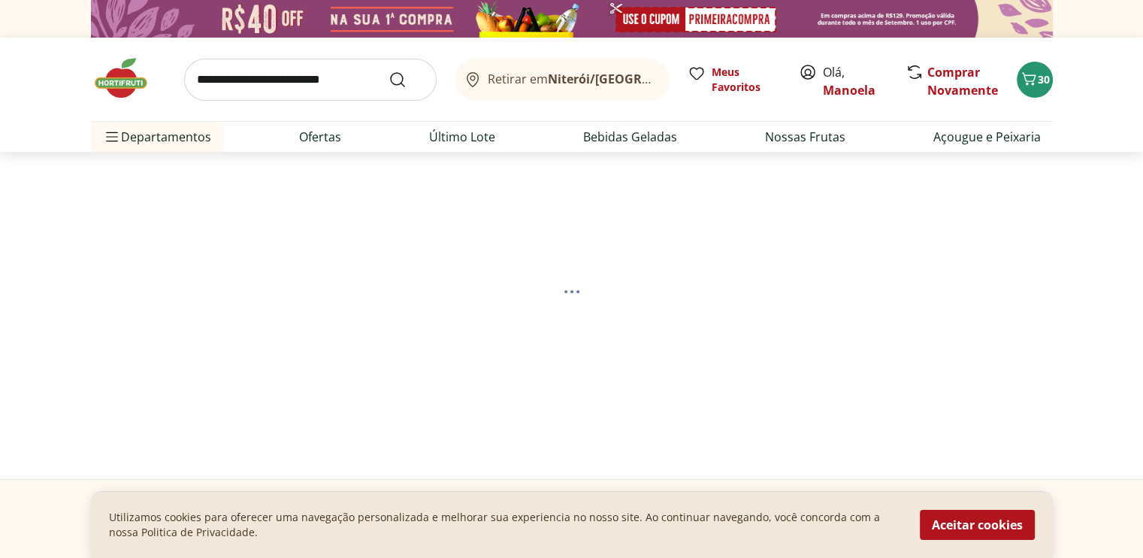
select select "**********"
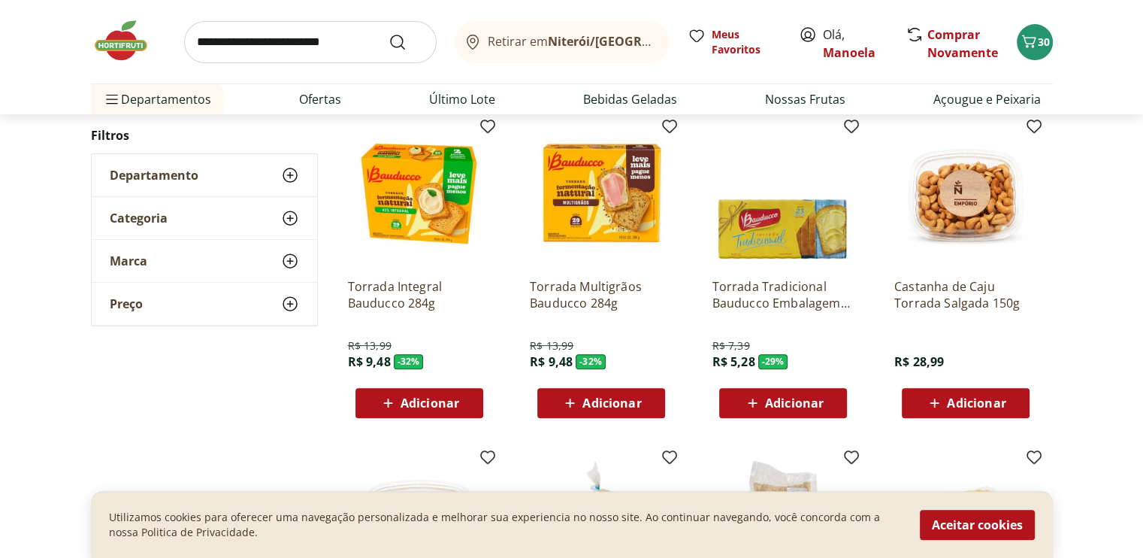
scroll to position [526, 0]
click at [598, 405] on span "Adicionar" at bounding box center [611, 403] width 59 height 12
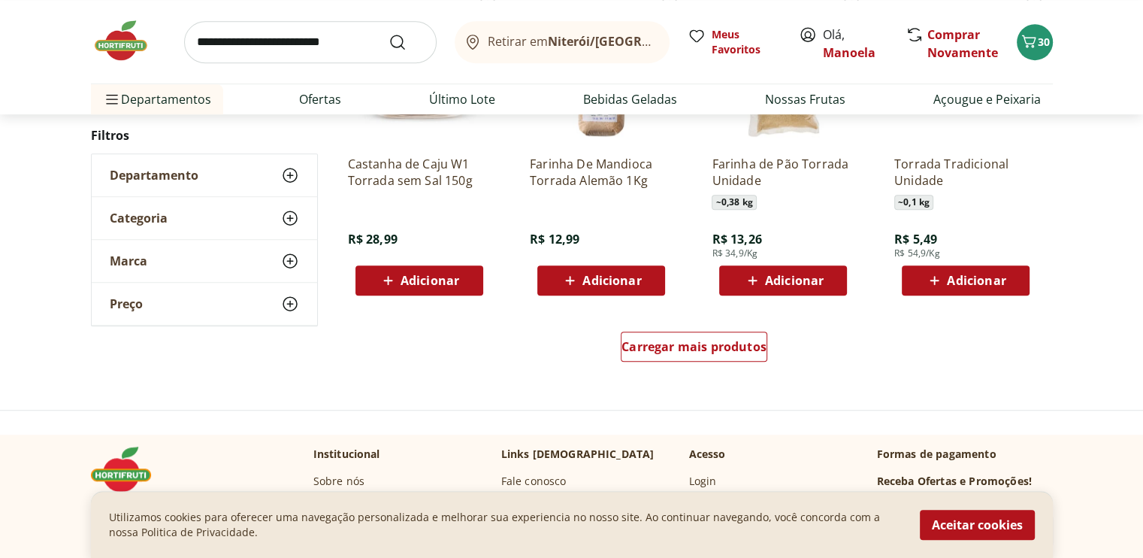
scroll to position [1052, 0]
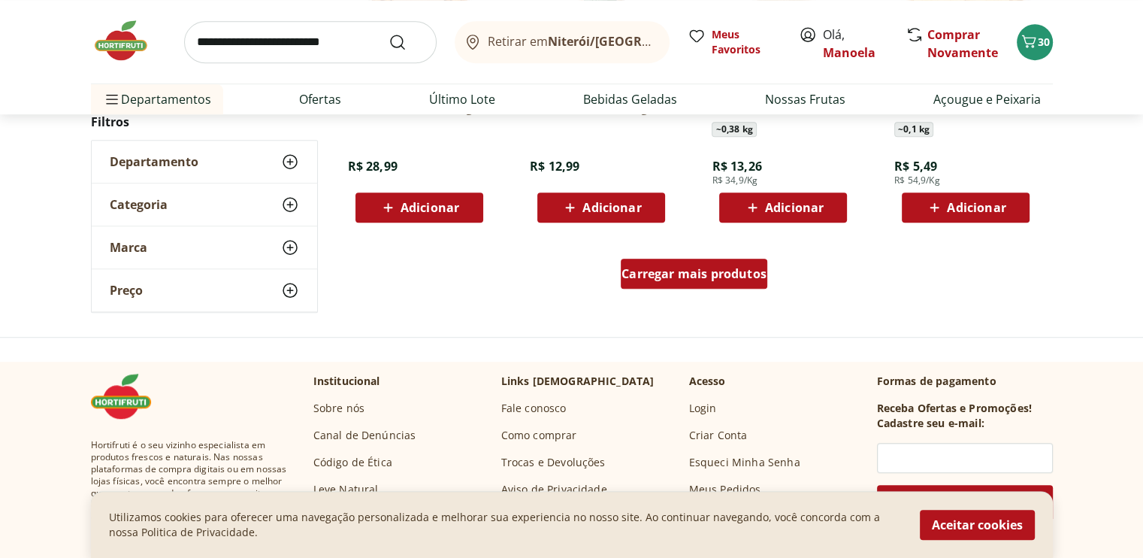
click at [697, 269] on span "Carregar mais produtos" at bounding box center [693, 274] width 145 height 12
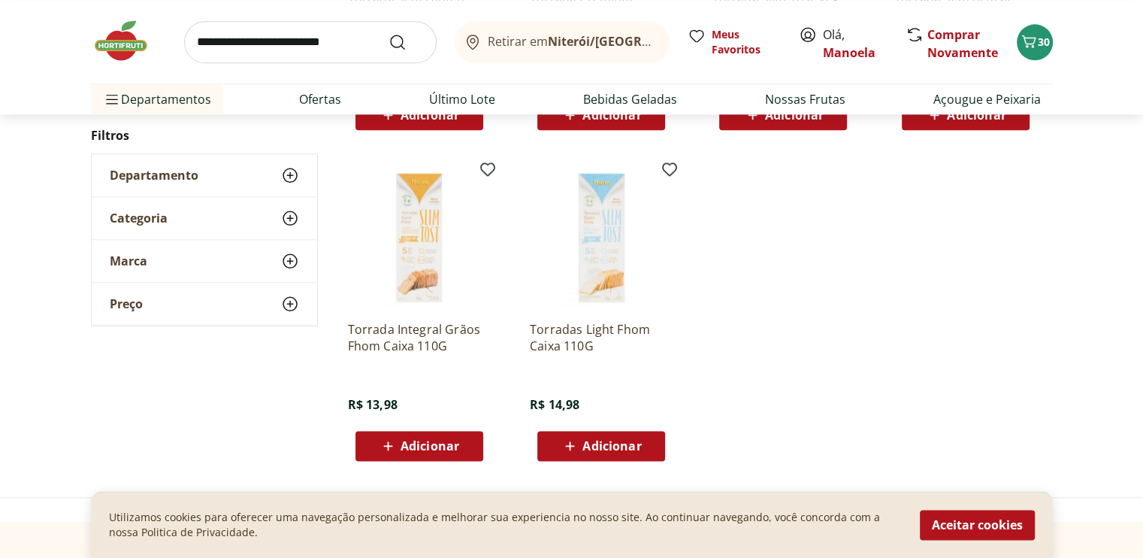
scroll to position [1803, 0]
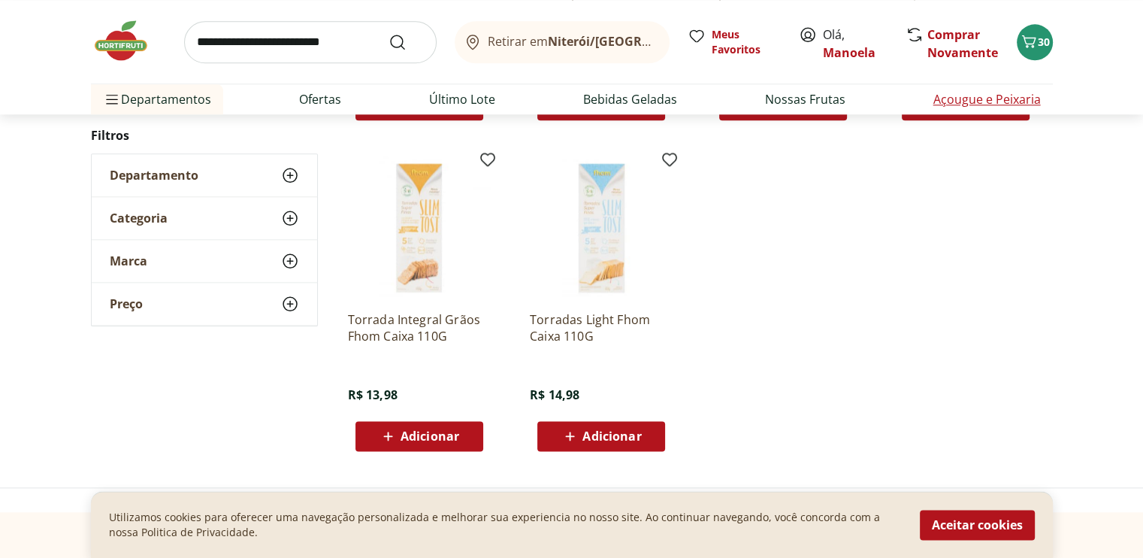
click at [965, 106] on link "Açougue e Peixaria" at bounding box center [986, 99] width 107 height 18
select select "**********"
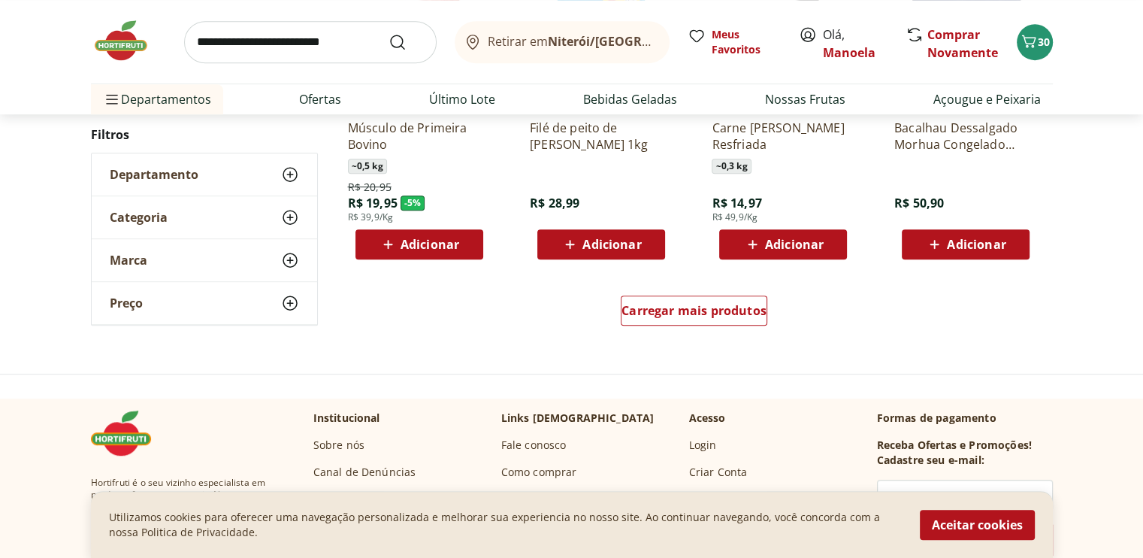
scroll to position [977, 0]
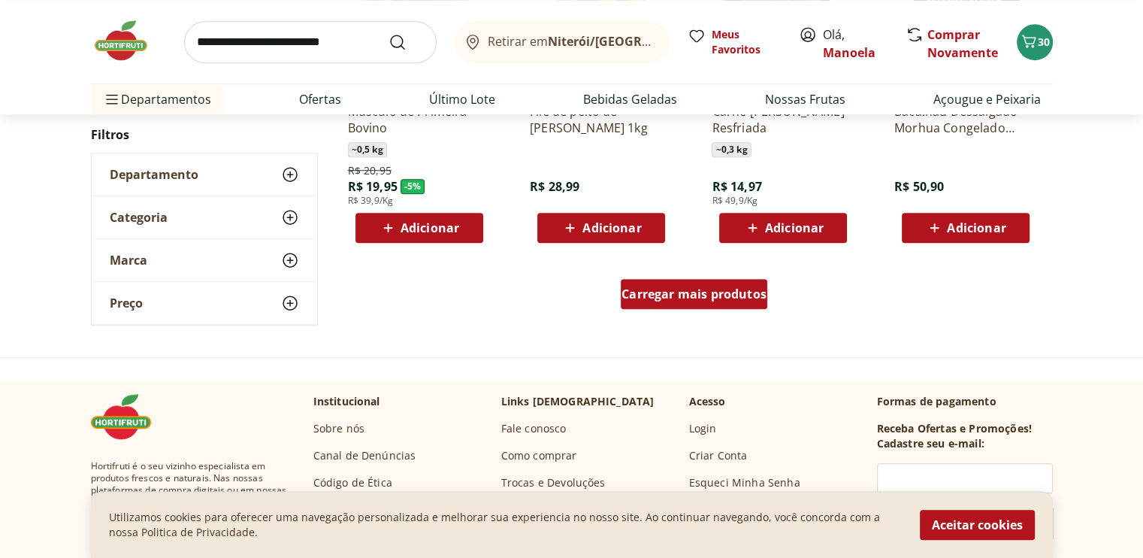
click at [723, 288] on span "Carregar mais produtos" at bounding box center [693, 294] width 145 height 12
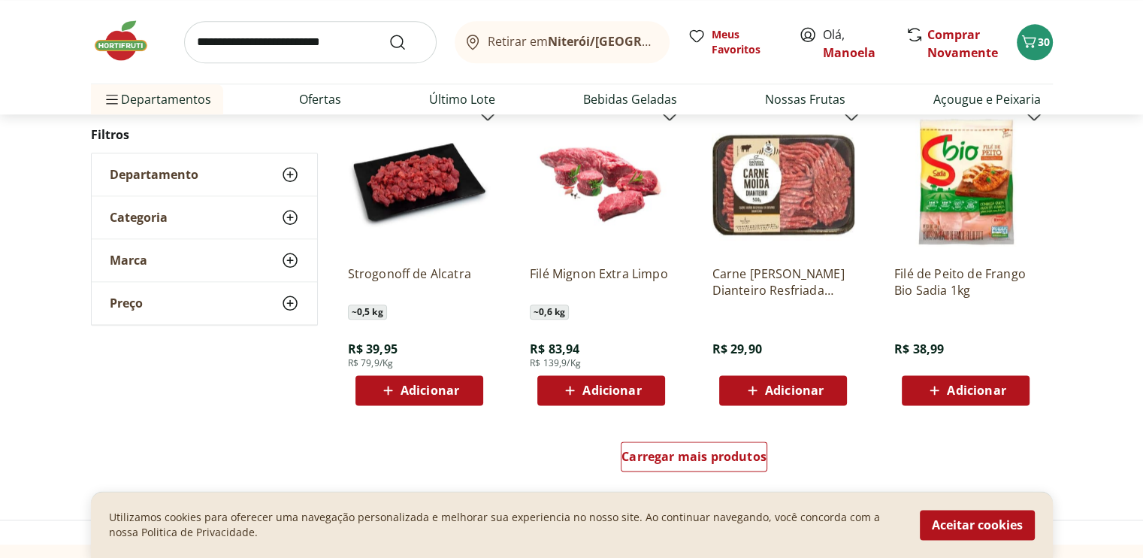
scroll to position [1803, 0]
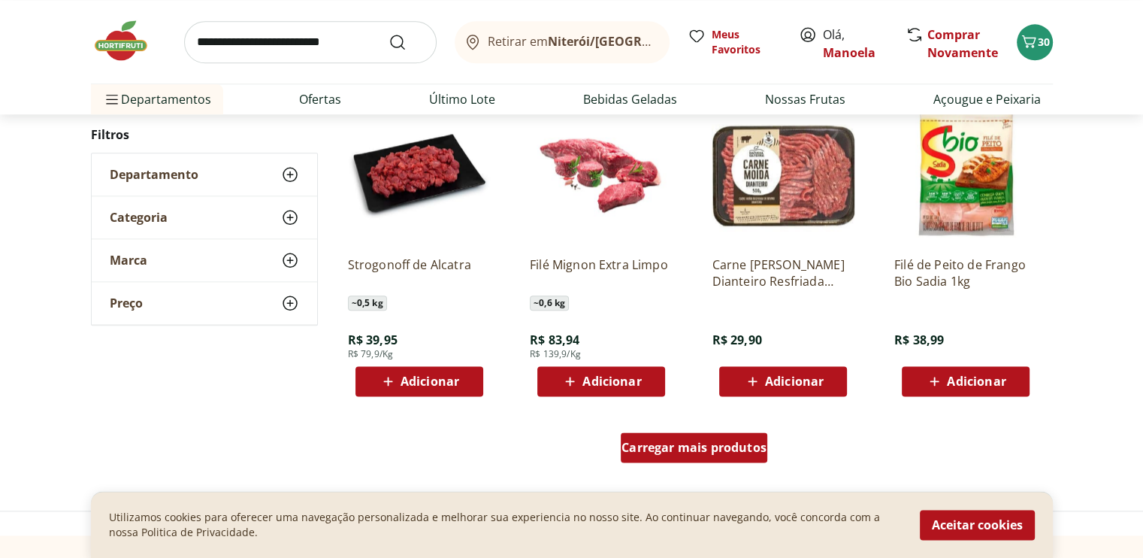
click at [712, 449] on span "Carregar mais produtos" at bounding box center [693, 447] width 145 height 12
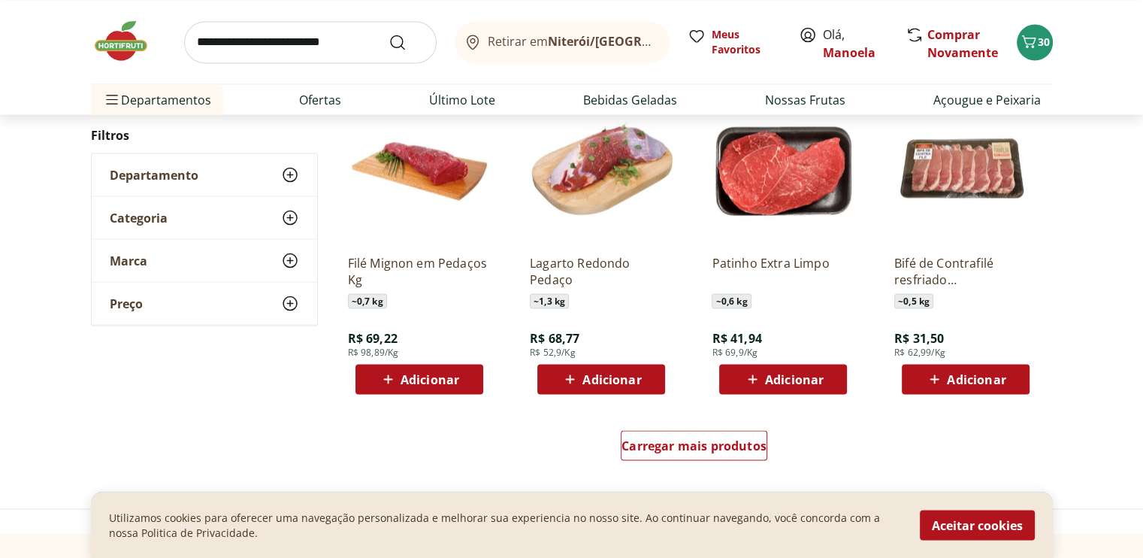
scroll to position [3006, 0]
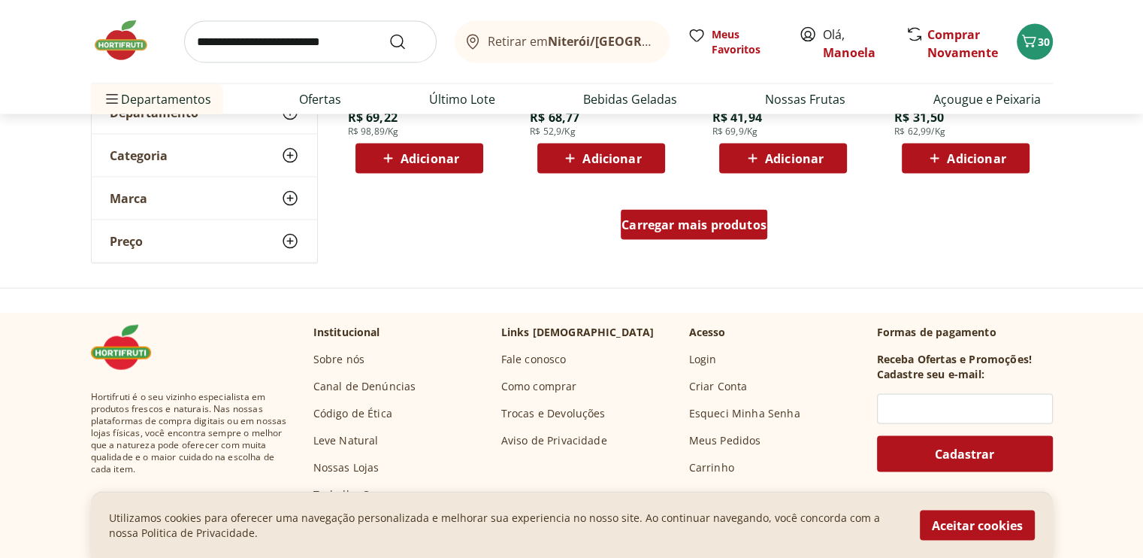
click at [707, 221] on span "Carregar mais produtos" at bounding box center [693, 225] width 145 height 12
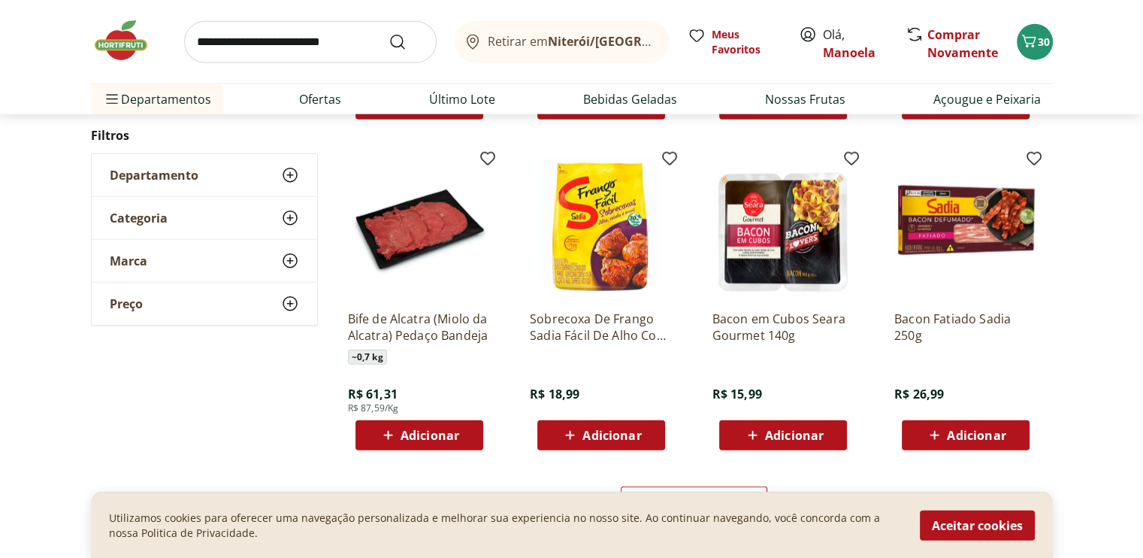
scroll to position [3757, 0]
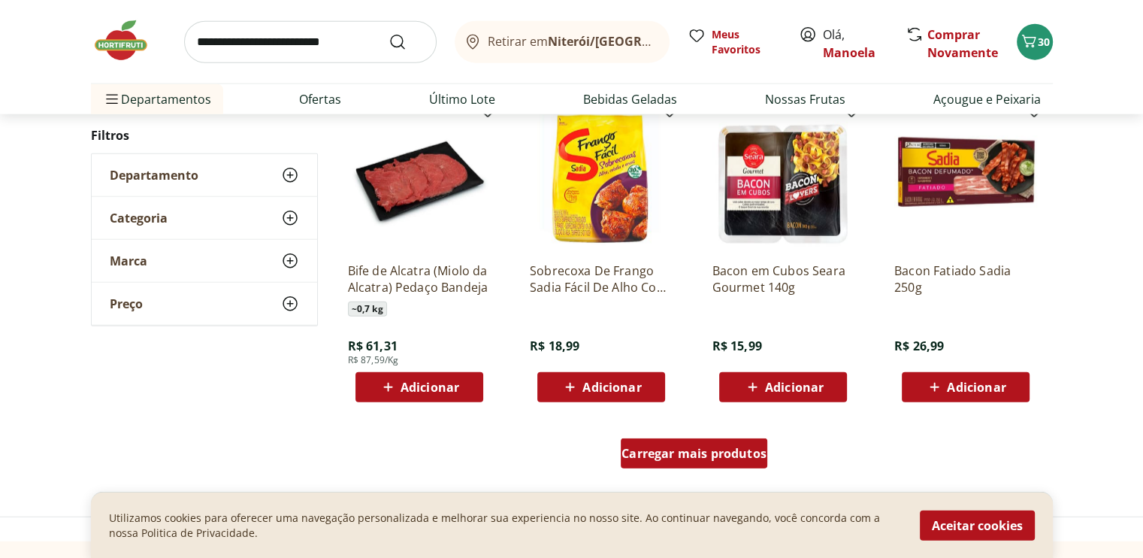
click at [733, 452] on span "Carregar mais produtos" at bounding box center [693, 453] width 145 height 12
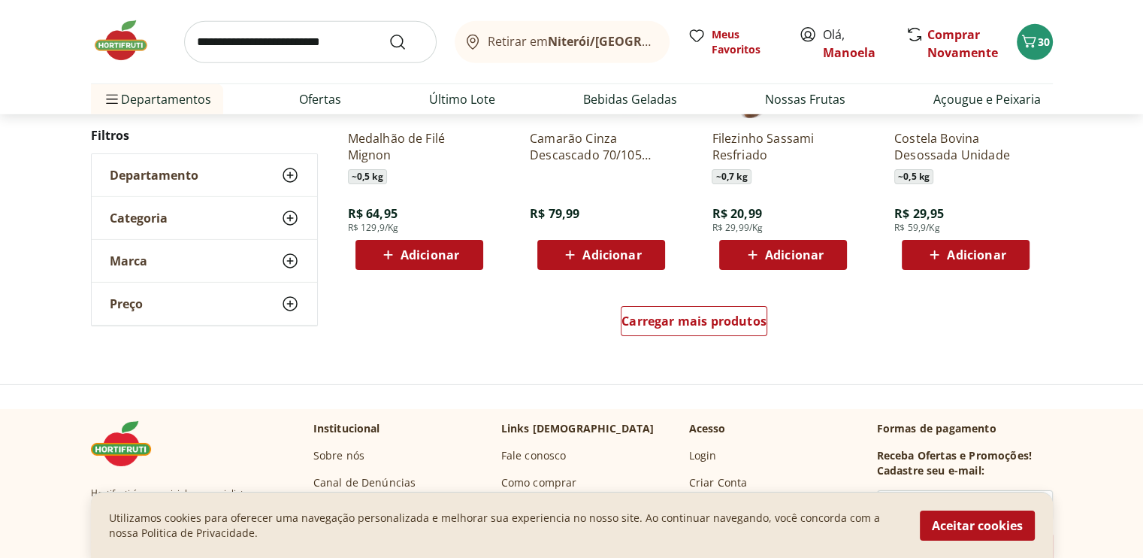
scroll to position [4884, 0]
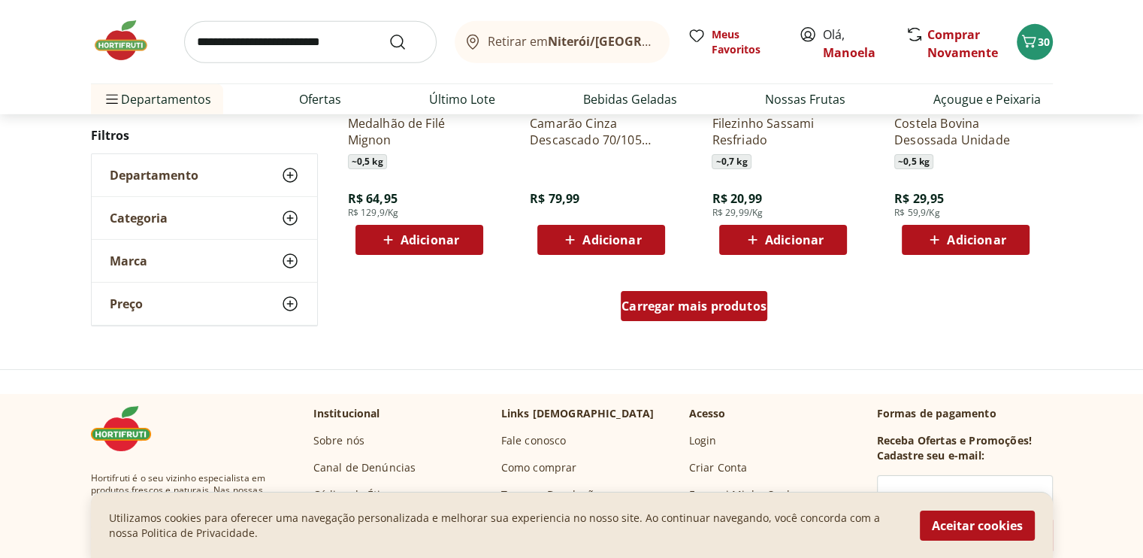
click at [679, 293] on div "Carregar mais produtos" at bounding box center [694, 306] width 147 height 30
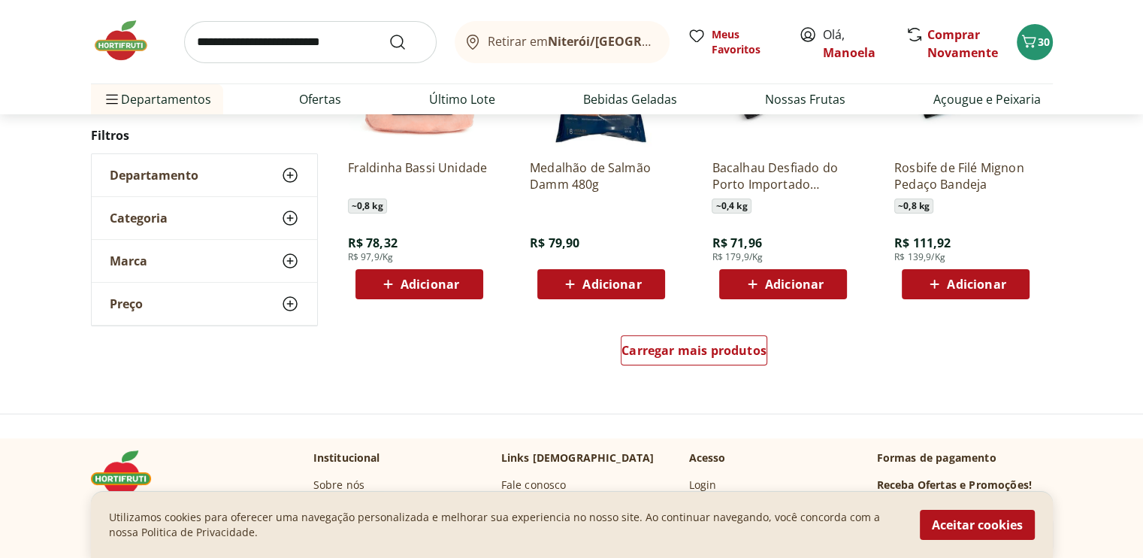
scroll to position [5936, 0]
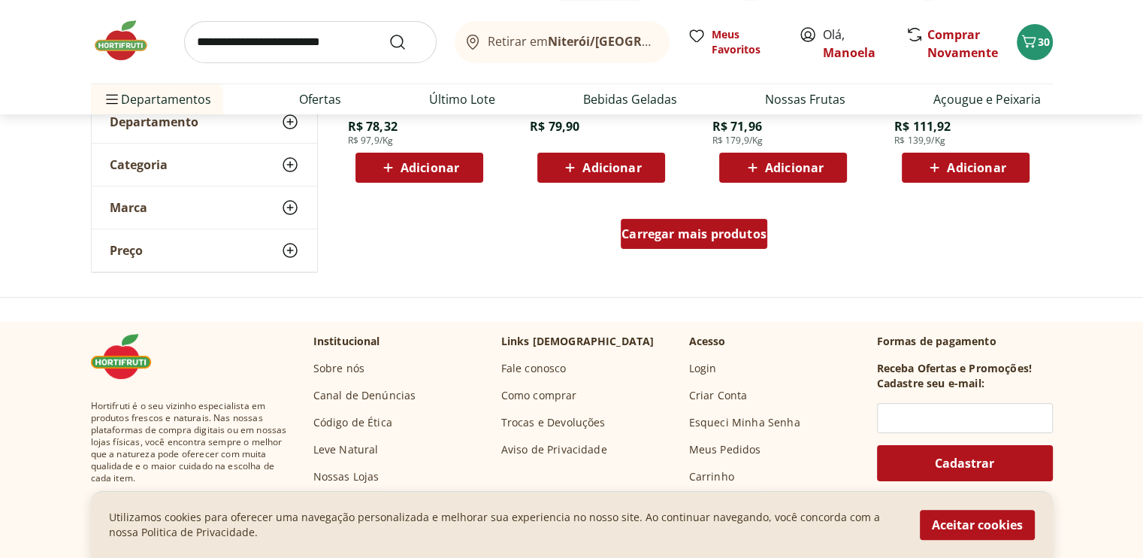
click at [730, 236] on span "Carregar mais produtos" at bounding box center [693, 234] width 145 height 12
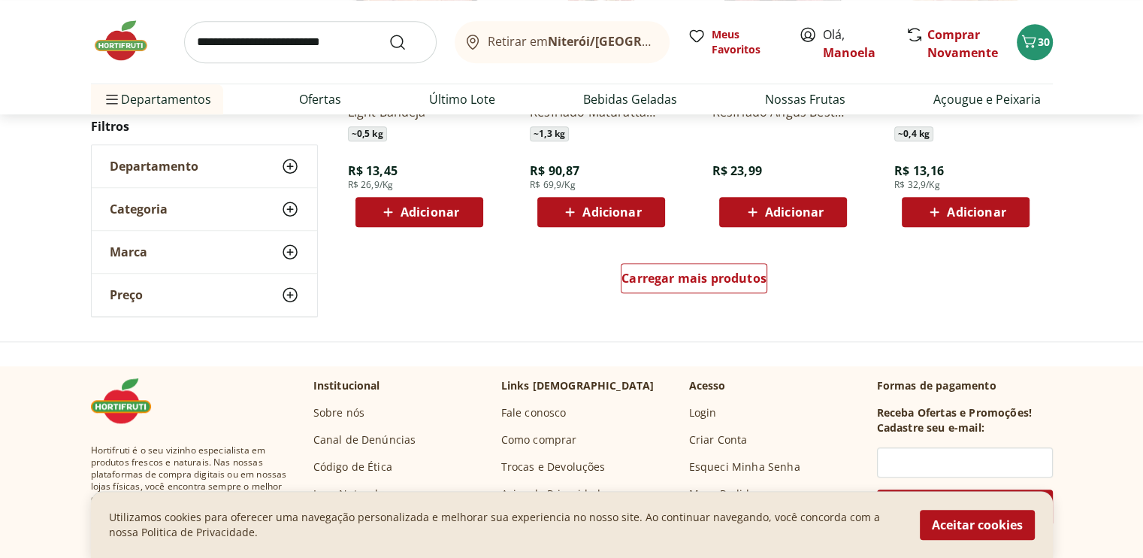
scroll to position [6913, 0]
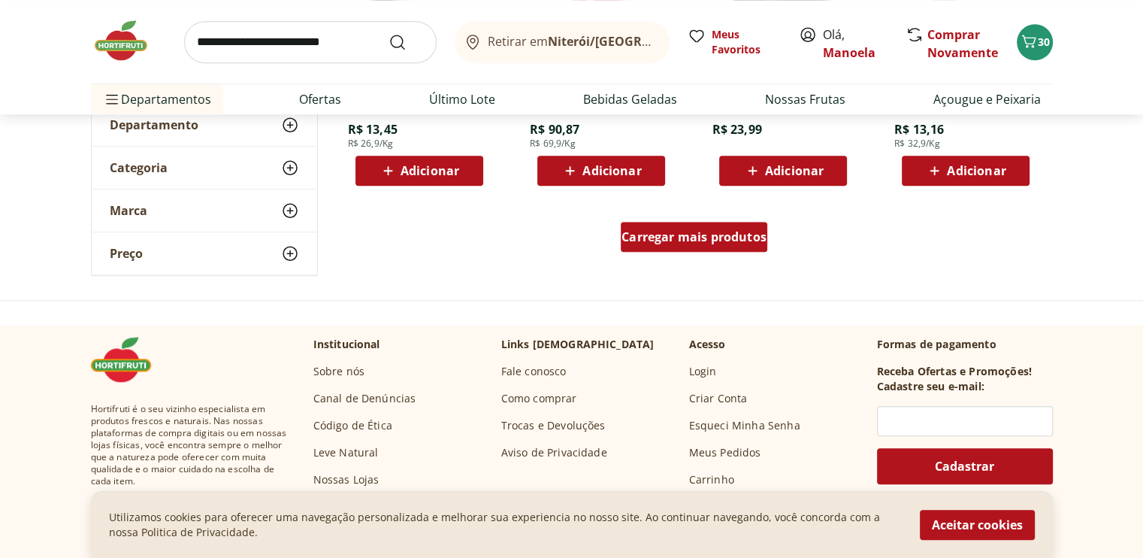
click at [700, 222] on div "Carregar mais produtos" at bounding box center [694, 240] width 729 height 72
click at [699, 231] on span "Carregar mais produtos" at bounding box center [693, 237] width 145 height 12
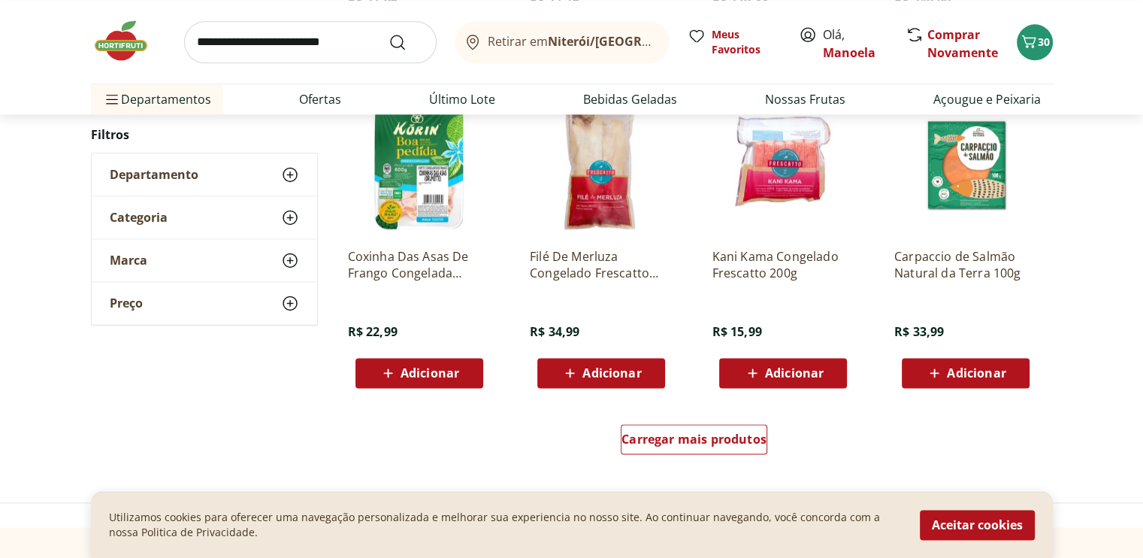
scroll to position [7740, 0]
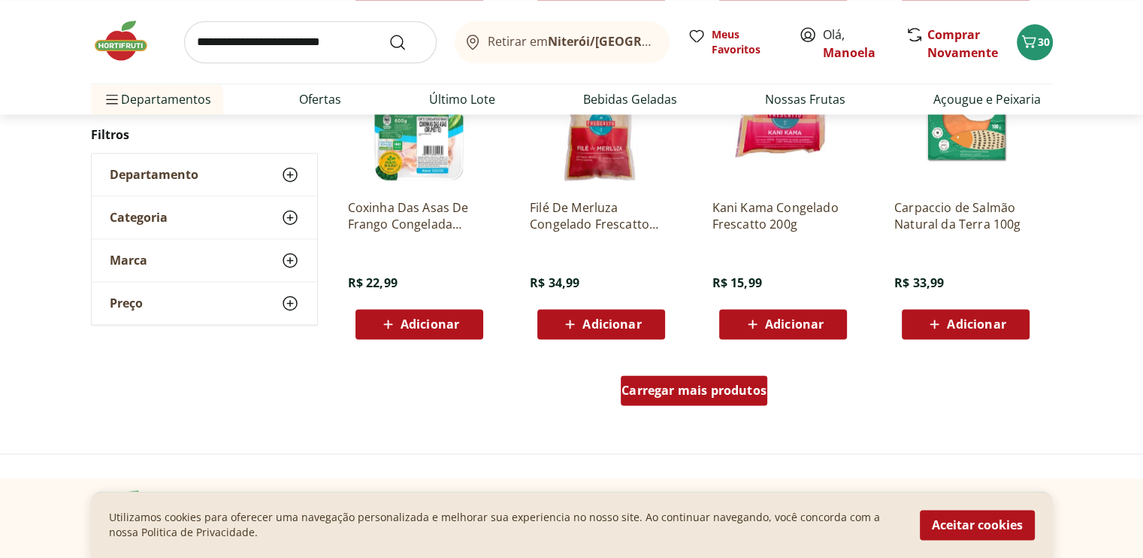
click at [668, 404] on div "Carregar mais produtos" at bounding box center [694, 390] width 147 height 30
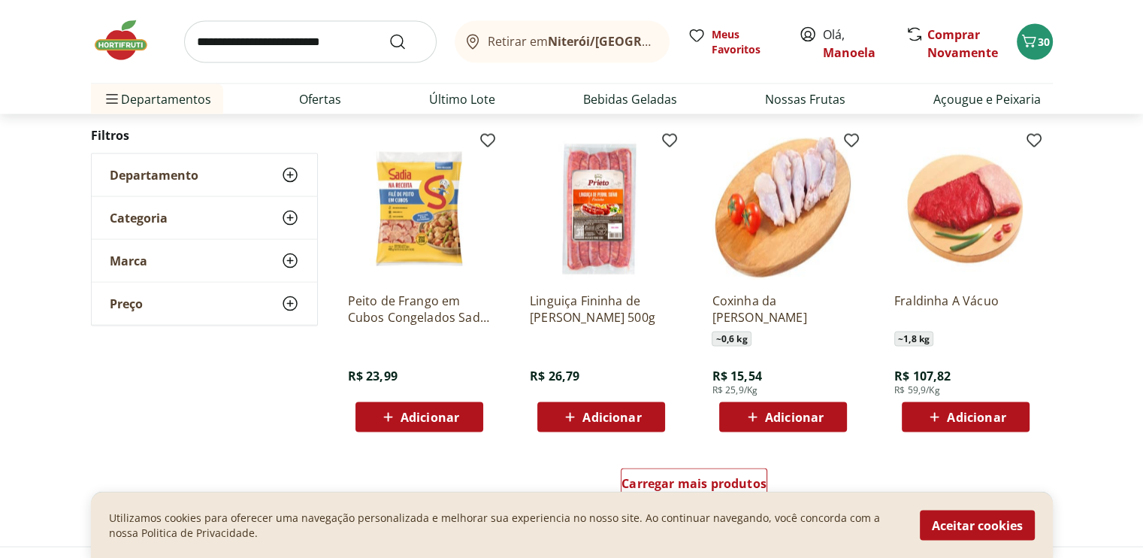
scroll to position [8641, 0]
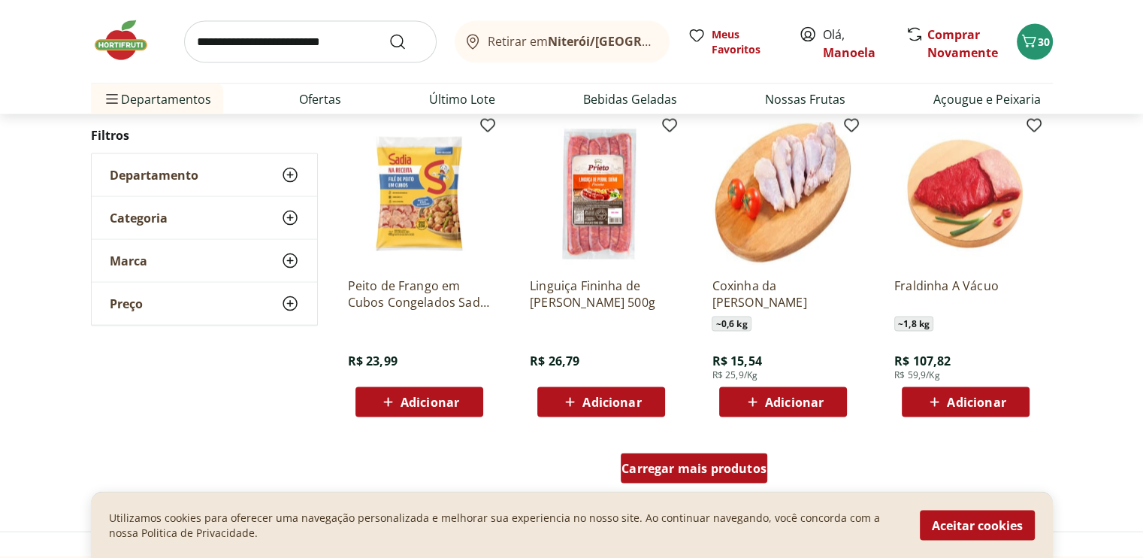
click at [692, 462] on span "Carregar mais produtos" at bounding box center [693, 468] width 145 height 12
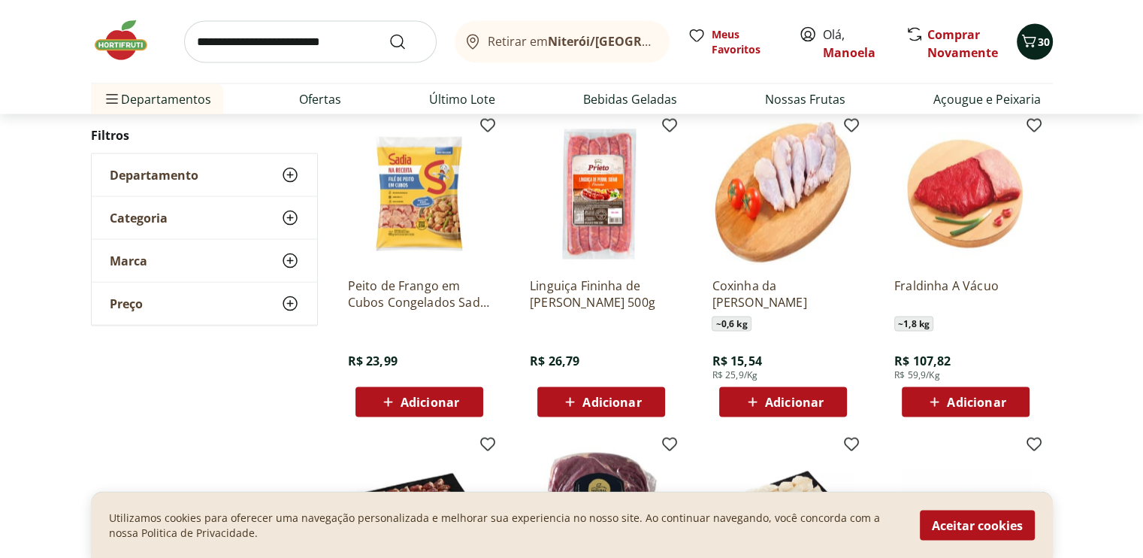
click at [1035, 38] on icon "Carrinho" at bounding box center [1029, 41] width 18 height 18
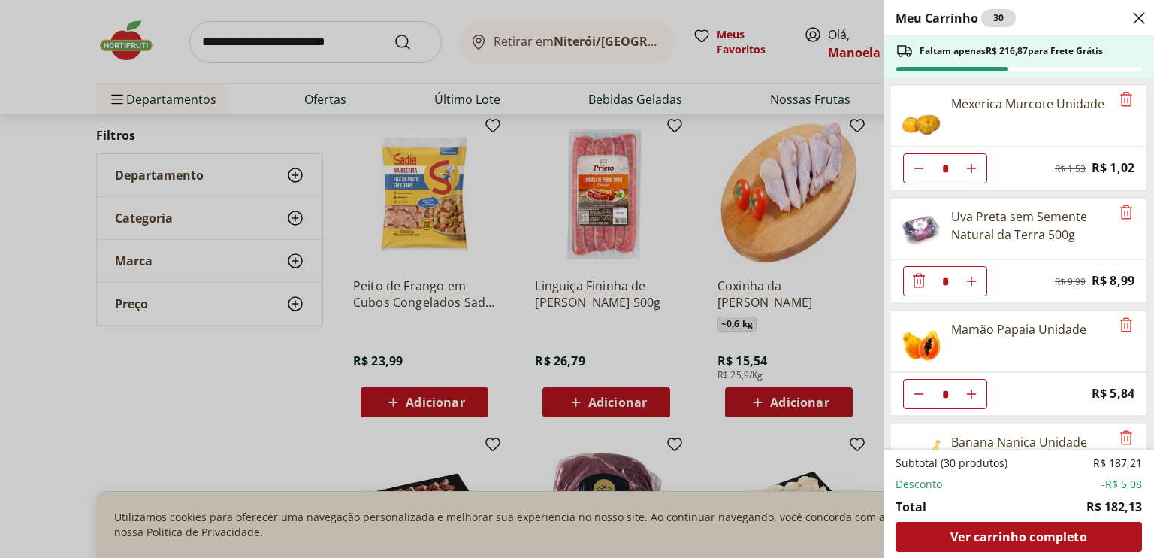
click at [289, 33] on div "Meu Carrinho 30 Faltam apenas R$ 216,87 para Frete Grátis Mexerica Murcote Unid…" at bounding box center [577, 279] width 1154 height 558
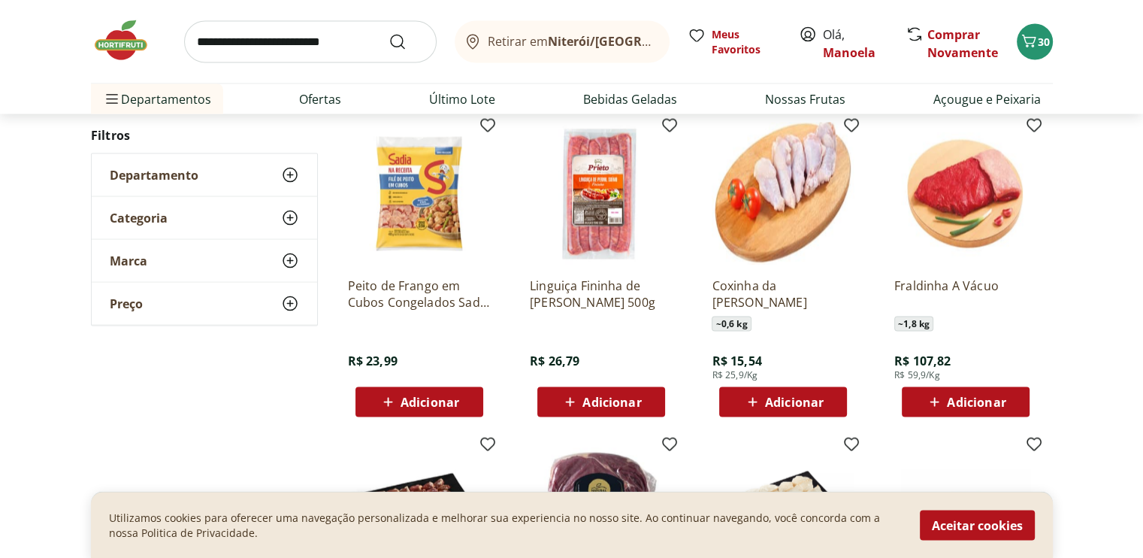
click at [280, 32] on input "search" at bounding box center [310, 42] width 252 height 42
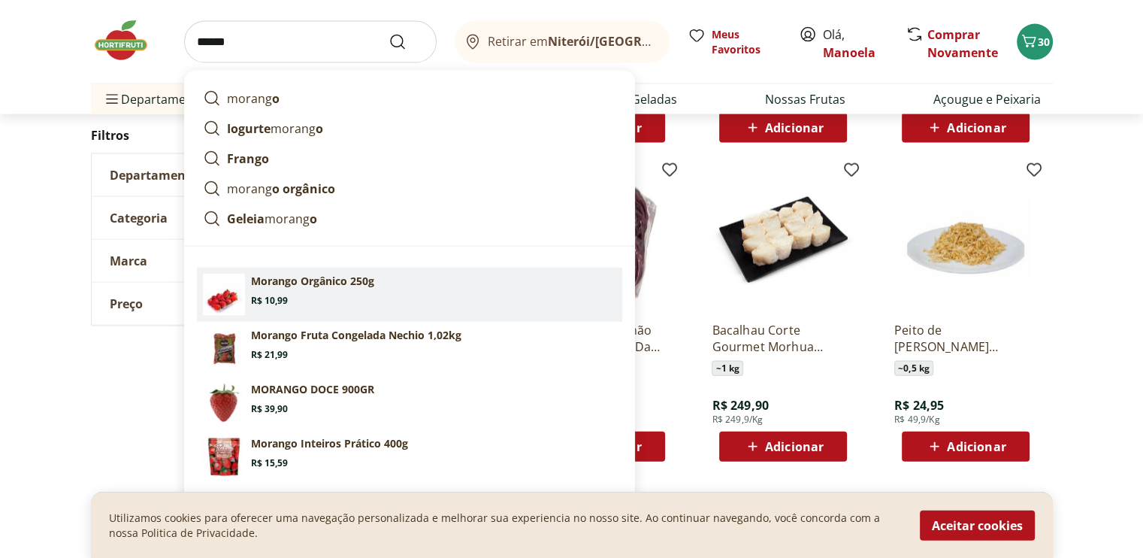
scroll to position [8942, 0]
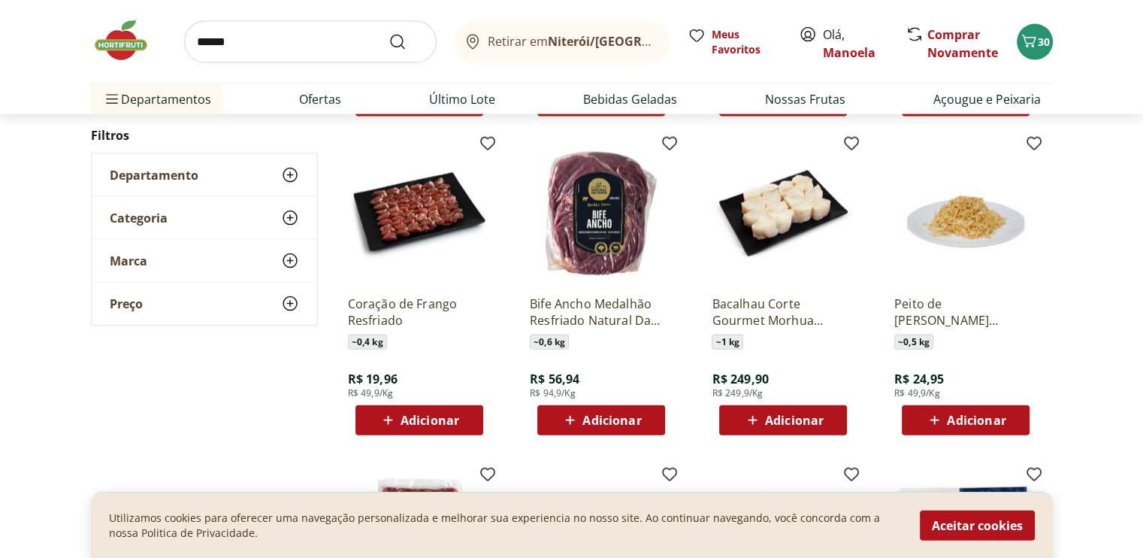
click at [725, 137] on div "Bacalhau Corte Gourmet Morhua Unidade ~ 1 kg R$ 249,90 R$ 249,9/Kg Adicionar" at bounding box center [783, 287] width 167 height 319
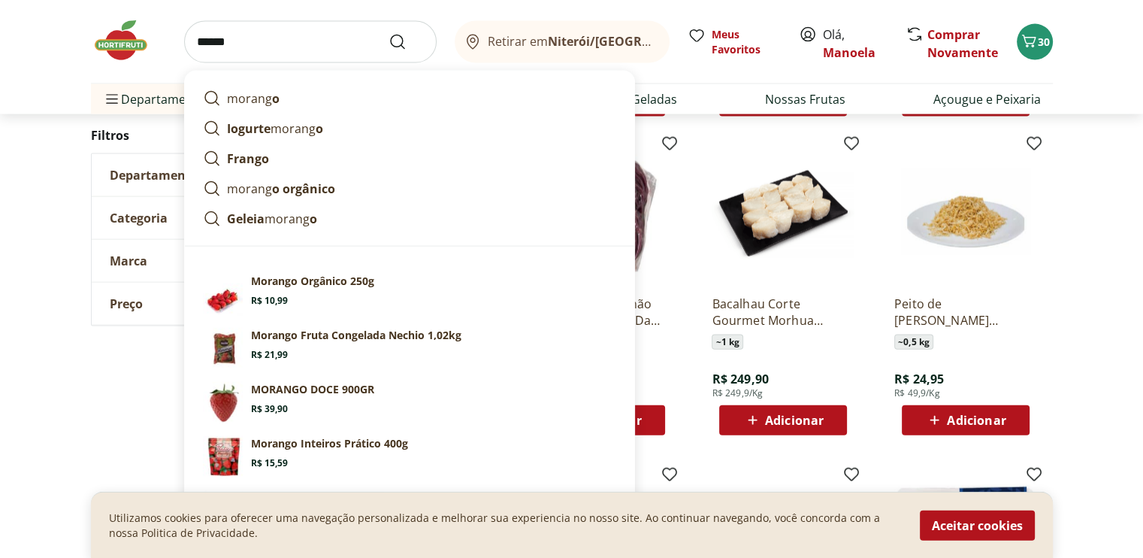
drag, startPoint x: 275, startPoint y: 51, endPoint x: 80, endPoint y: 30, distance: 195.8
click at [80, 30] on div "****** morang o Iogurte morang o Frango morang o orgânico Geleia morang o Suges…" at bounding box center [572, 57] width 1022 height 114
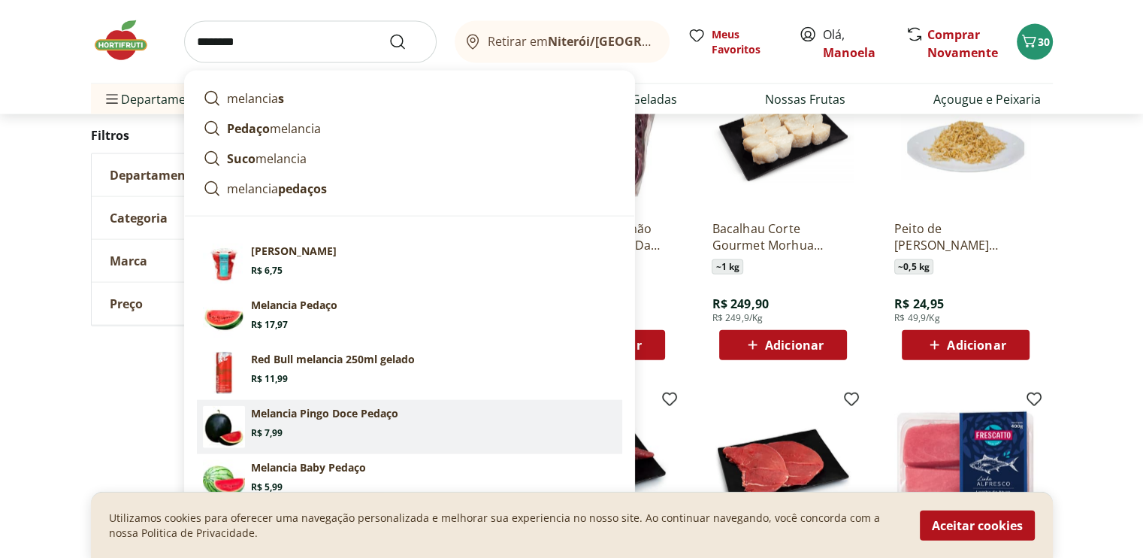
scroll to position [9092, 0]
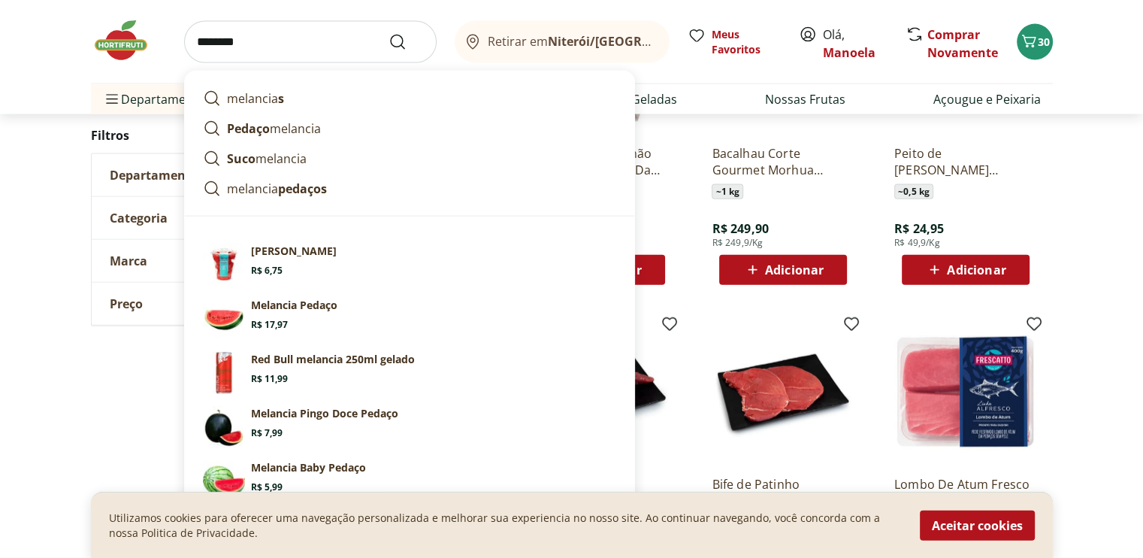
click at [289, 476] on section "Melancia Baby Pedaço Price: R$ 5,99" at bounding box center [433, 476] width 365 height 33
type input "**********"
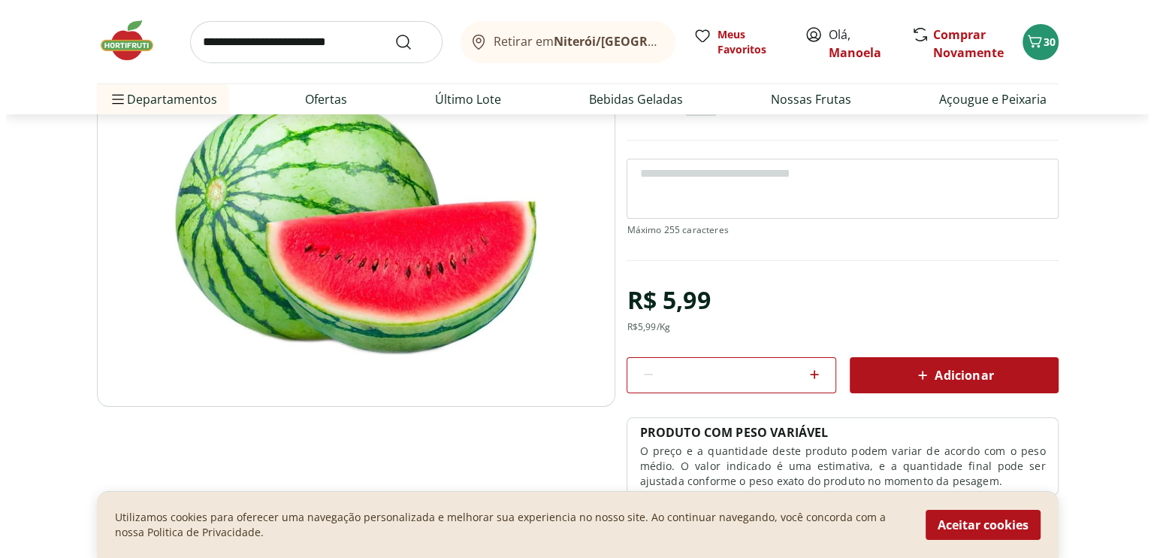
scroll to position [75, 0]
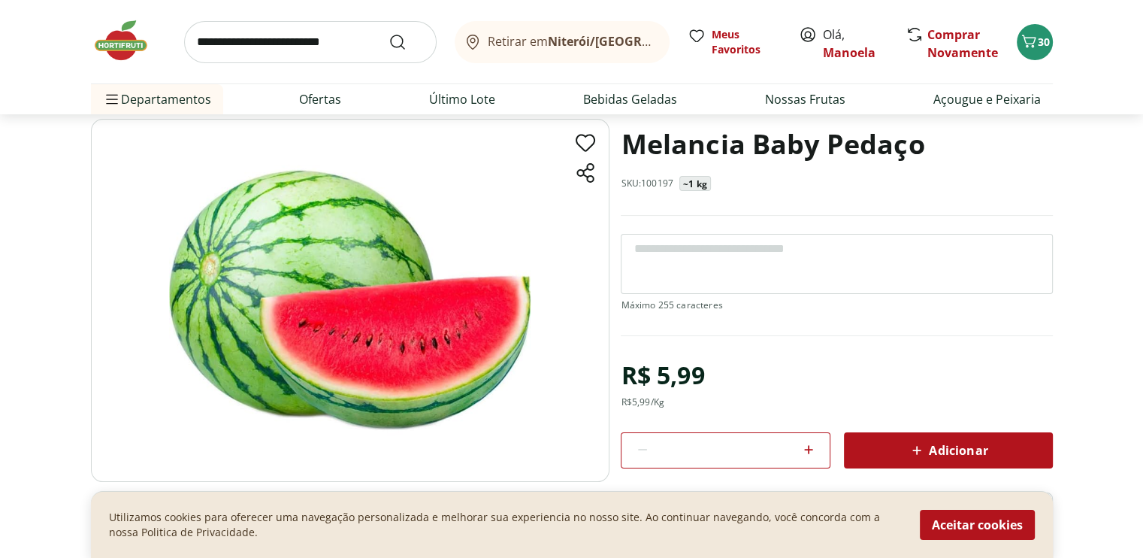
click at [736, 244] on textarea at bounding box center [836, 264] width 431 height 60
type textarea "**********"
click at [904, 450] on div "Adicionar" at bounding box center [948, 450] width 185 height 27
click at [1035, 44] on icon "Carrinho" at bounding box center [1029, 41] width 18 height 18
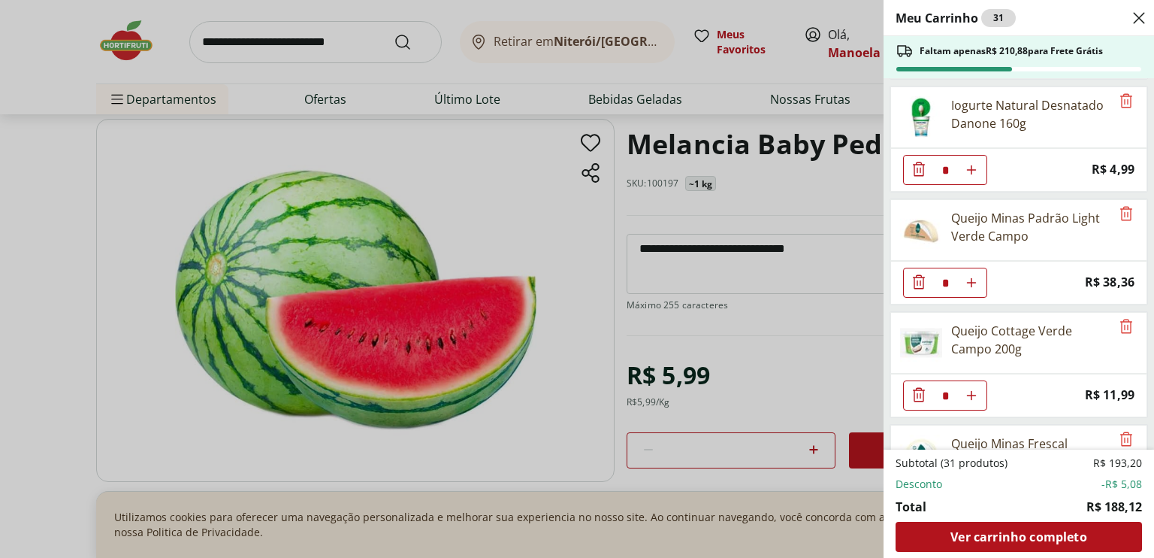
scroll to position [863, 0]
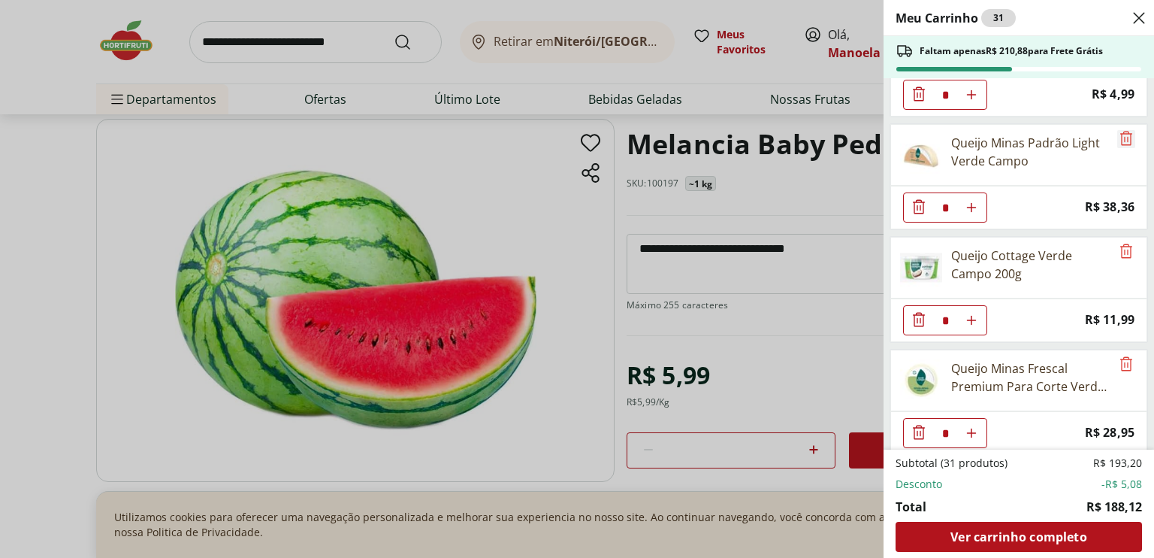
click at [1120, 131] on icon "Remove" at bounding box center [1126, 138] width 12 height 14
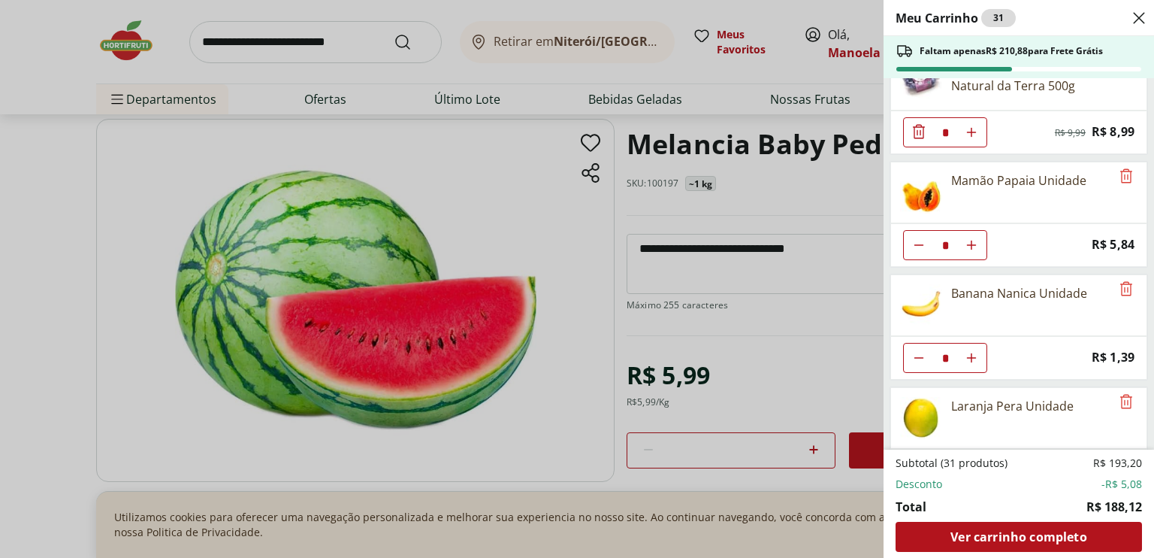
scroll to position [150, 0]
click at [976, 243] on icon "Aumentar Quantidade" at bounding box center [972, 243] width 12 height 12
click at [915, 238] on icon "Diminuir Quantidade" at bounding box center [919, 243] width 12 height 12
type input "*"
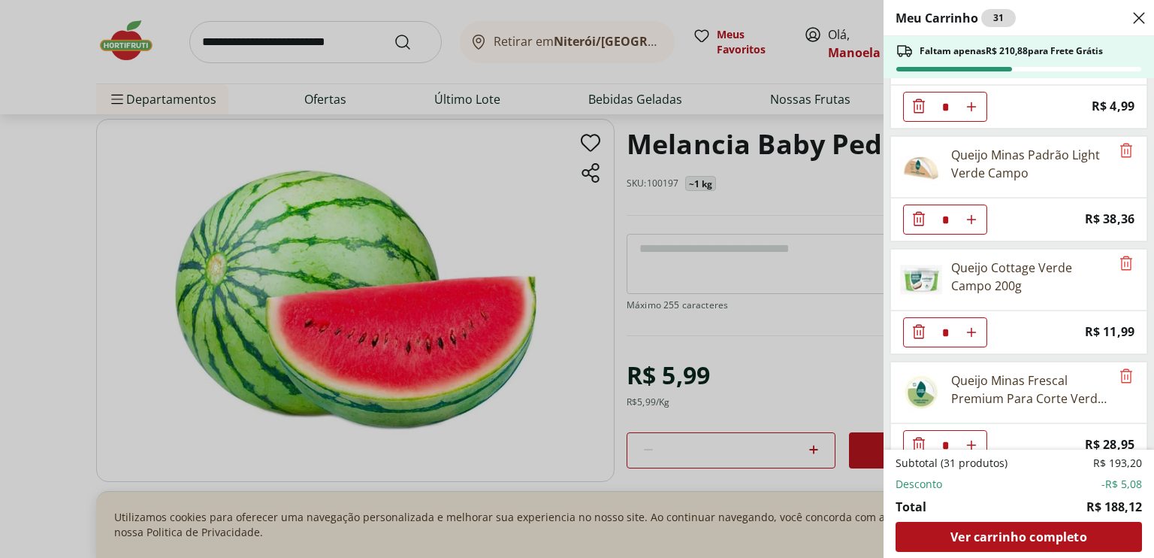
scroll to position [827, 0]
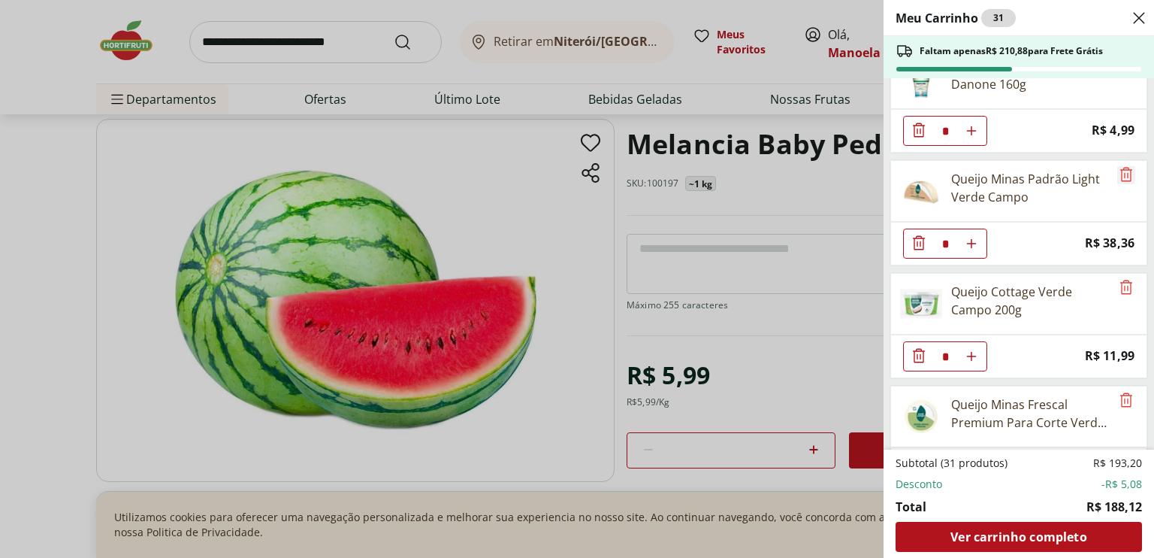
click at [1117, 165] on icon "Remove" at bounding box center [1126, 174] width 18 height 18
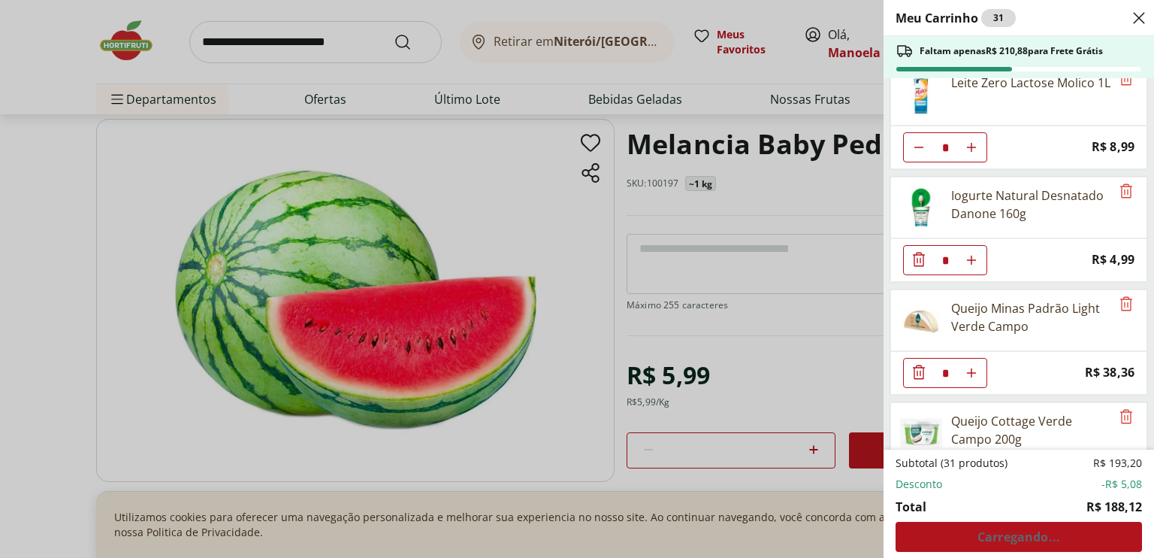
scroll to position [676, 0]
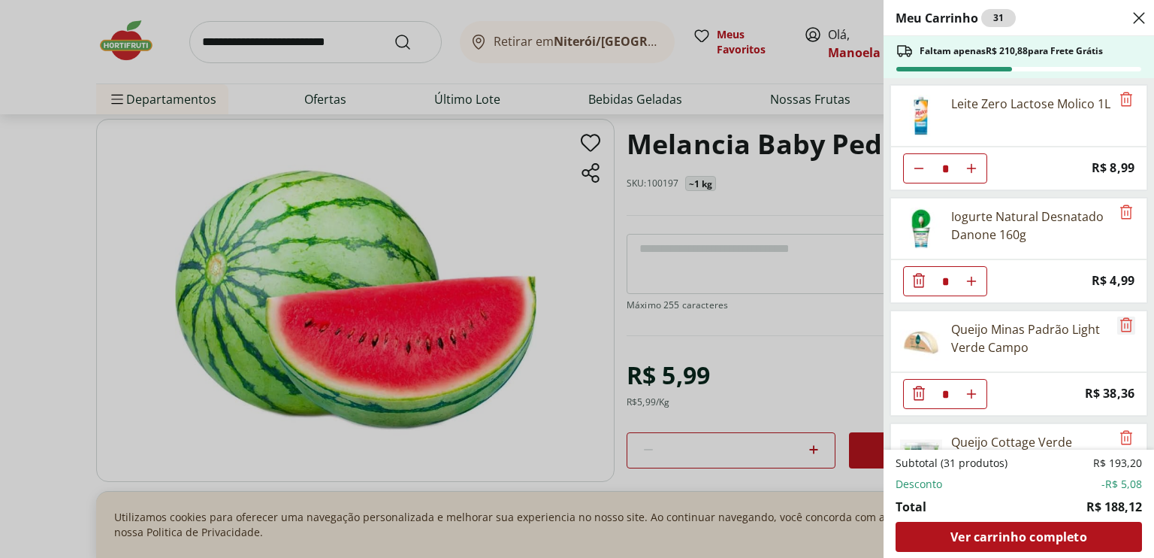
click at [1117, 316] on icon "Remove" at bounding box center [1126, 325] width 18 height 18
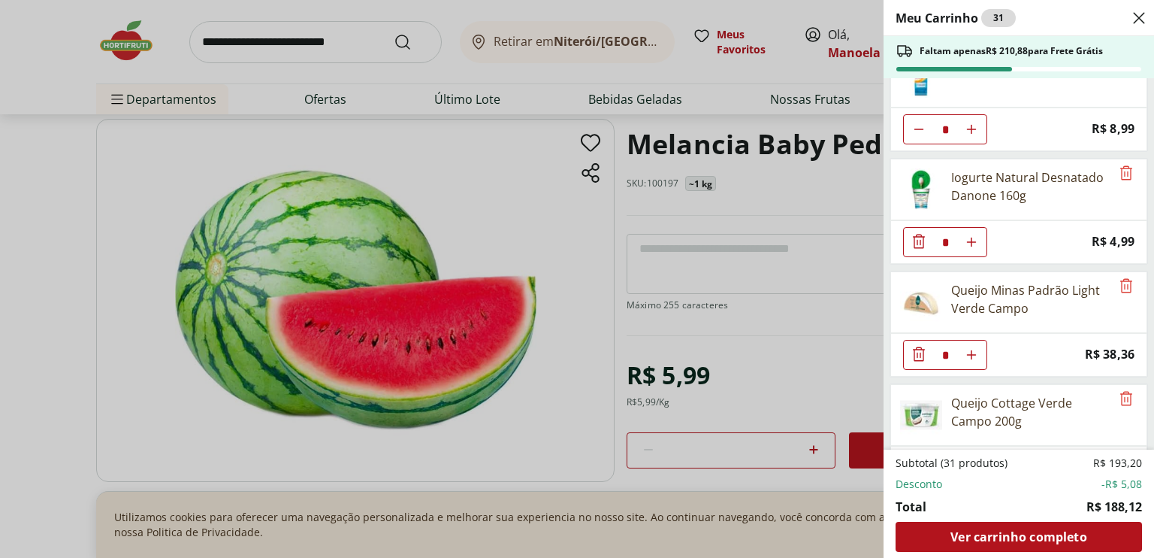
scroll to position [751, 0]
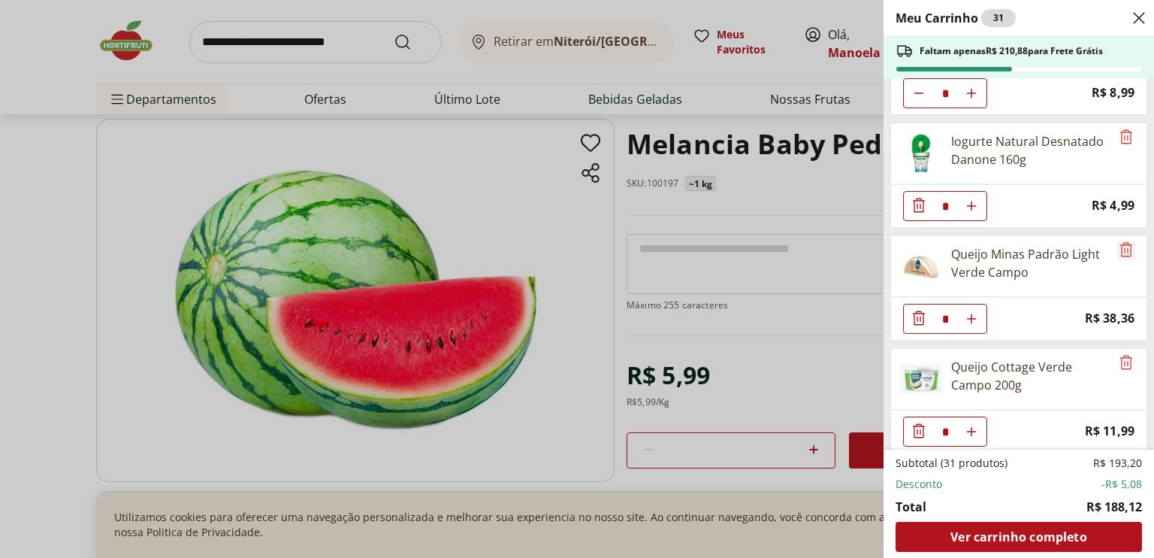
click at [1120, 242] on icon "Remove" at bounding box center [1126, 249] width 12 height 14
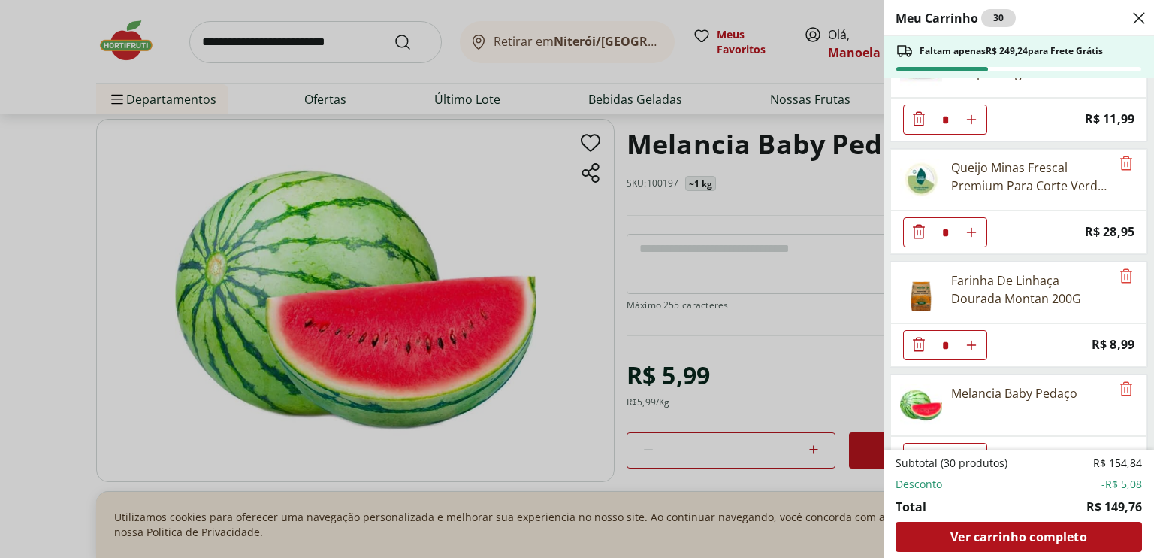
scroll to position [977, 0]
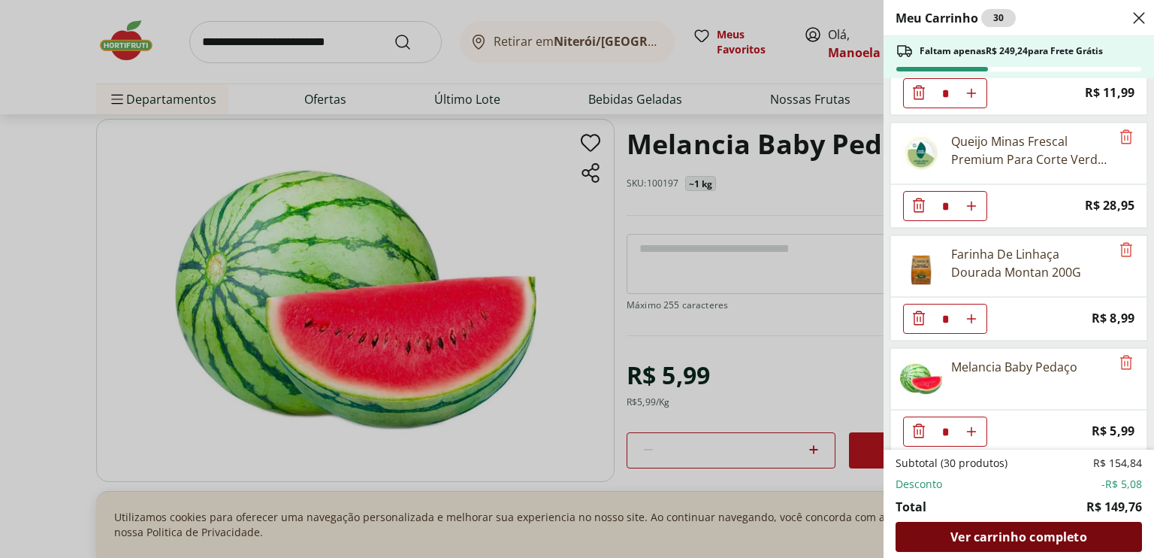
click at [1046, 535] on span "Ver carrinho completo" at bounding box center [1019, 537] width 136 height 12
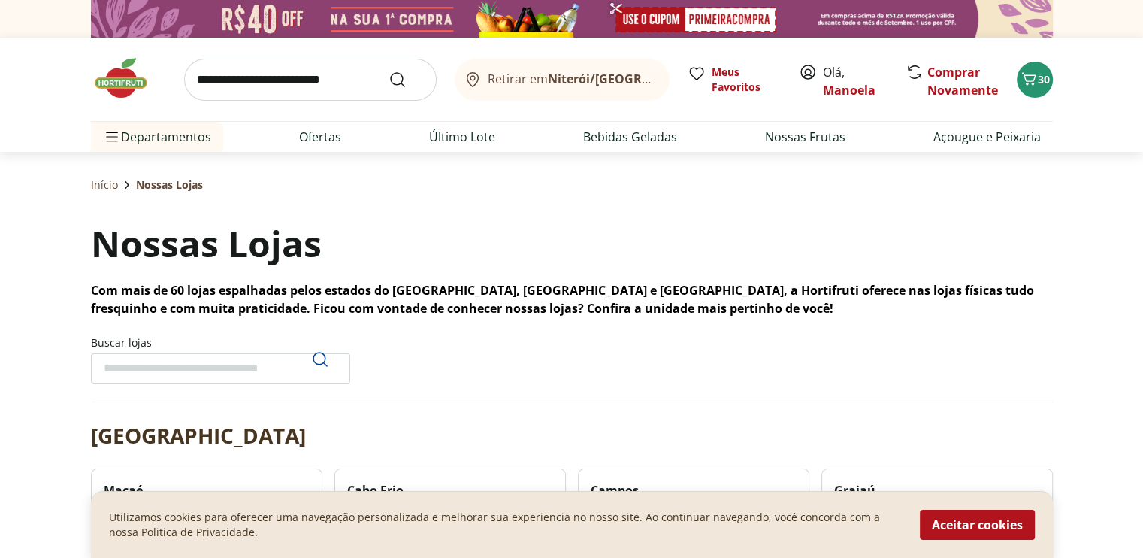
click at [543, 78] on span "Retirar em [GEOGRAPHIC_DATA]/[GEOGRAPHIC_DATA]" at bounding box center [571, 79] width 166 height 14
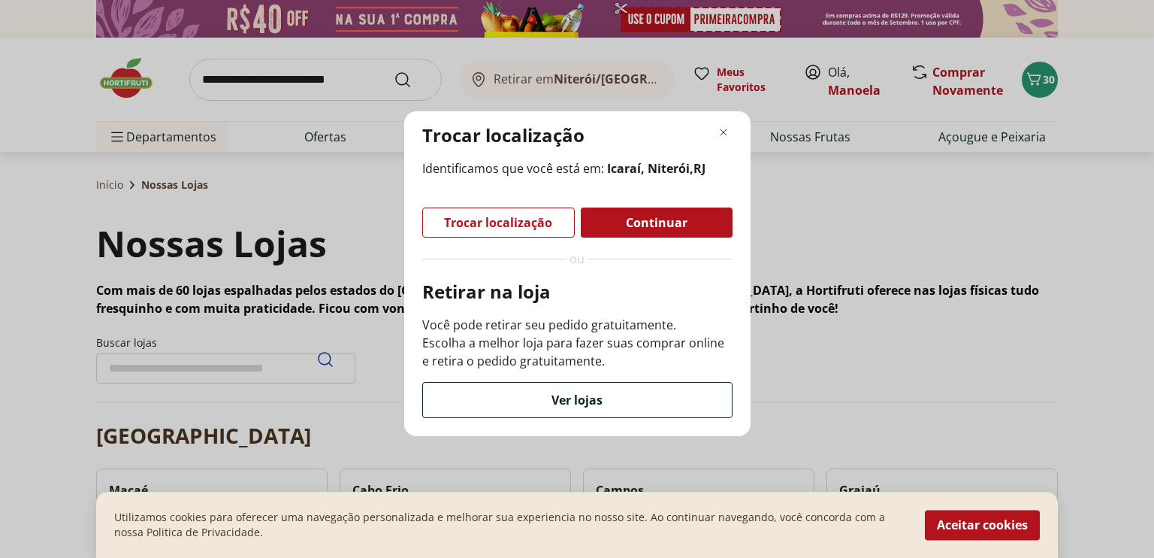
click at [511, 413] on div "Ver lojas" at bounding box center [577, 399] width 309 height 35
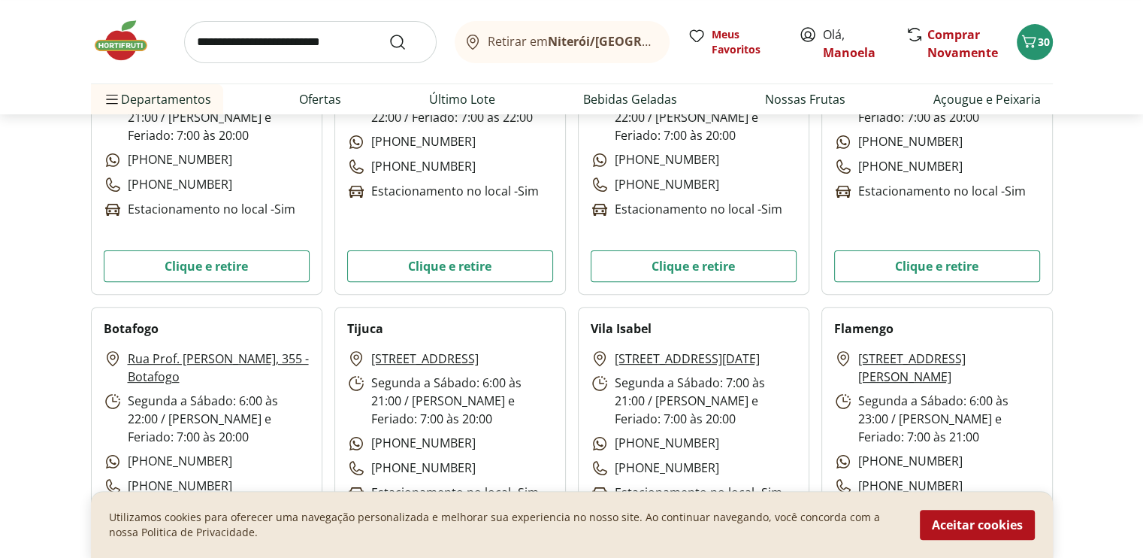
scroll to position [526, 0]
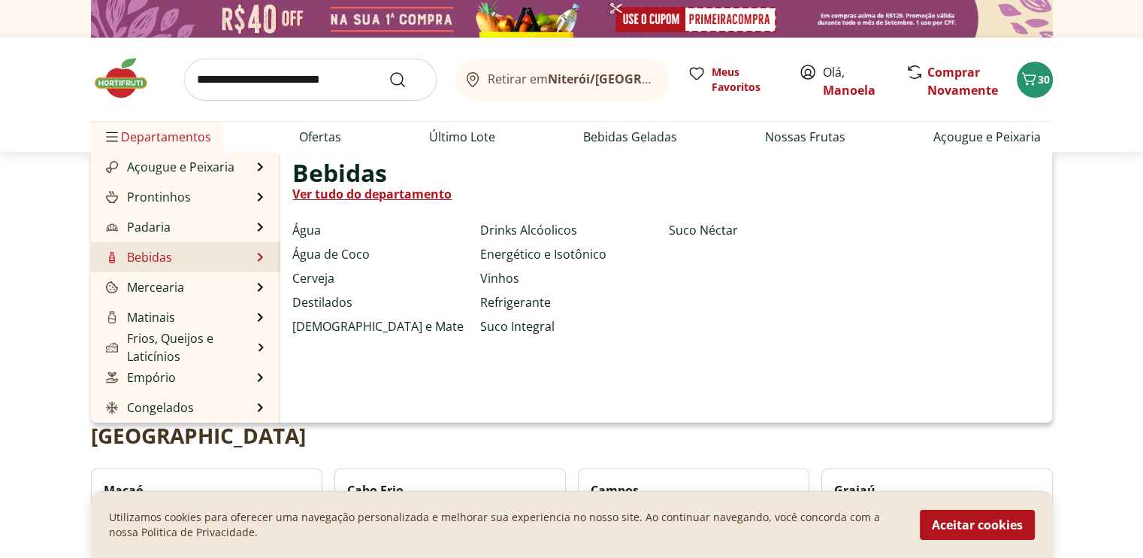
scroll to position [150, 0]
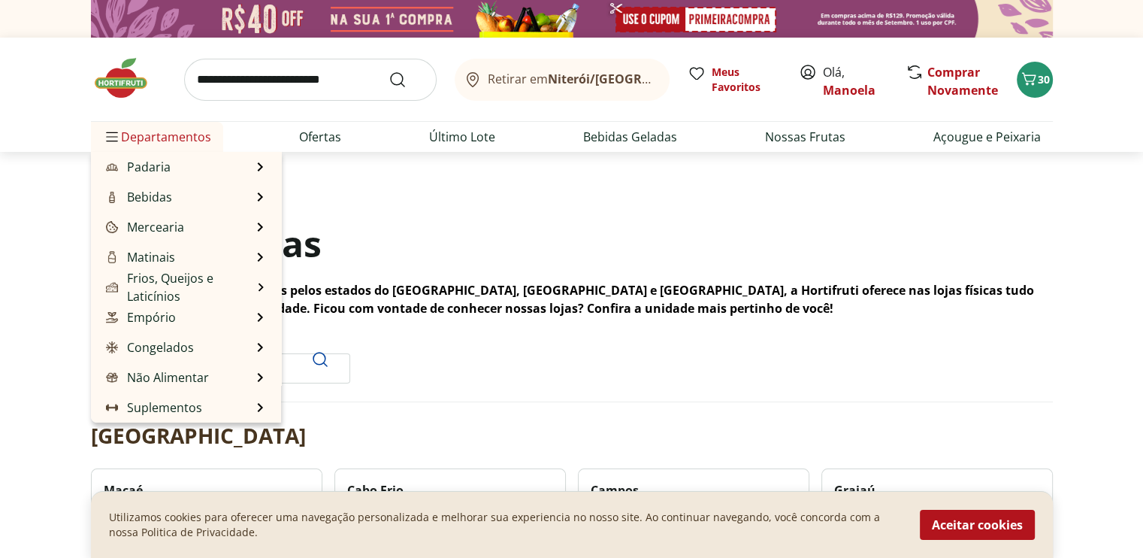
click at [139, 138] on span "Departamentos" at bounding box center [157, 137] width 108 height 36
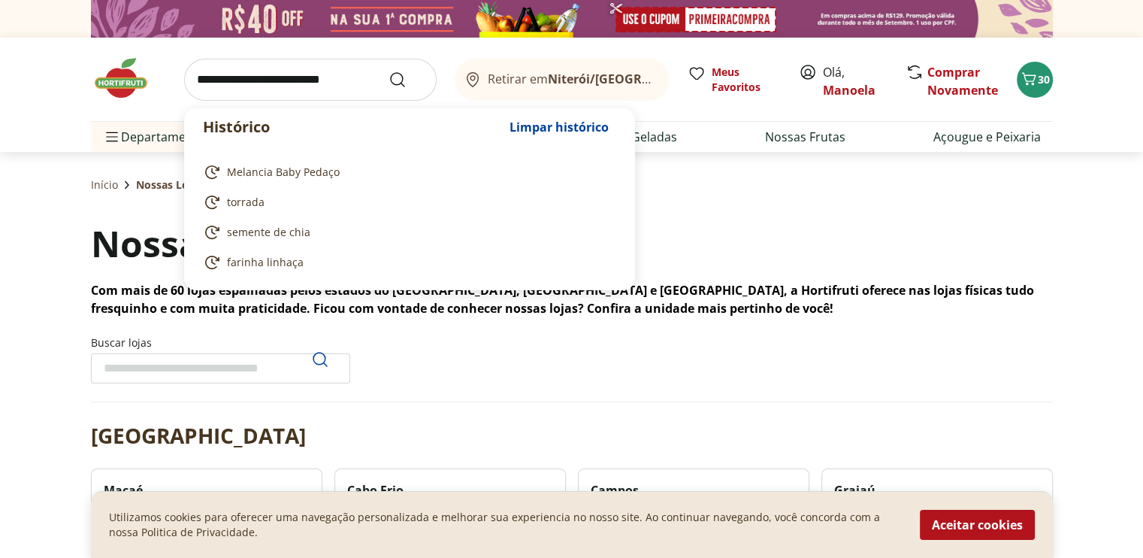
click at [267, 73] on input "search" at bounding box center [310, 80] width 252 height 42
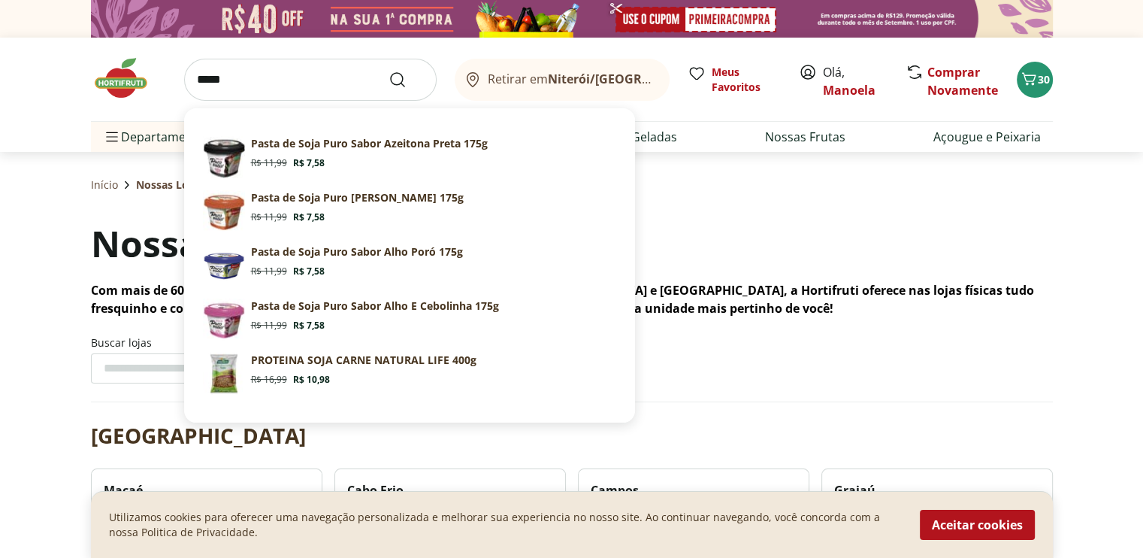
type input "*****"
click at [388, 71] on button "Submit Search" at bounding box center [406, 80] width 36 height 18
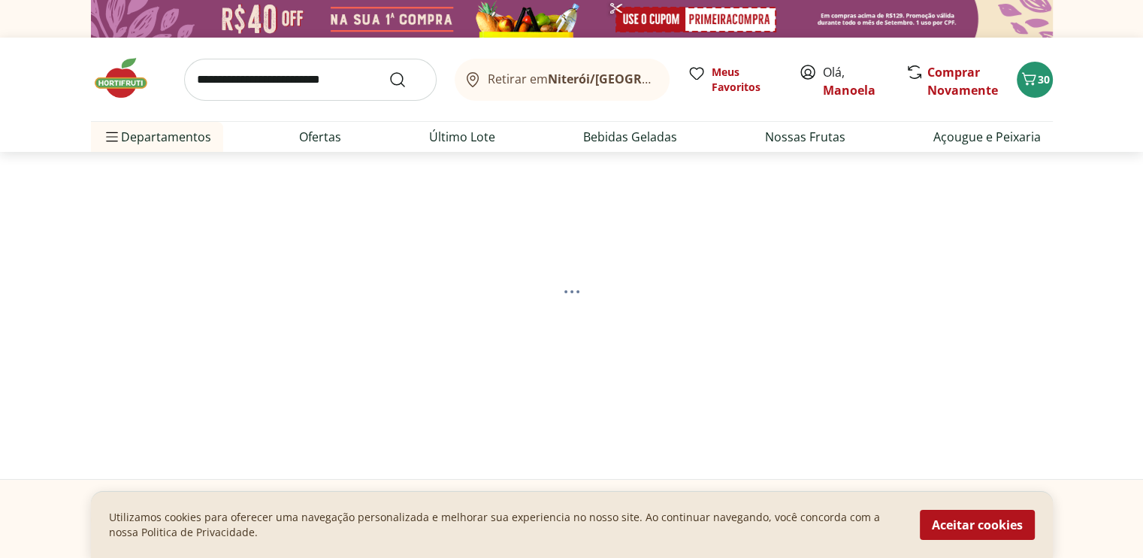
select select "**********"
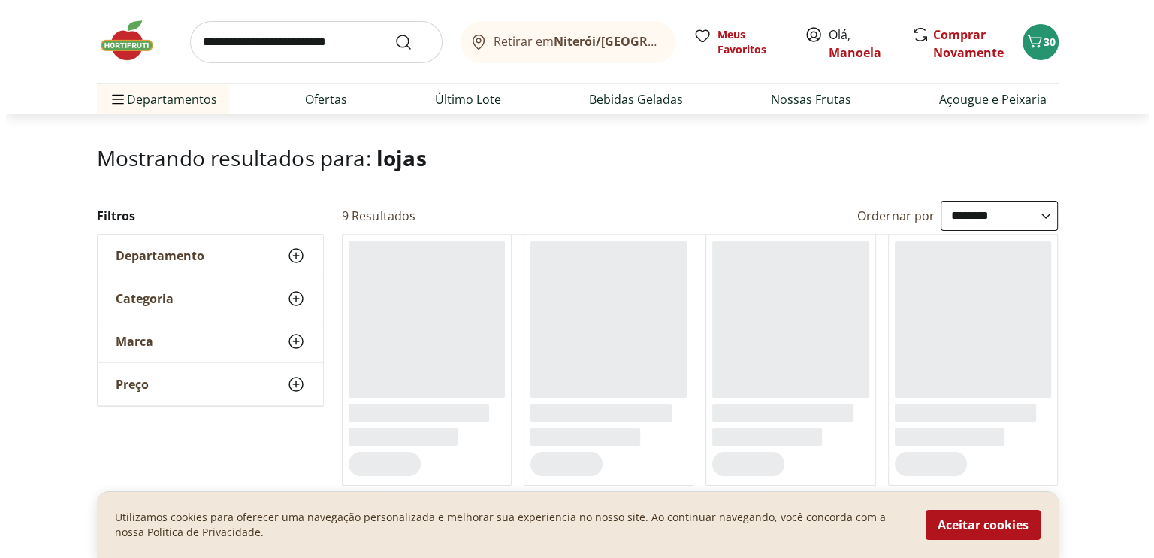
scroll to position [225, 0]
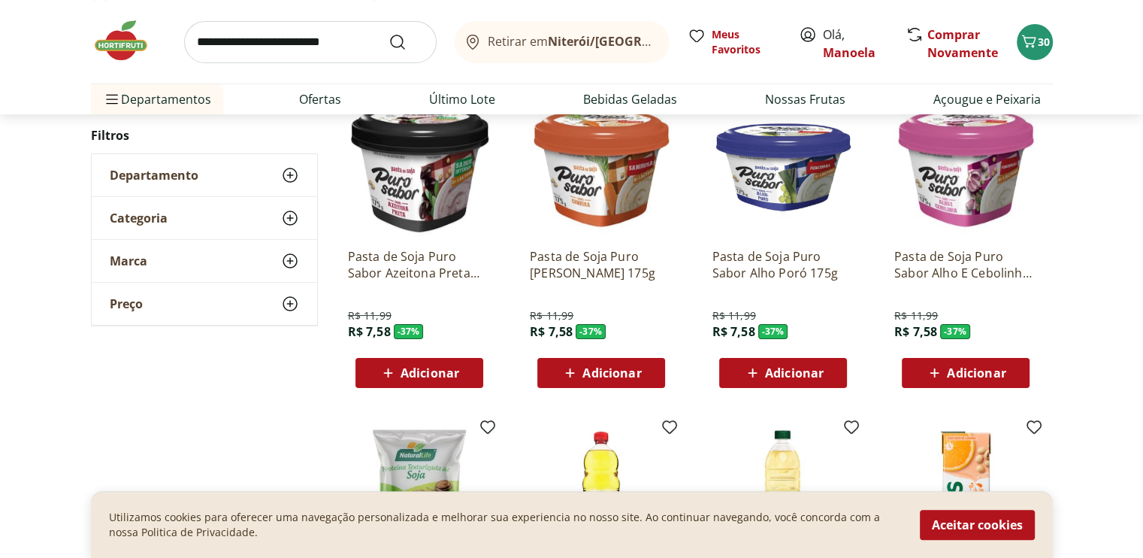
click at [574, 32] on button "Retirar em [GEOGRAPHIC_DATA]/[GEOGRAPHIC_DATA]" at bounding box center [562, 42] width 215 height 42
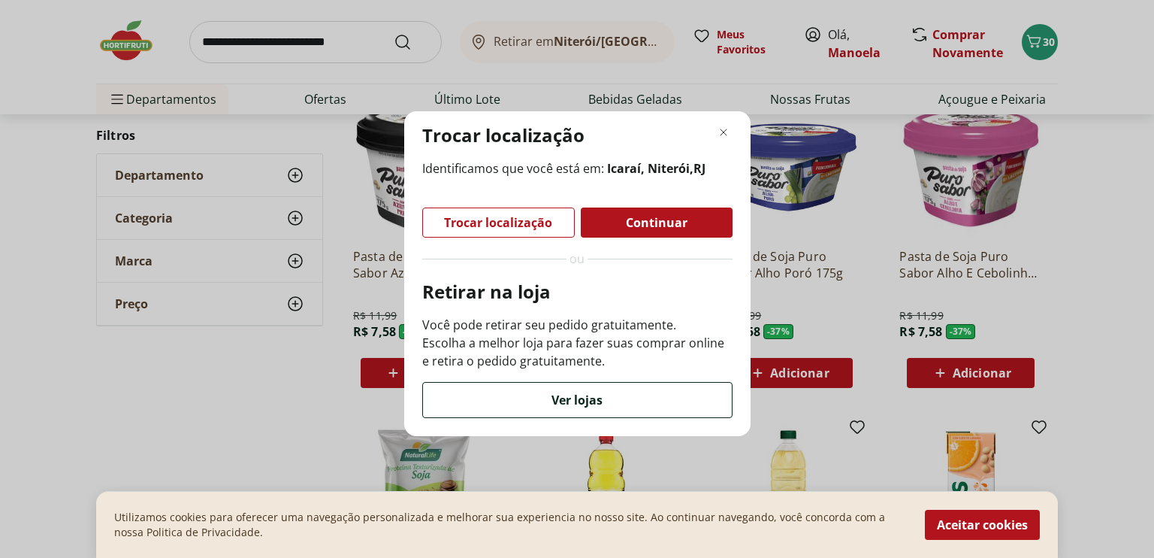
click at [524, 406] on div "Ver lojas" at bounding box center [577, 399] width 309 height 35
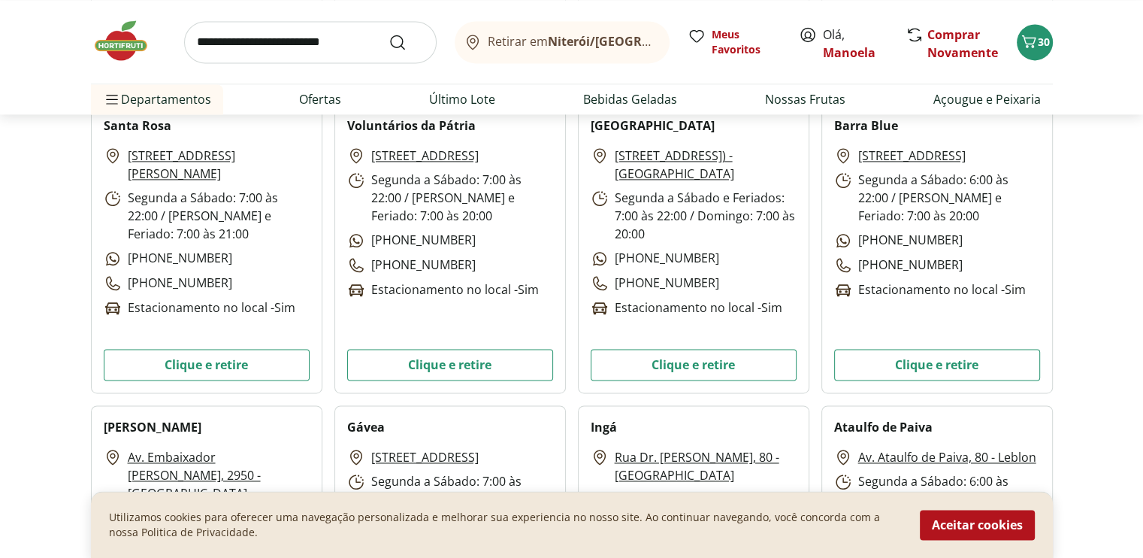
scroll to position [2179, 0]
